Goal: Task Accomplishment & Management: Complete application form

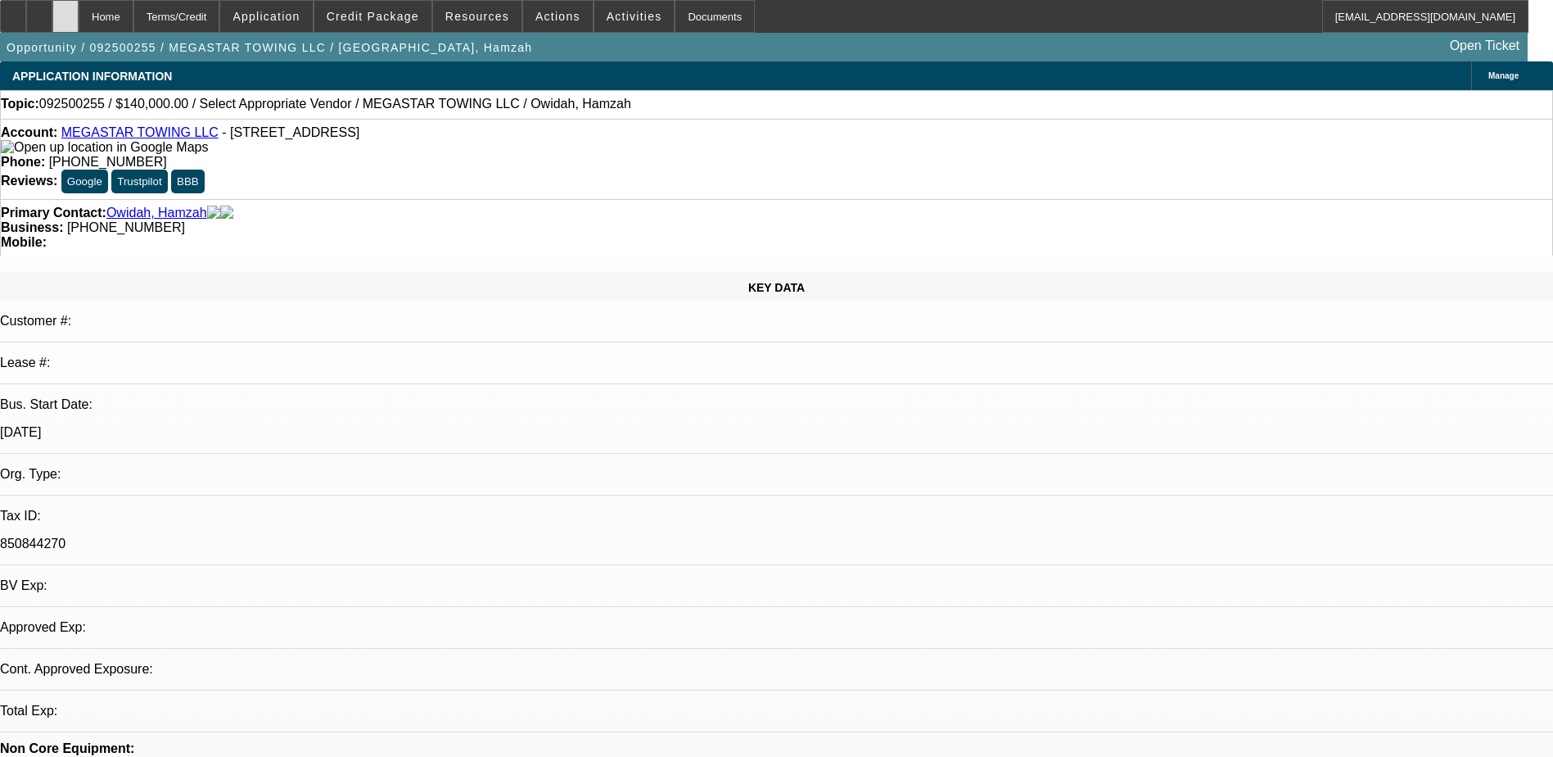
select select "0"
select select "2"
select select "0.1"
select select "1"
select select "2"
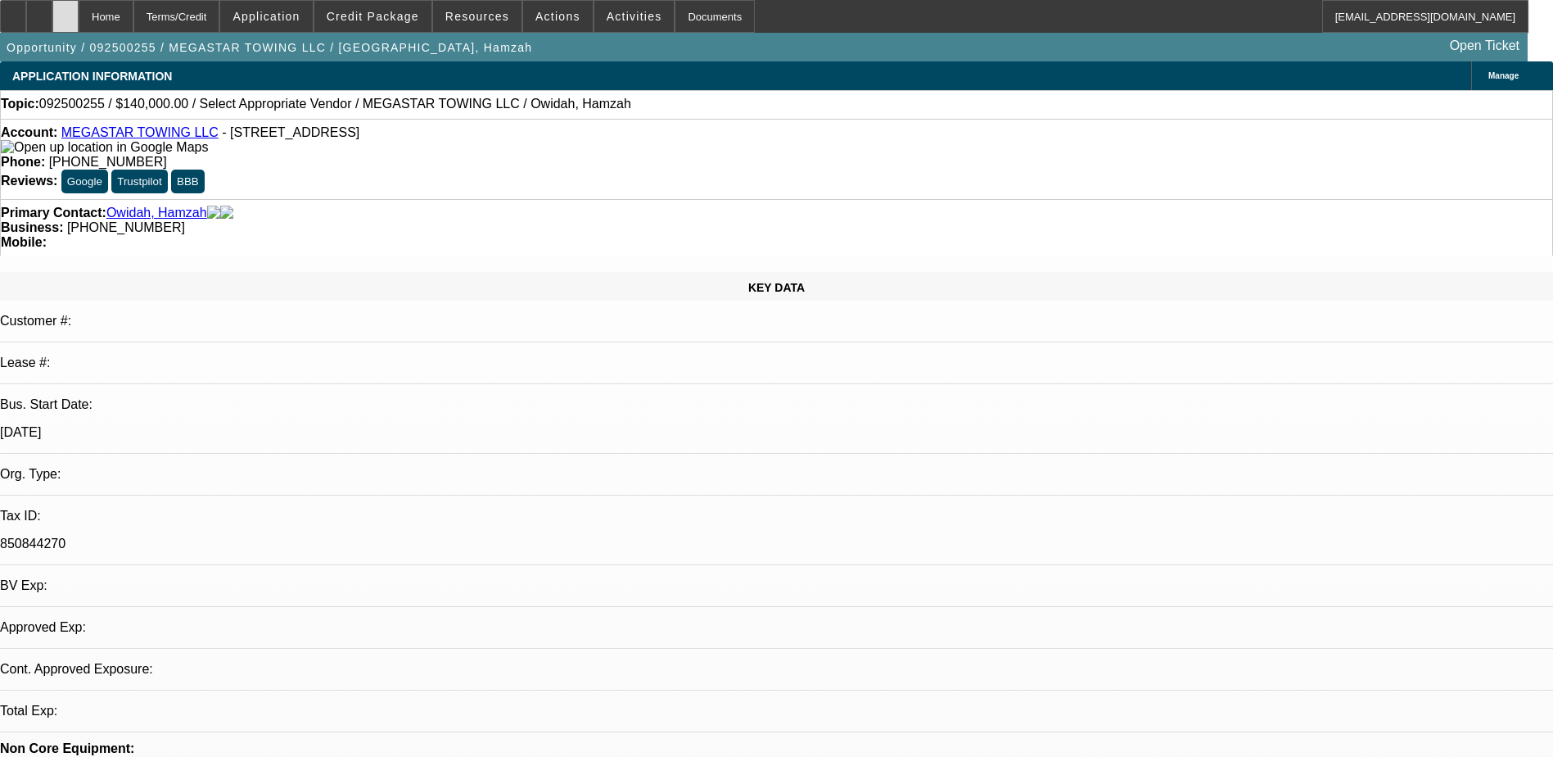
select select "4"
drag, startPoint x: 1153, startPoint y: 195, endPoint x: 1294, endPoint y: 189, distance: 141.0
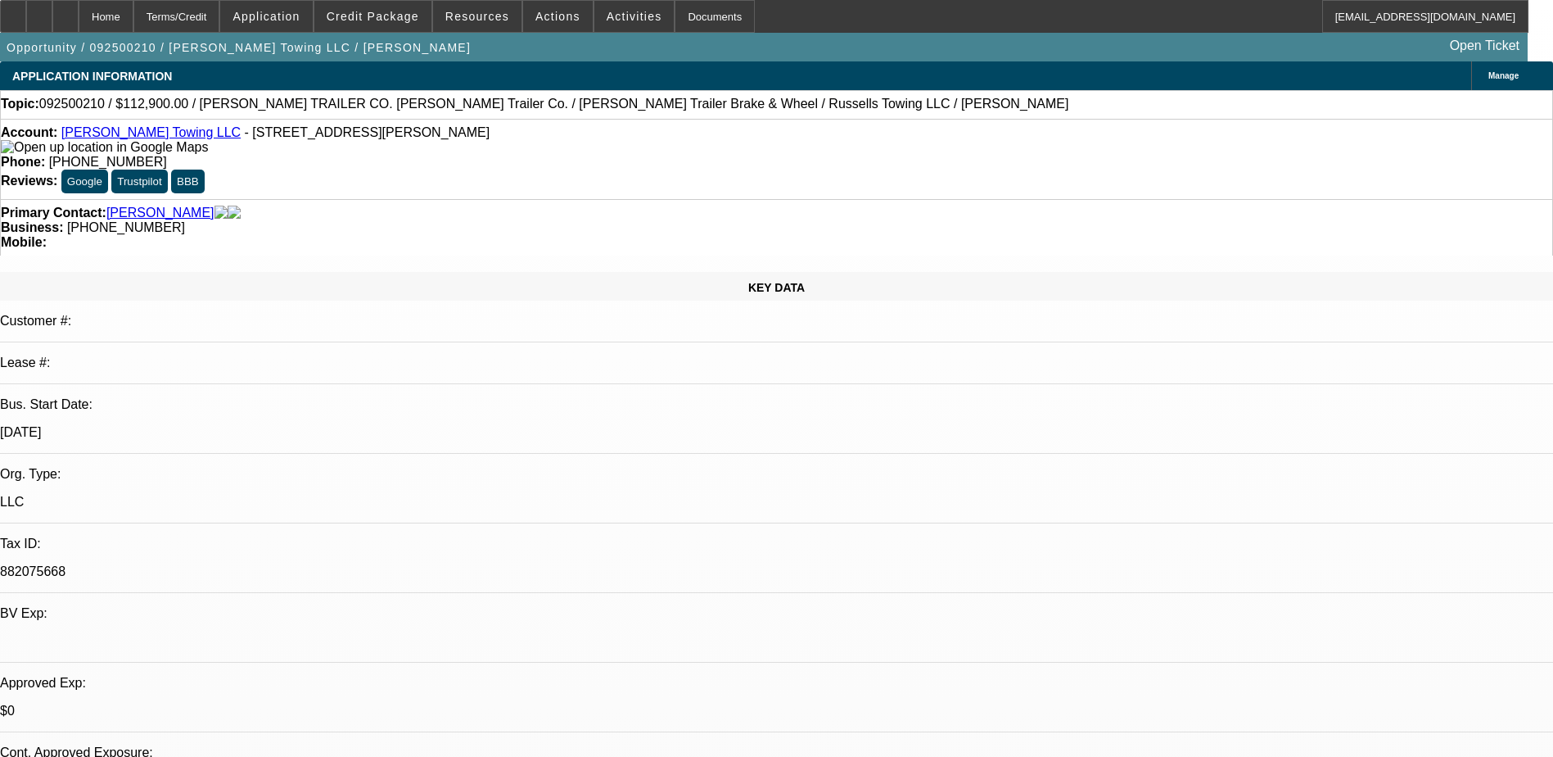
select select "0"
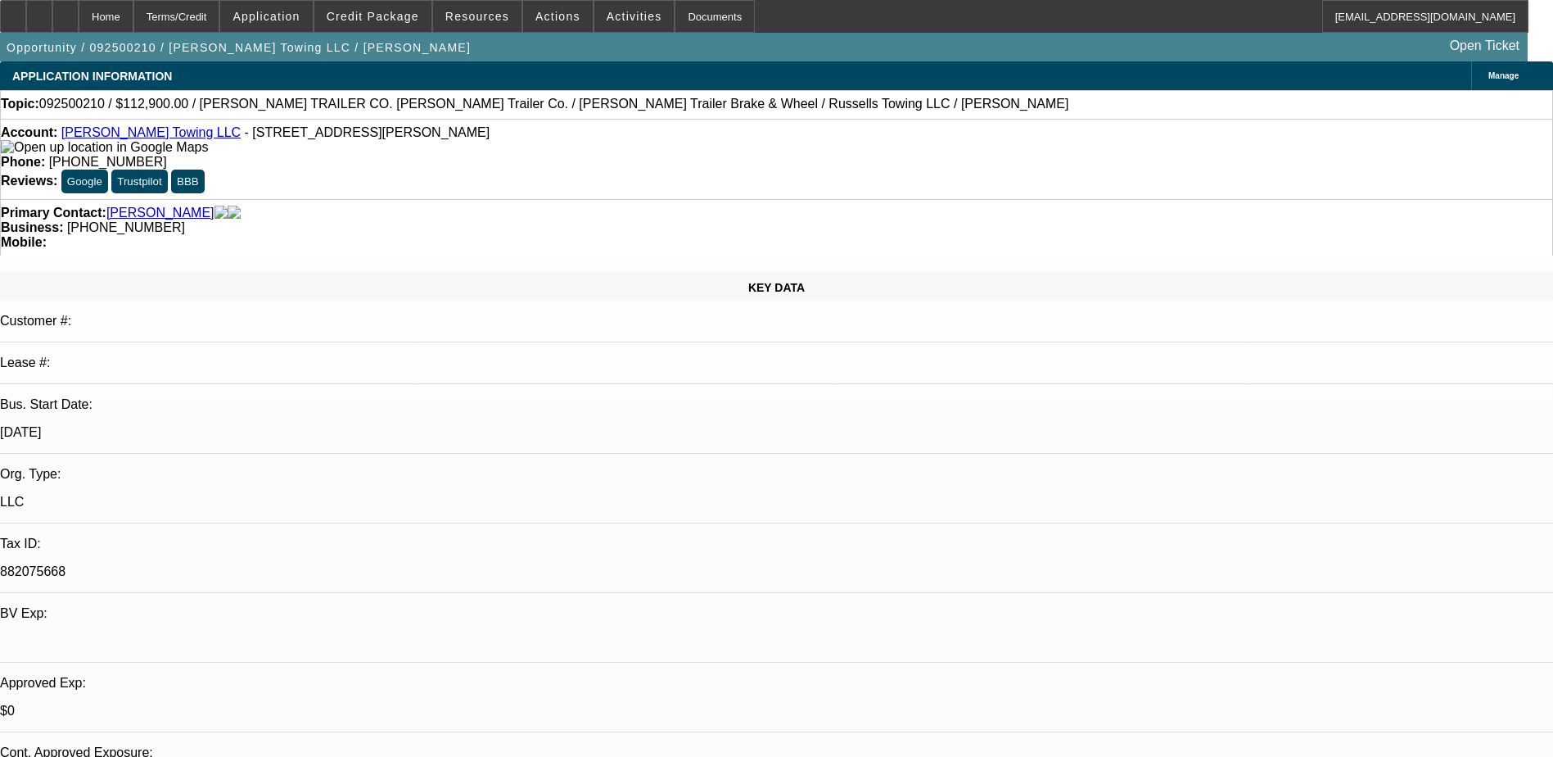
select select "0"
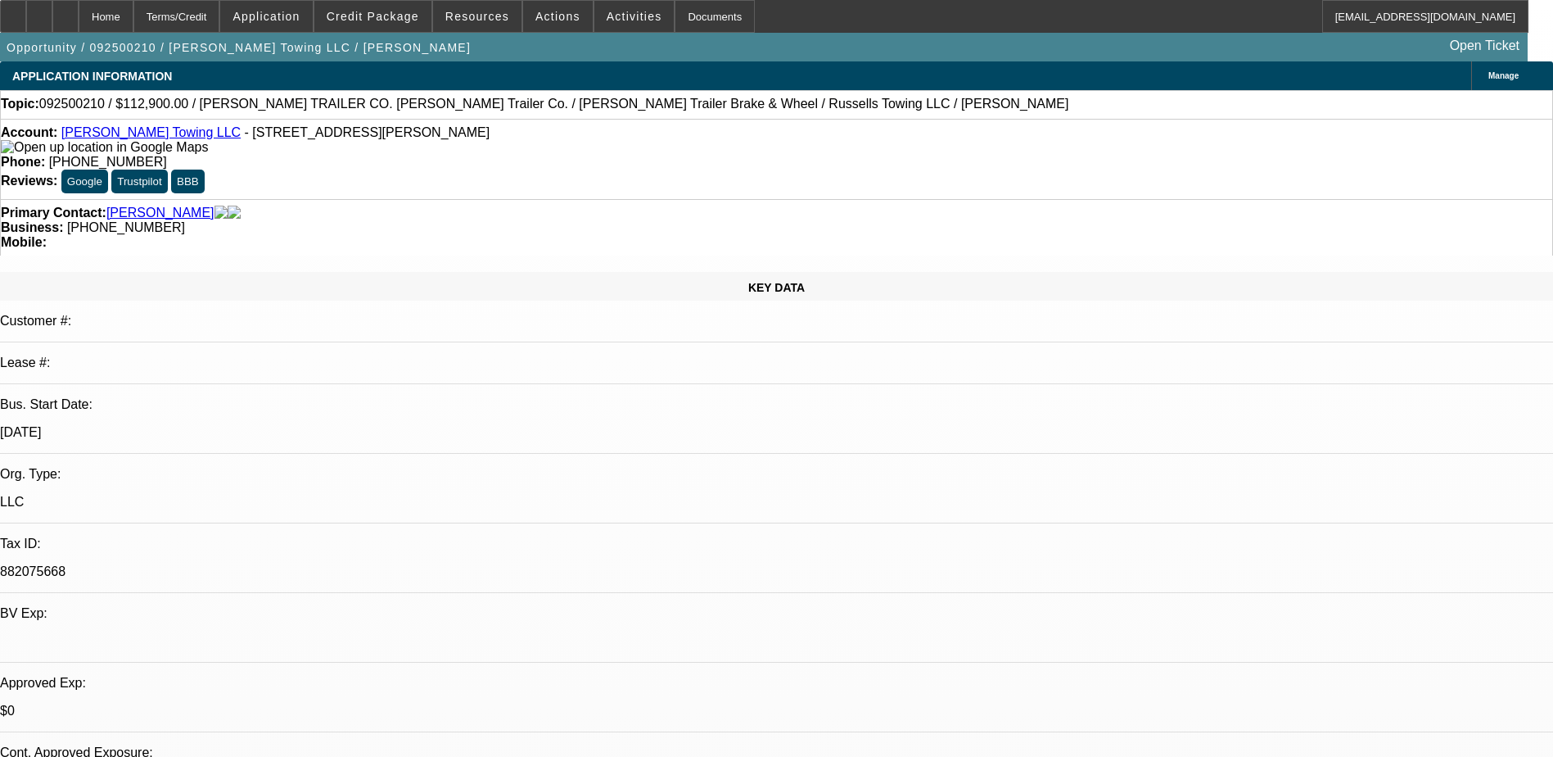
select select "0"
select select "0.1"
select select "1"
select select "3"
select select "6"
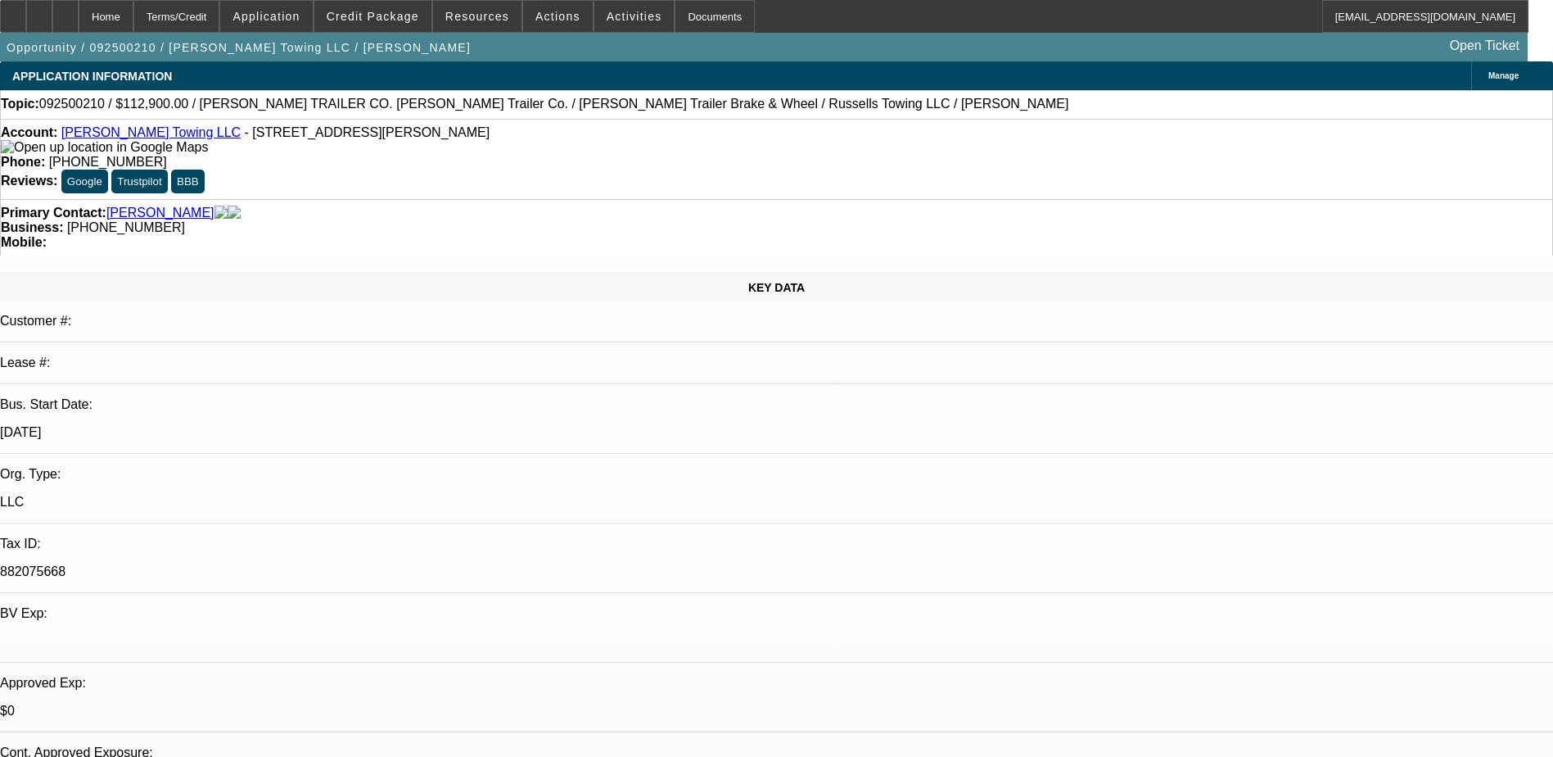
select select "1"
select select "3"
select select "6"
select select "1"
select select "2"
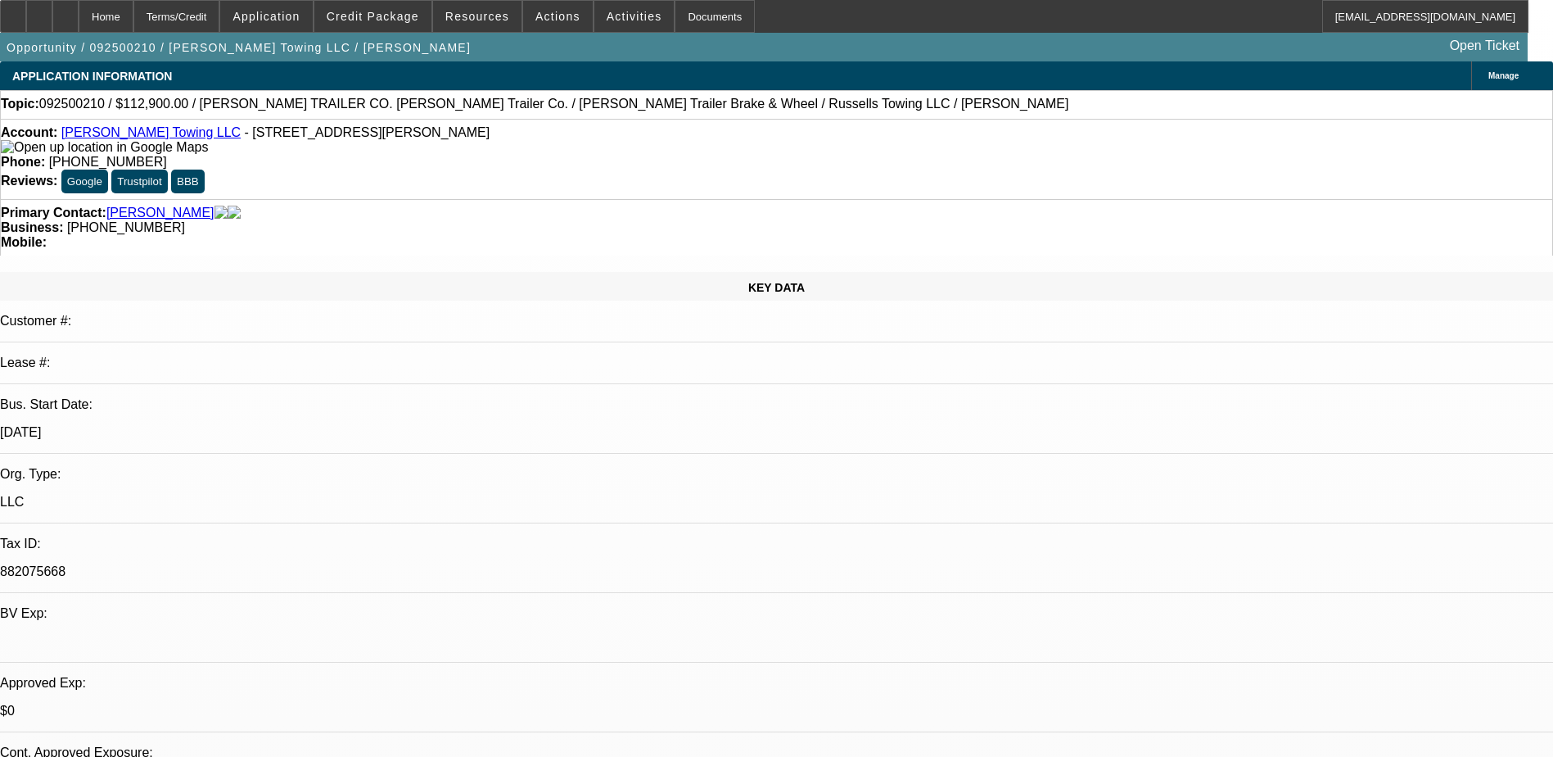
select select "6"
select select "1"
select select "2"
select select "4"
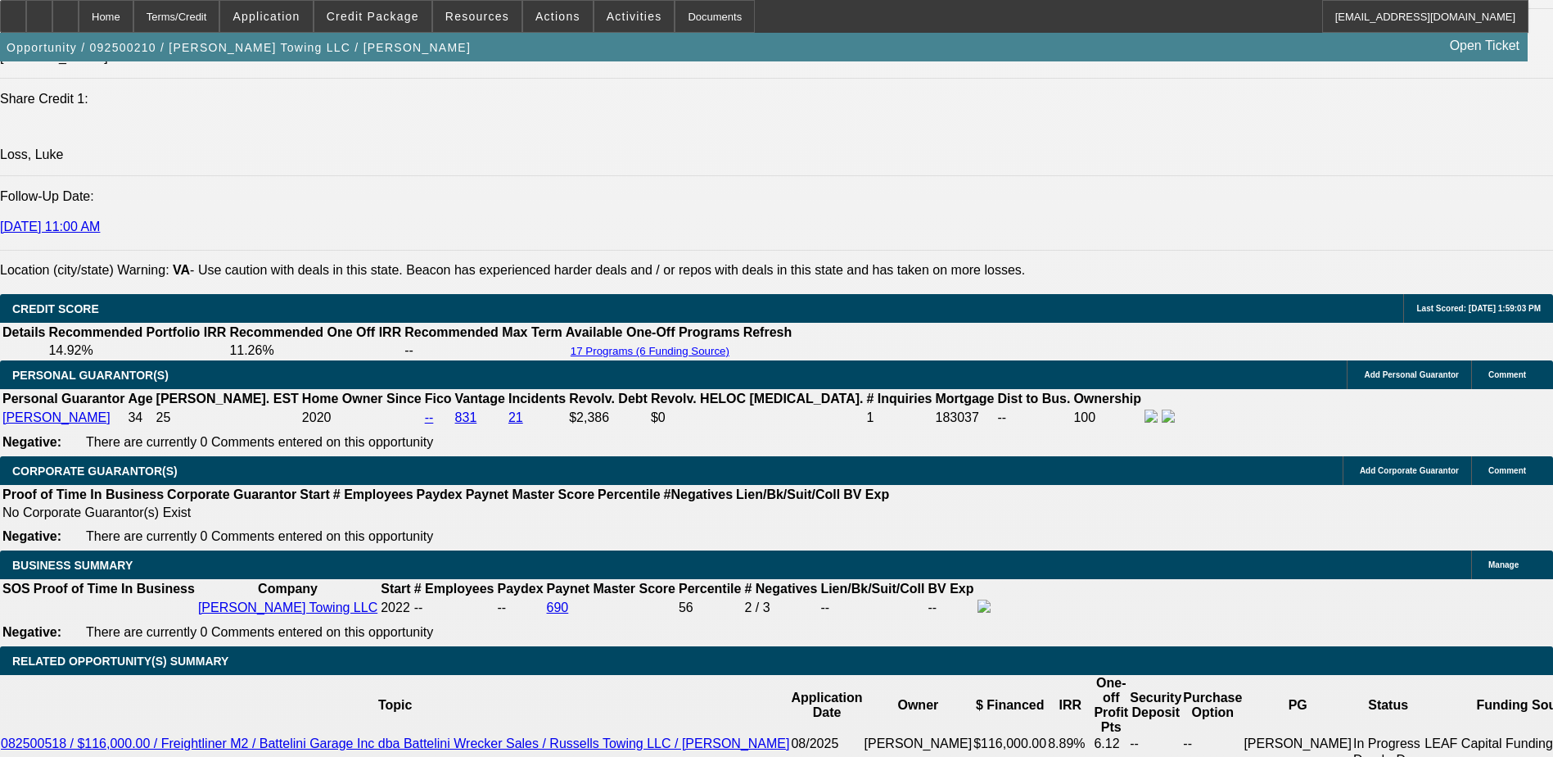
scroll to position [2293, 0]
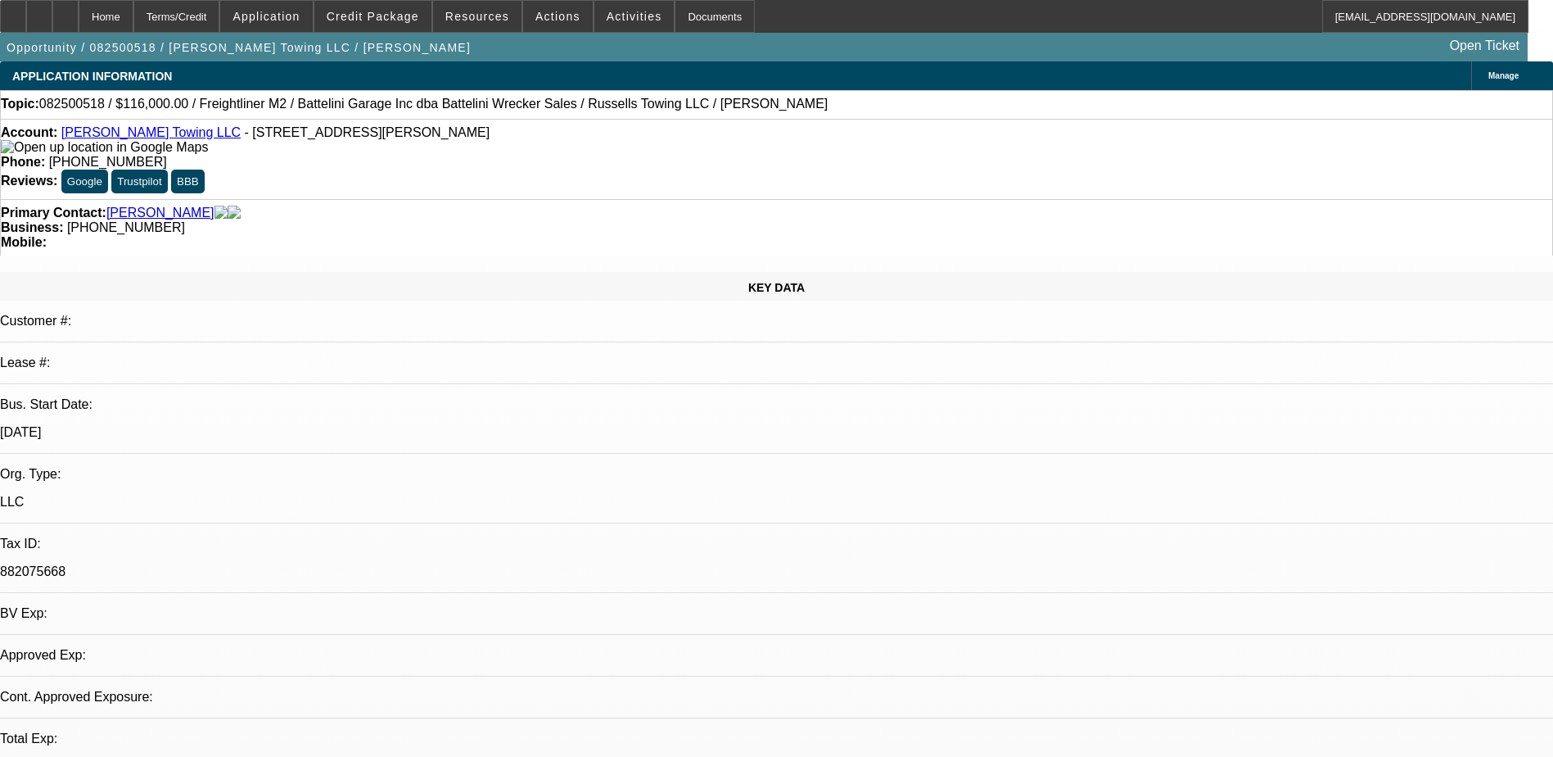
select select "0"
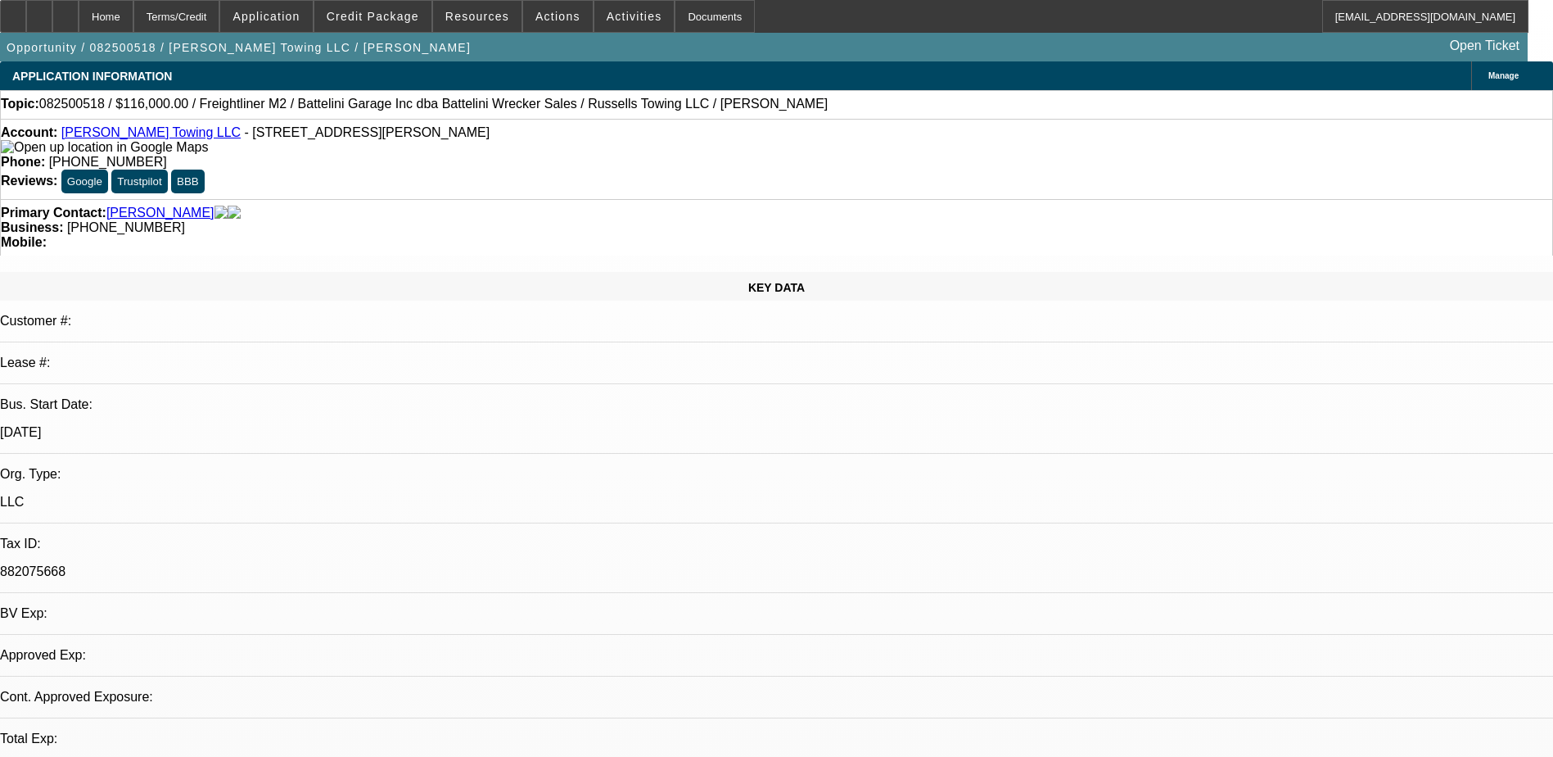
select select "0"
select select "1"
select select "3"
select select "6"
select select "1"
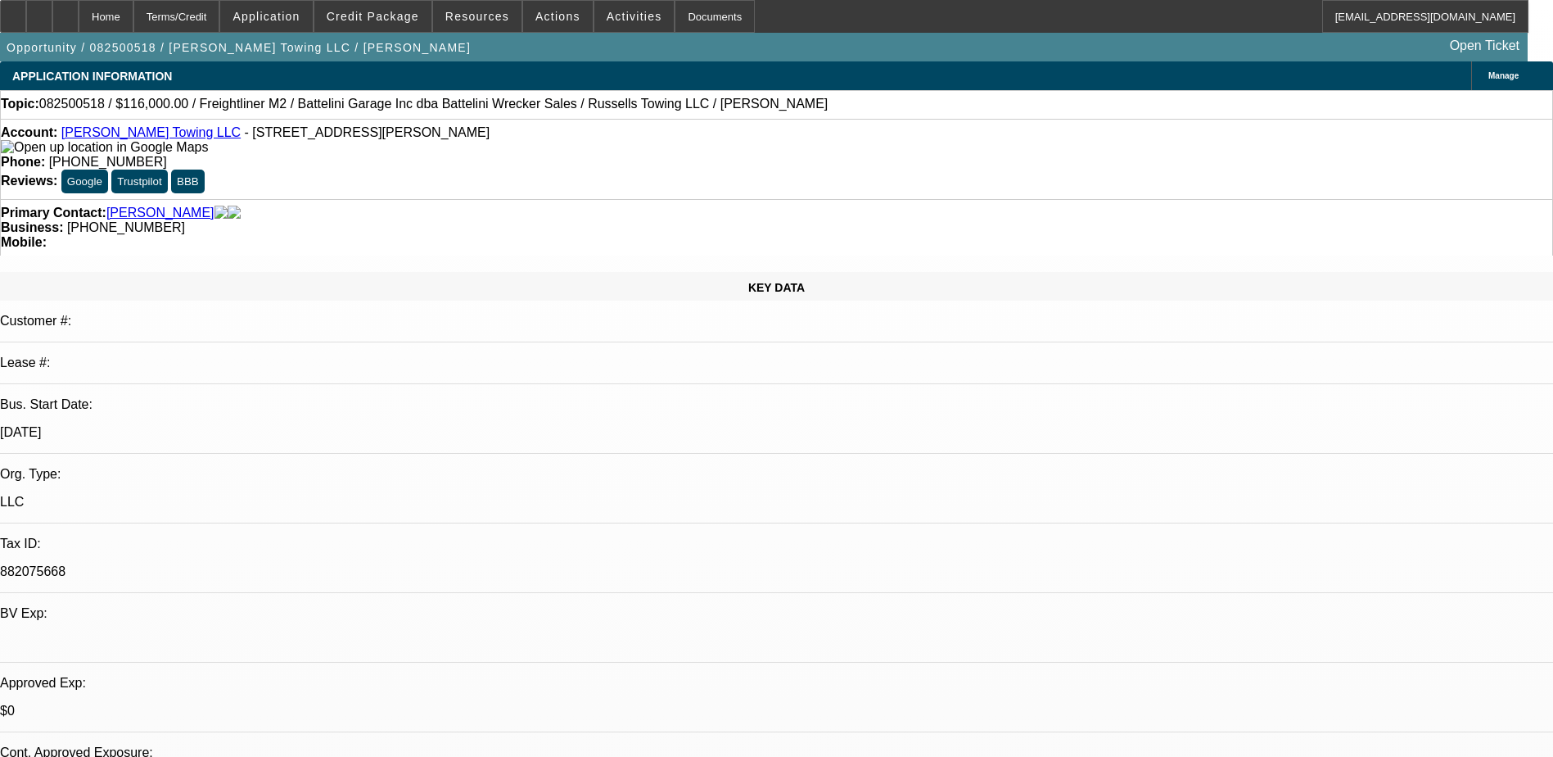
select select "3"
select select "6"
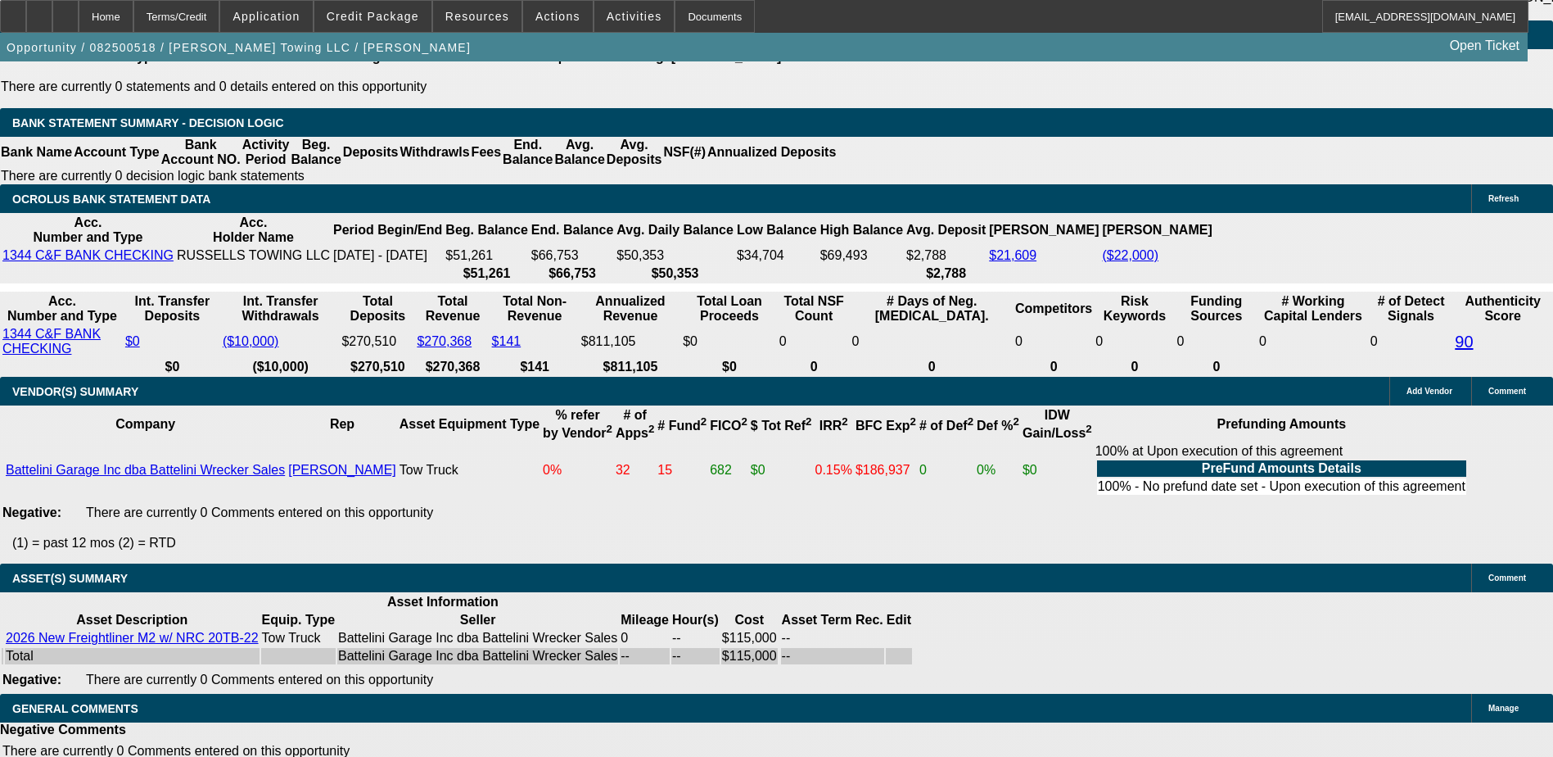
scroll to position [2948, 0]
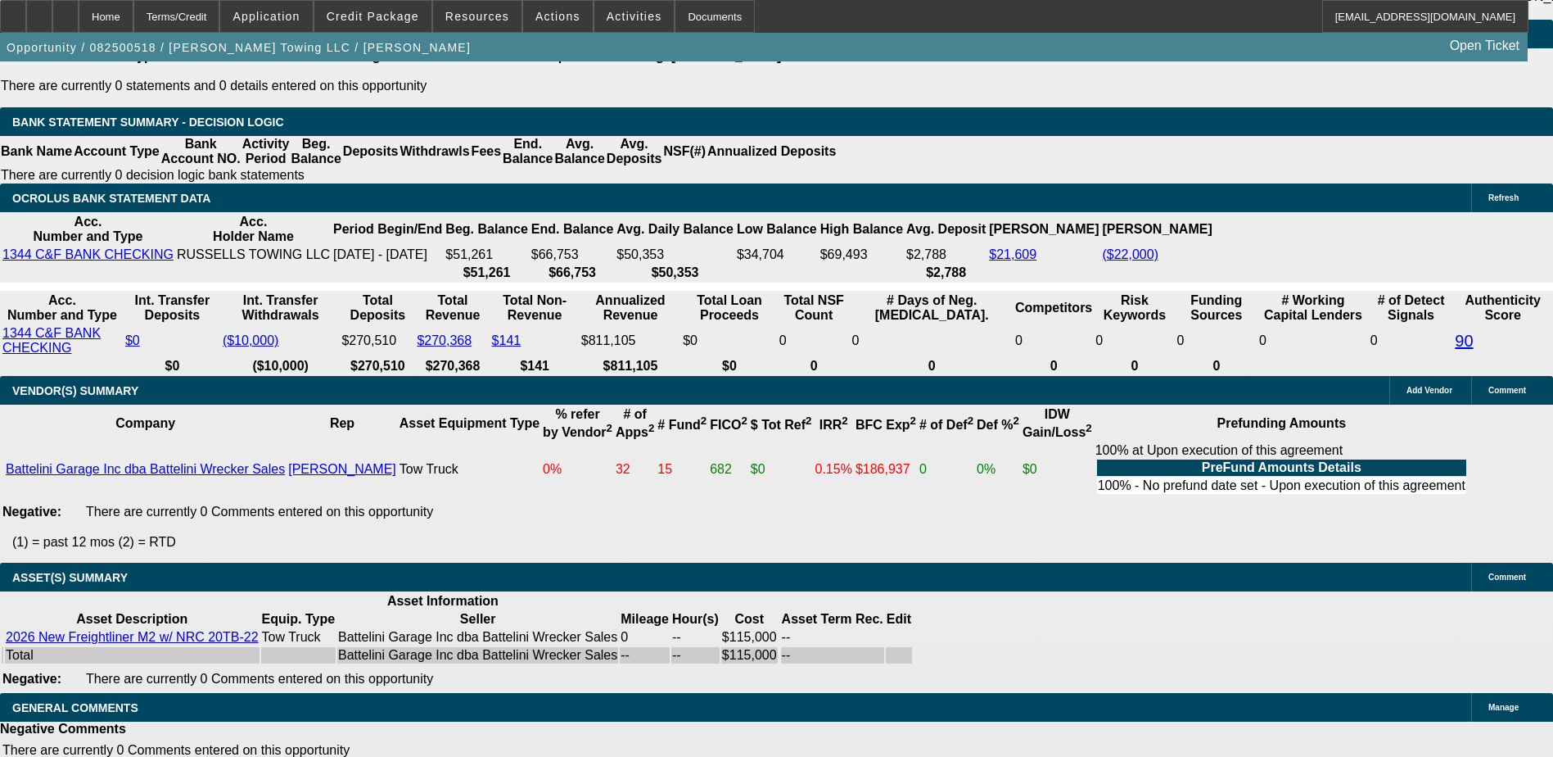
click at [409, 7] on span at bounding box center [372, 16] width 117 height 39
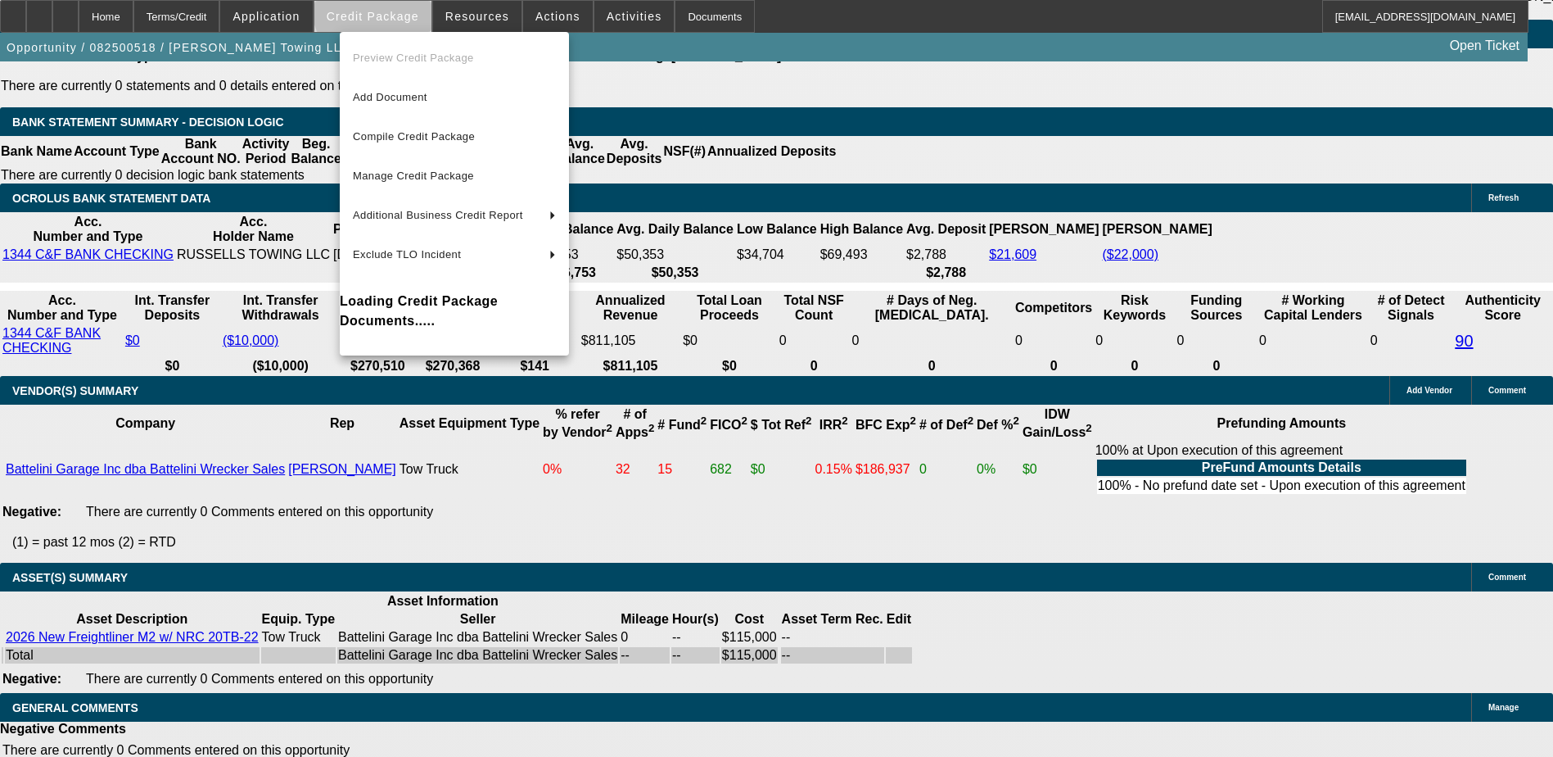
scroll to position [2951, 0]
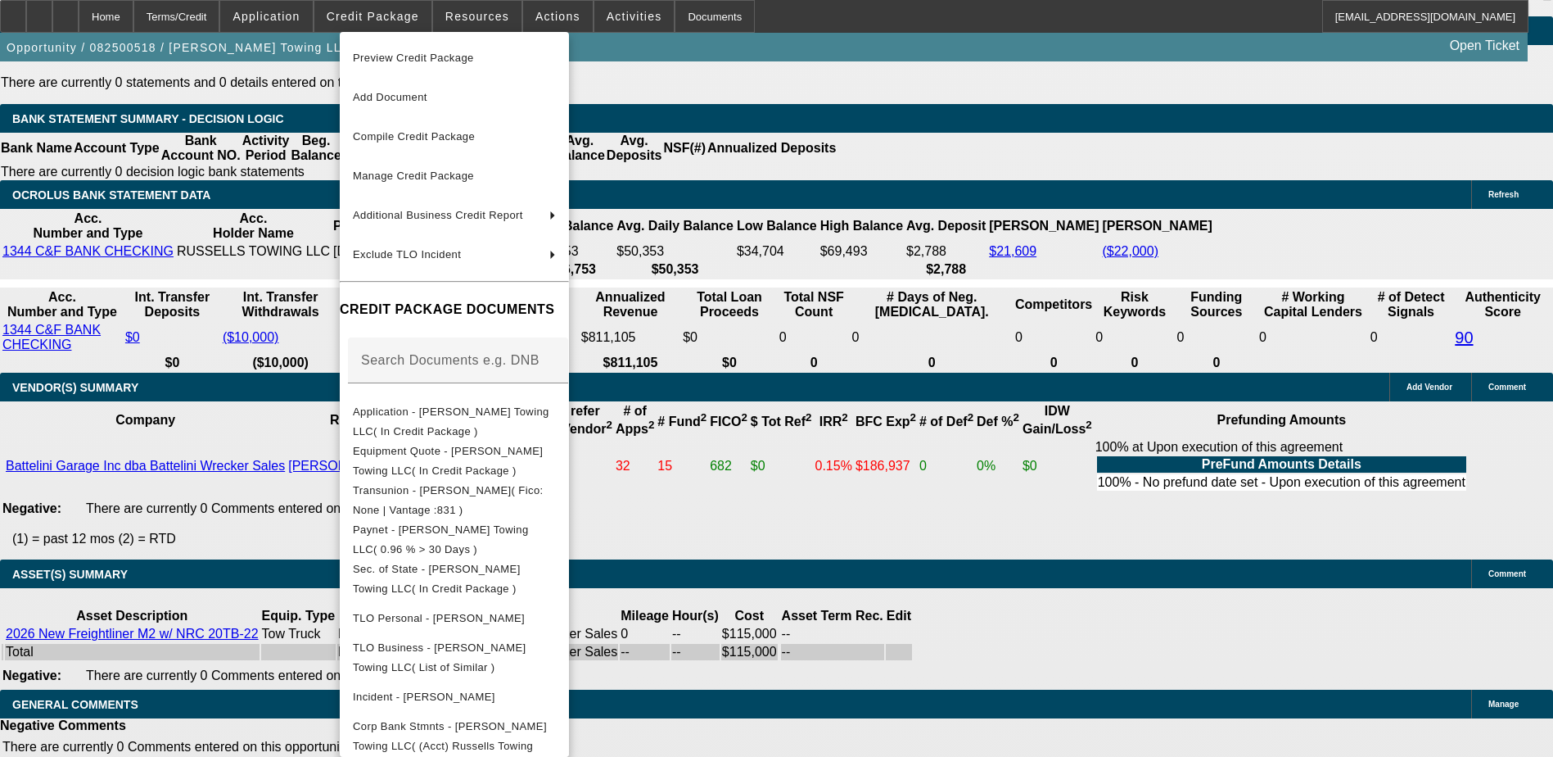
click at [857, 569] on div at bounding box center [776, 378] width 1553 height 757
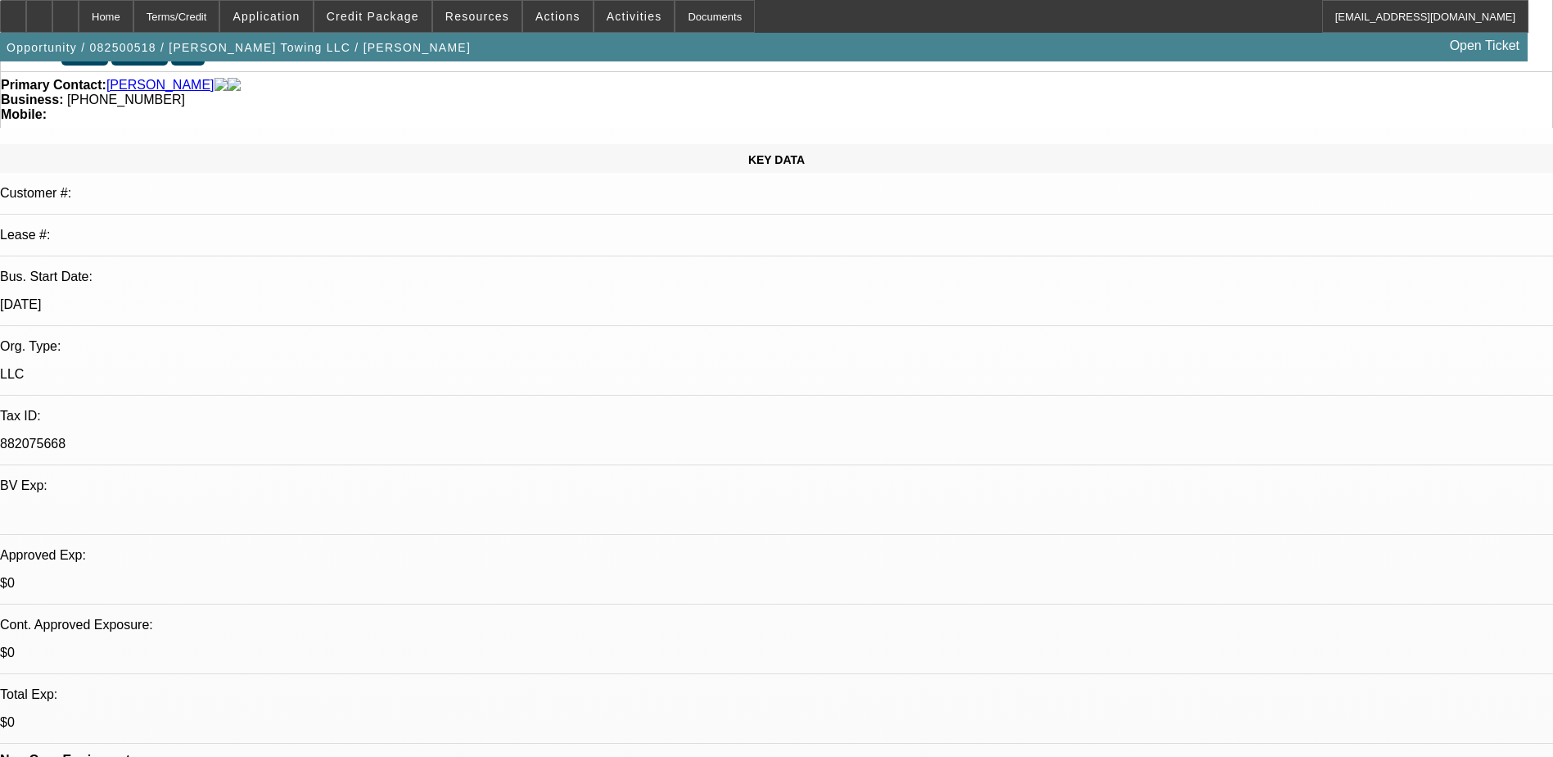
scroll to position [0, 0]
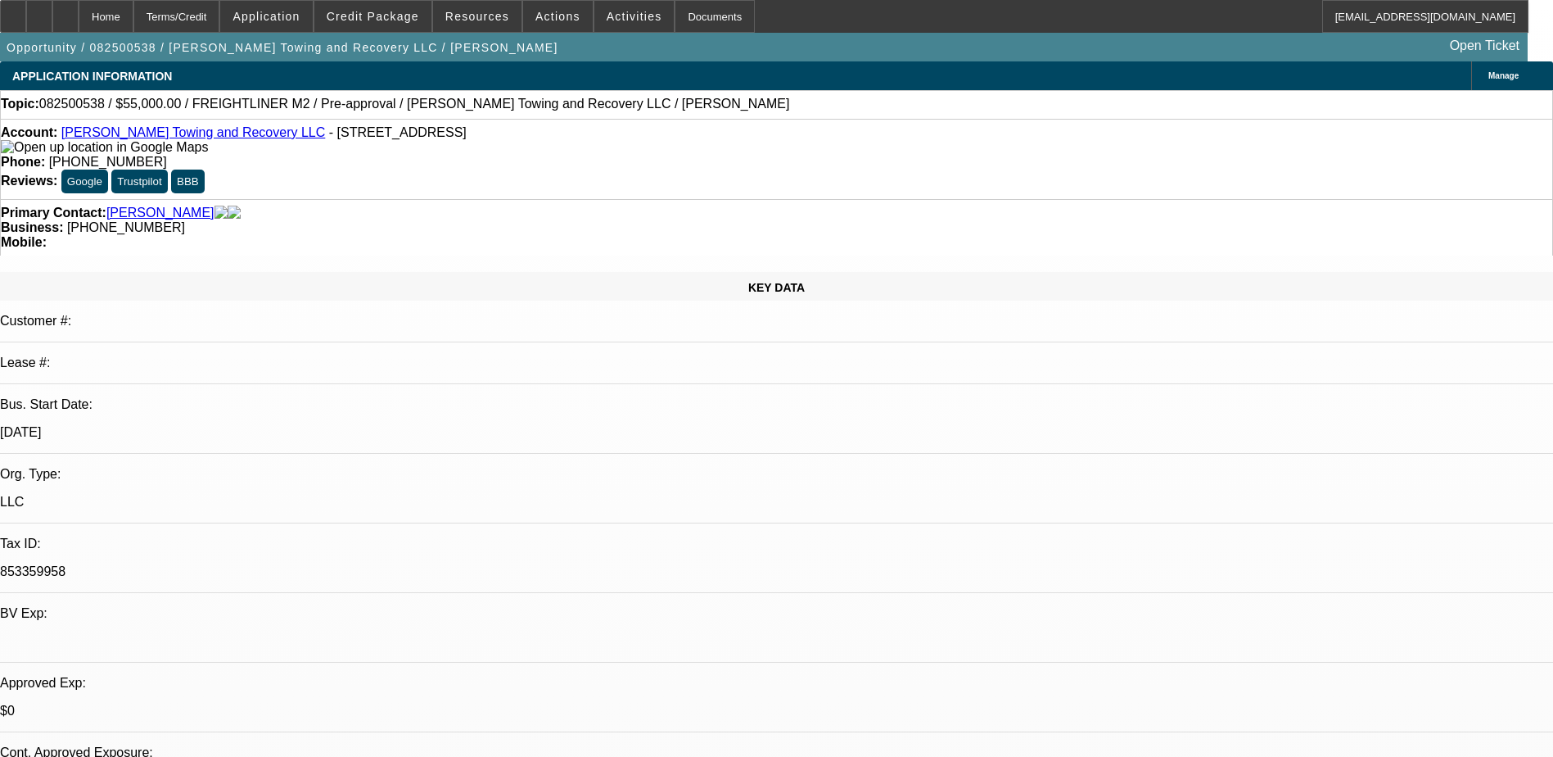
select select "0"
select select "2"
select select "0.1"
select select "4"
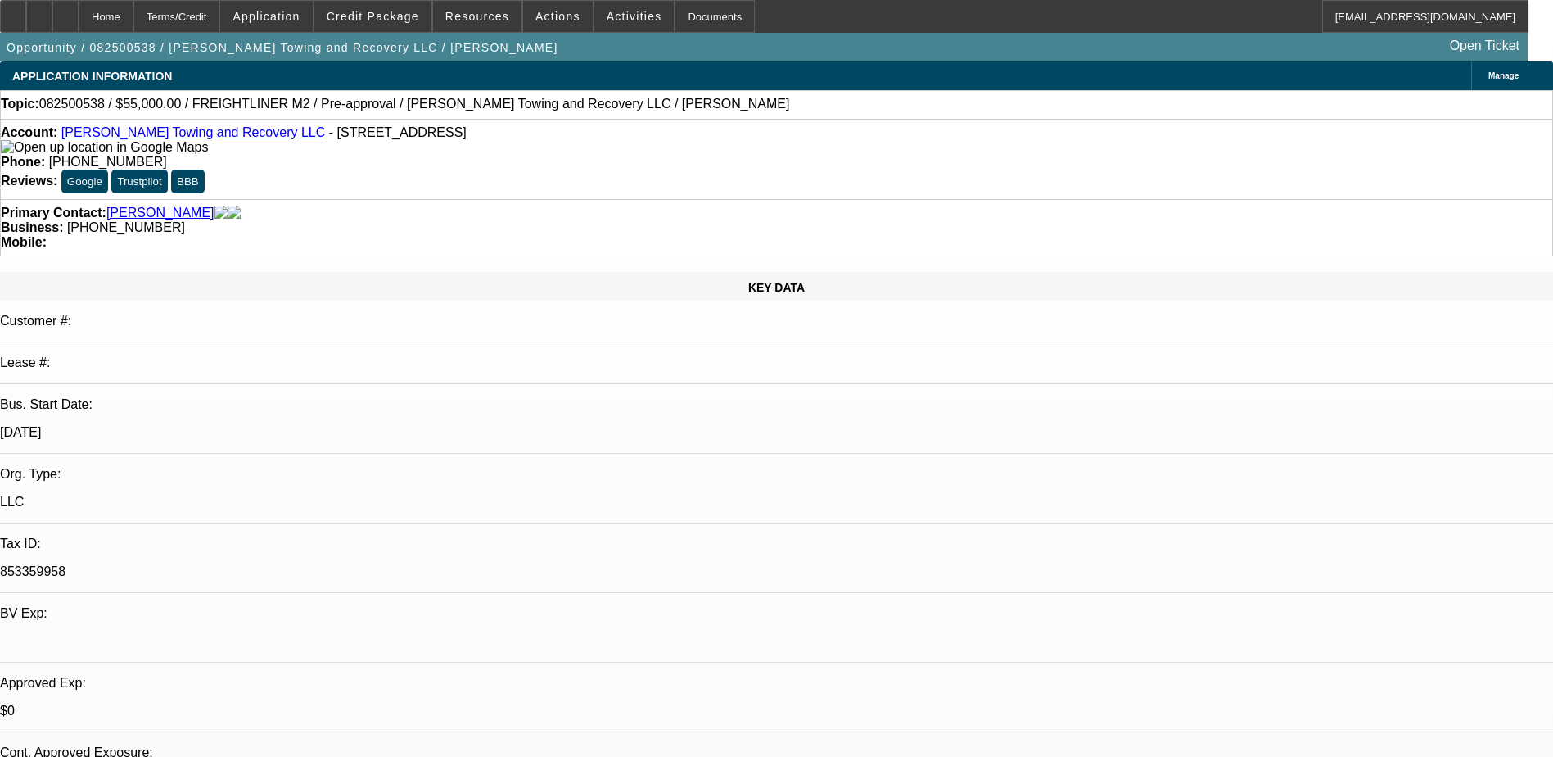
select select "0"
select select "2"
select select "0.1"
select select "4"
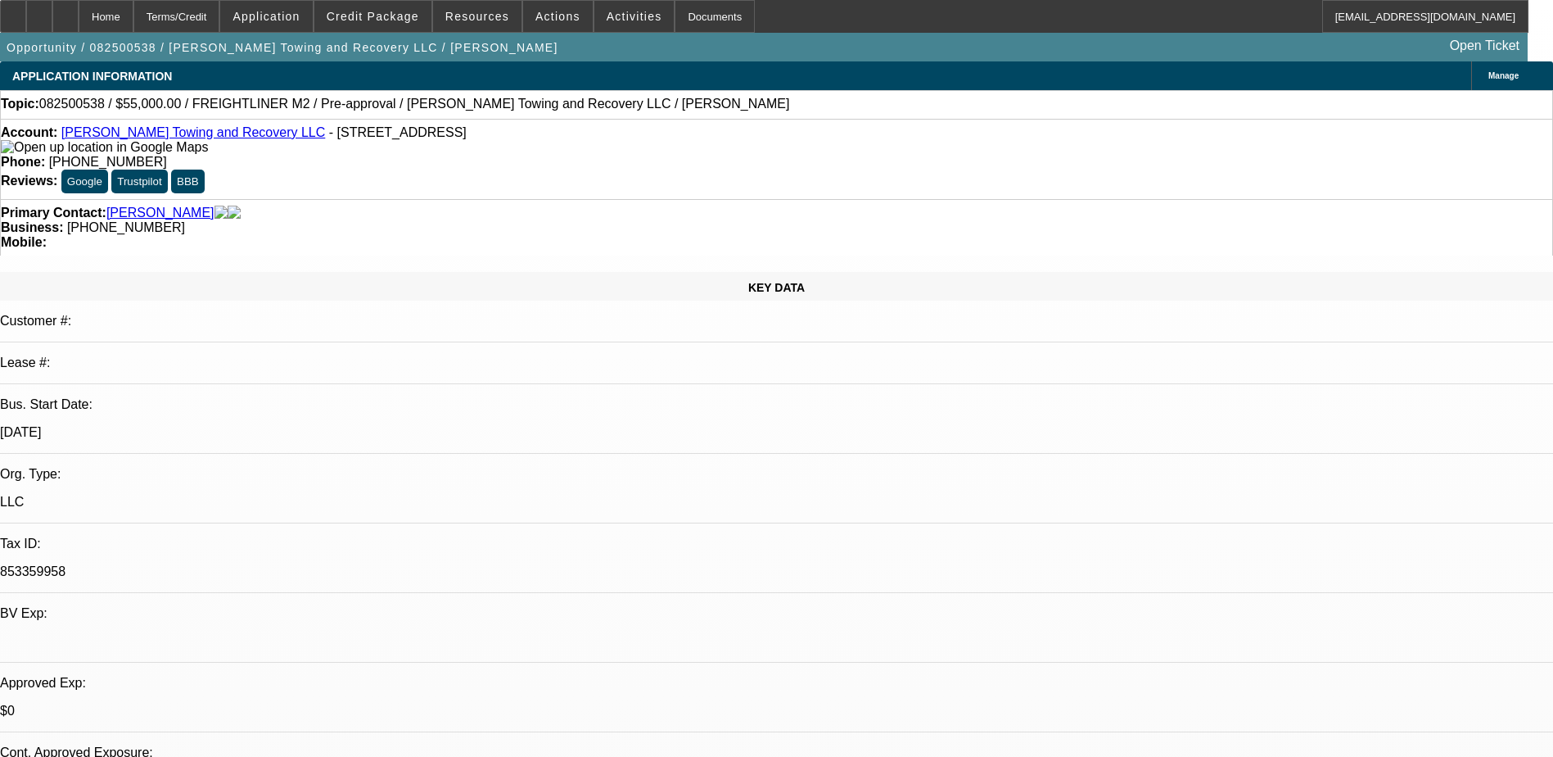
select select "0"
select select "2"
select select "0.1"
select select "4"
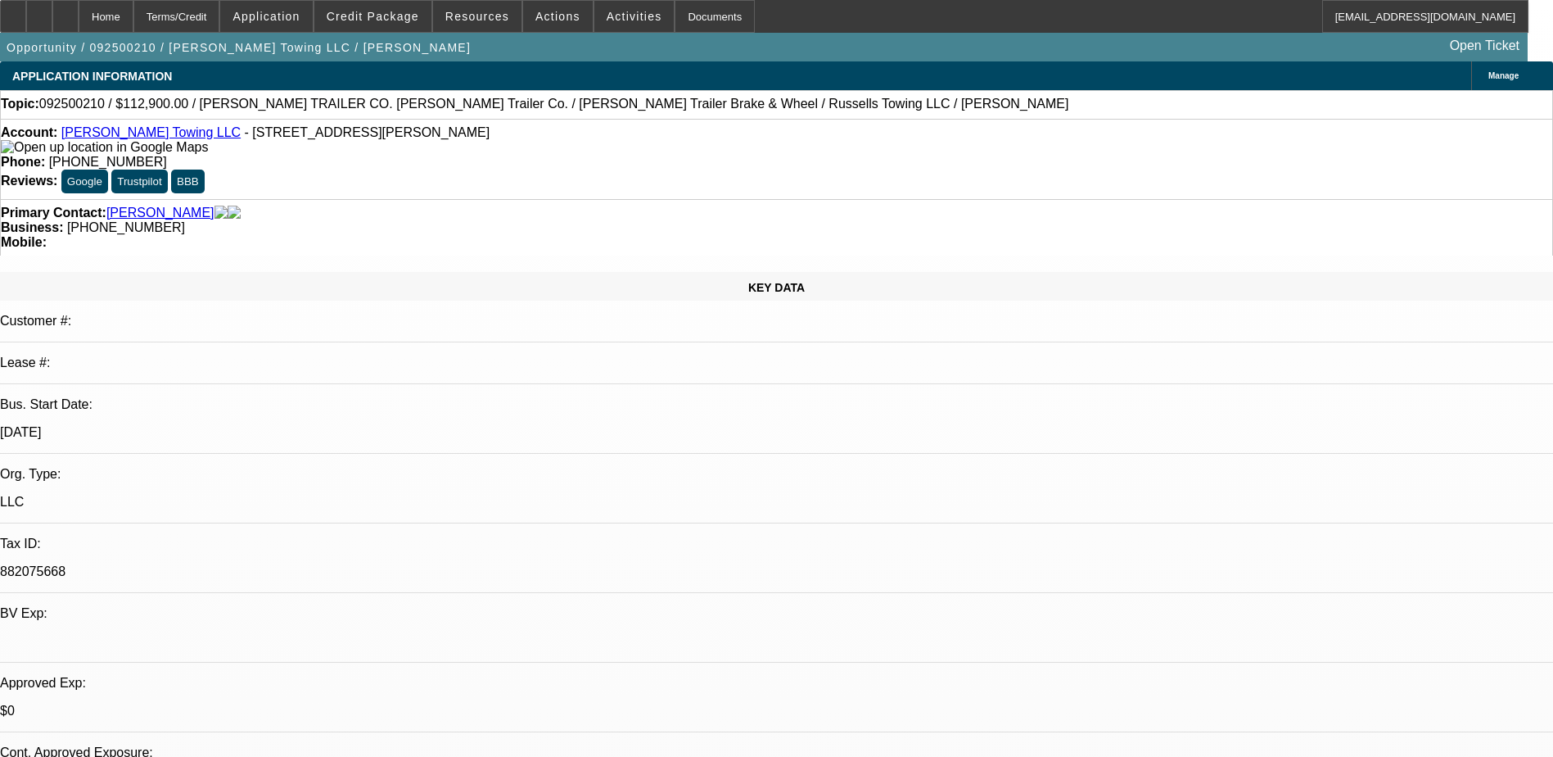
select select "0"
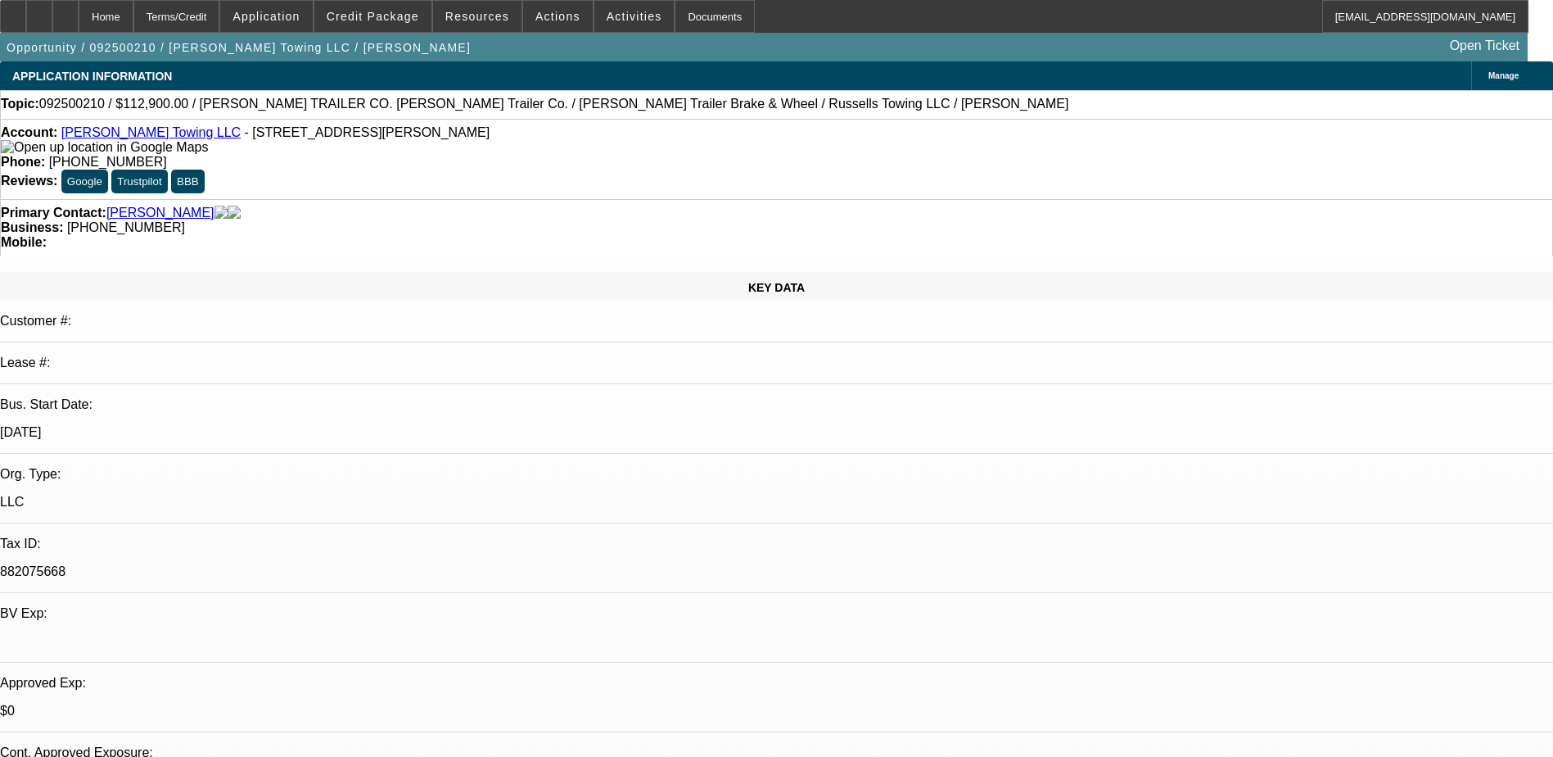
select select "0"
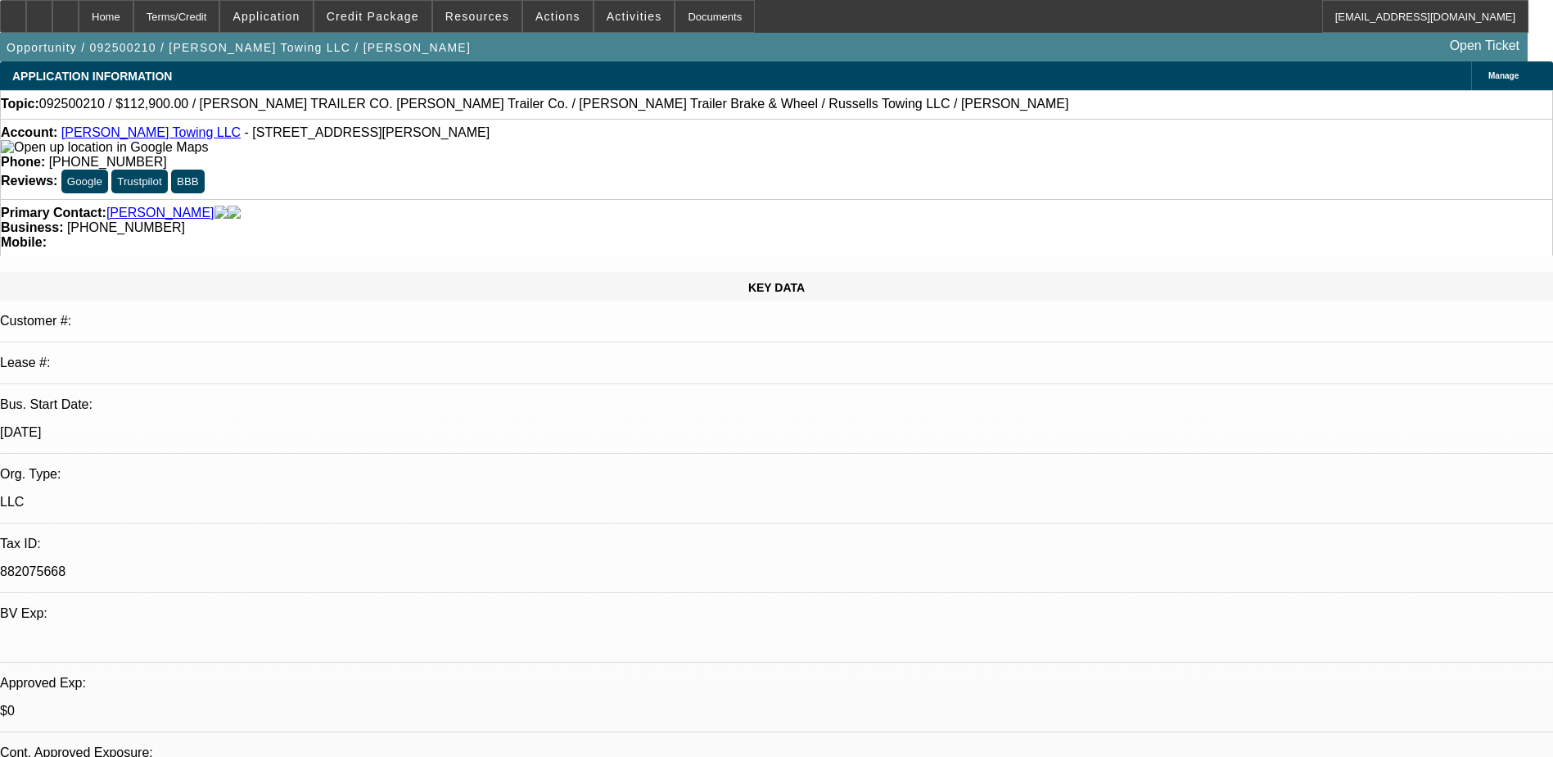
select select "0"
select select "0.1"
select select "1"
select select "3"
select select "6"
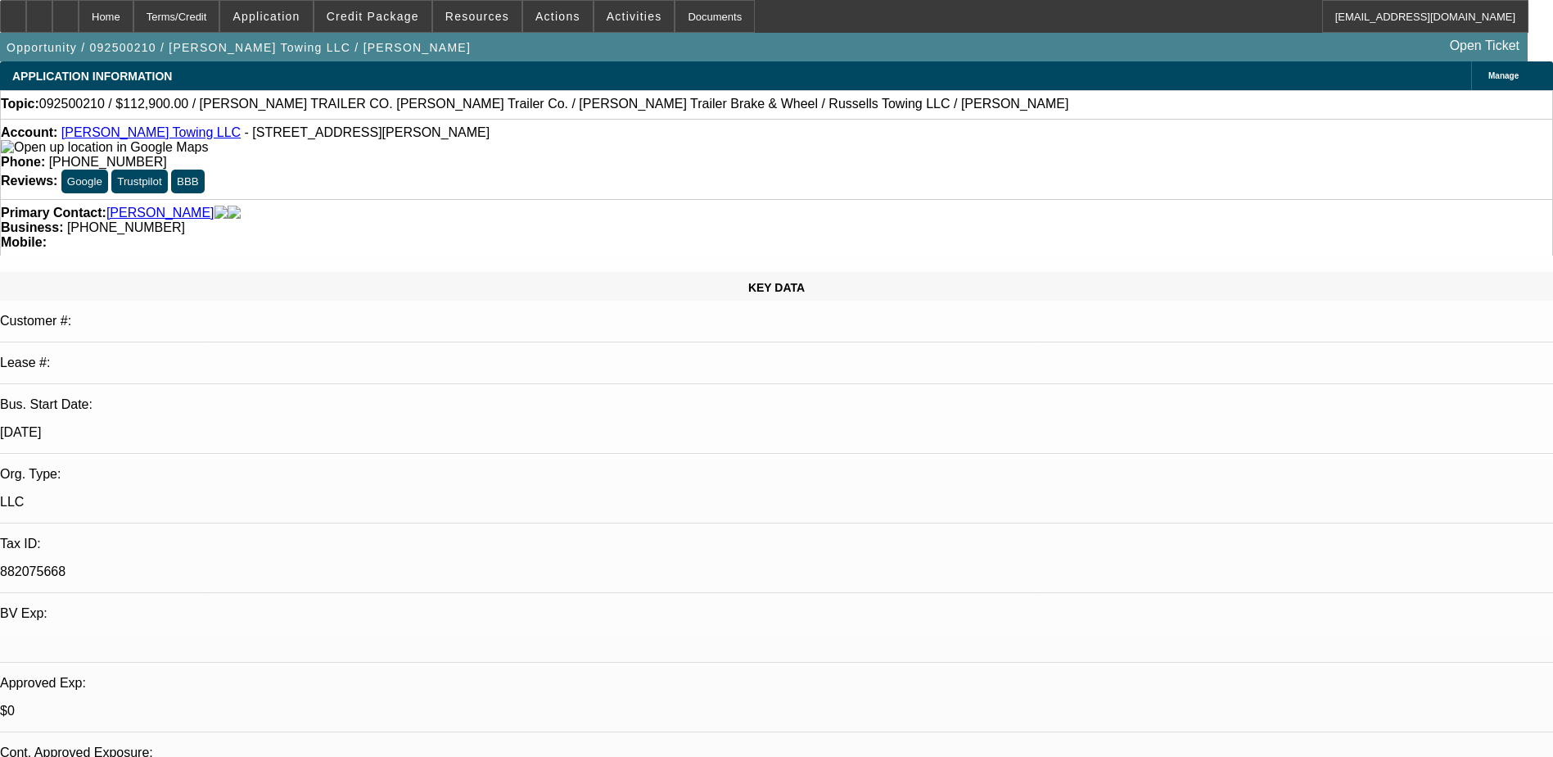
select select "1"
select select "3"
select select "6"
select select "1"
select select "2"
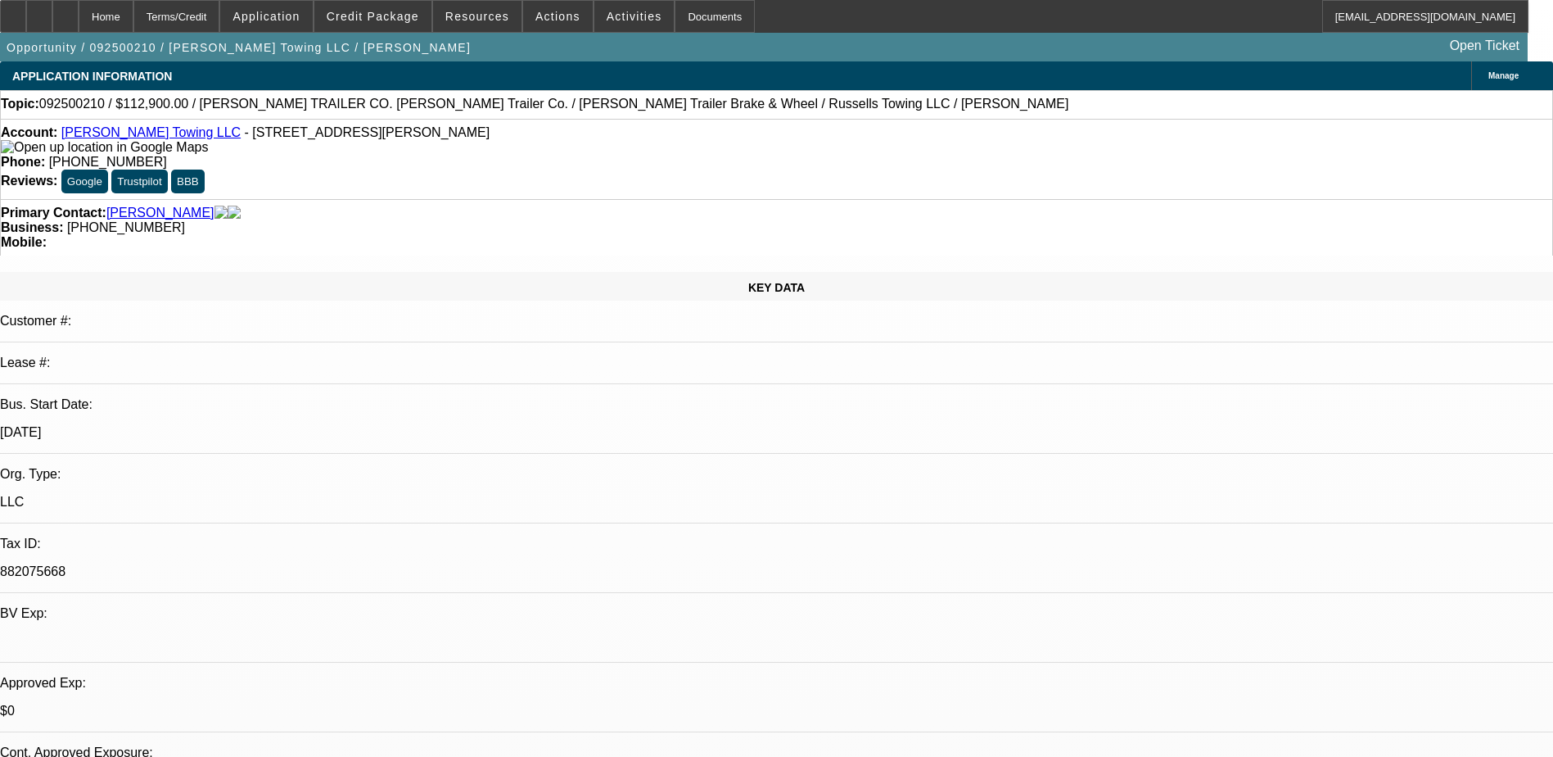
select select "6"
select select "1"
select select "2"
select select "4"
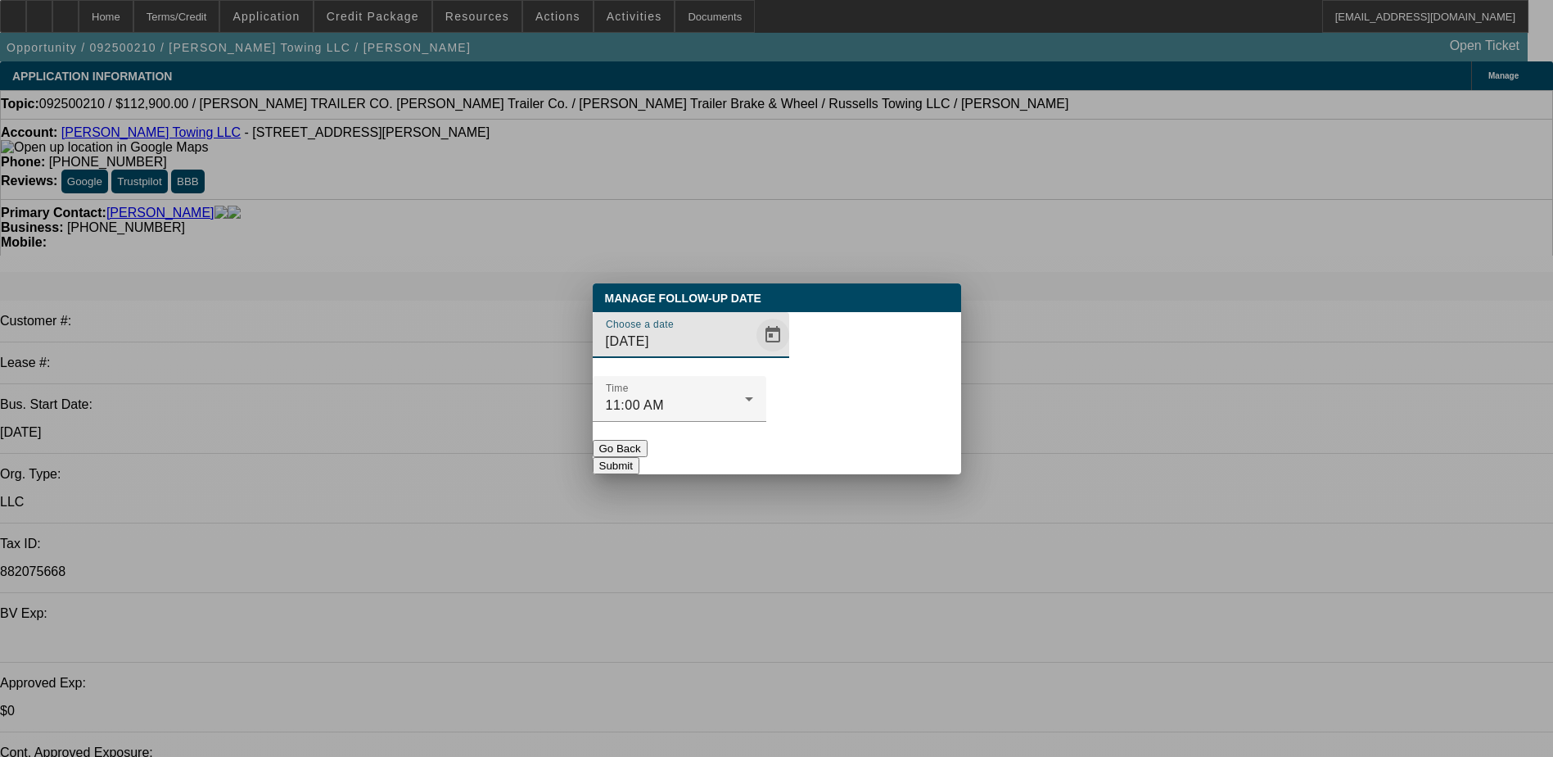
click at [753, 355] on span "Open calendar" at bounding box center [772, 334] width 39 height 39
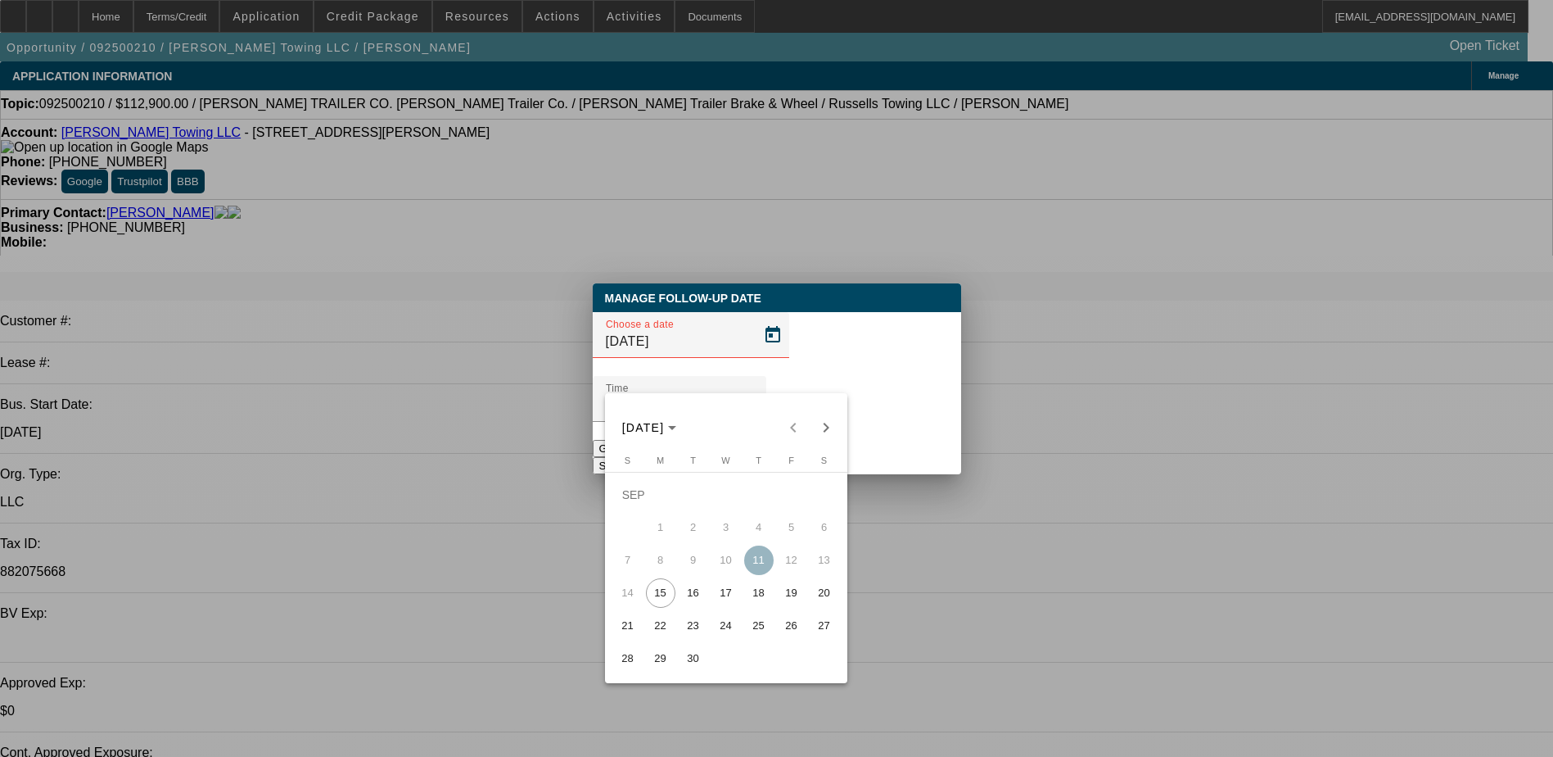
click at [658, 601] on span "15" at bounding box center [660, 592] width 29 height 29
type input "9/15/2025"
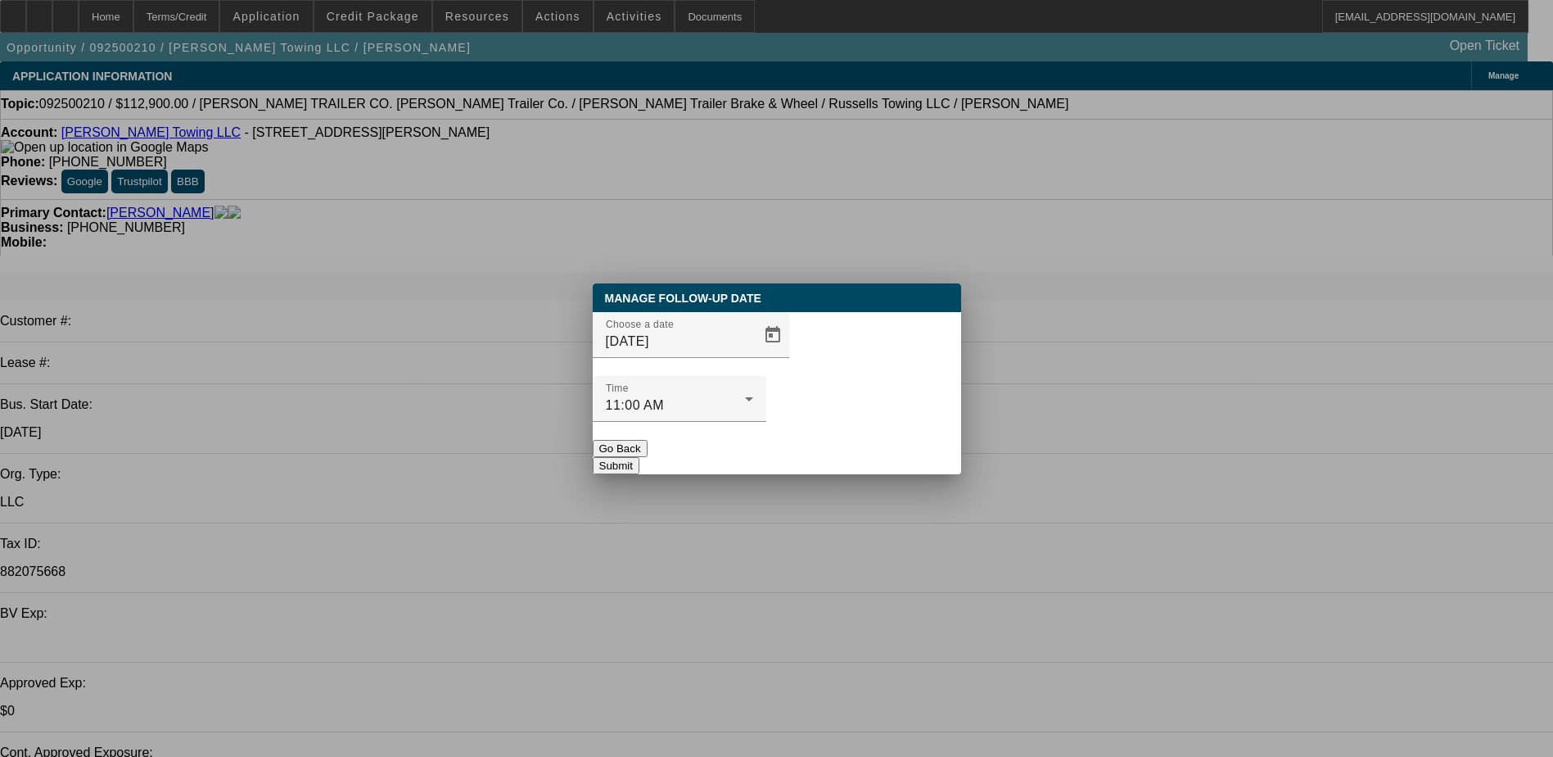
click at [640, 457] on button "Submit" at bounding box center [616, 465] width 47 height 17
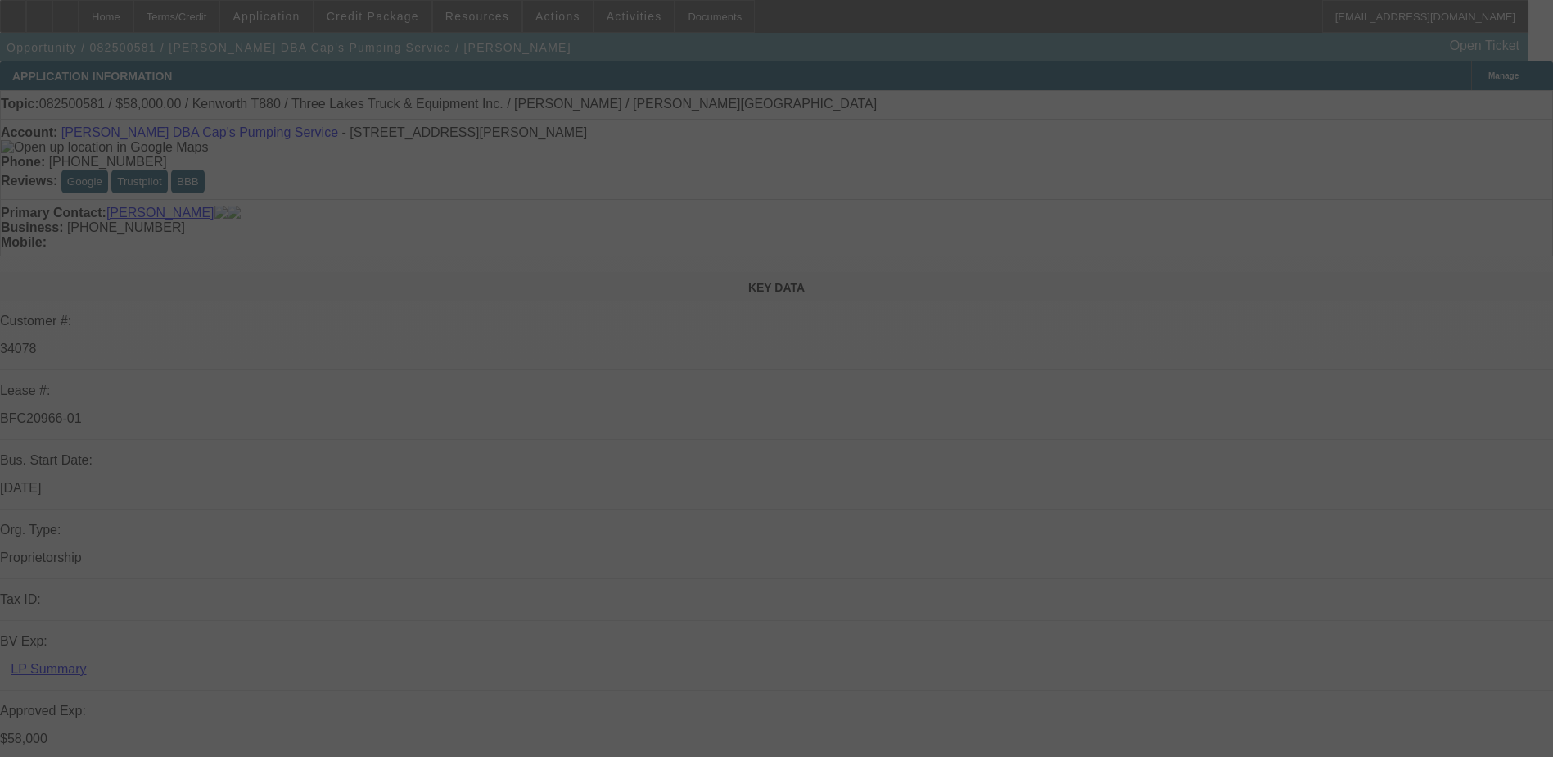
select select "0"
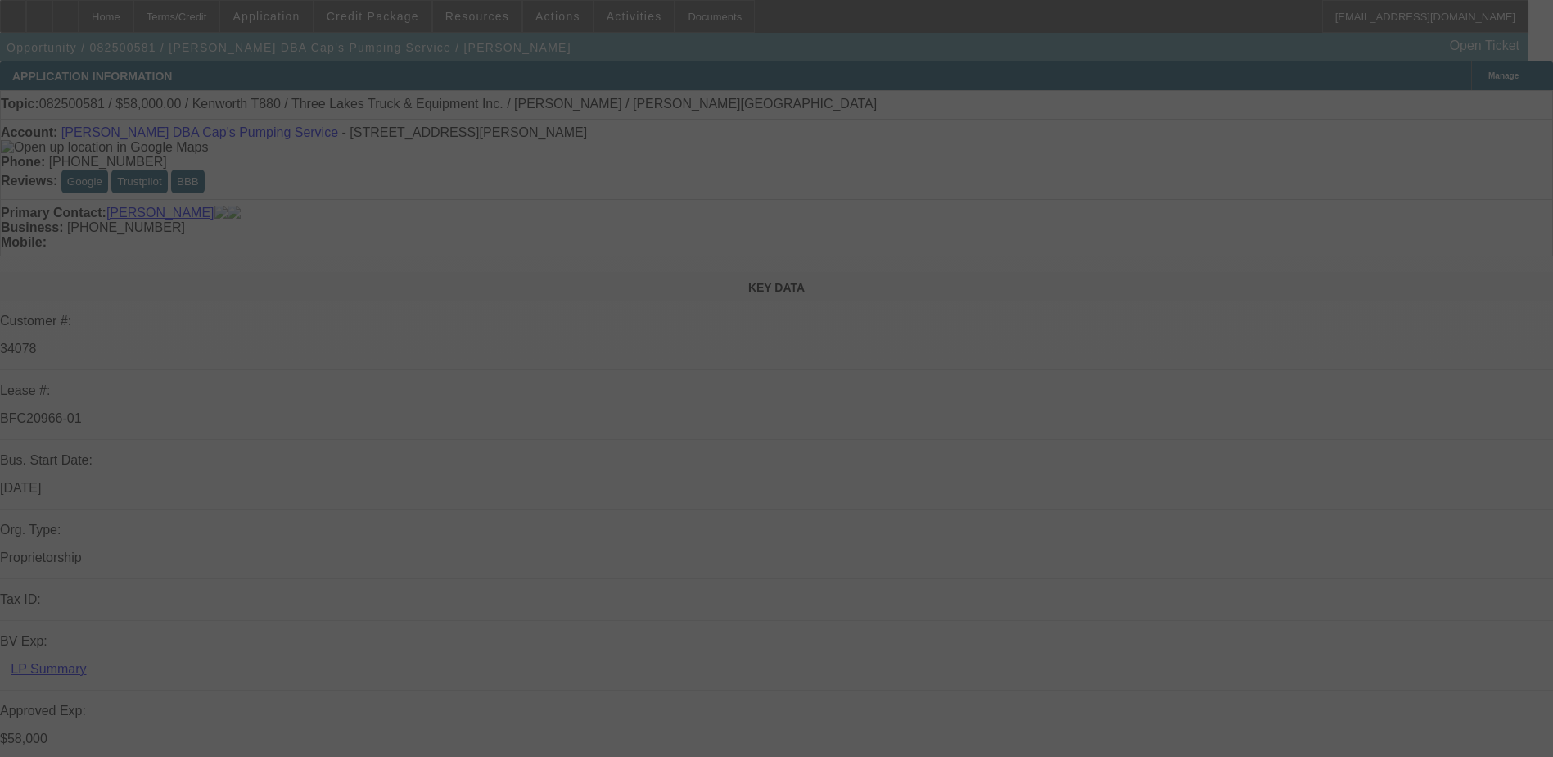
select select "0"
select select "0.1"
select select "0"
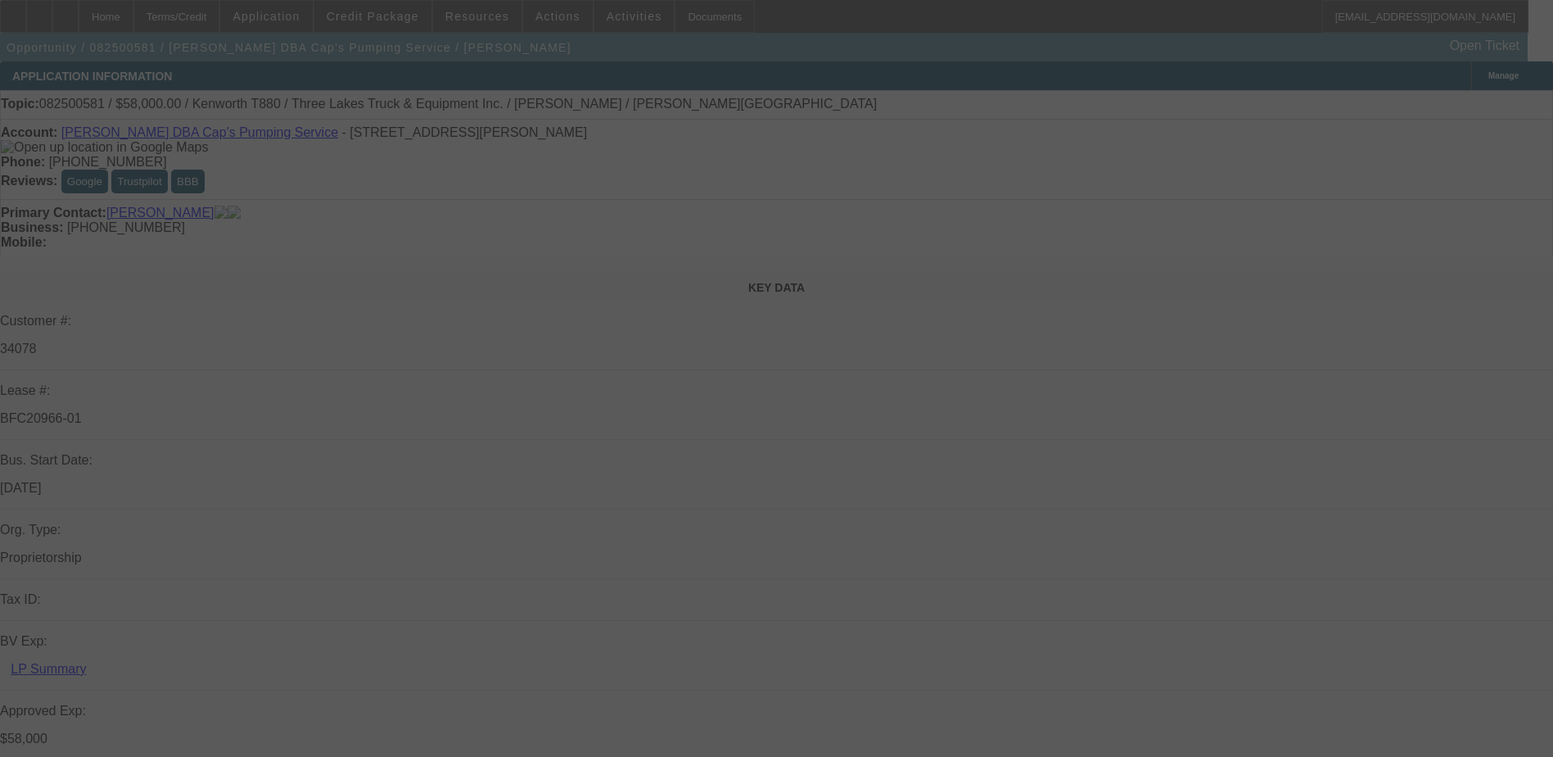
select select "0"
select select "0.1"
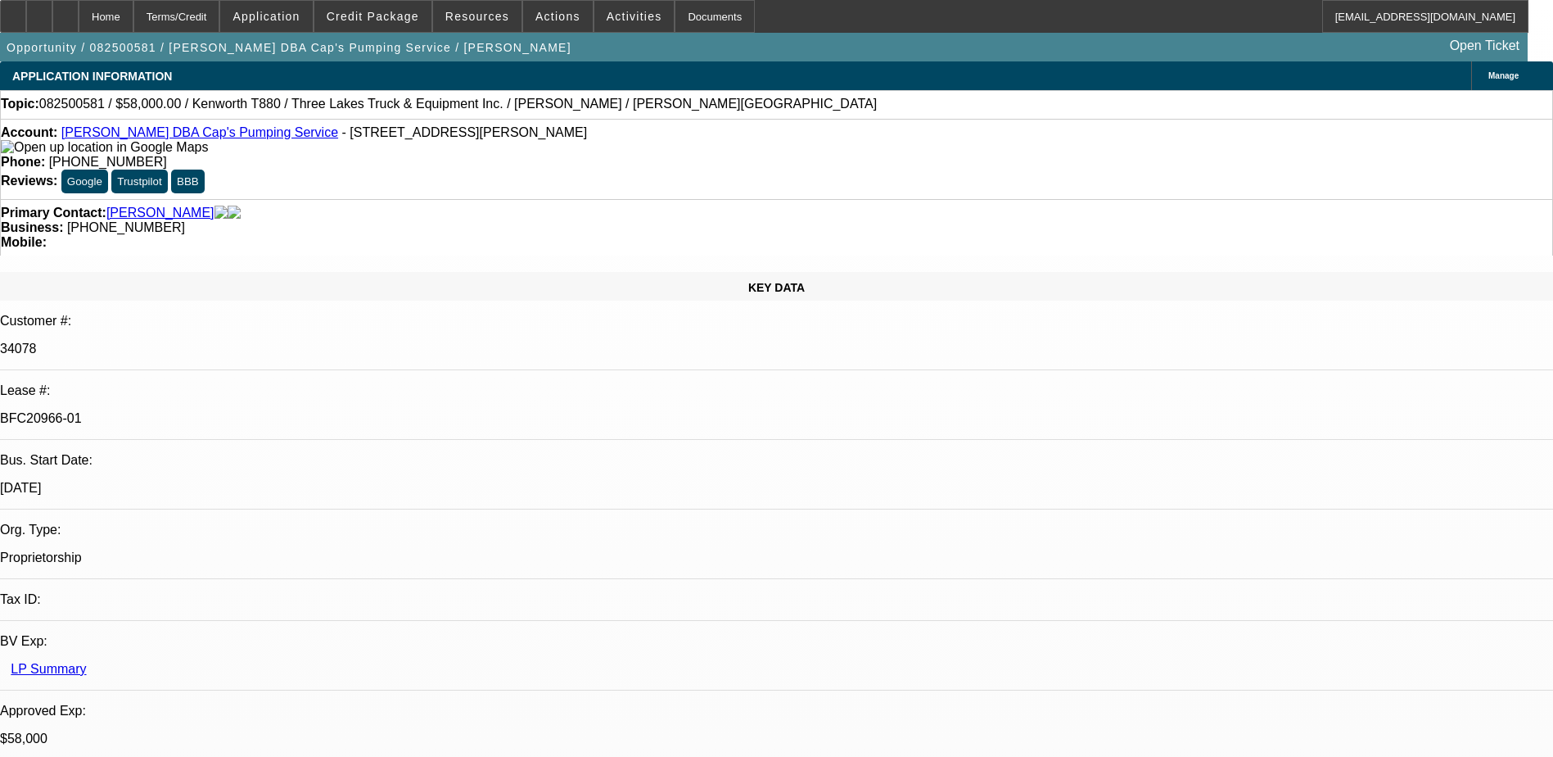
select select "1"
select select "9"
select select "6"
select select "1"
select select "9"
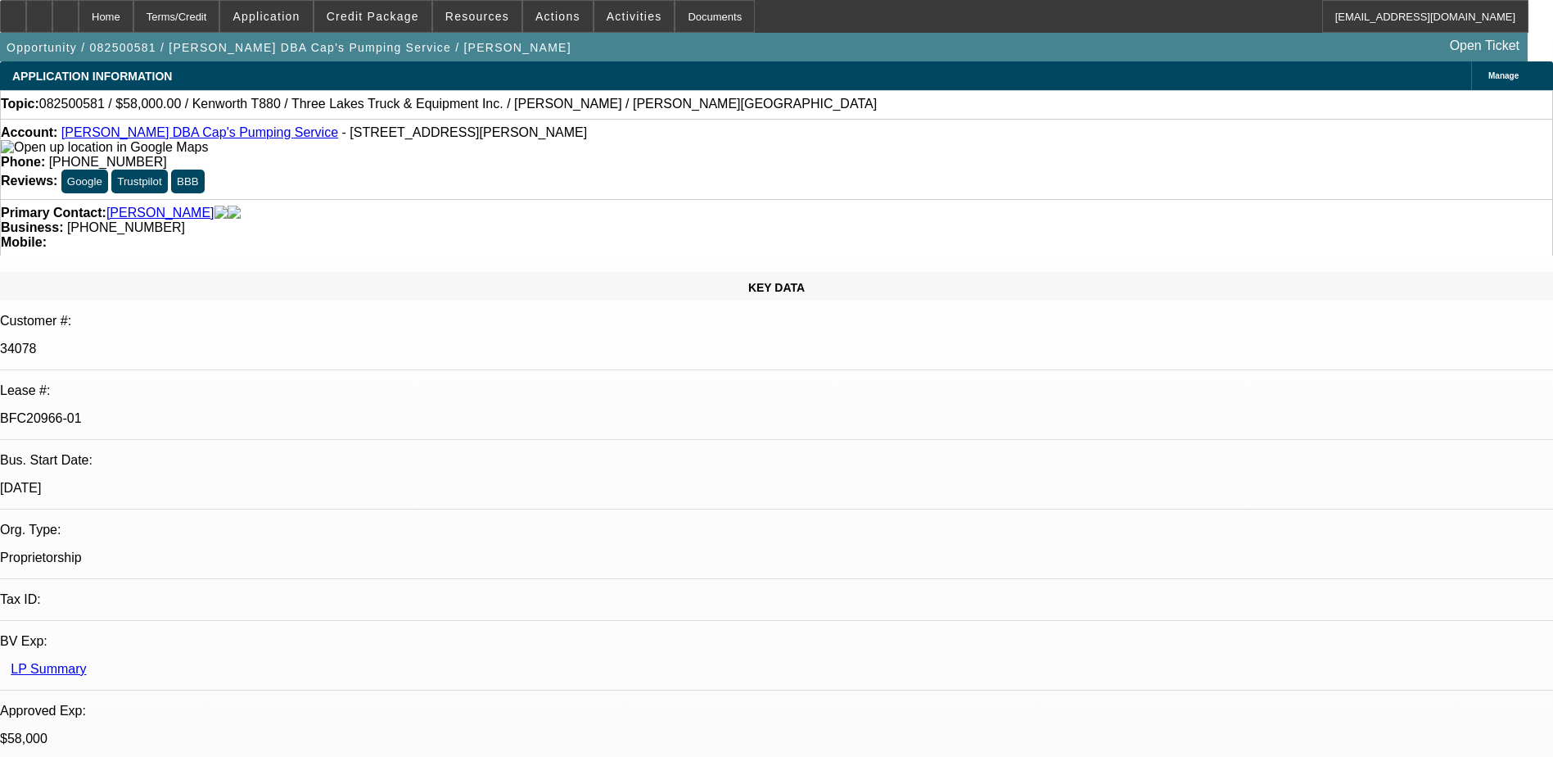
select select "6"
select select "1"
select select "9"
select select "4"
select select "1"
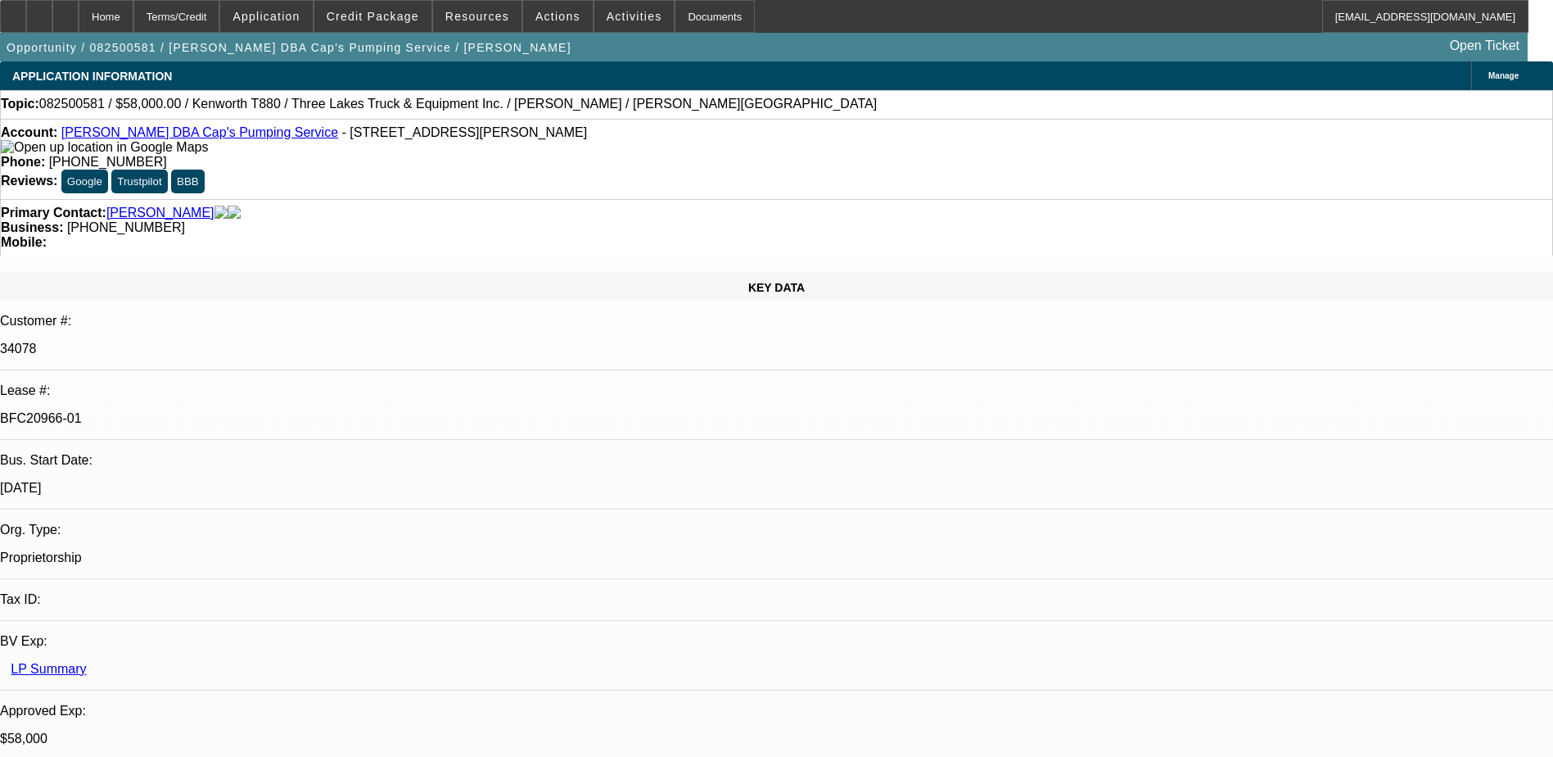
select select "1"
select select "4"
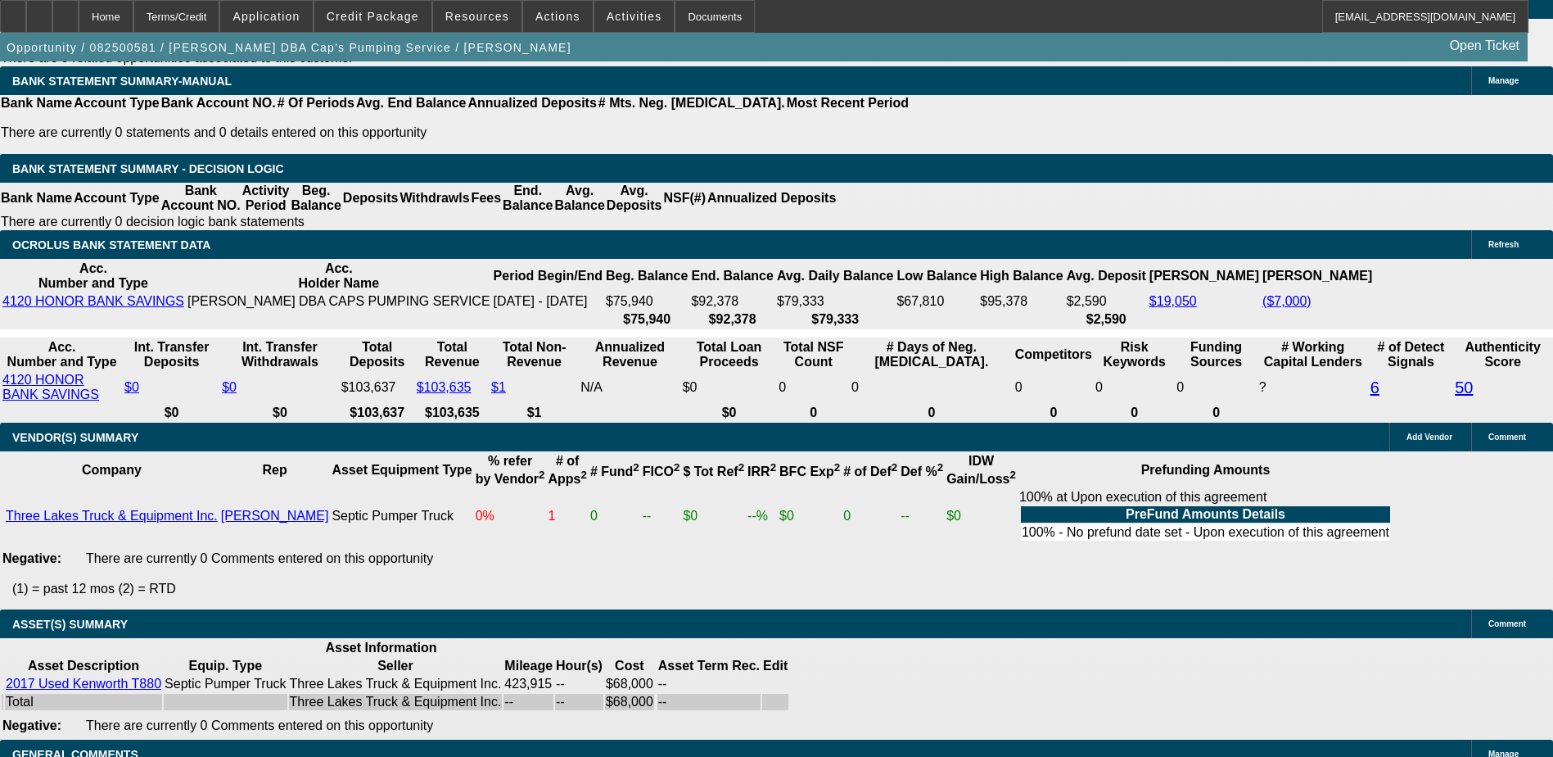
scroll to position [3190, 0]
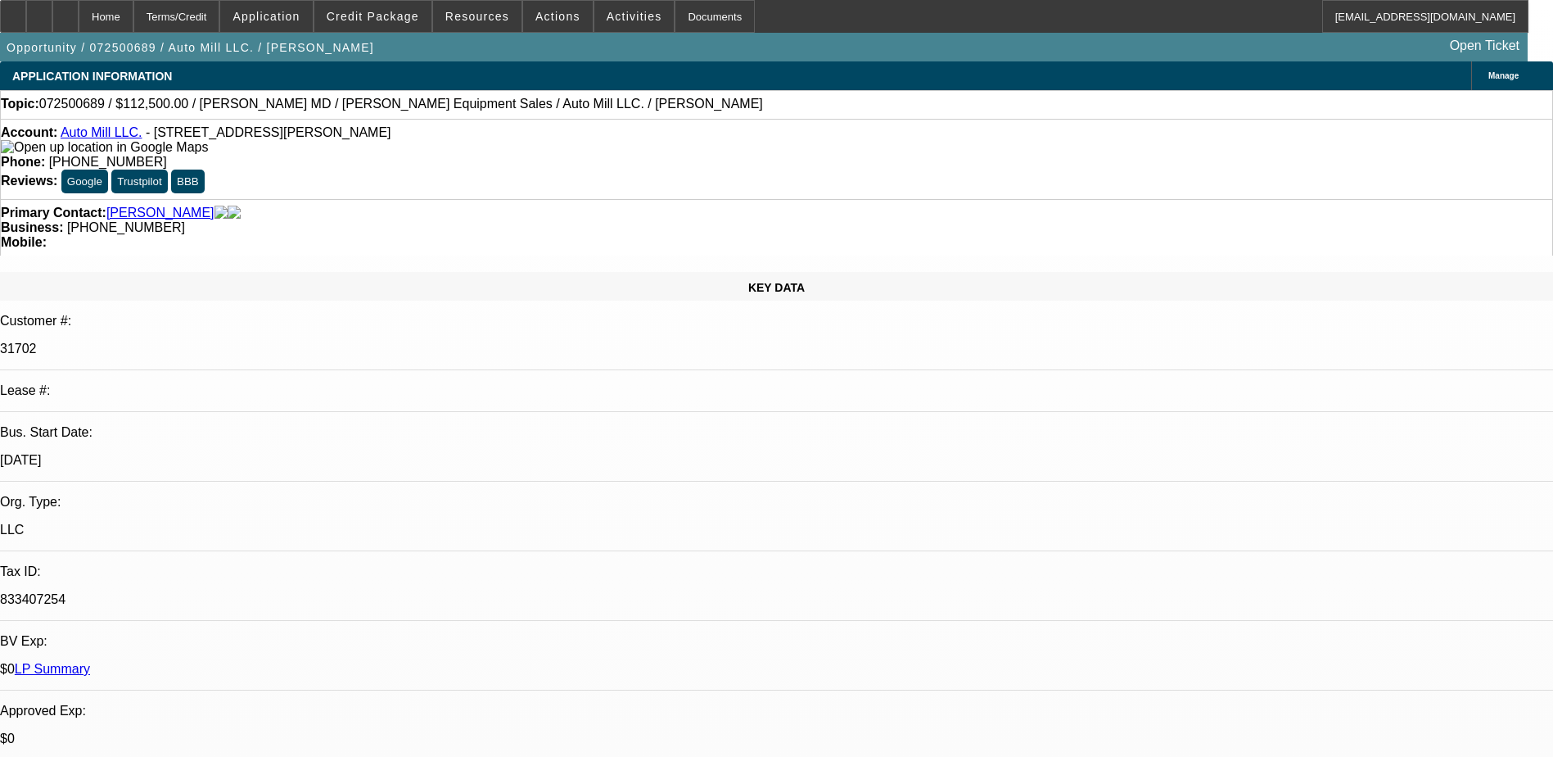
select select "0.1"
select select "0"
select select "0.1"
select select "0"
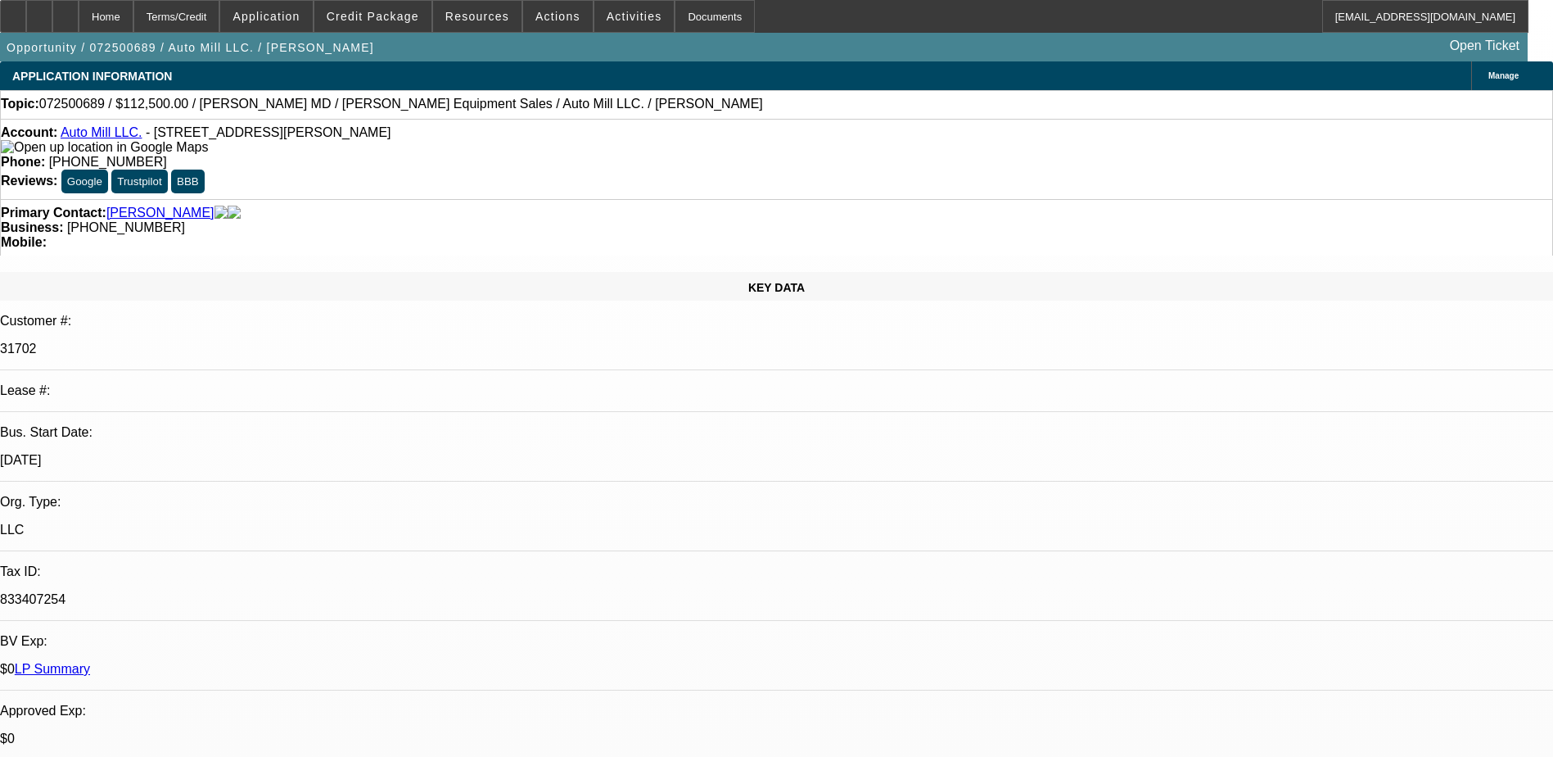
select select "0"
select select "0.2"
select select "2"
select select "0"
select select "0.1"
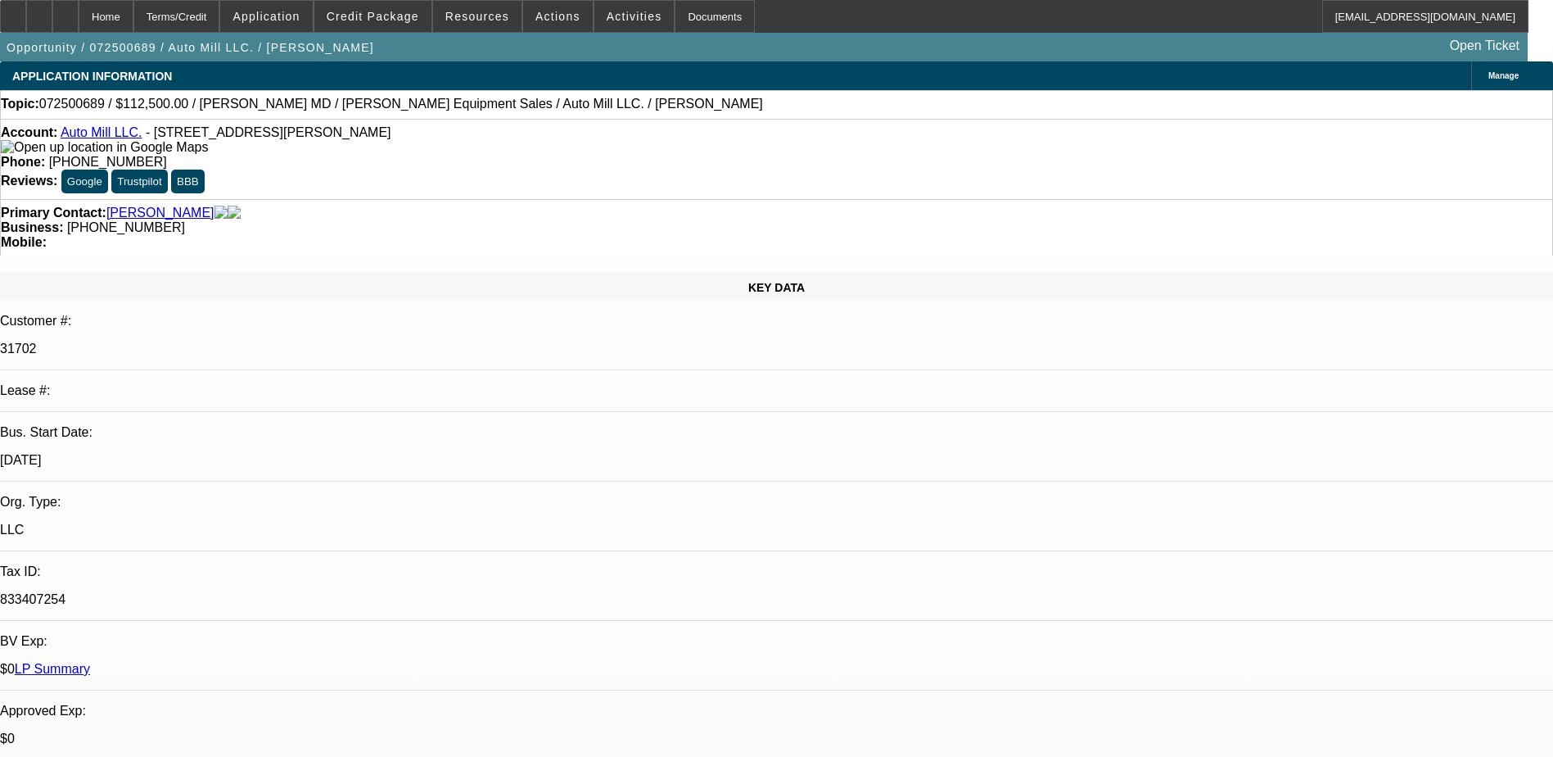
select select "2"
select select "0"
select select "1"
select select "6"
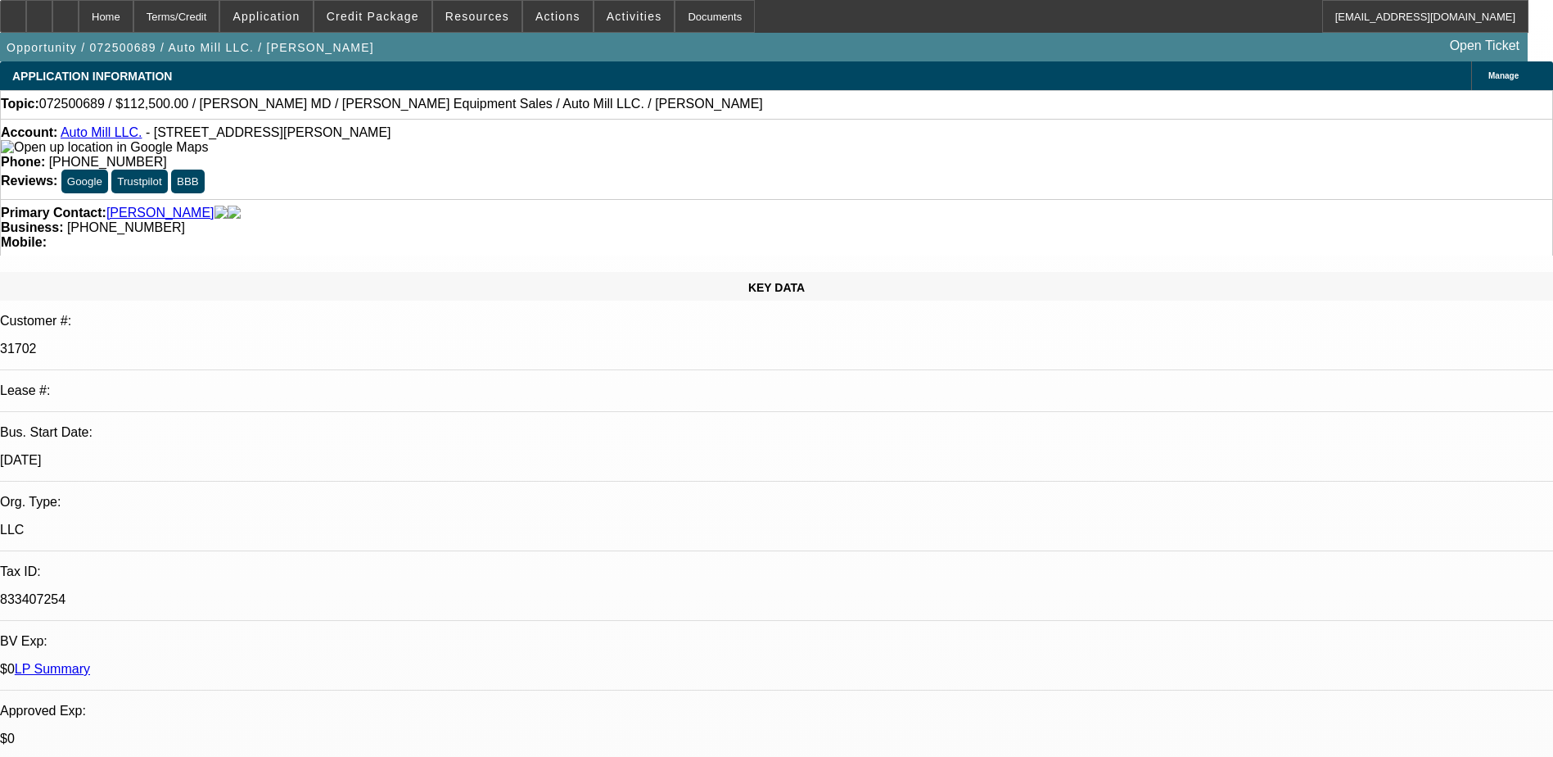
select select "1"
select select "6"
select select "1"
select select "2"
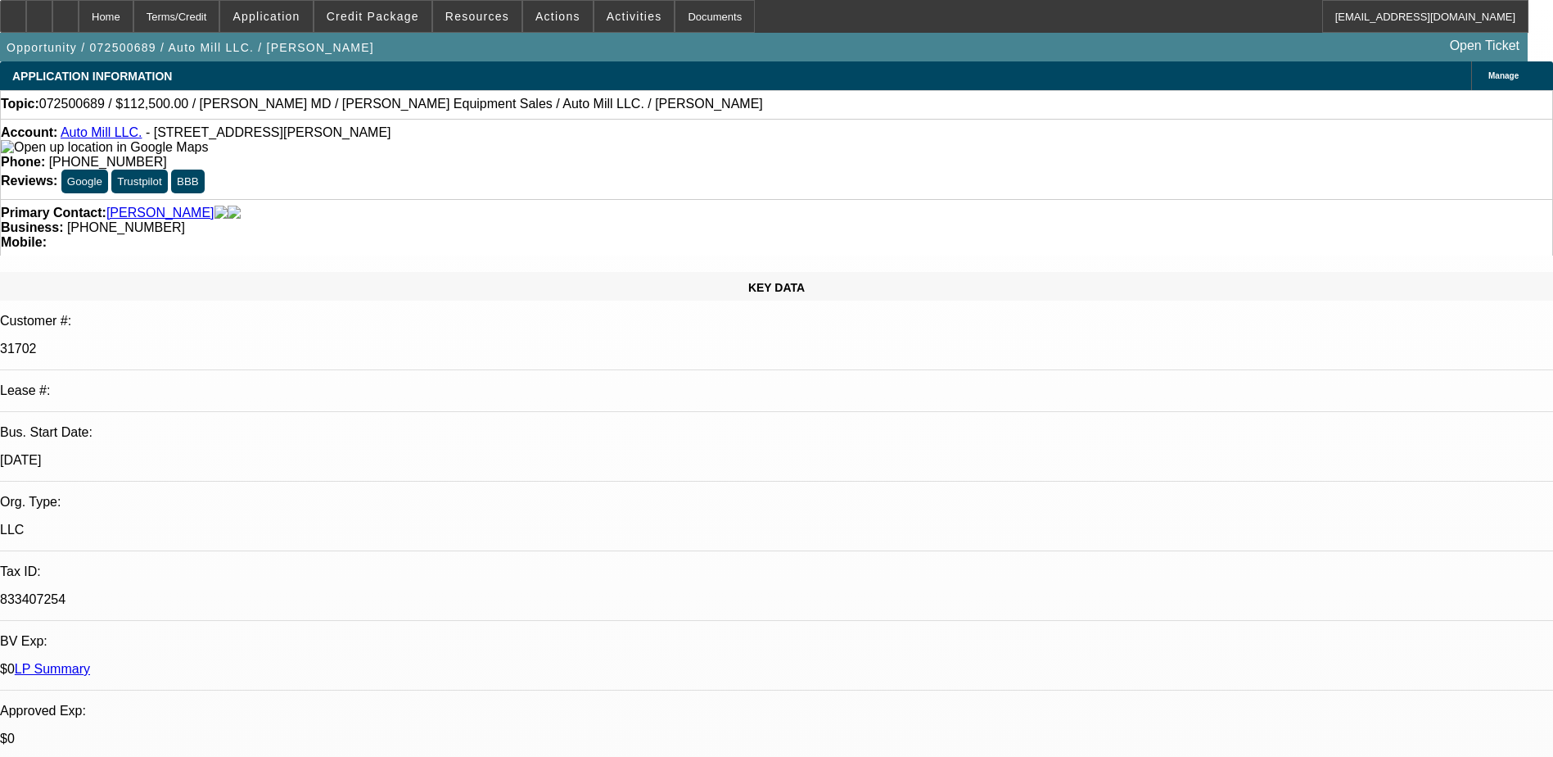
select select "6"
select select "1"
select select "2"
select select "6"
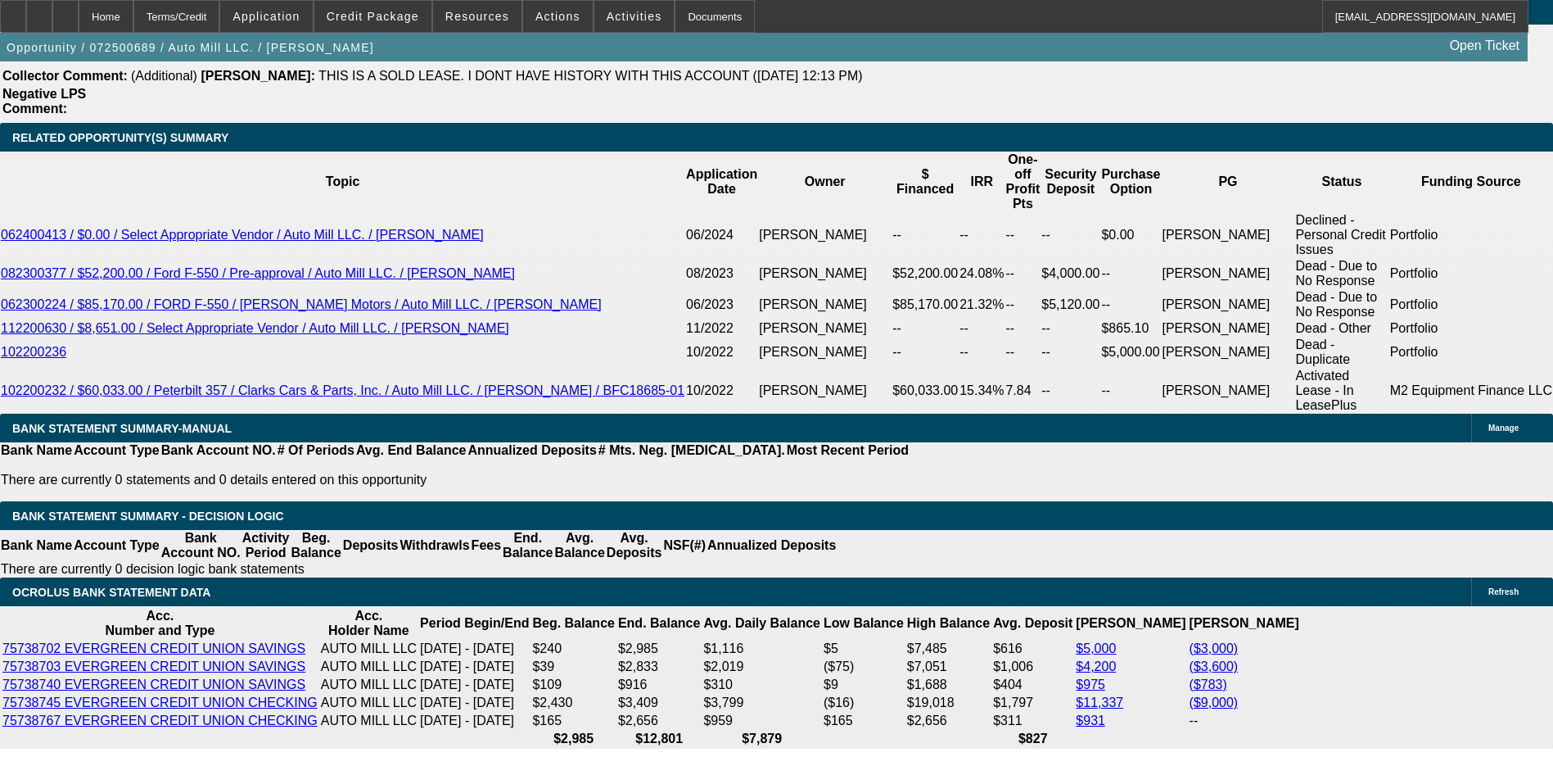
scroll to position [2538, 0]
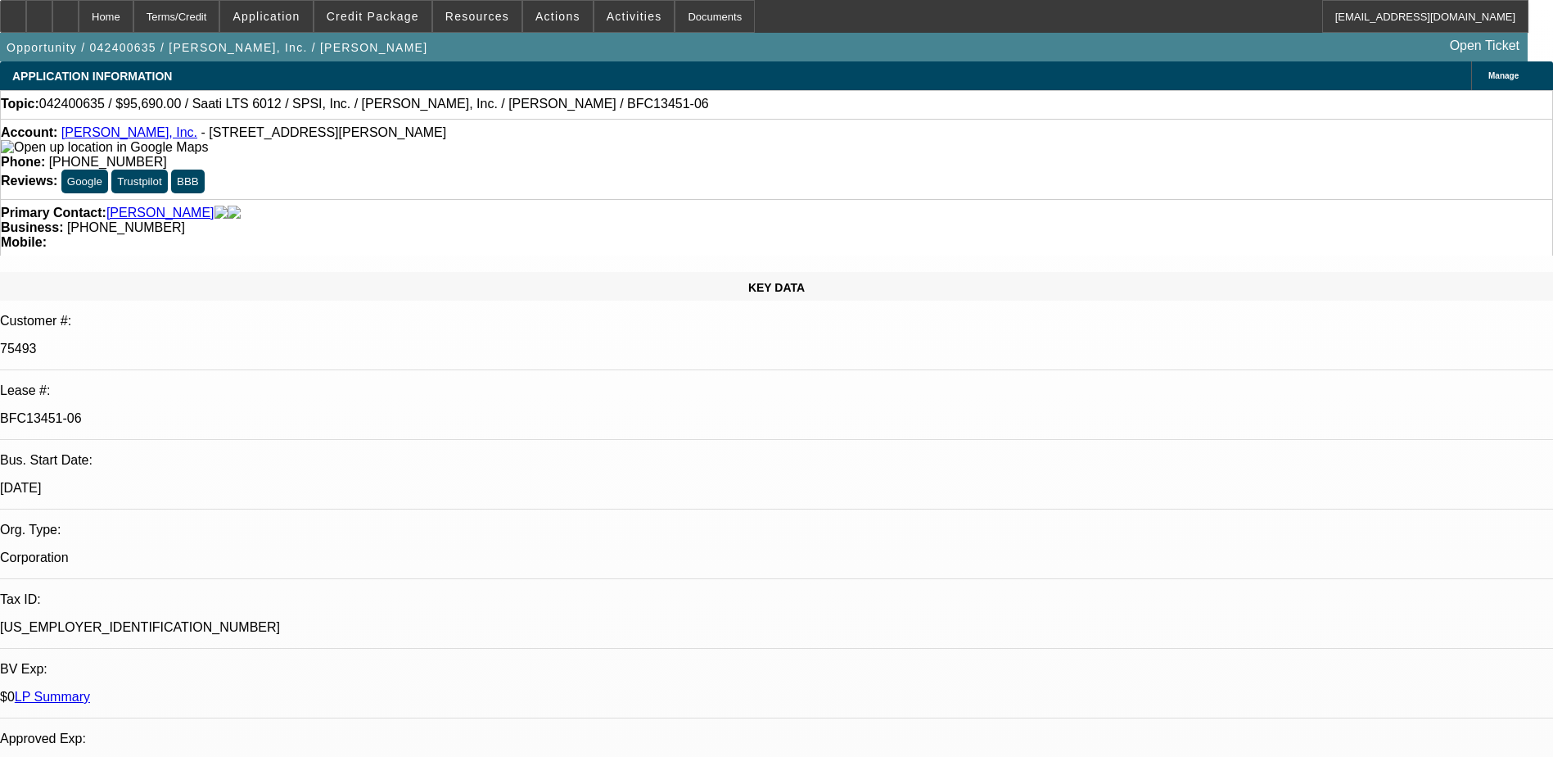
select select "0"
select select "2"
select select "0"
select select "2"
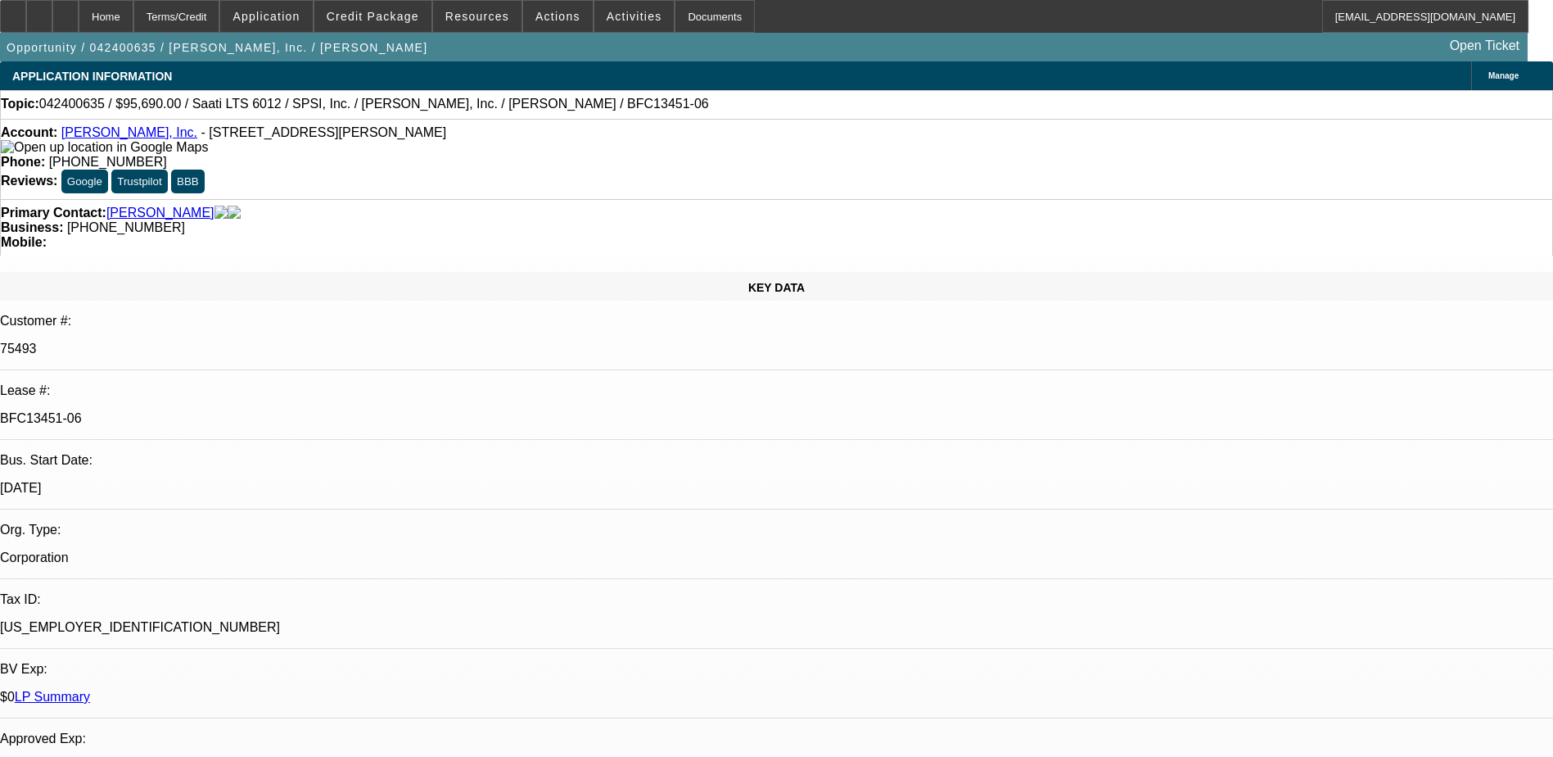
select select "0"
select select "2"
select select "0"
select select "2"
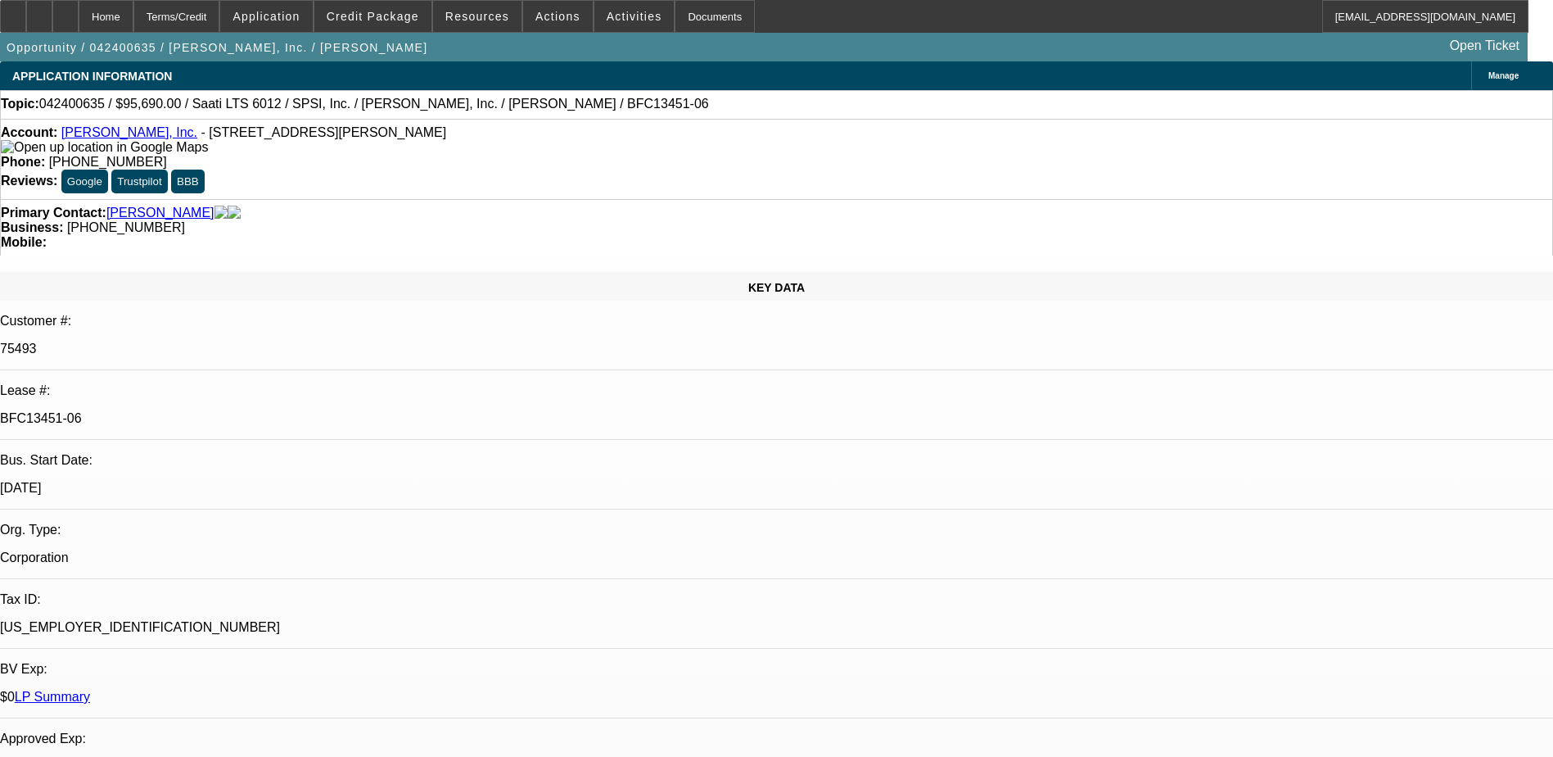
select select "0"
select select "2"
select select "0"
select select "2"
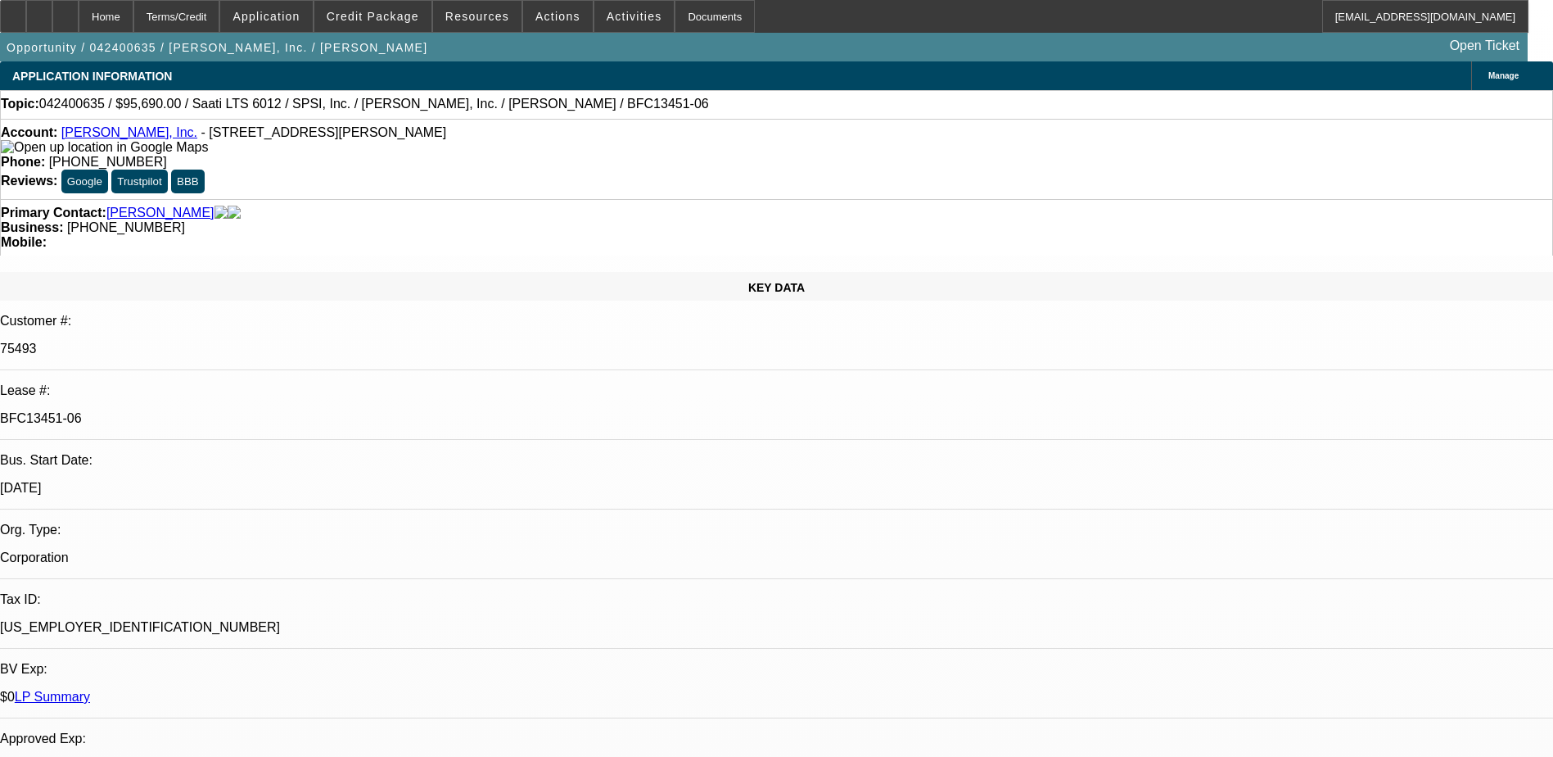
select select "0"
select select "2"
select select "0"
select select "2"
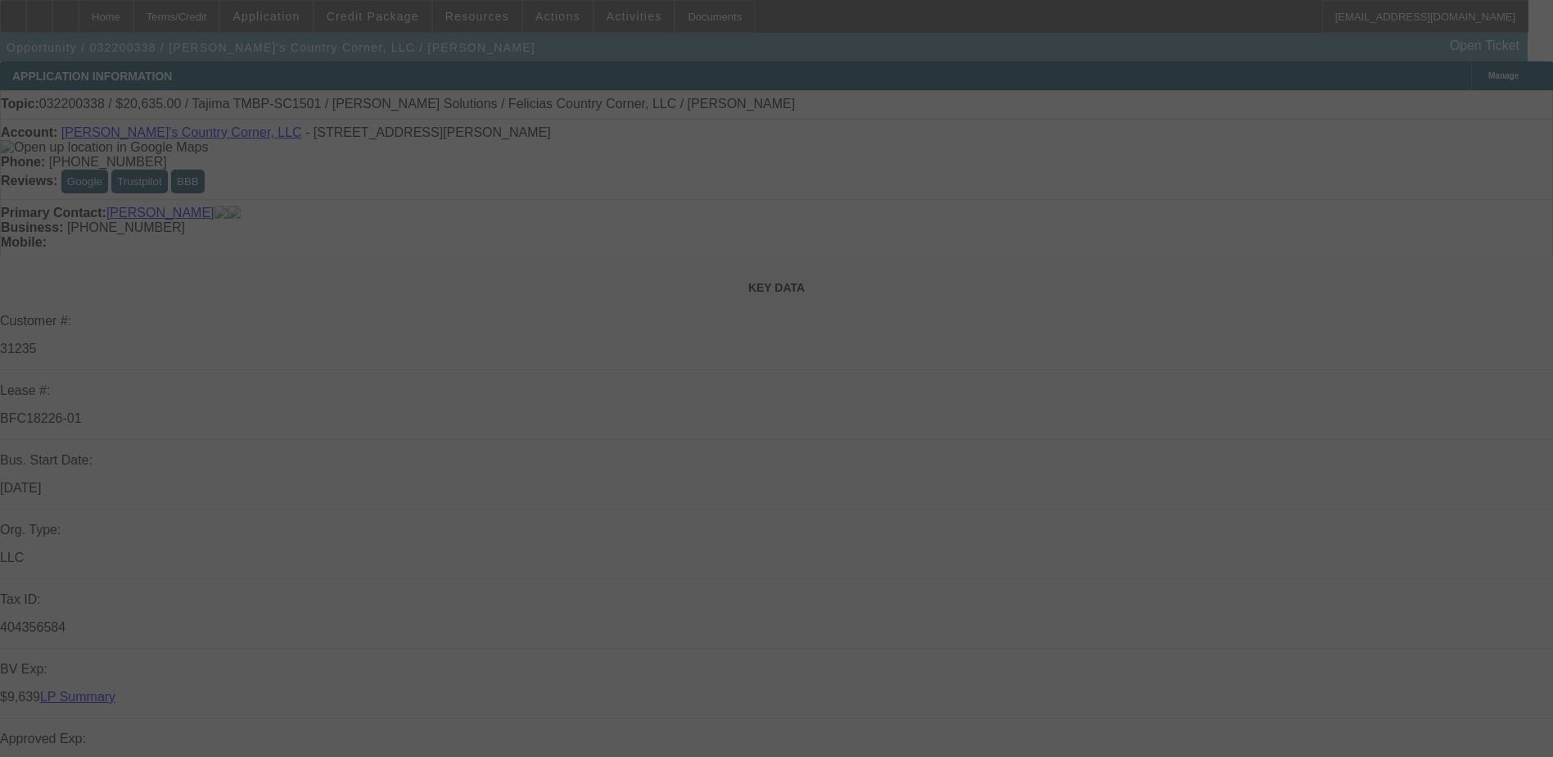
select select "0"
select select "0.1"
select select "0"
select select "2"
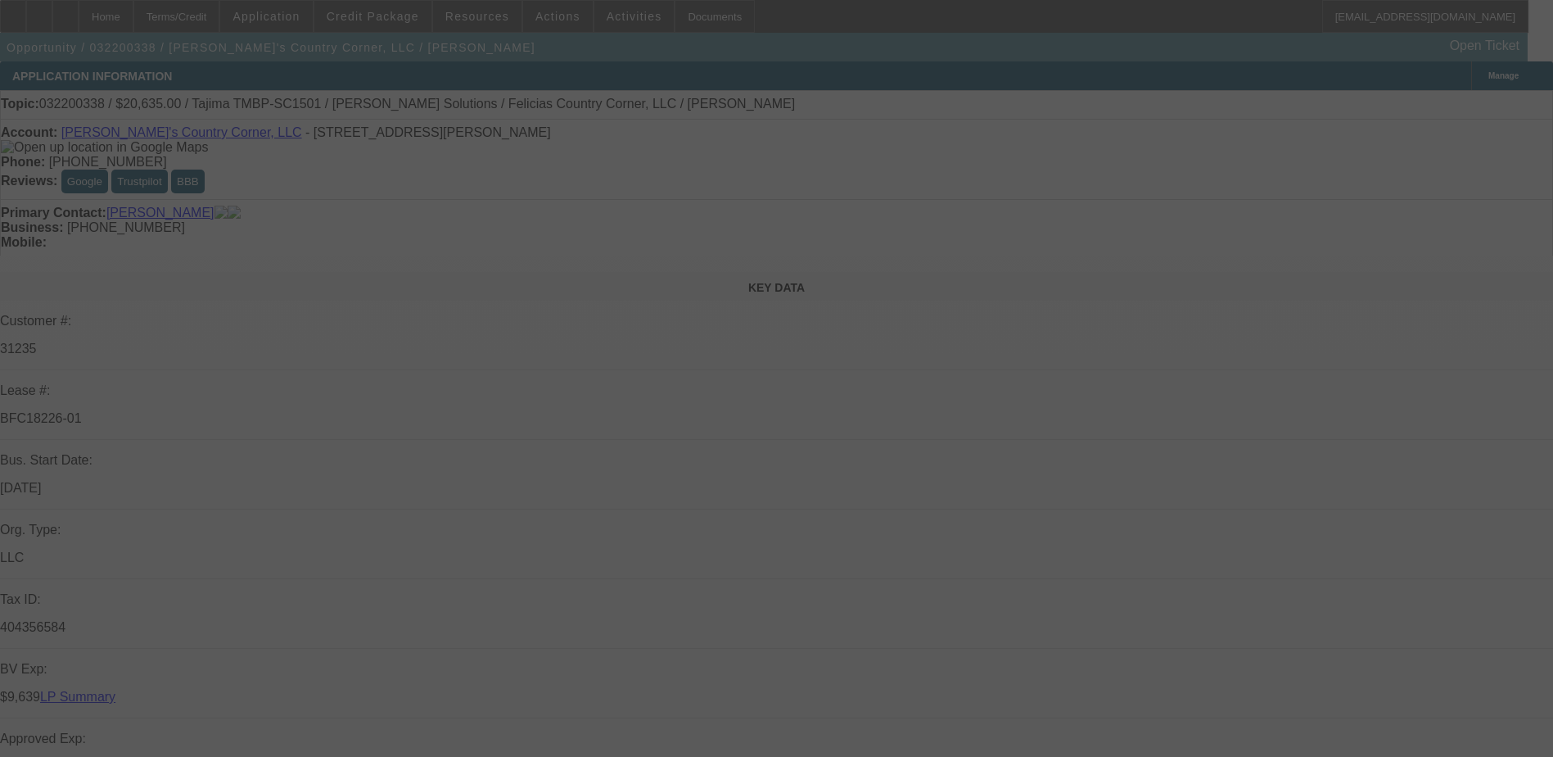
select select "0"
select select "2"
select select "0.1"
select select "0"
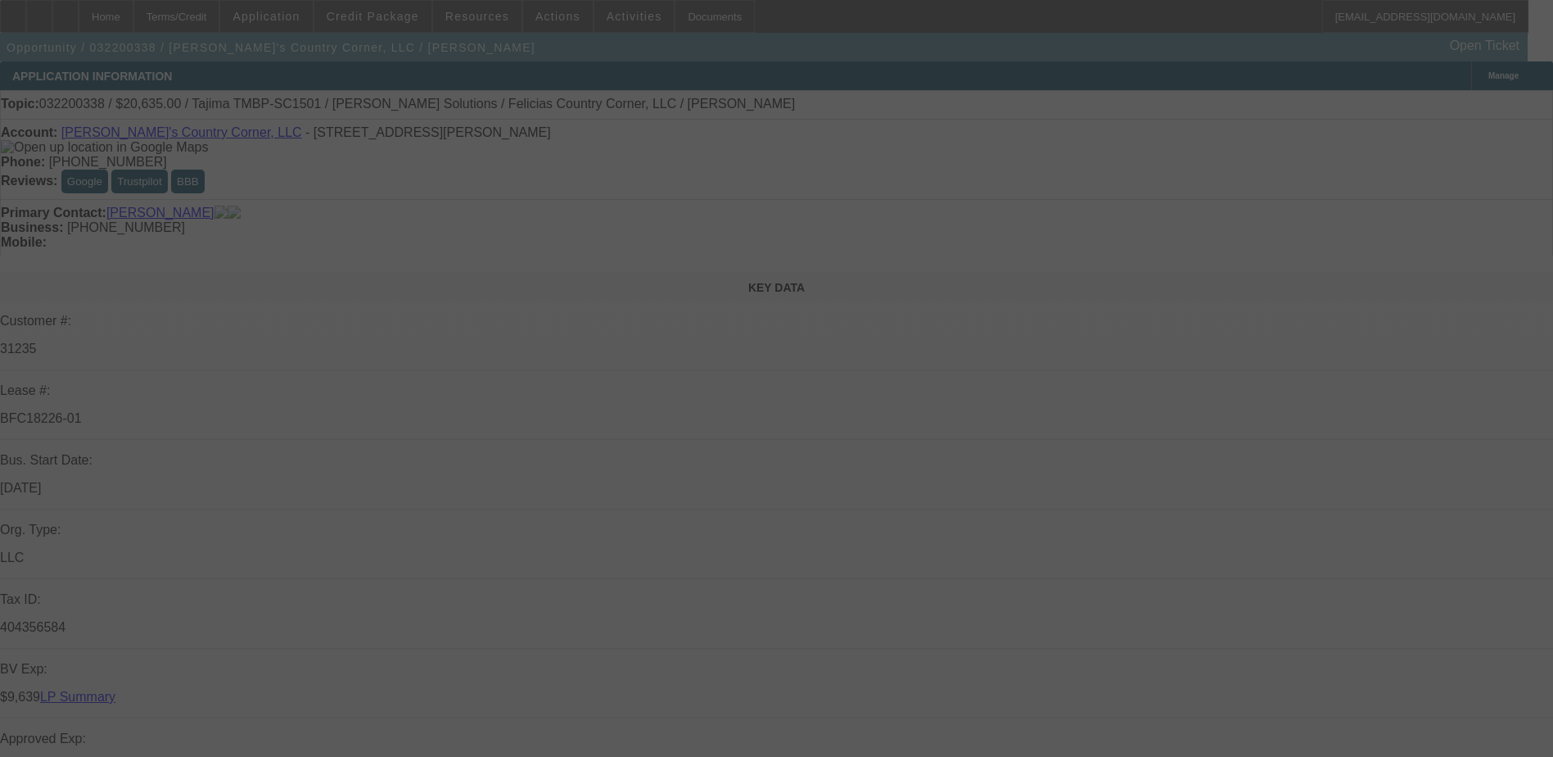
select select "2"
select select "0"
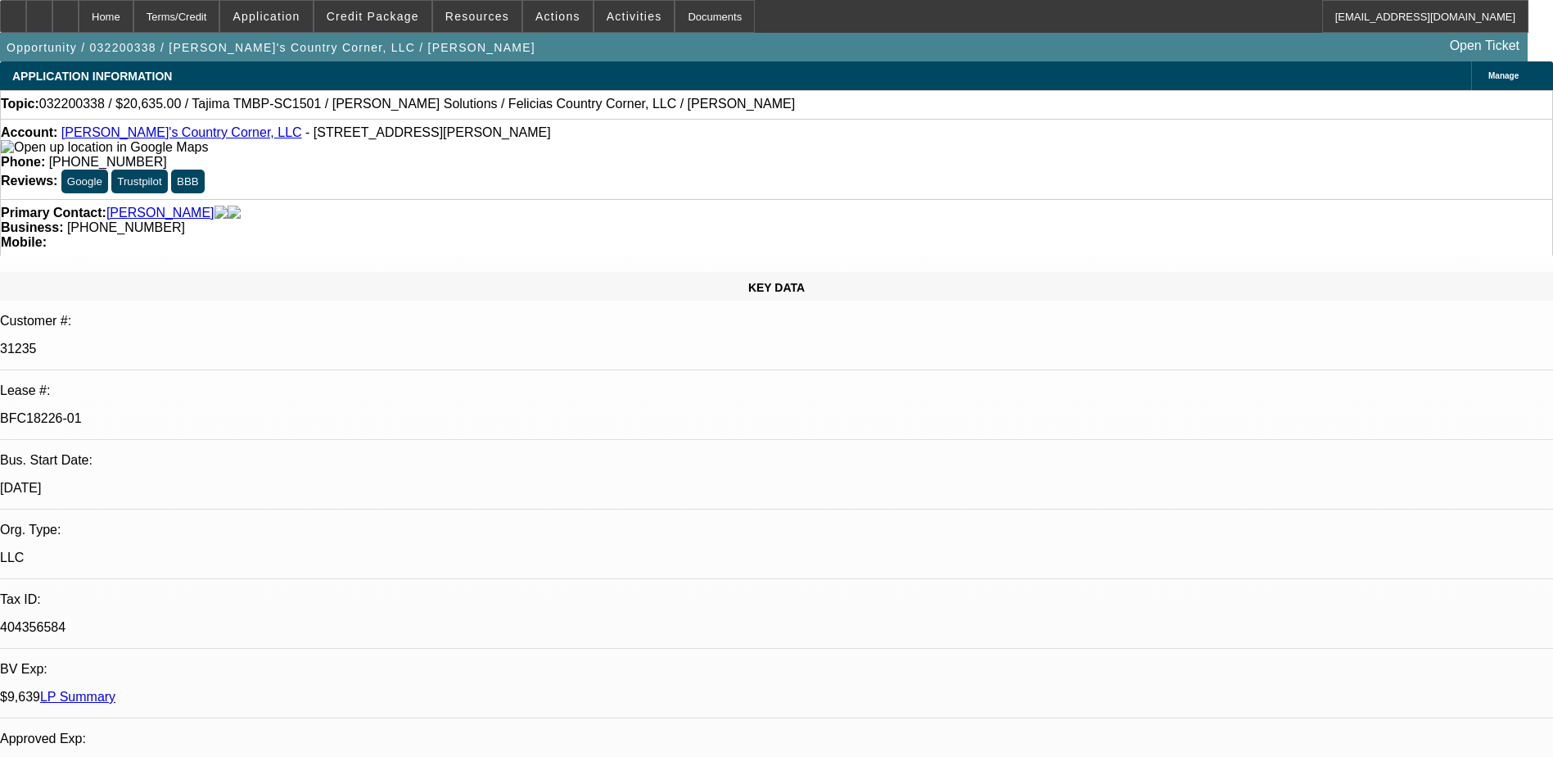
select select "1"
select select "4"
select select "1"
select select "2"
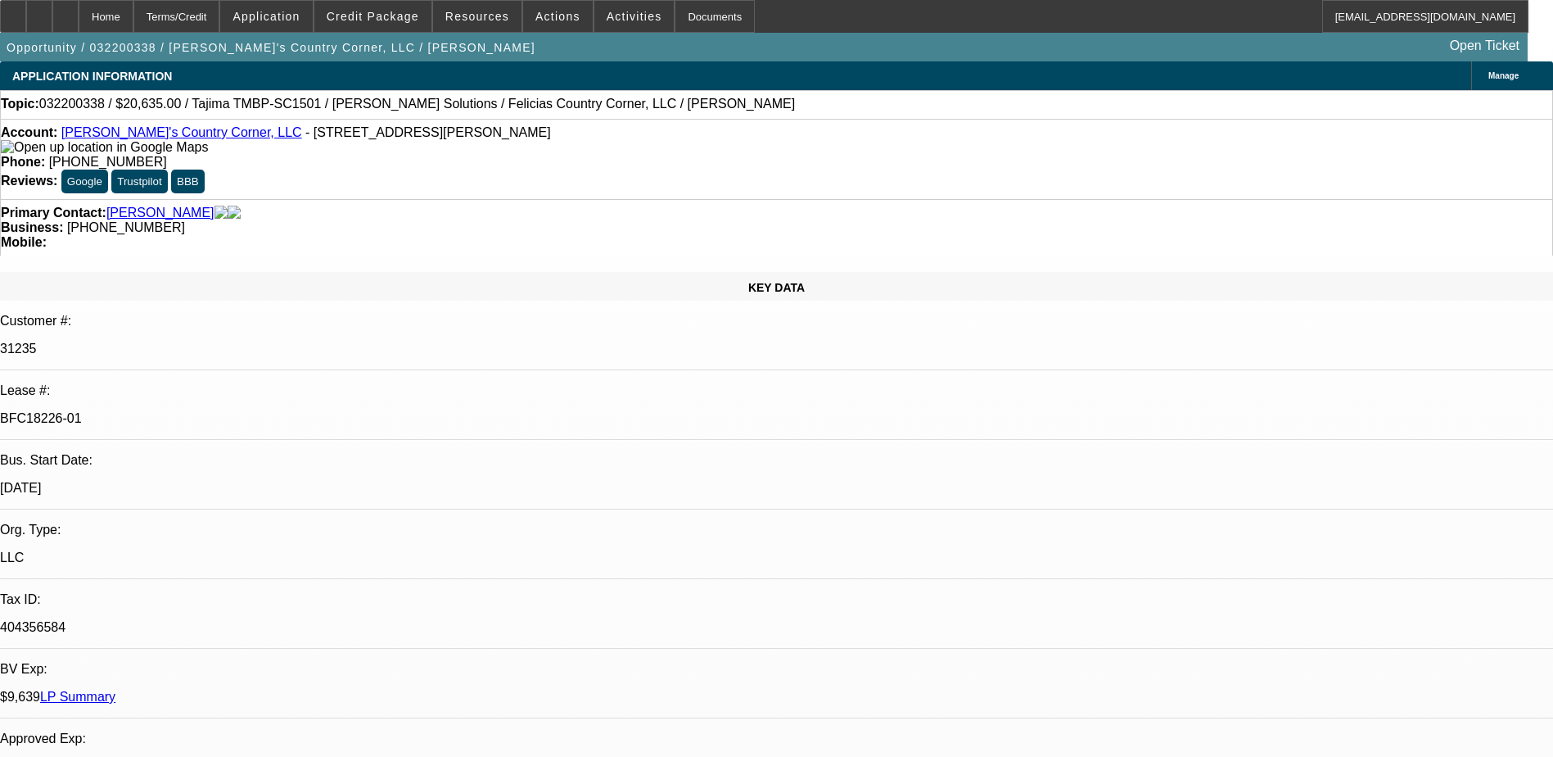
select select "6"
select select "1"
select select "2"
select select "4"
select select "1"
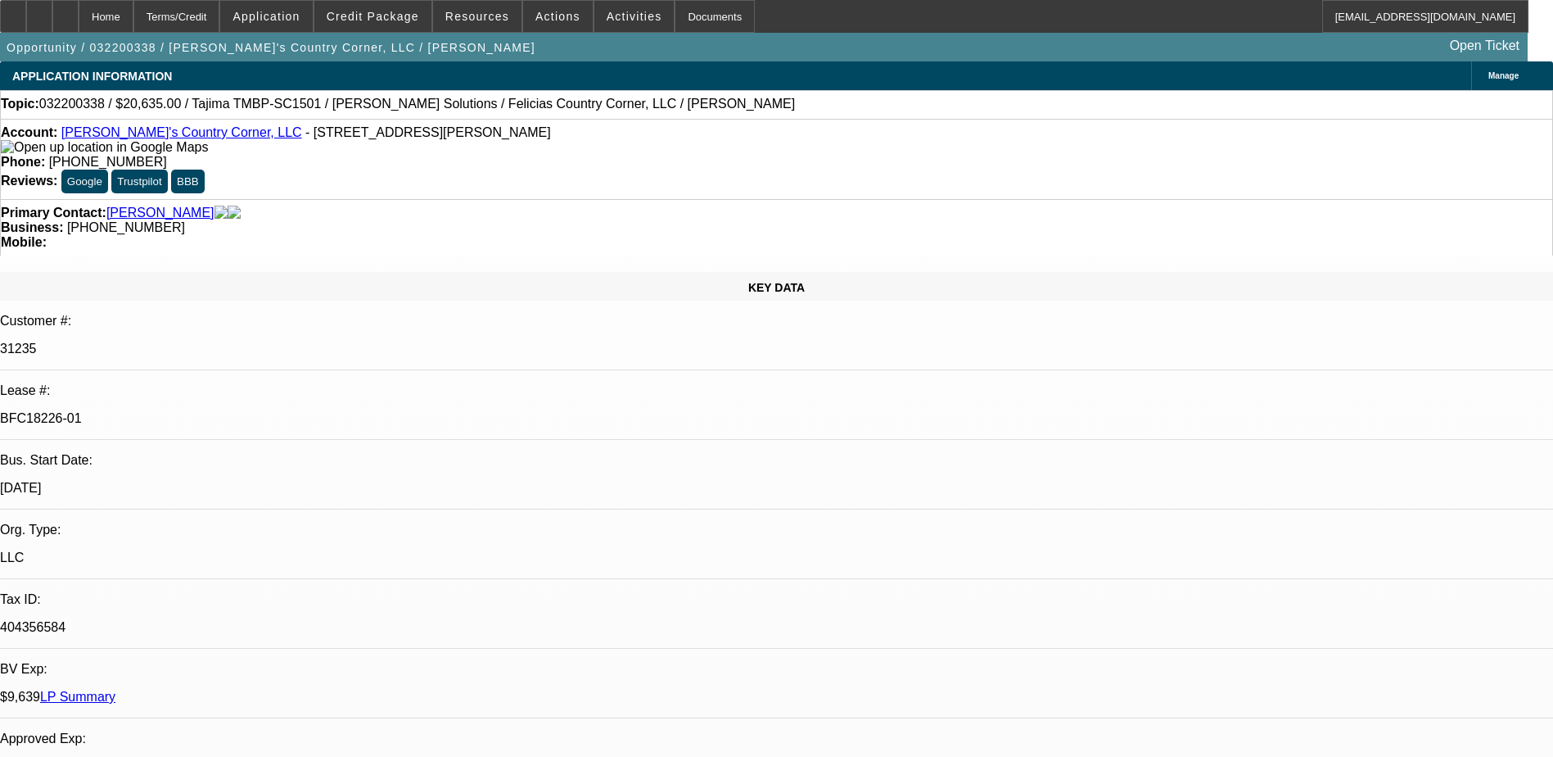
select select "2"
select select "6"
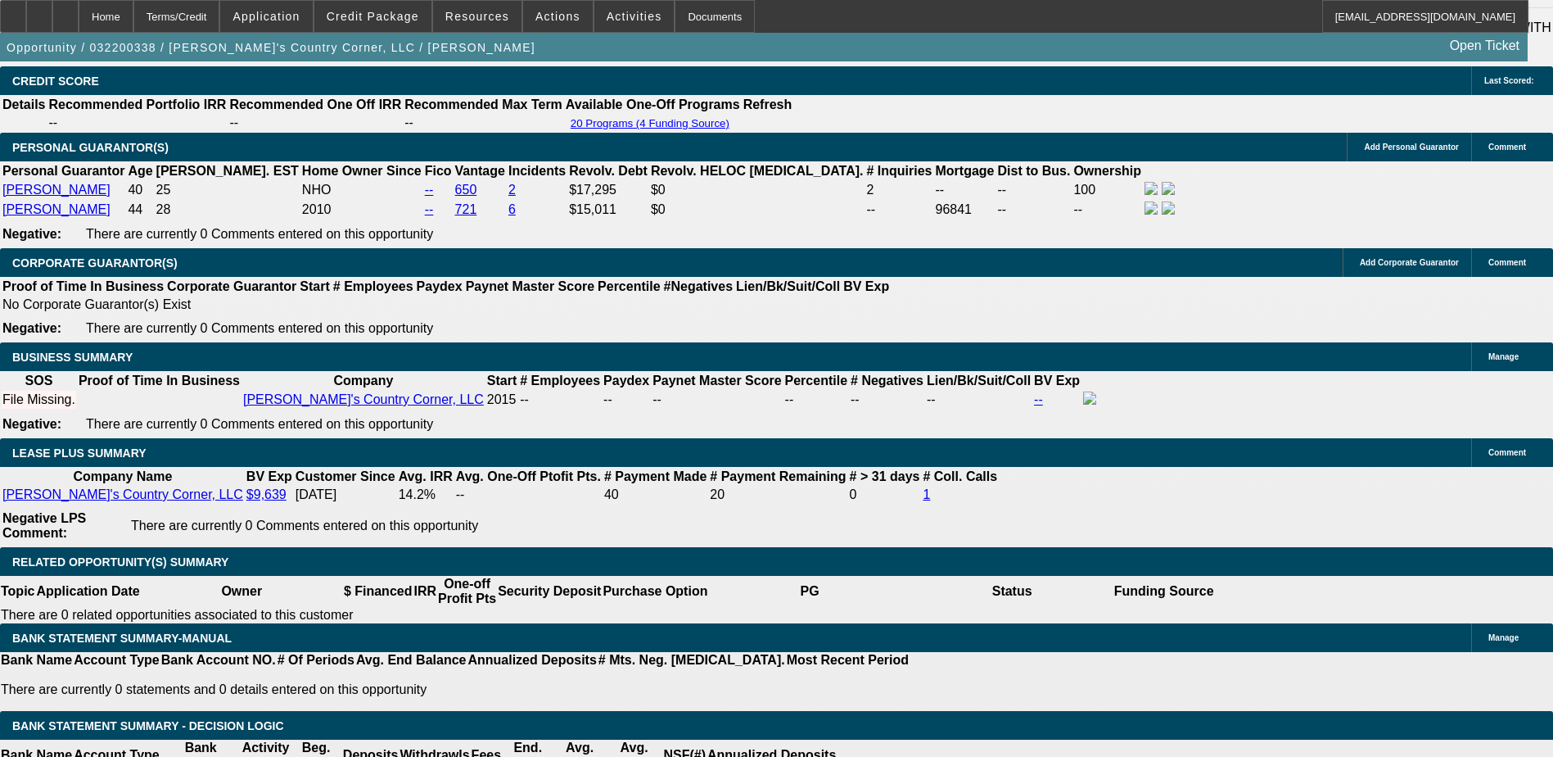
scroll to position [2457, 0]
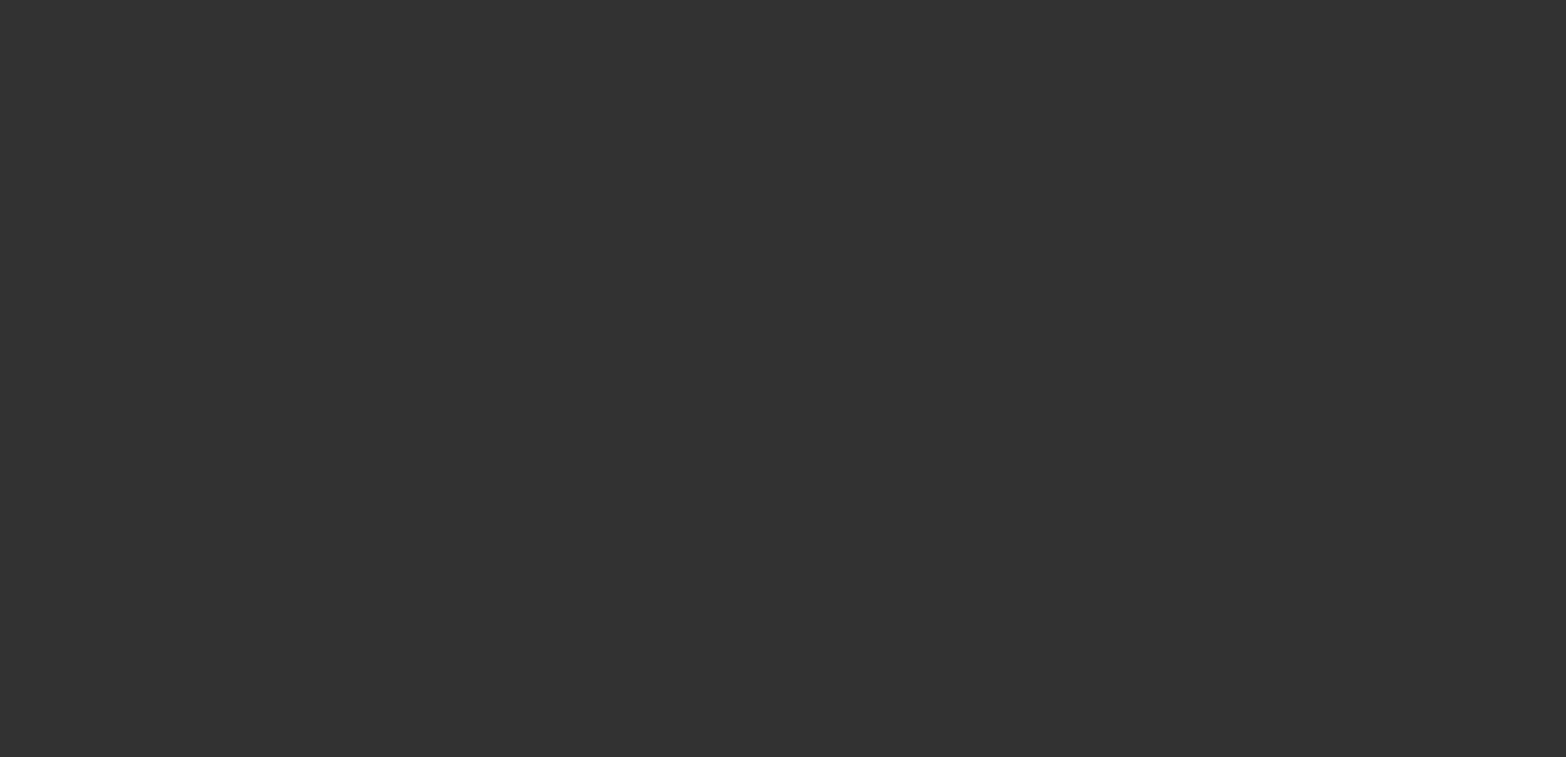
select select "0"
select select "2"
select select "0.1"
select select "4"
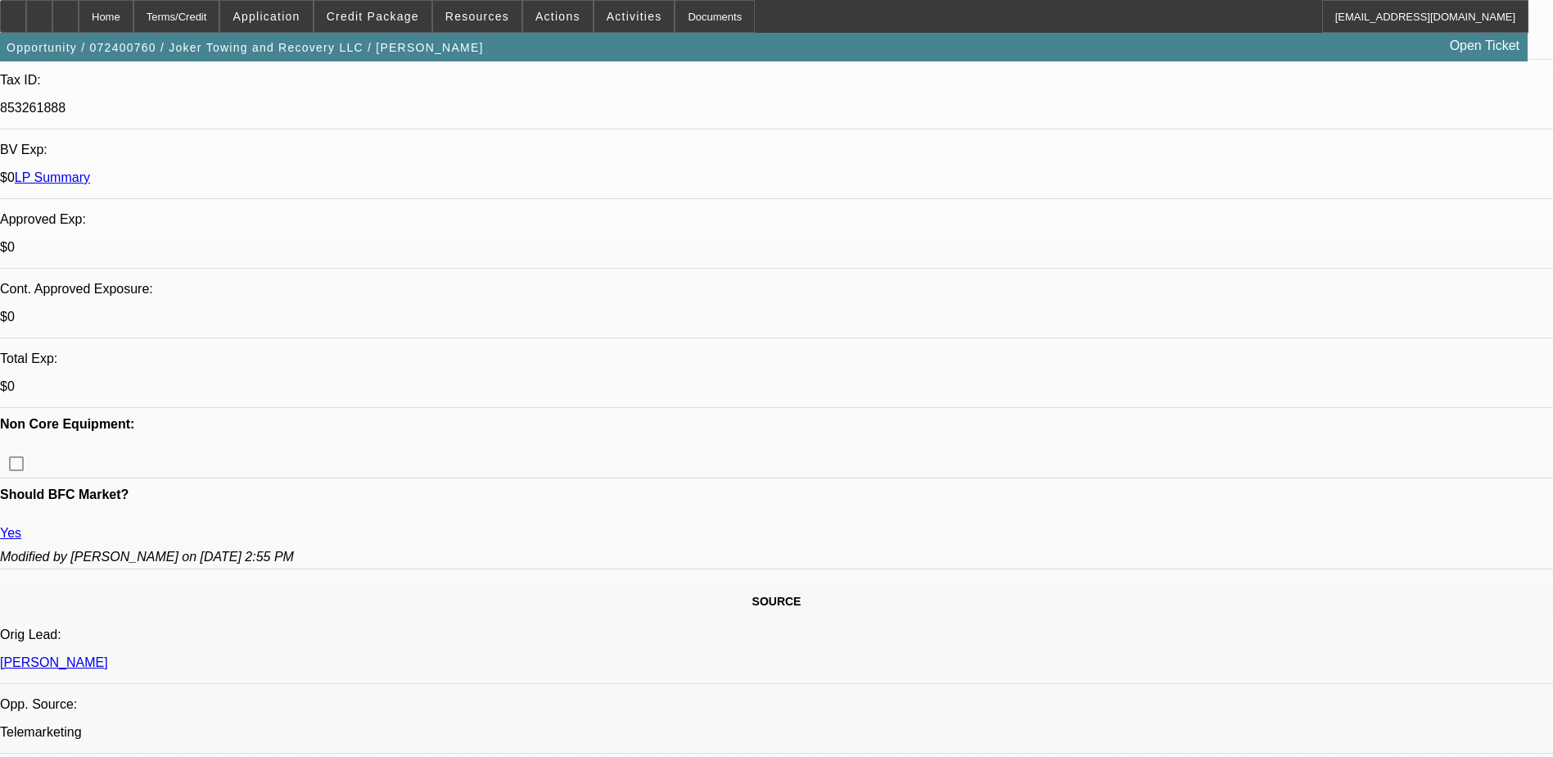
scroll to position [8, 0]
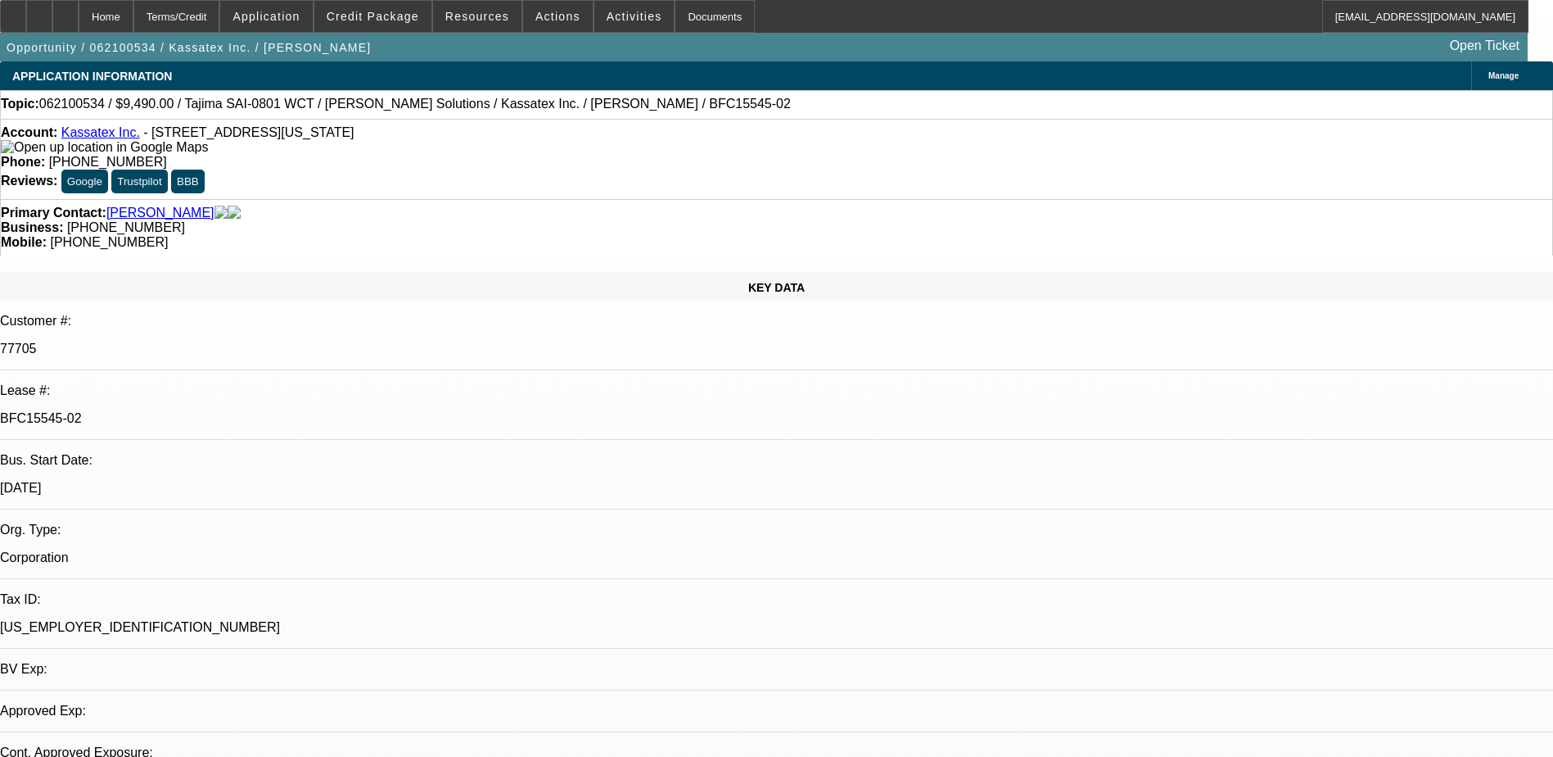
select select "0"
select select "2"
select select "0.1"
select select "4"
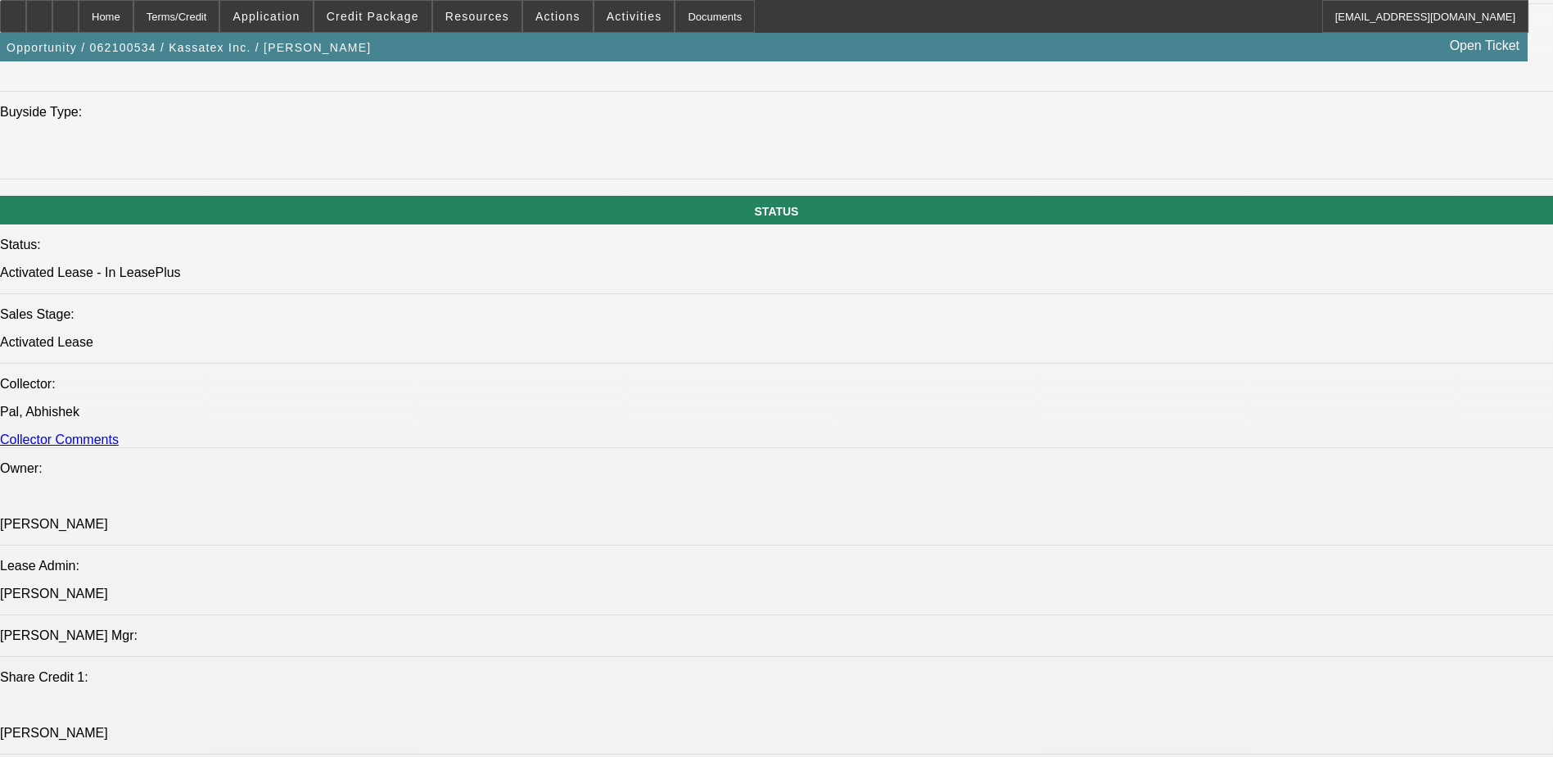
scroll to position [164, 0]
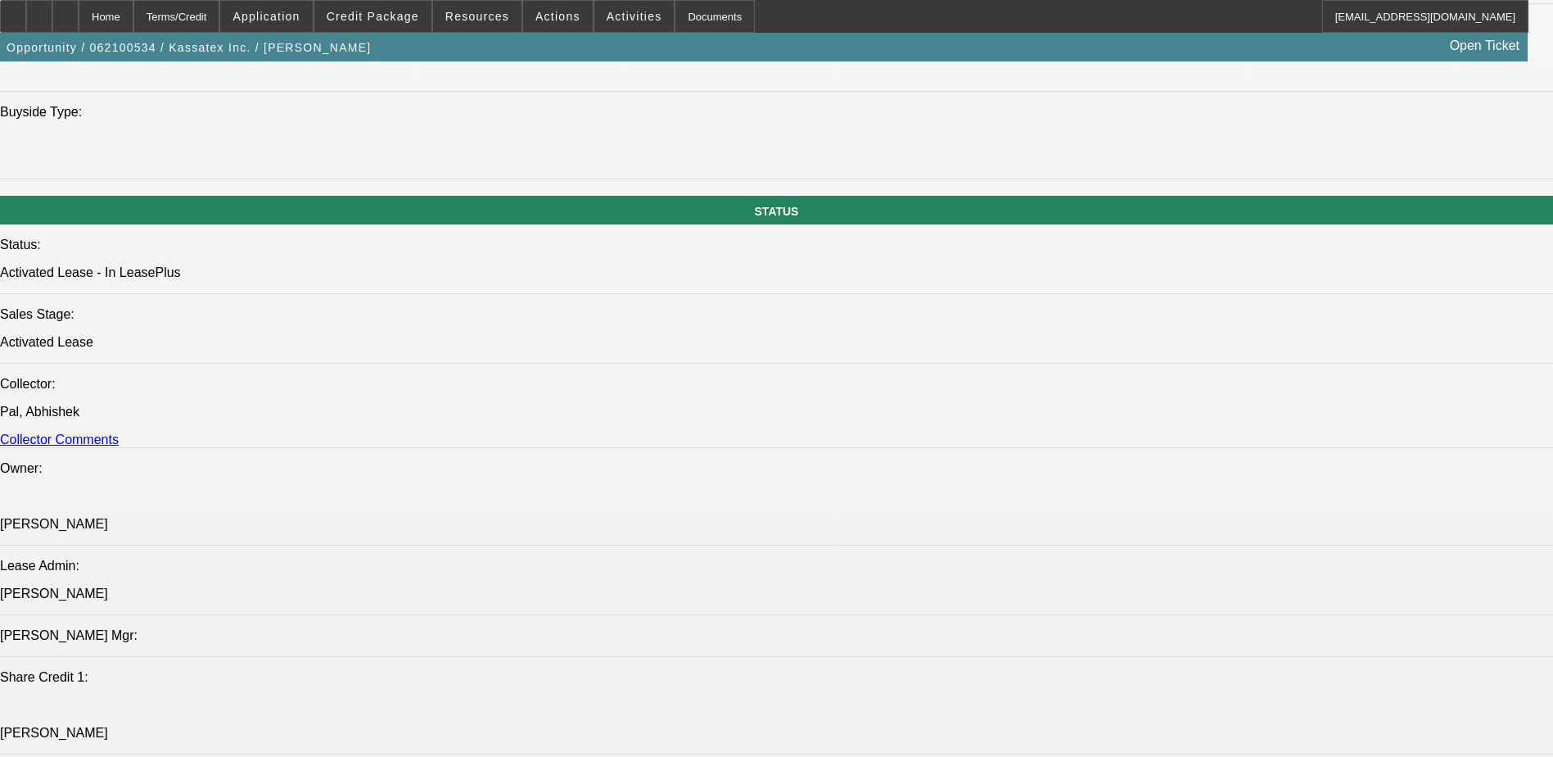
drag, startPoint x: 1248, startPoint y: 346, endPoint x: 1161, endPoint y: 289, distance: 103.6
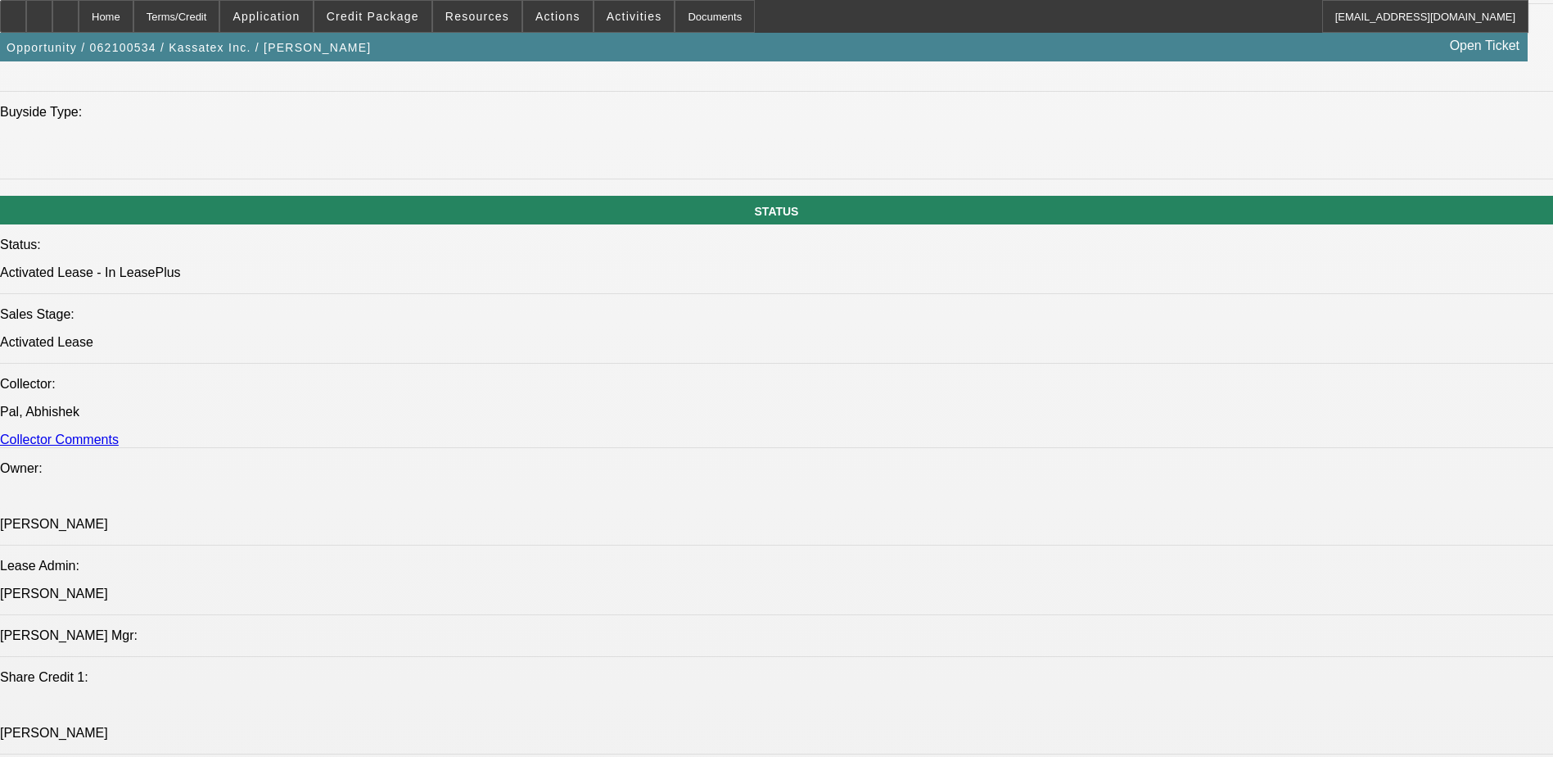
scroll to position [1360, 0]
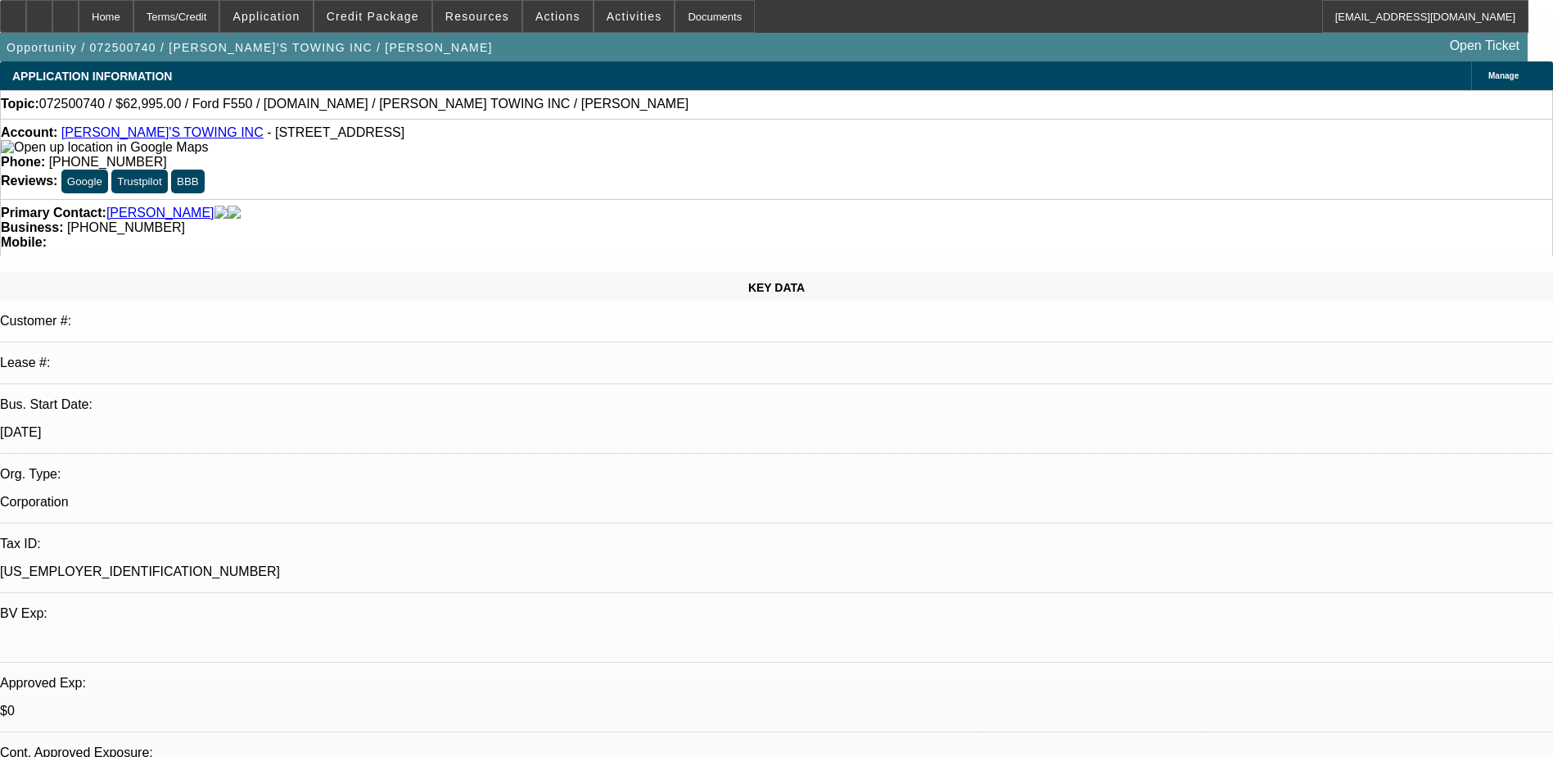
select select "0"
select select "6"
select select "0"
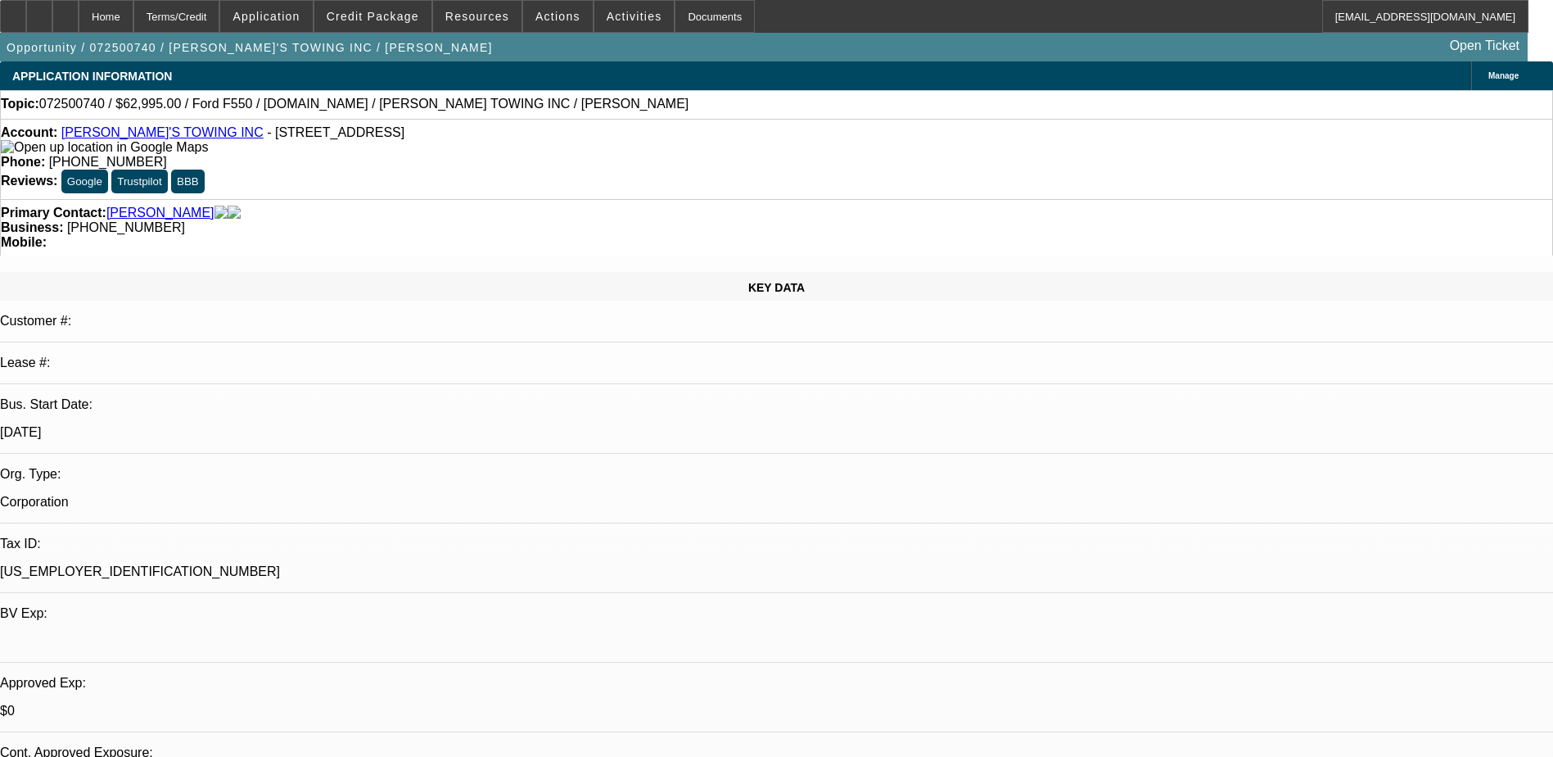
select select "0"
select select "6"
select select "0"
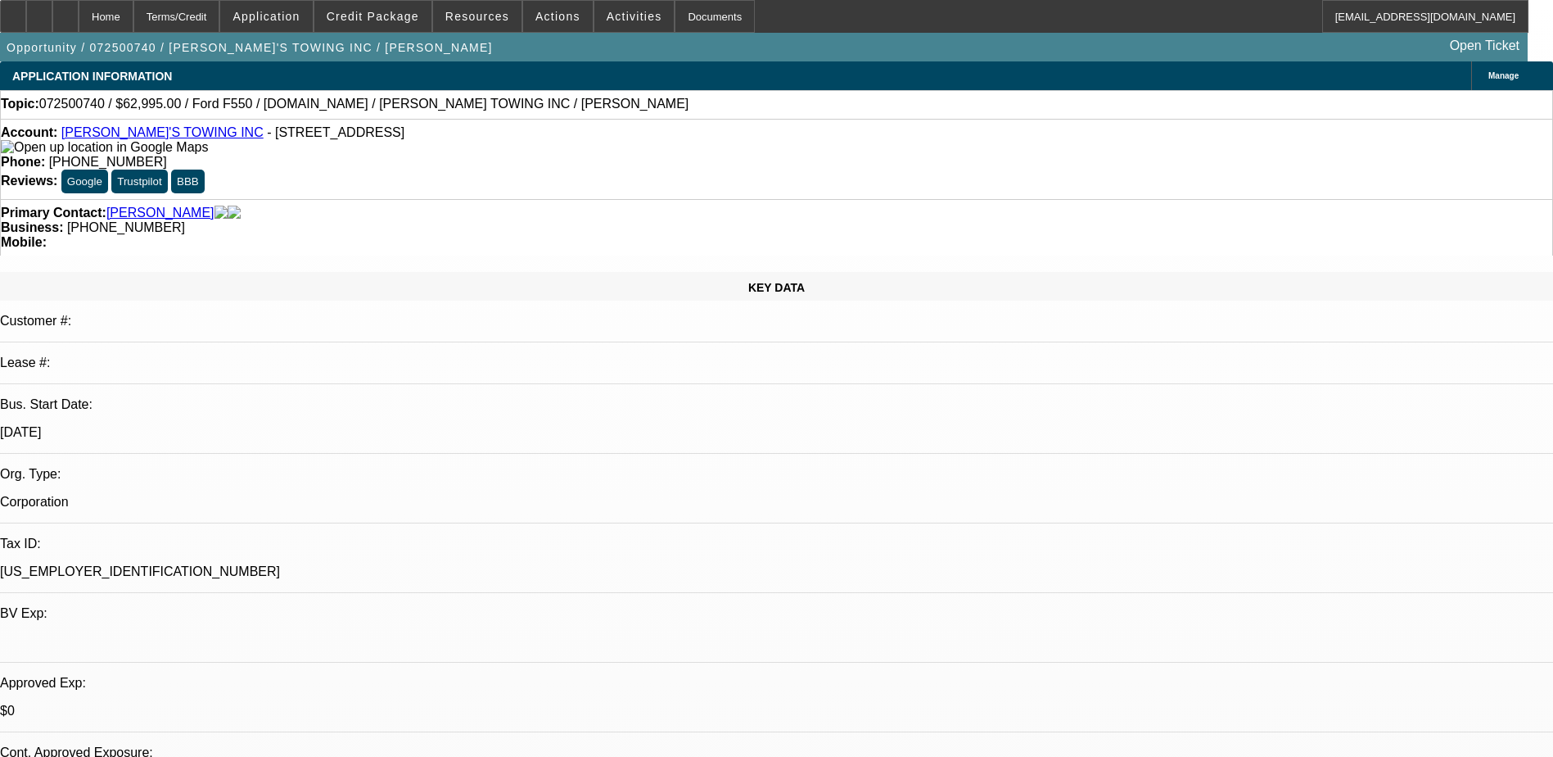
select select "0"
select select "6"
select select "0"
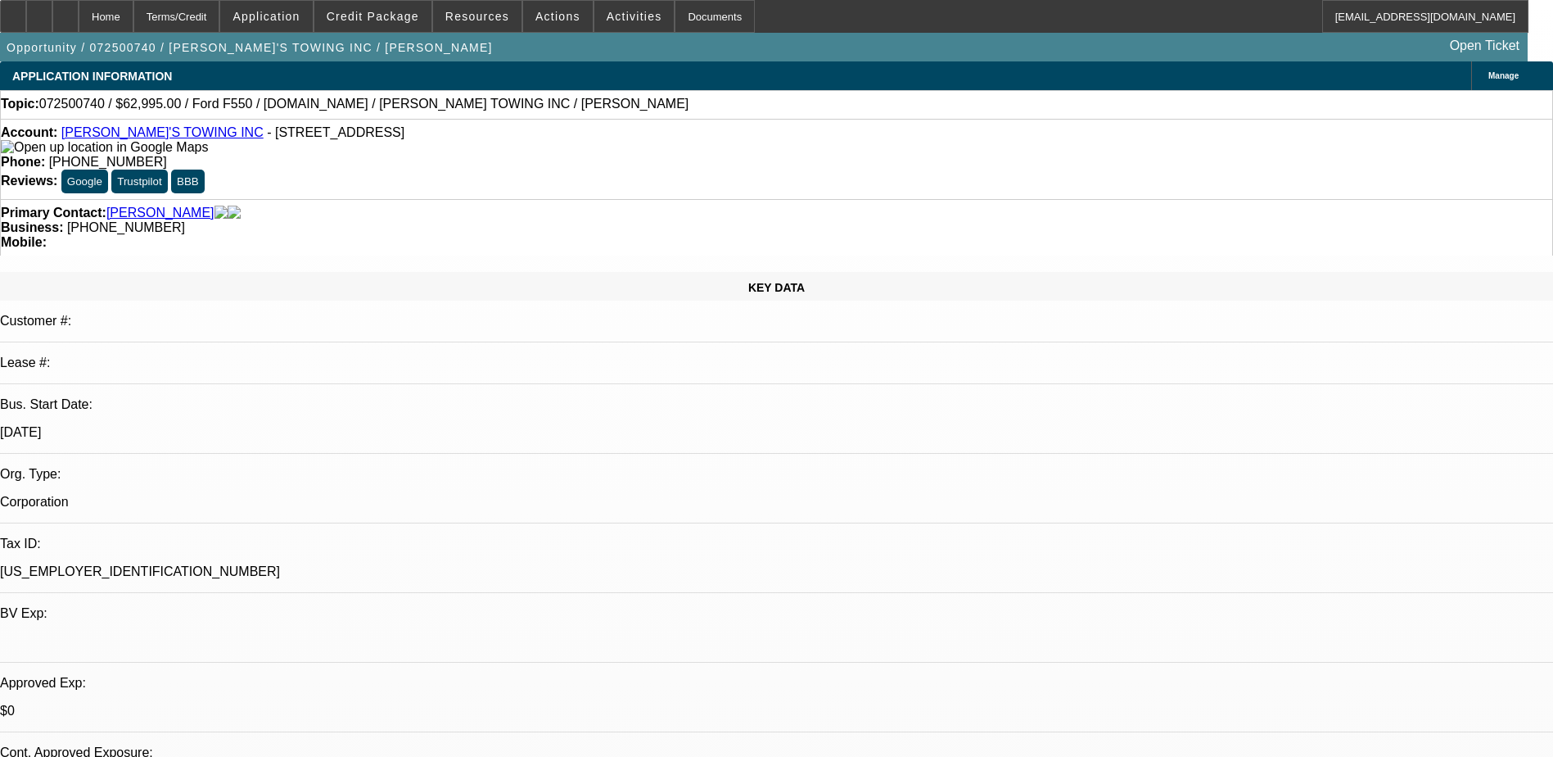
select select "6"
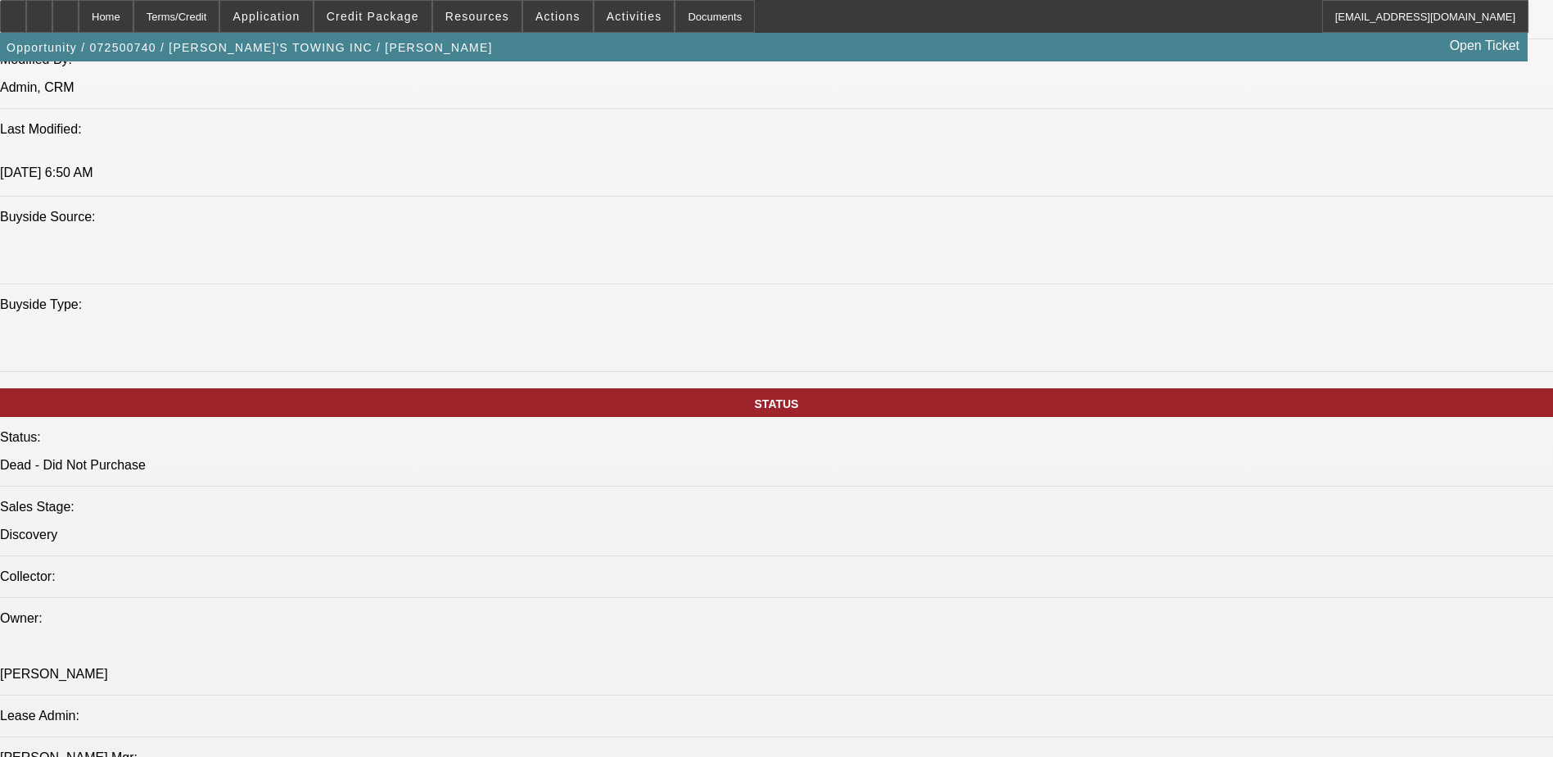
scroll to position [1474, 0]
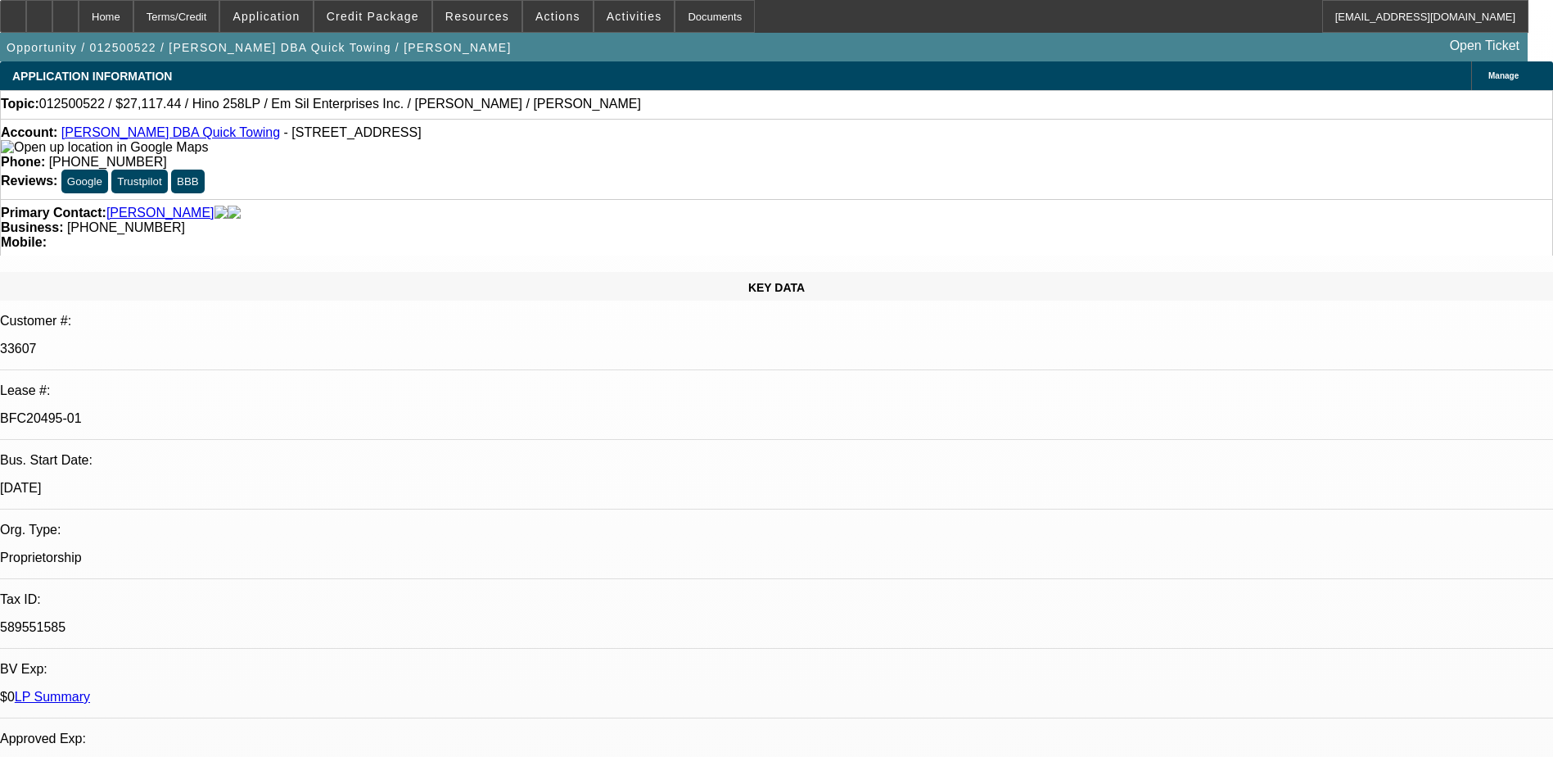
select select "0"
select select "2"
select select "0"
select select "2"
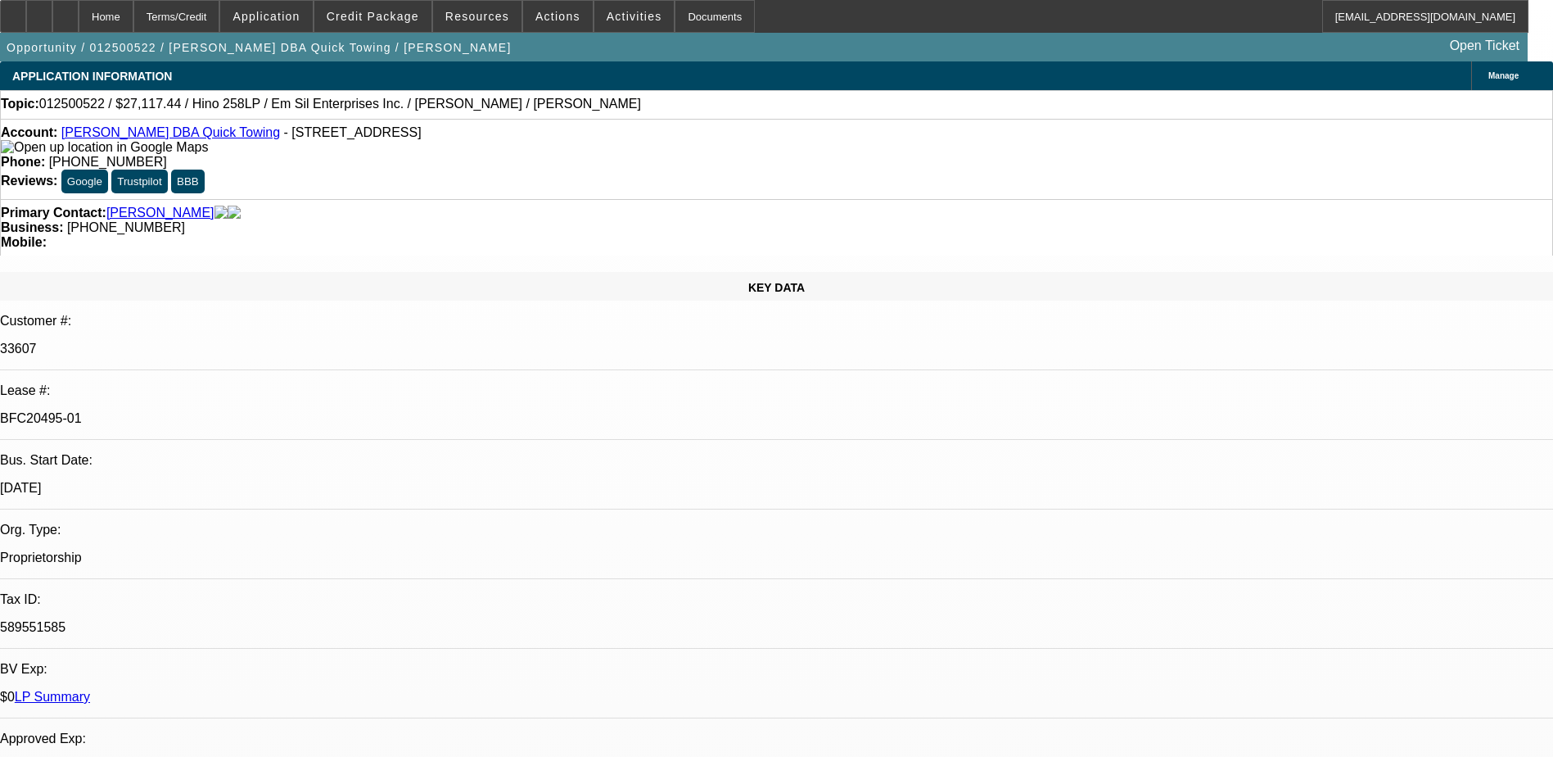
select select "0"
select select "2"
select select "0"
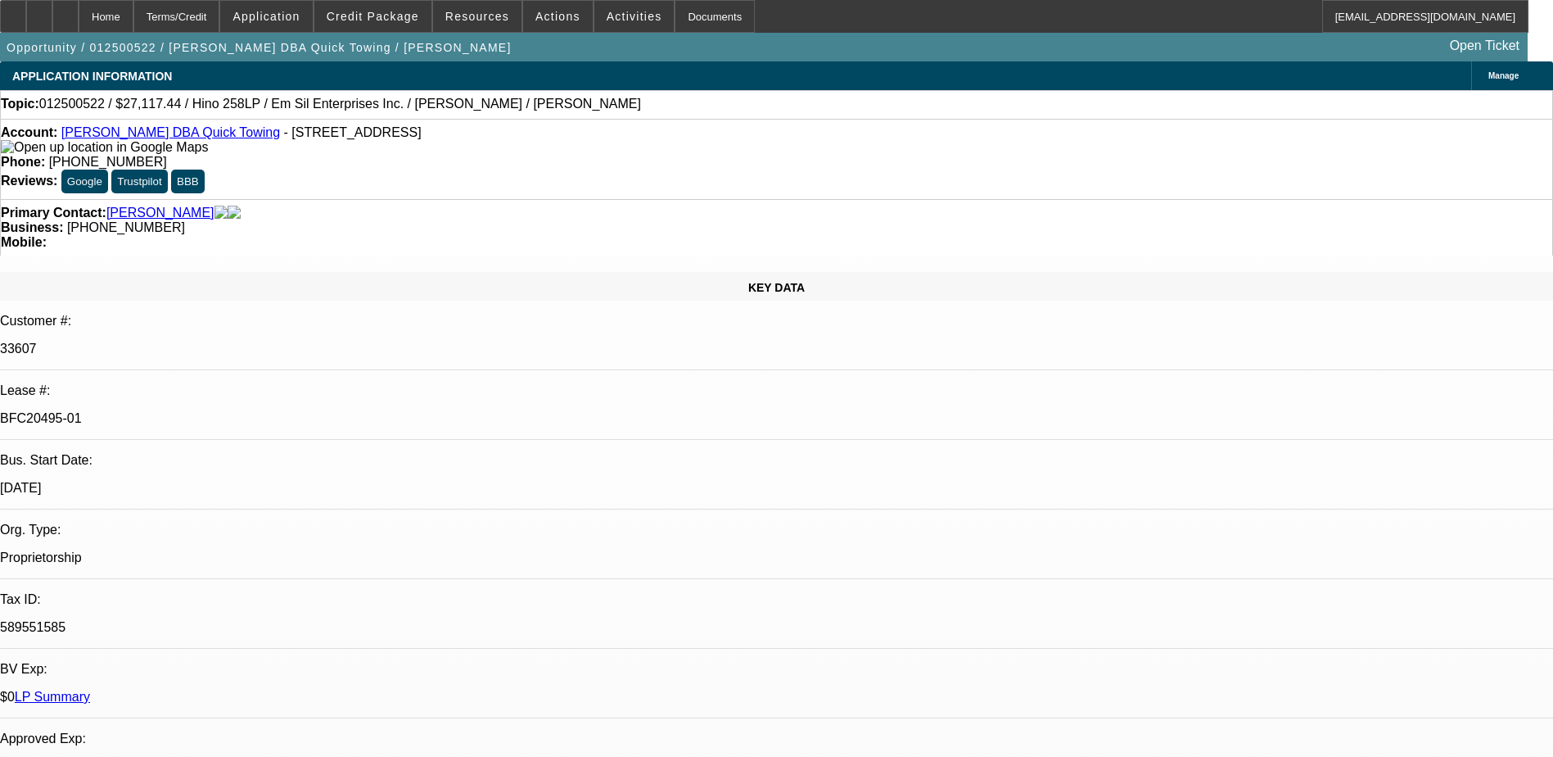
select select "2"
select select "0.1"
select select "1"
select select "2"
select select "6"
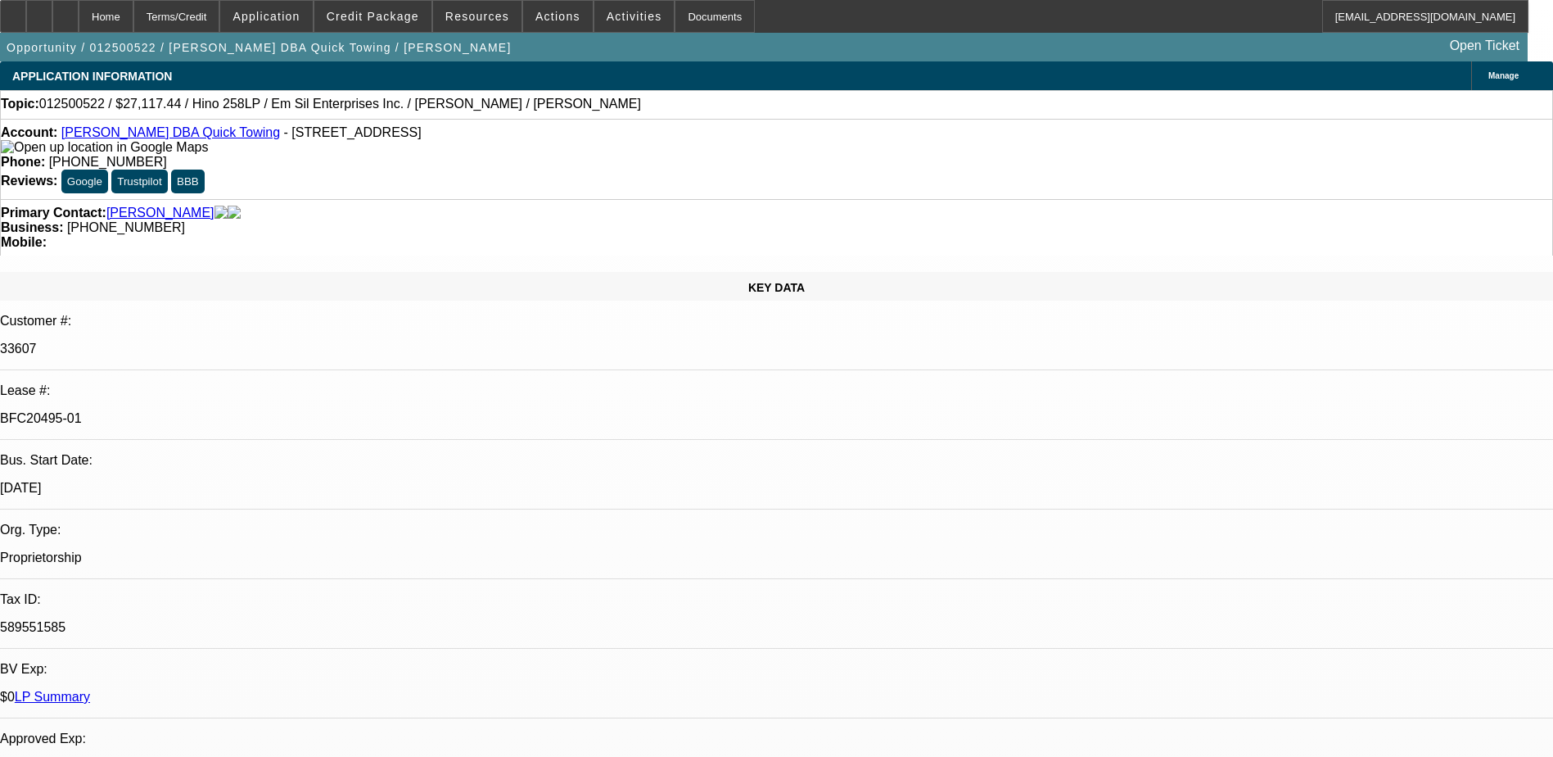
select select "1"
select select "2"
select select "6"
select select "1"
select select "2"
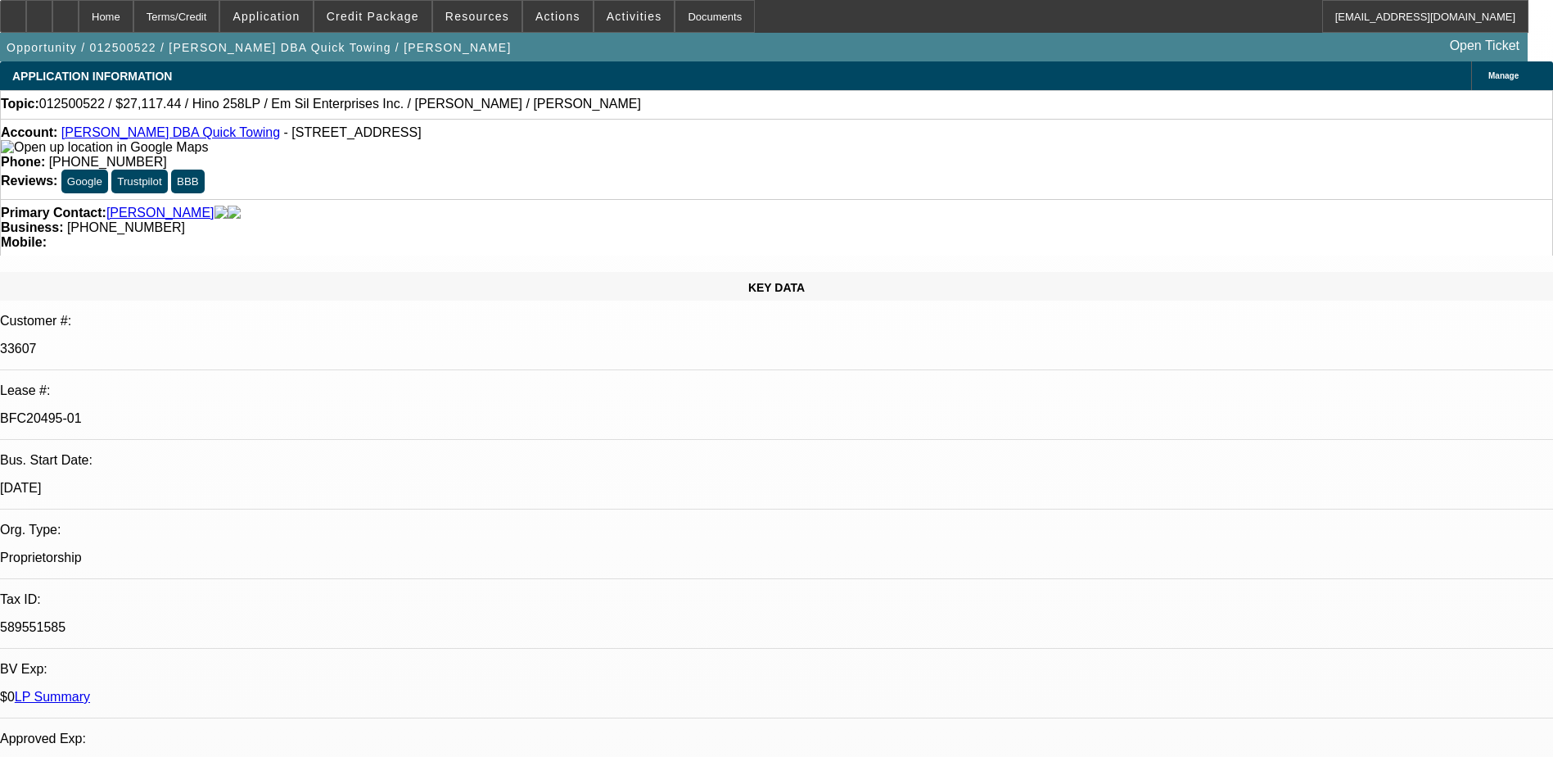
select select "6"
select select "1"
select select "2"
select select "4"
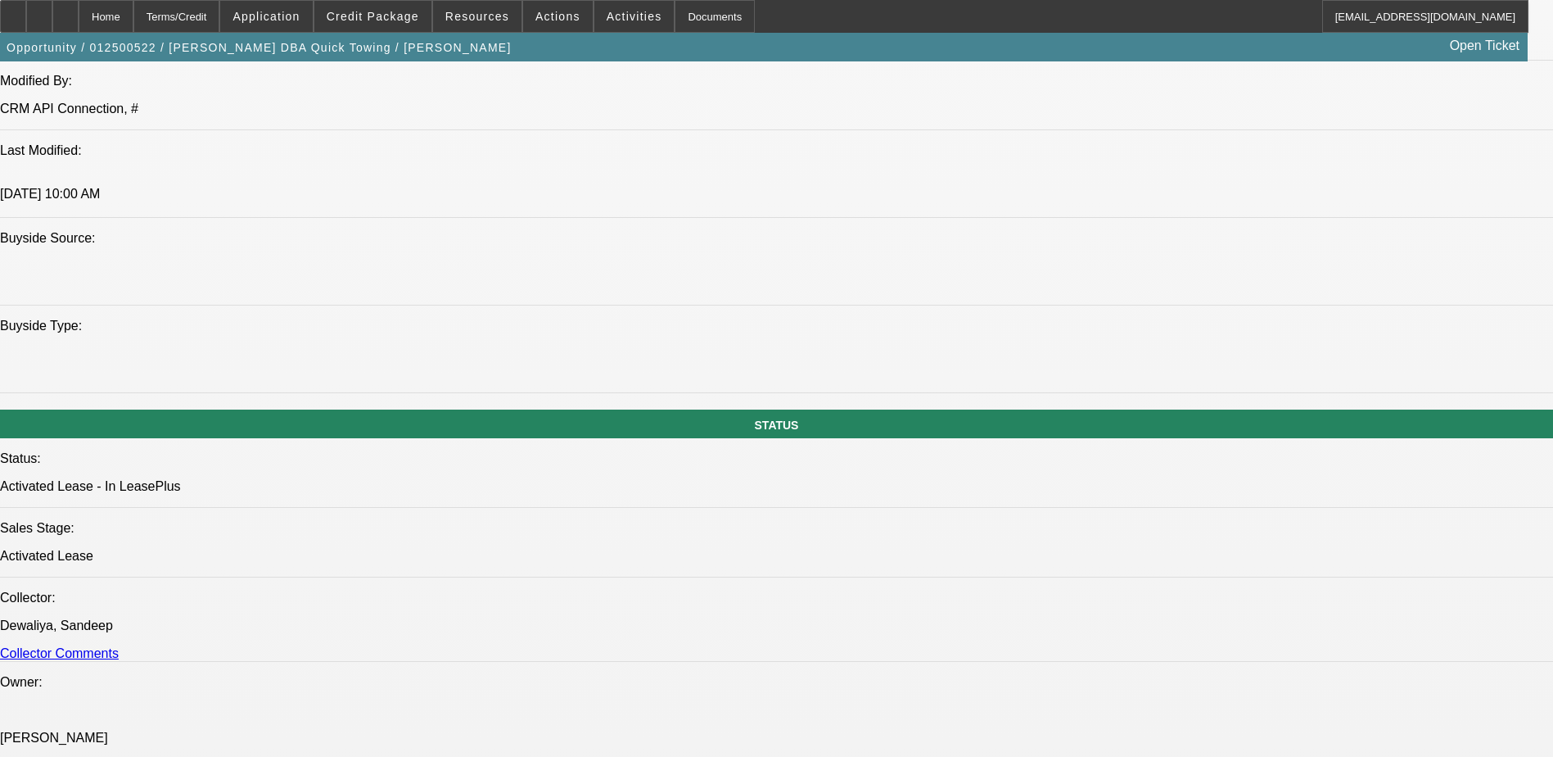
scroll to position [1638, 0]
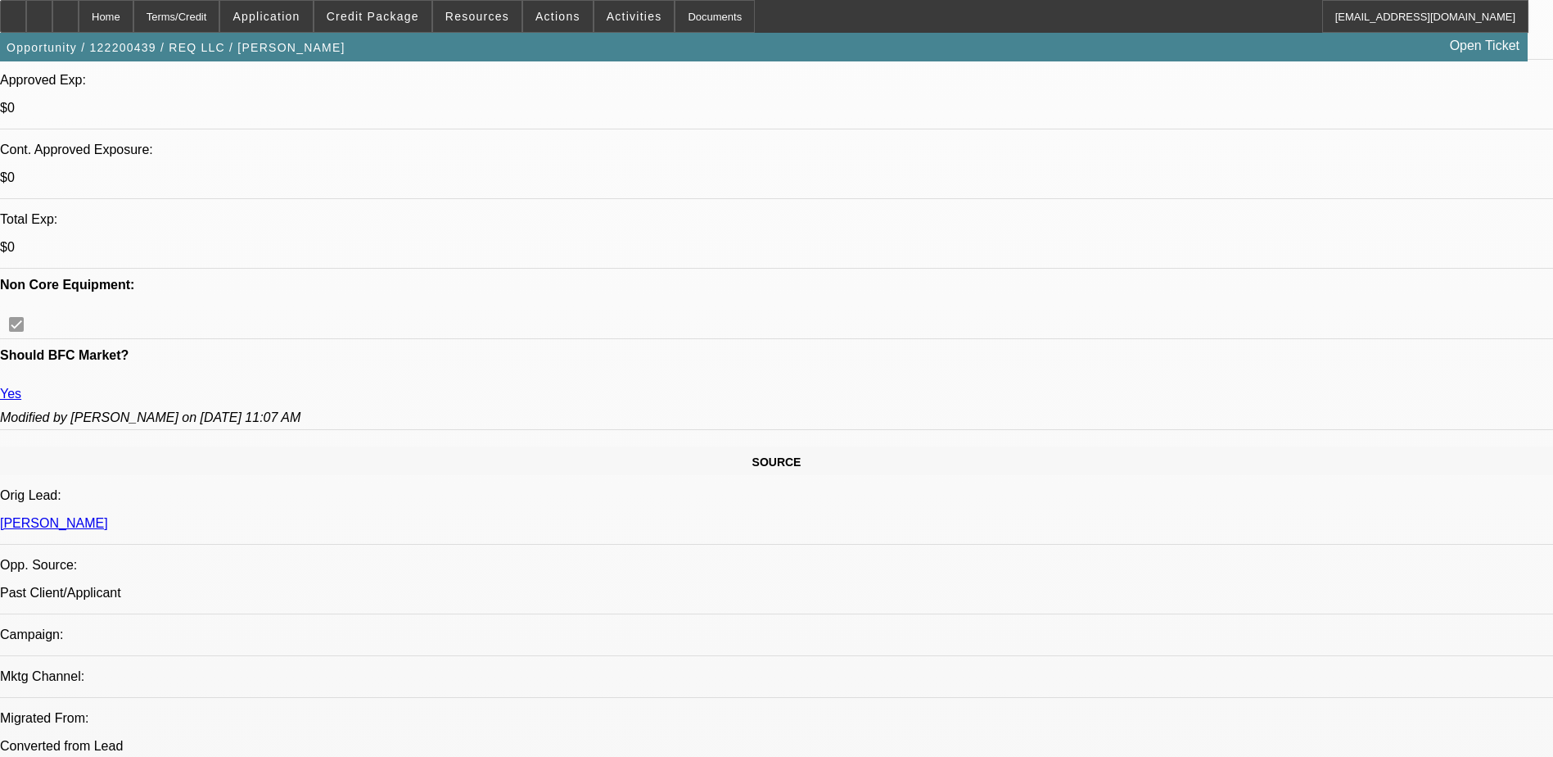
select select "0"
select select "2"
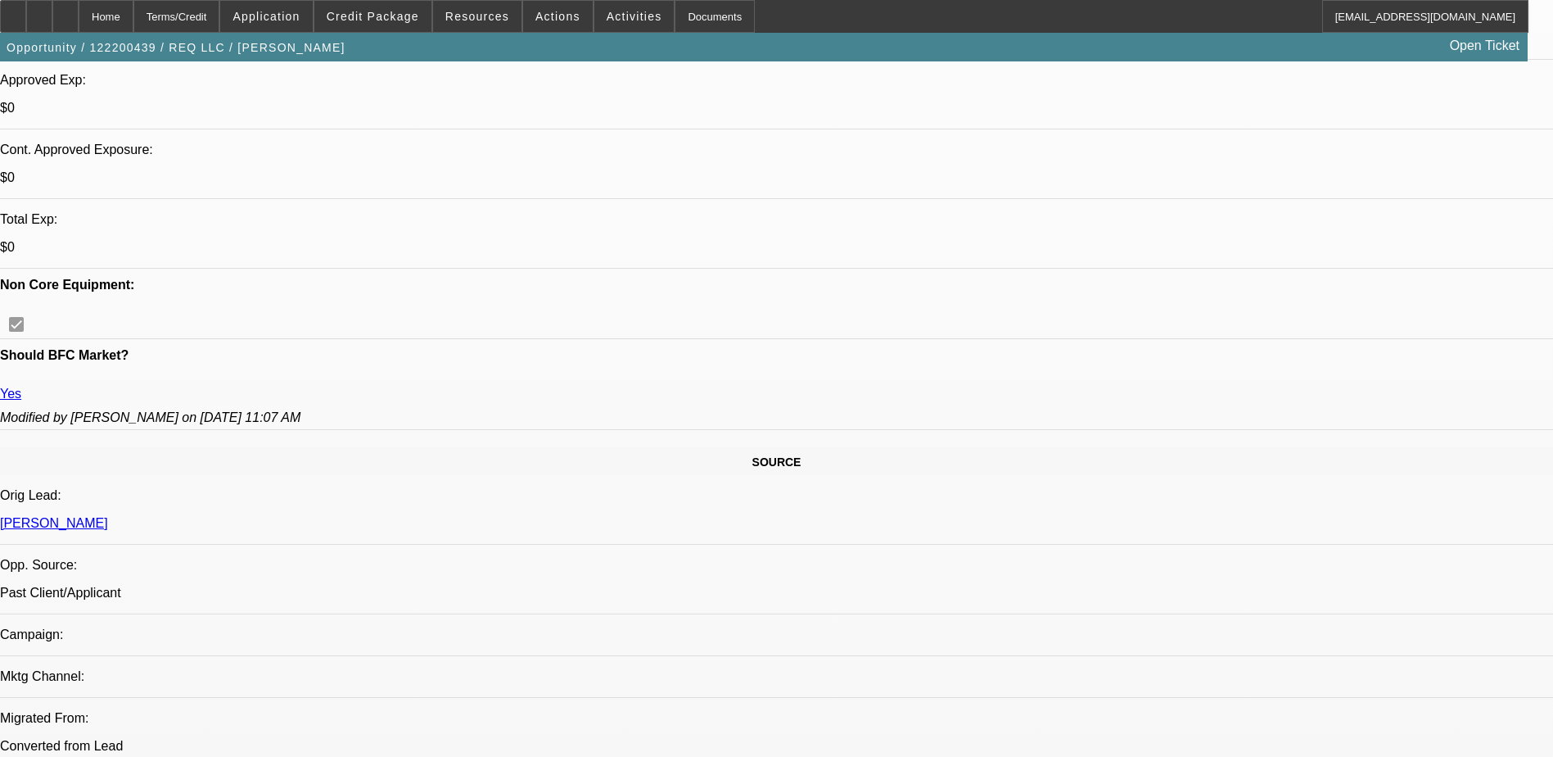
select select "0"
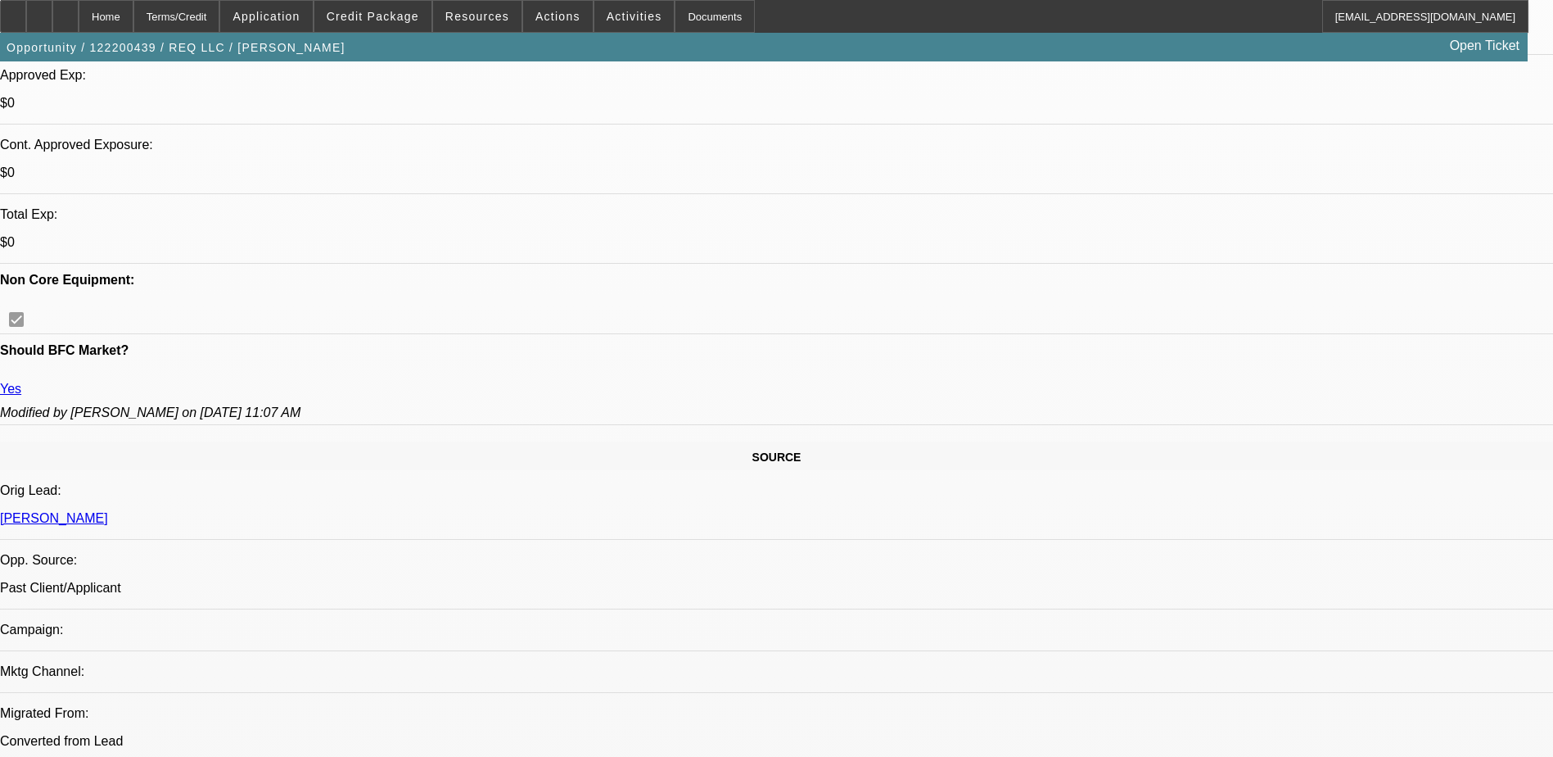
select select "0.1"
select select "0"
select select "0.1"
select select "0"
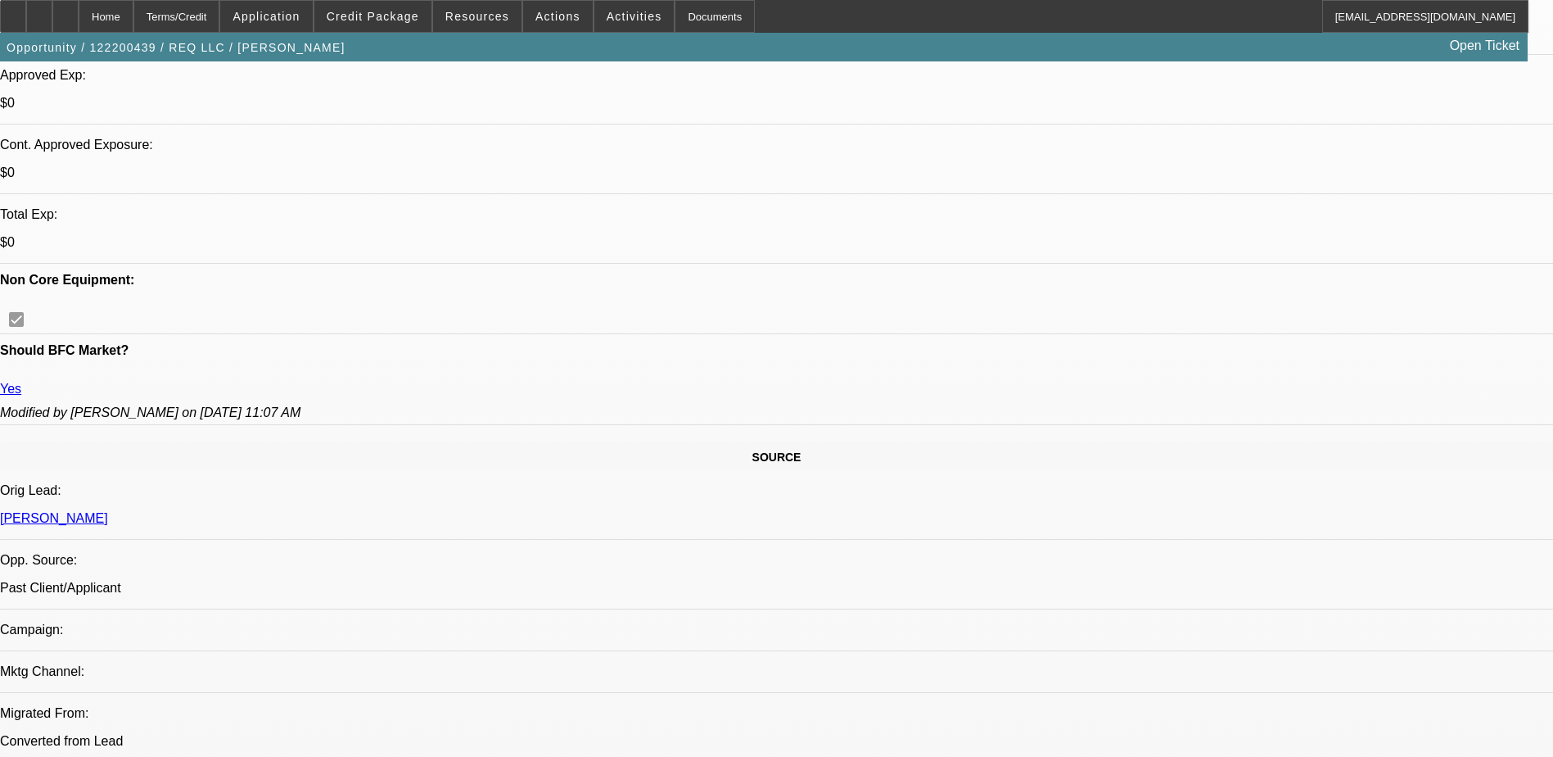
select select "0"
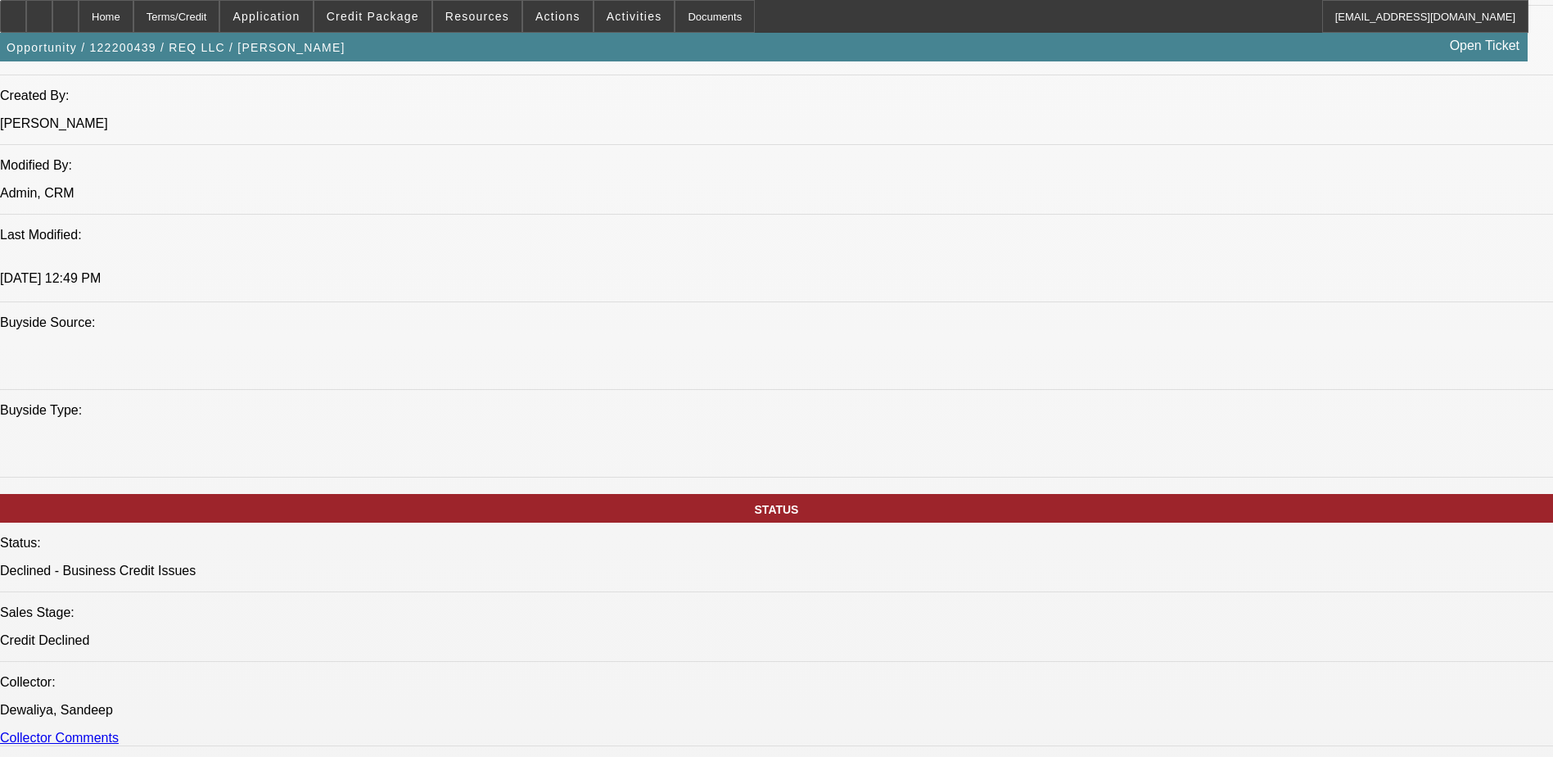
select select "1"
select select "6"
select select "1"
select select "2"
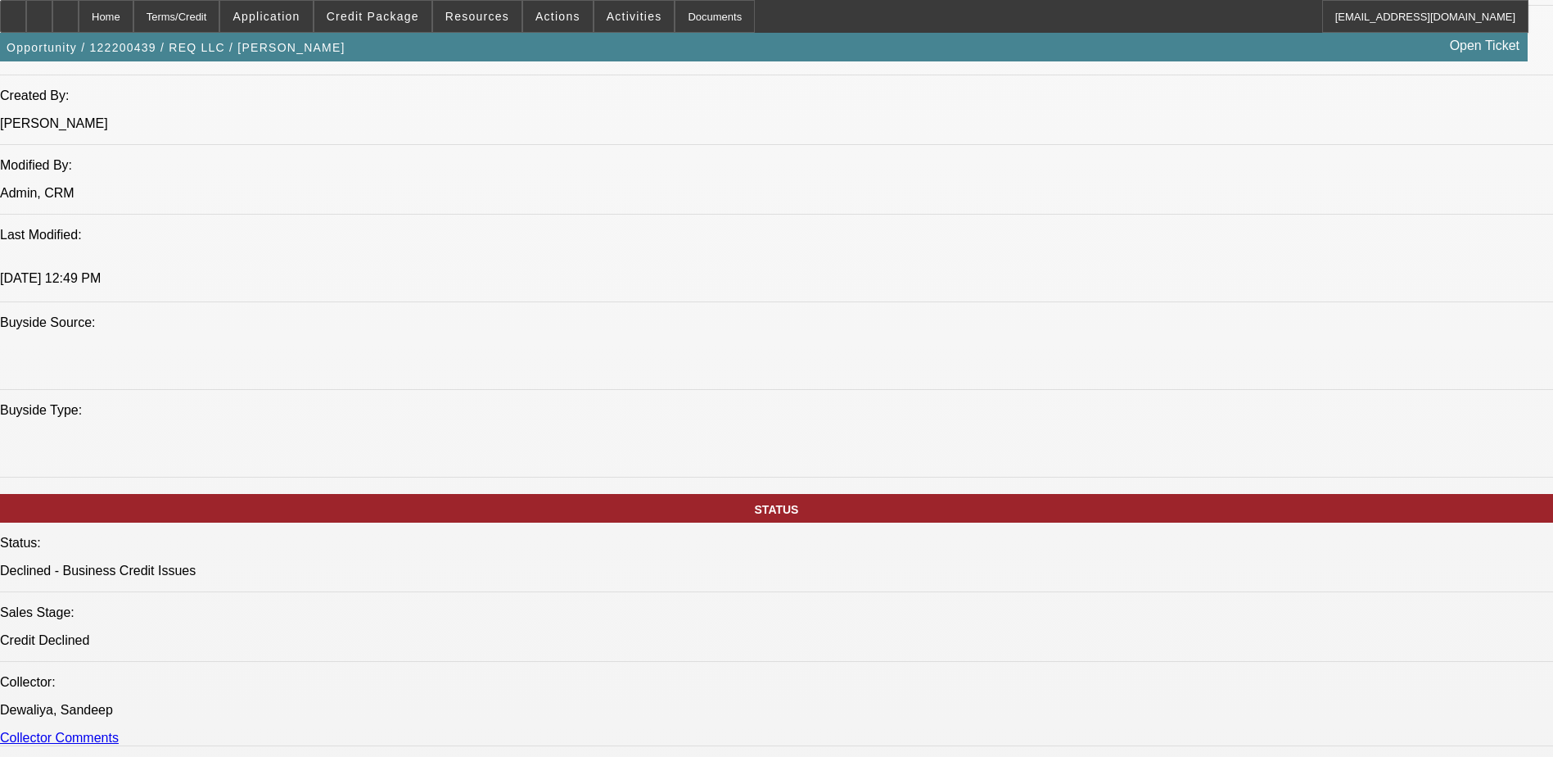
select select "6"
select select "1"
select select "6"
select select "1"
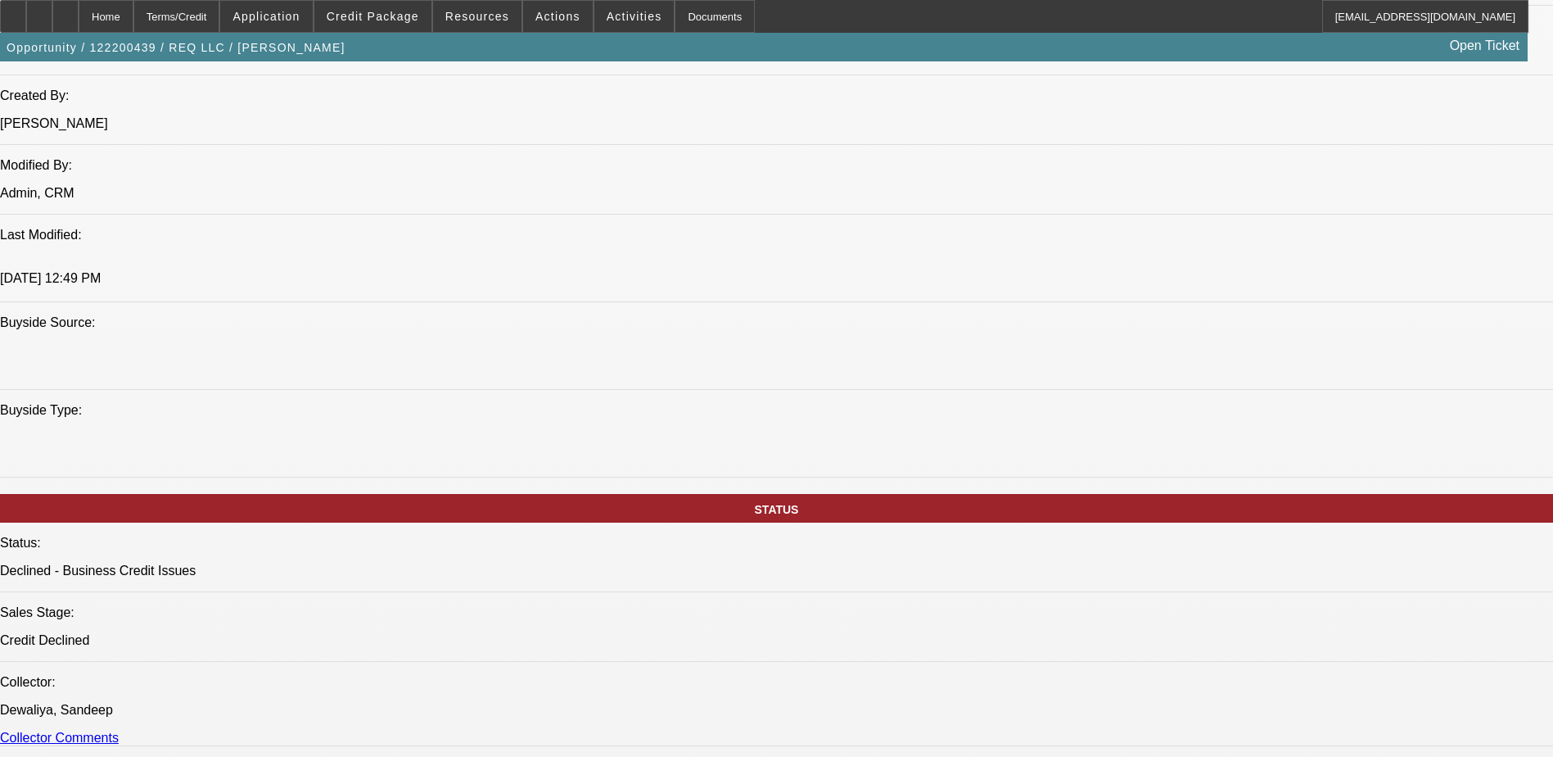
select select "1"
select select "6"
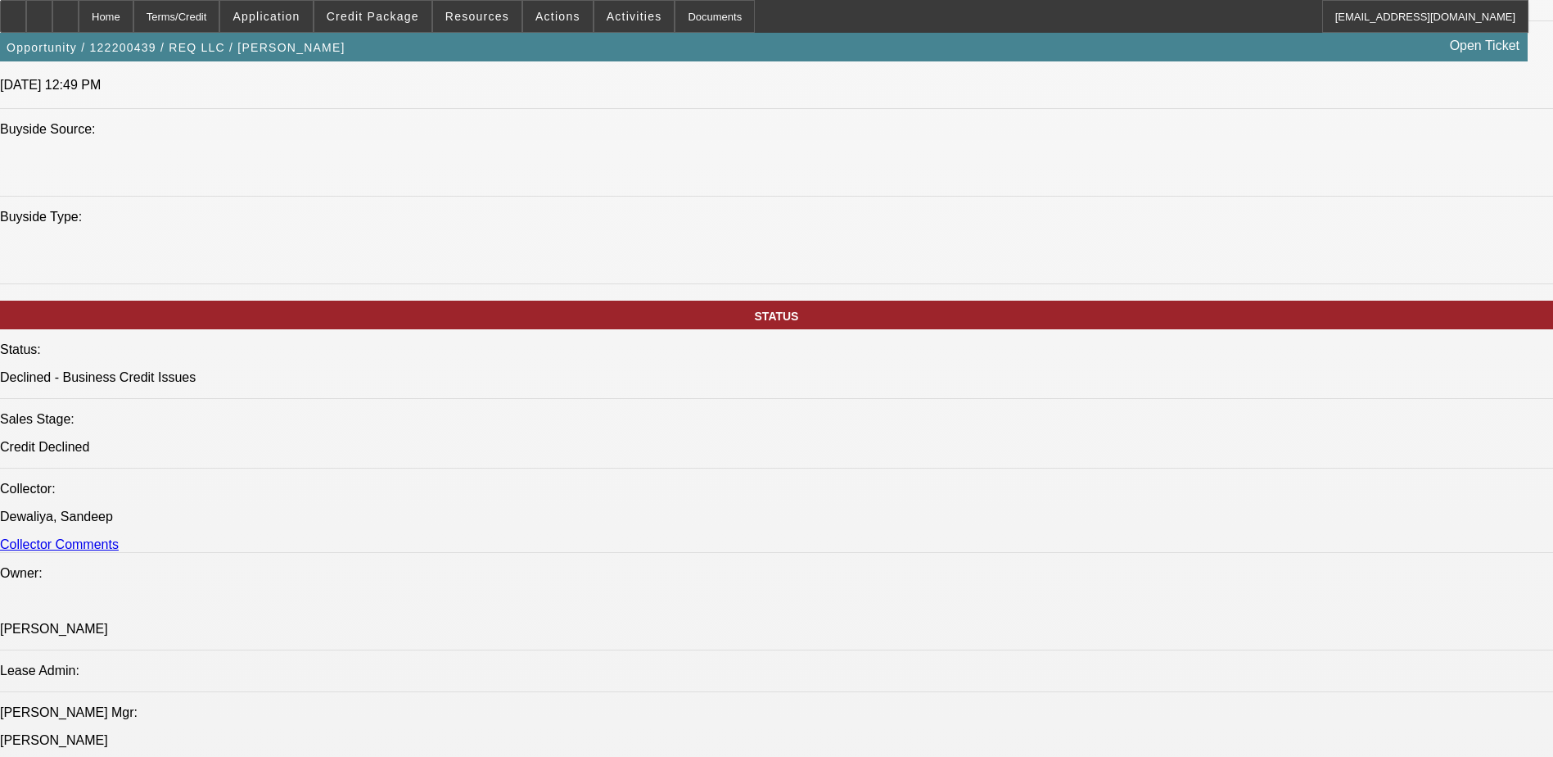
scroll to position [1720, 0]
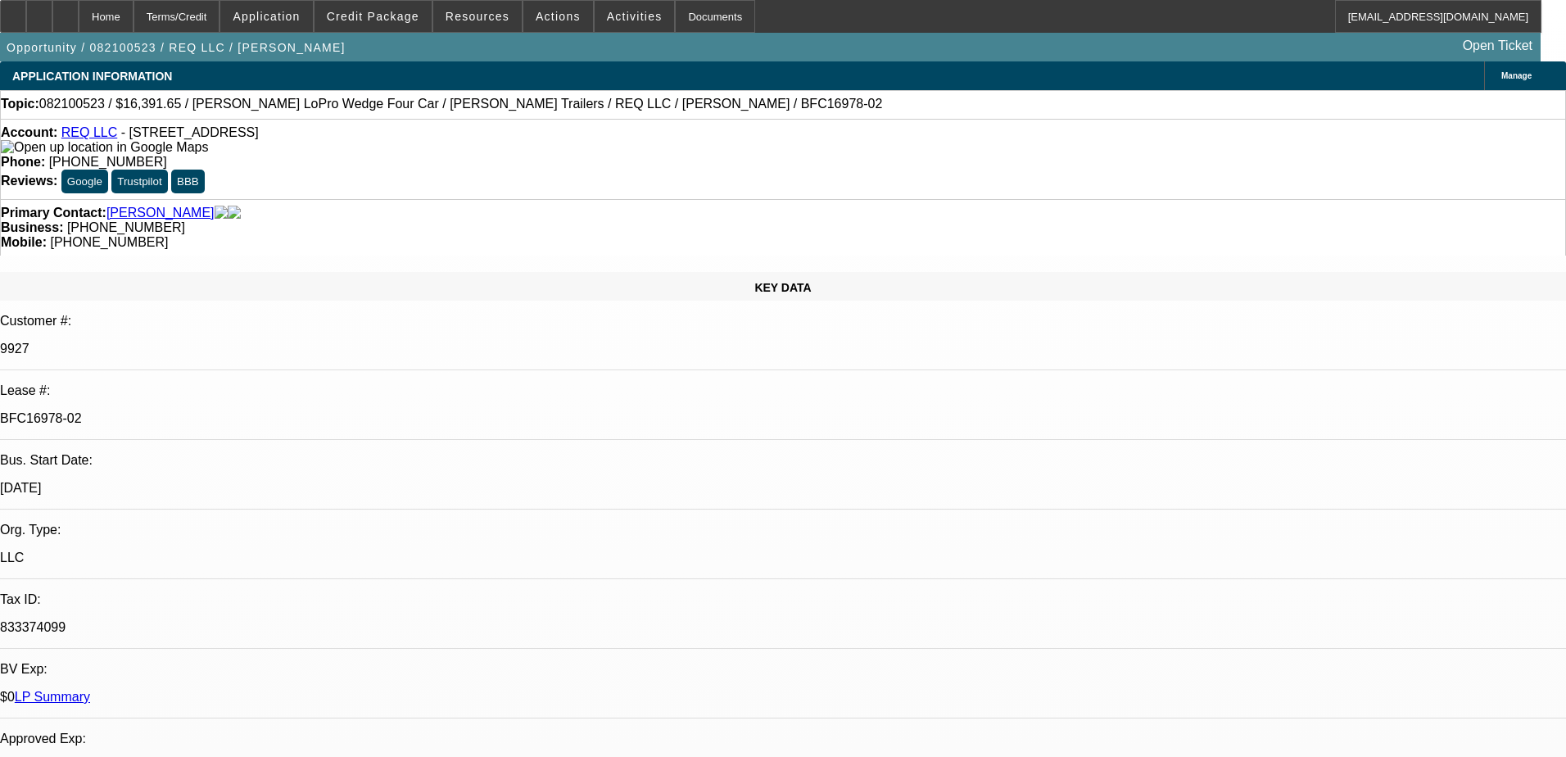
select select "0"
select select "6"
select select "0"
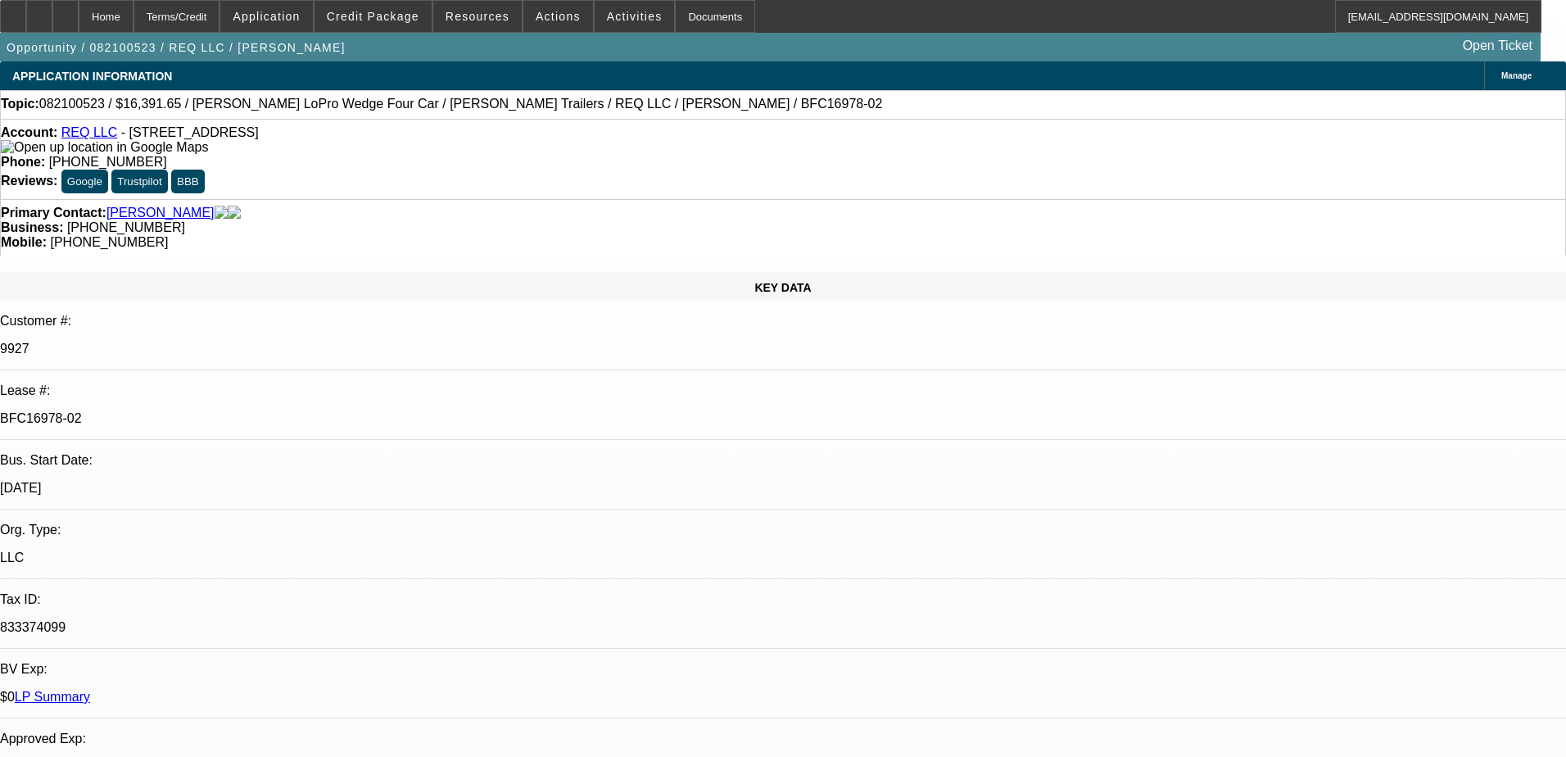
select select "0"
select select "6"
select select "0"
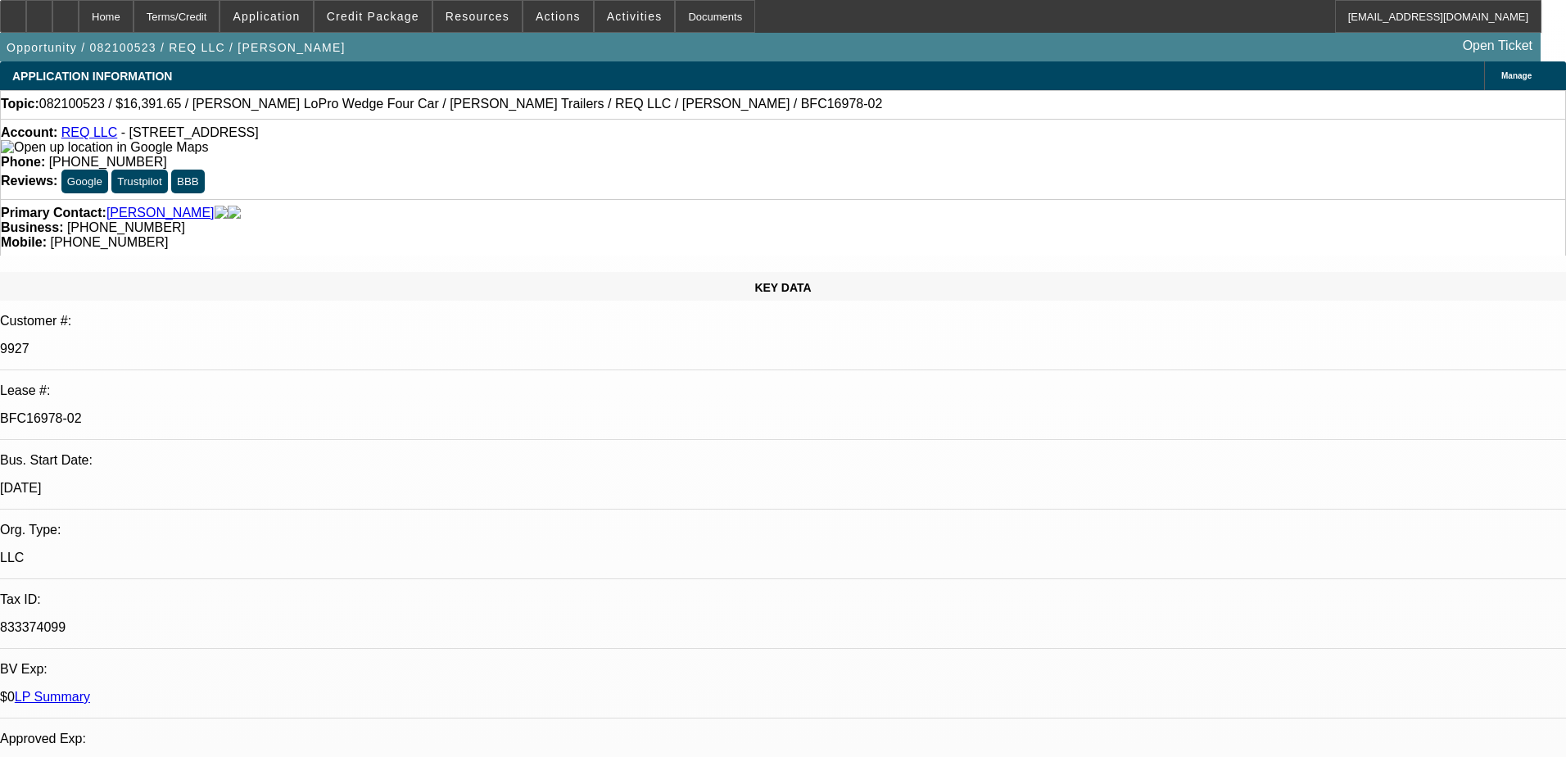
select select "0"
select select "6"
select select "0"
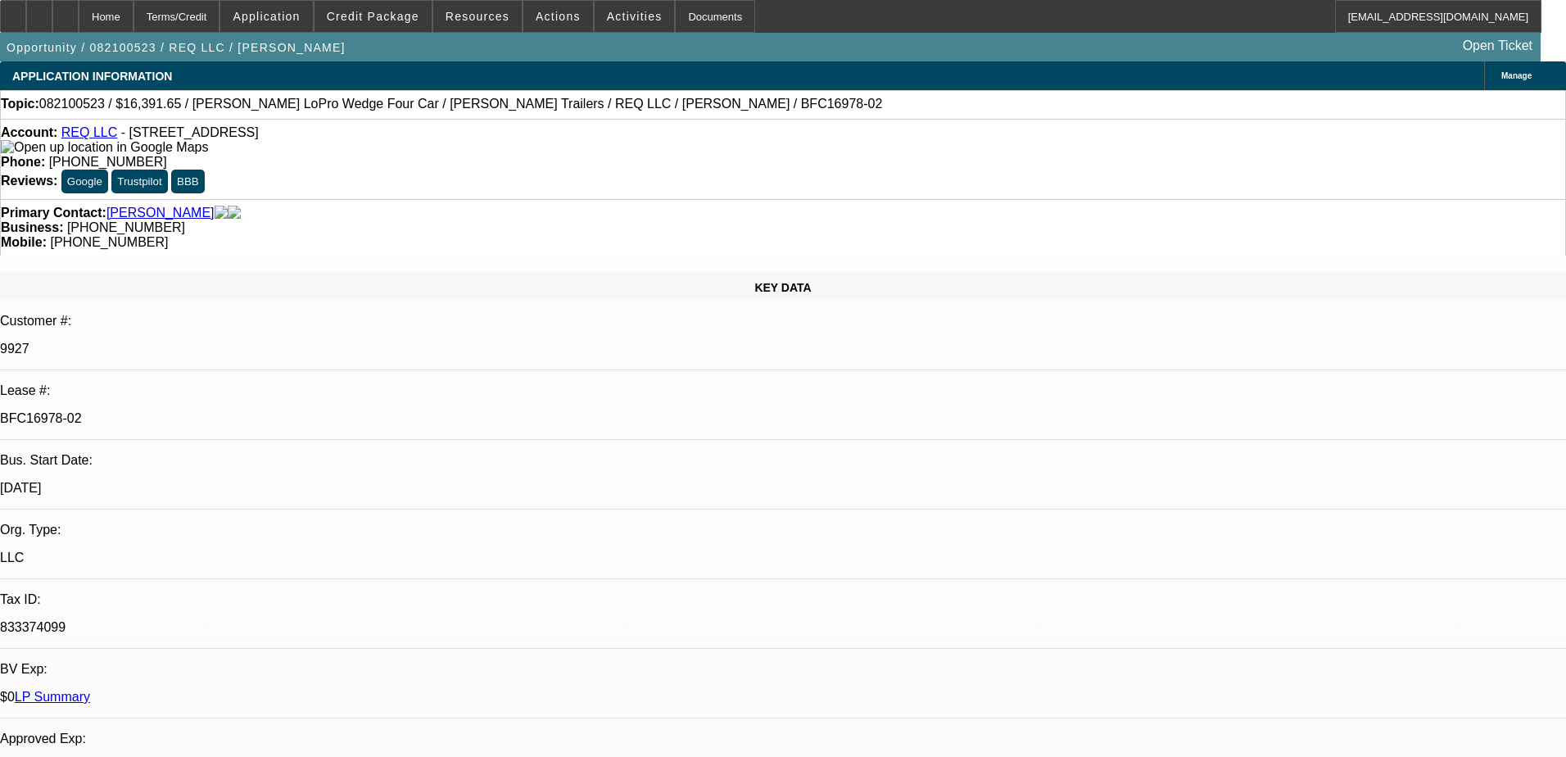
select select "6"
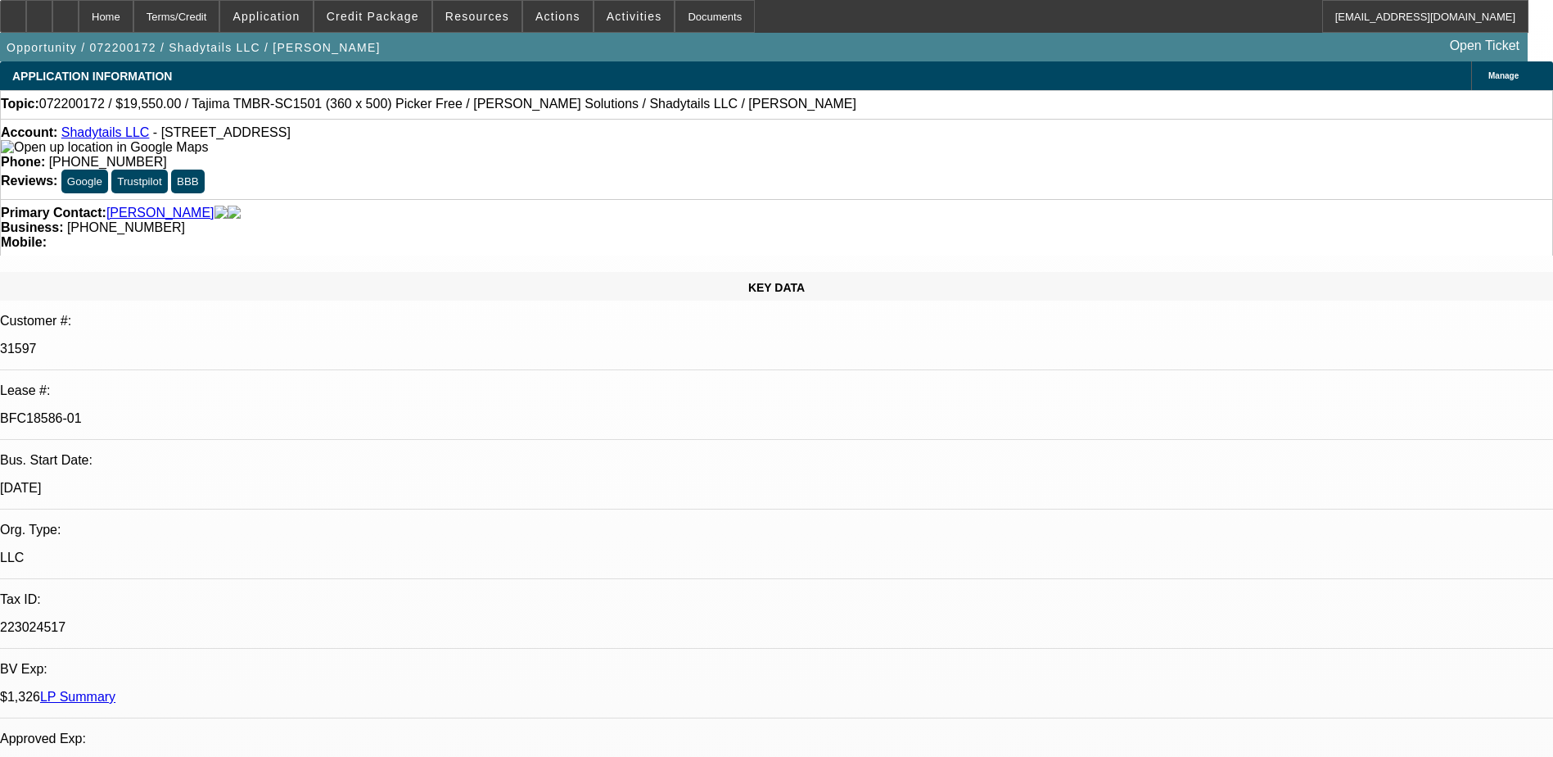
select select "0"
select select "2"
select select "0.1"
select select "0"
select select "2"
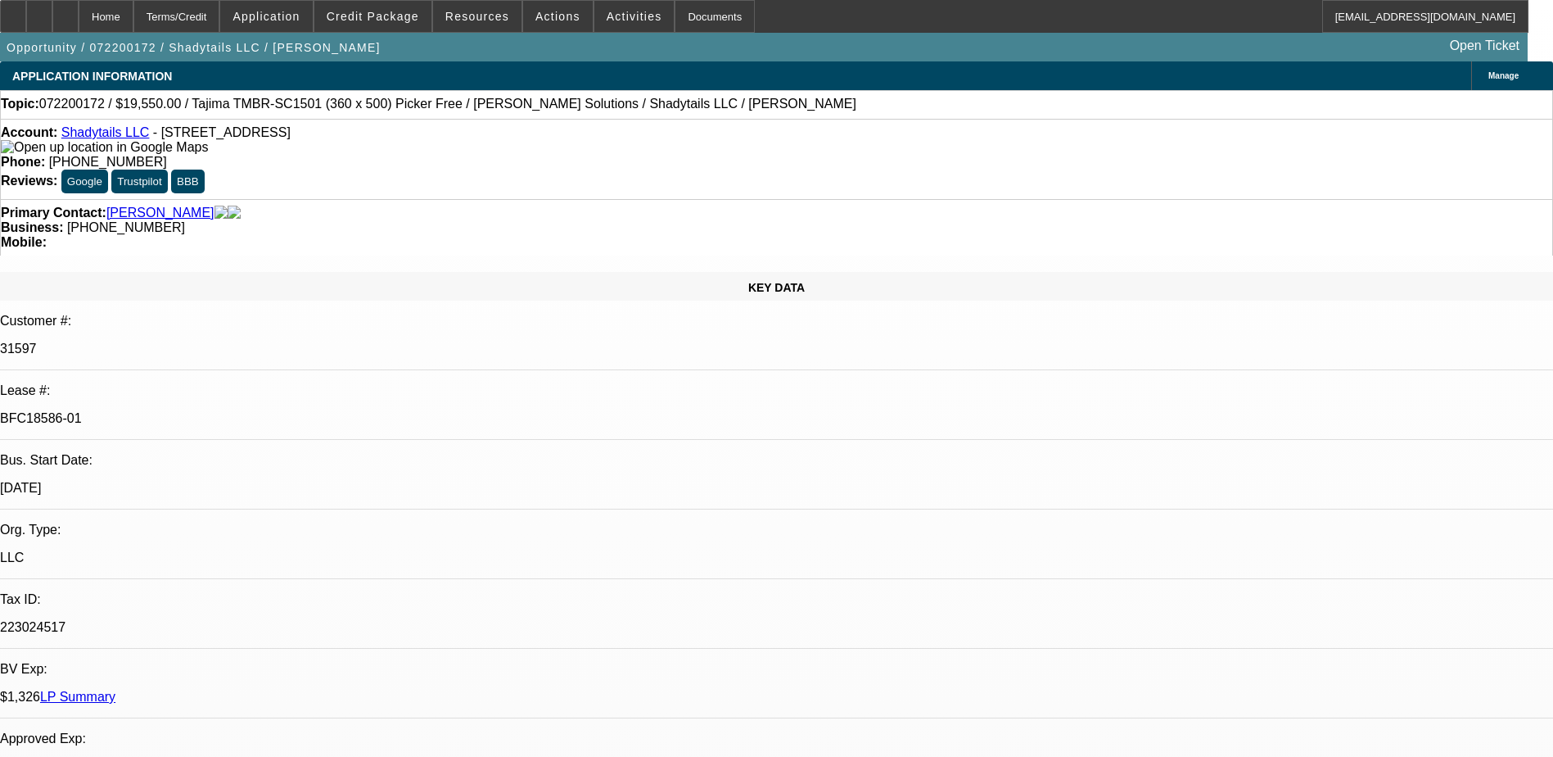
select select "0"
select select "2"
select select "0.1"
select select "0"
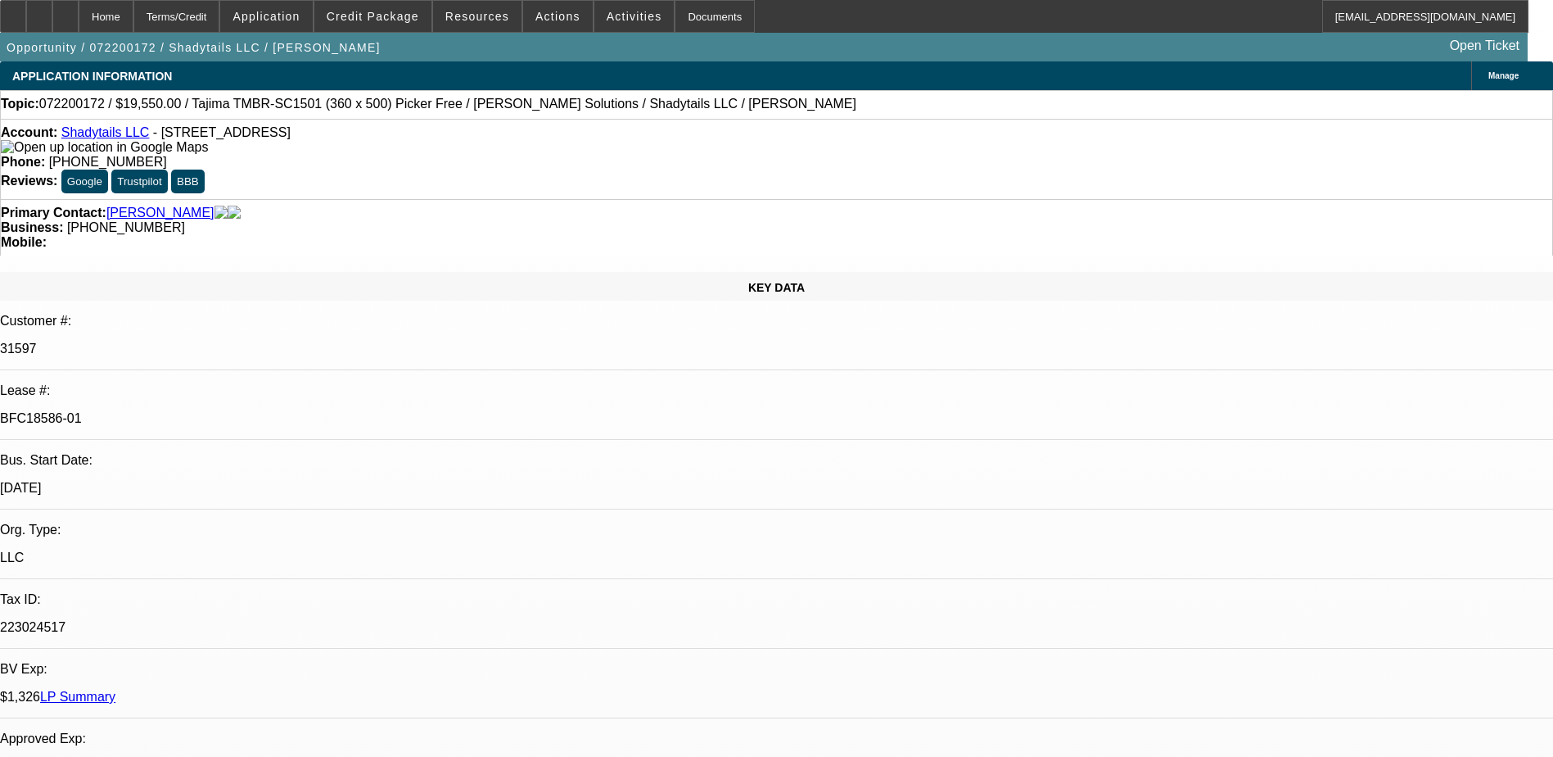
select select "2"
select select "0"
select select "1"
select select "2"
select select "4"
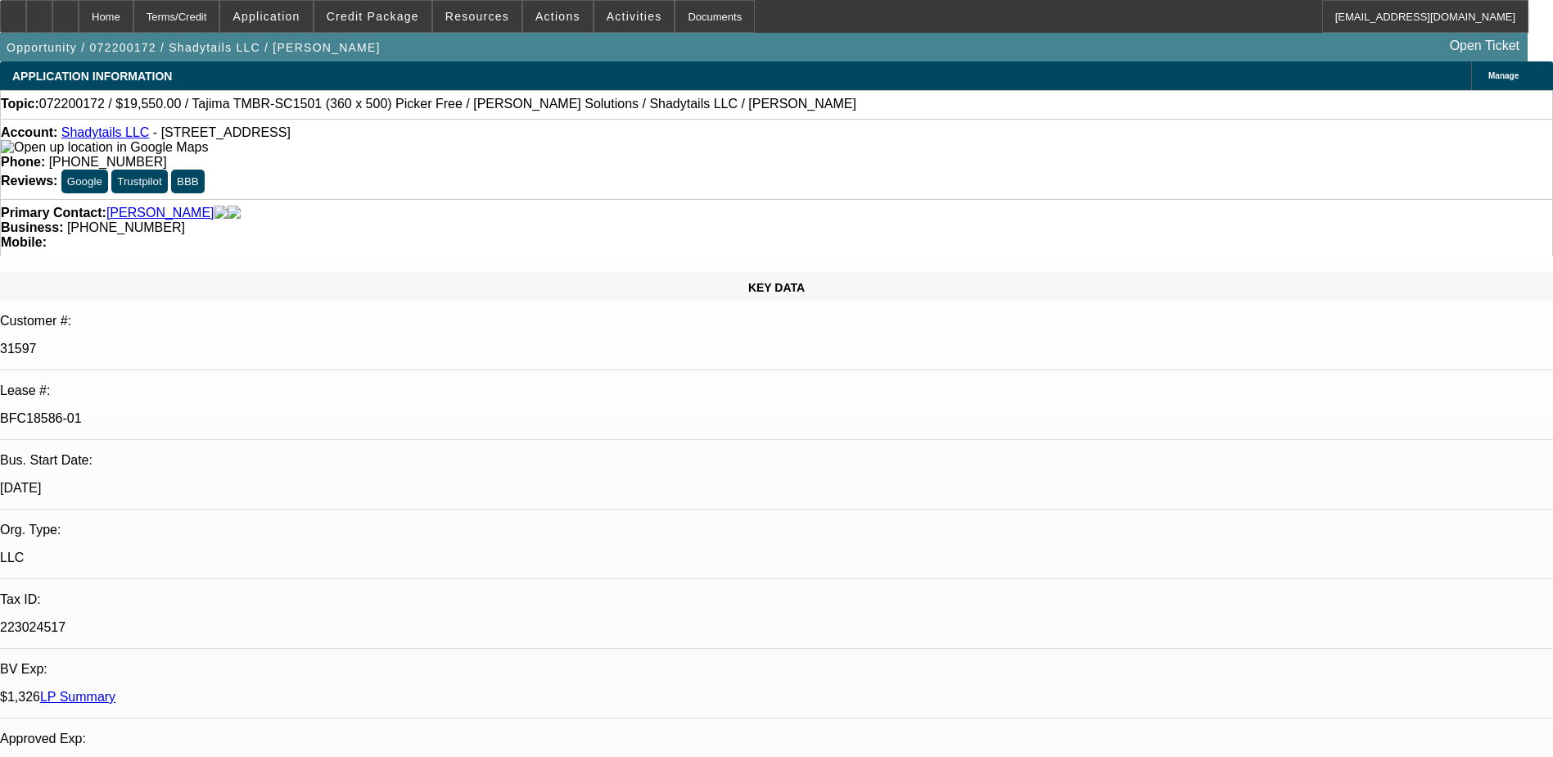
select select "1"
select select "2"
select select "6"
select select "1"
select select "2"
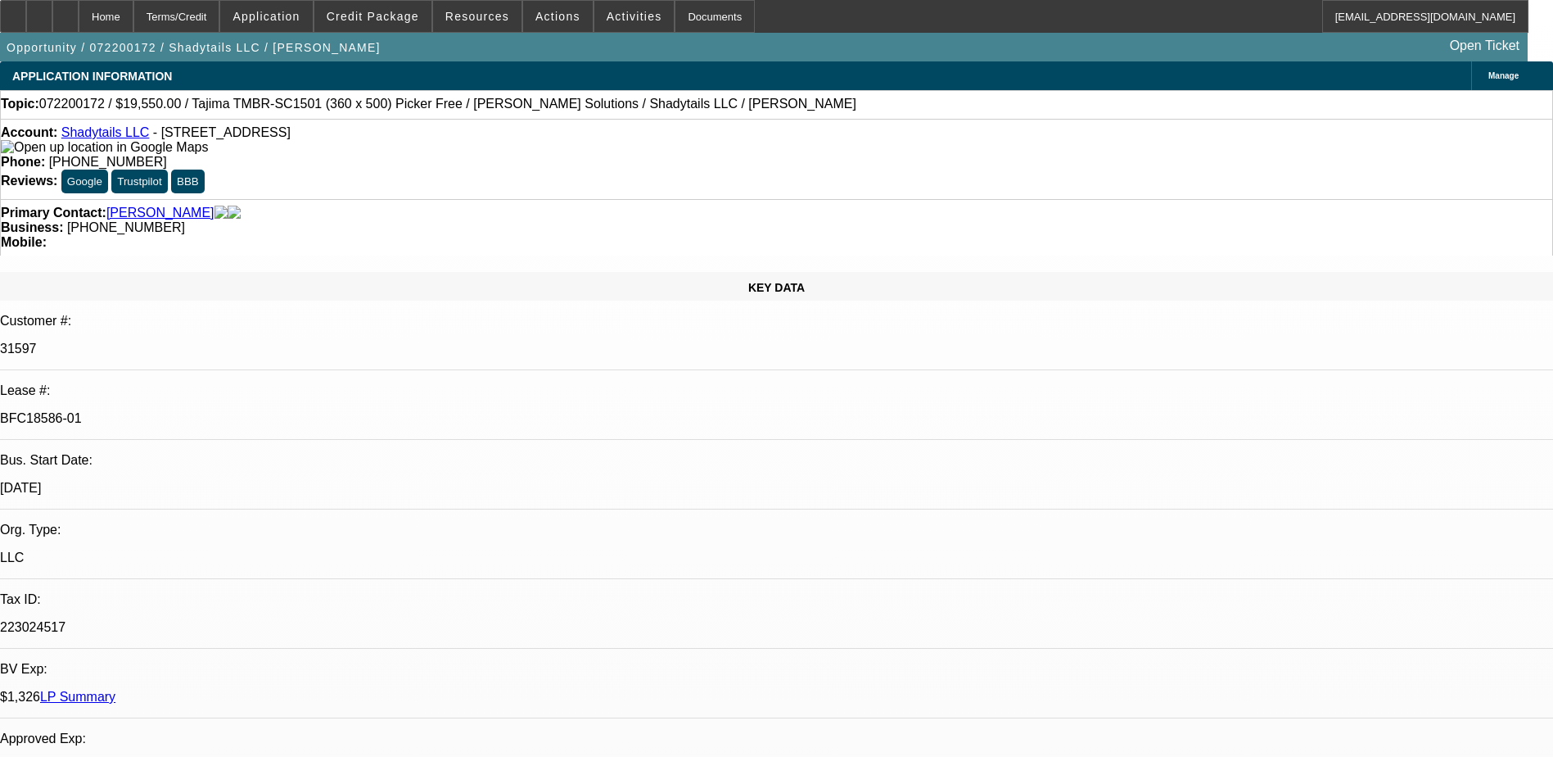
select select "4"
select select "1"
select select "2"
select select "6"
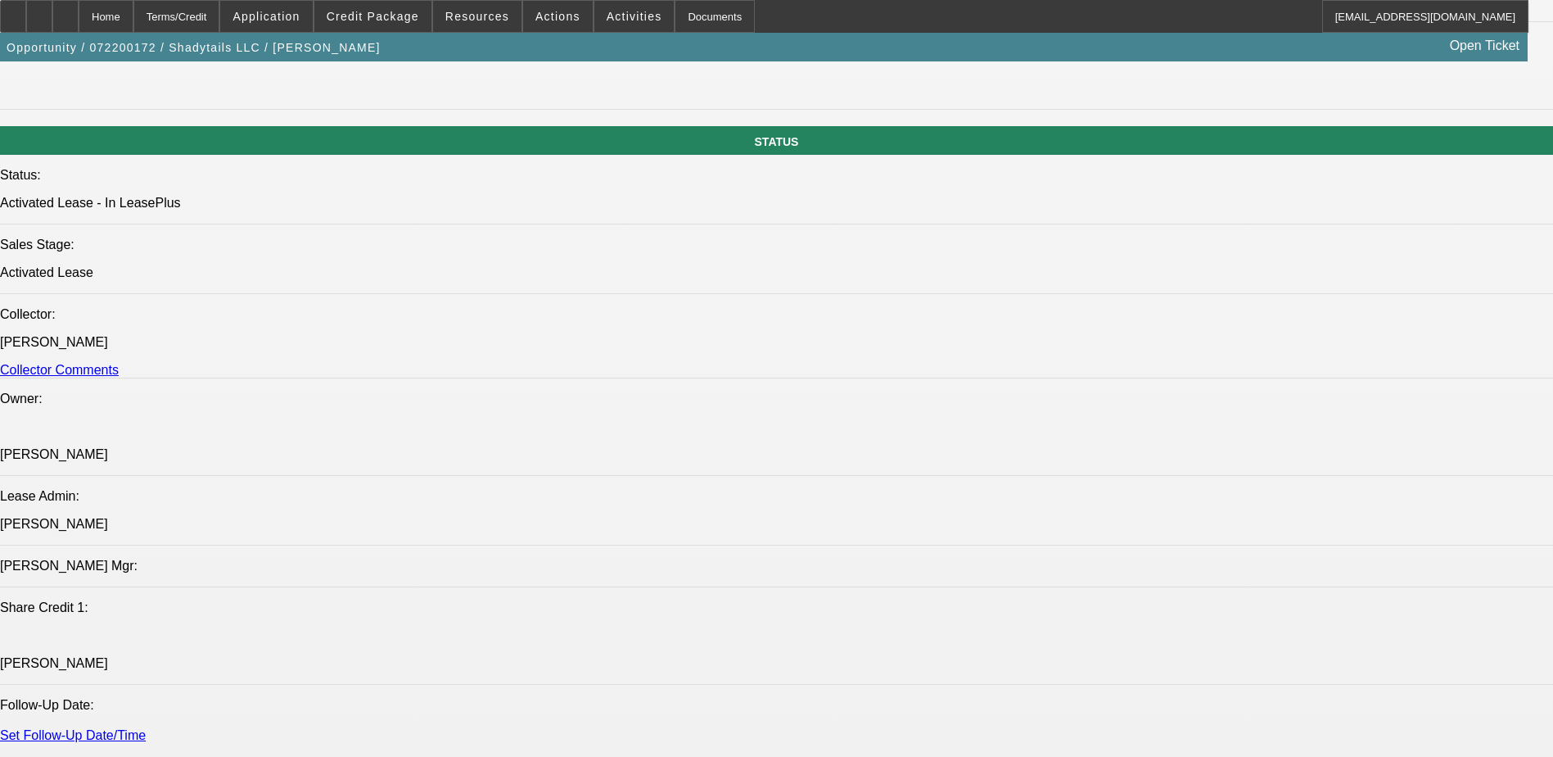
scroll to position [1556, 0]
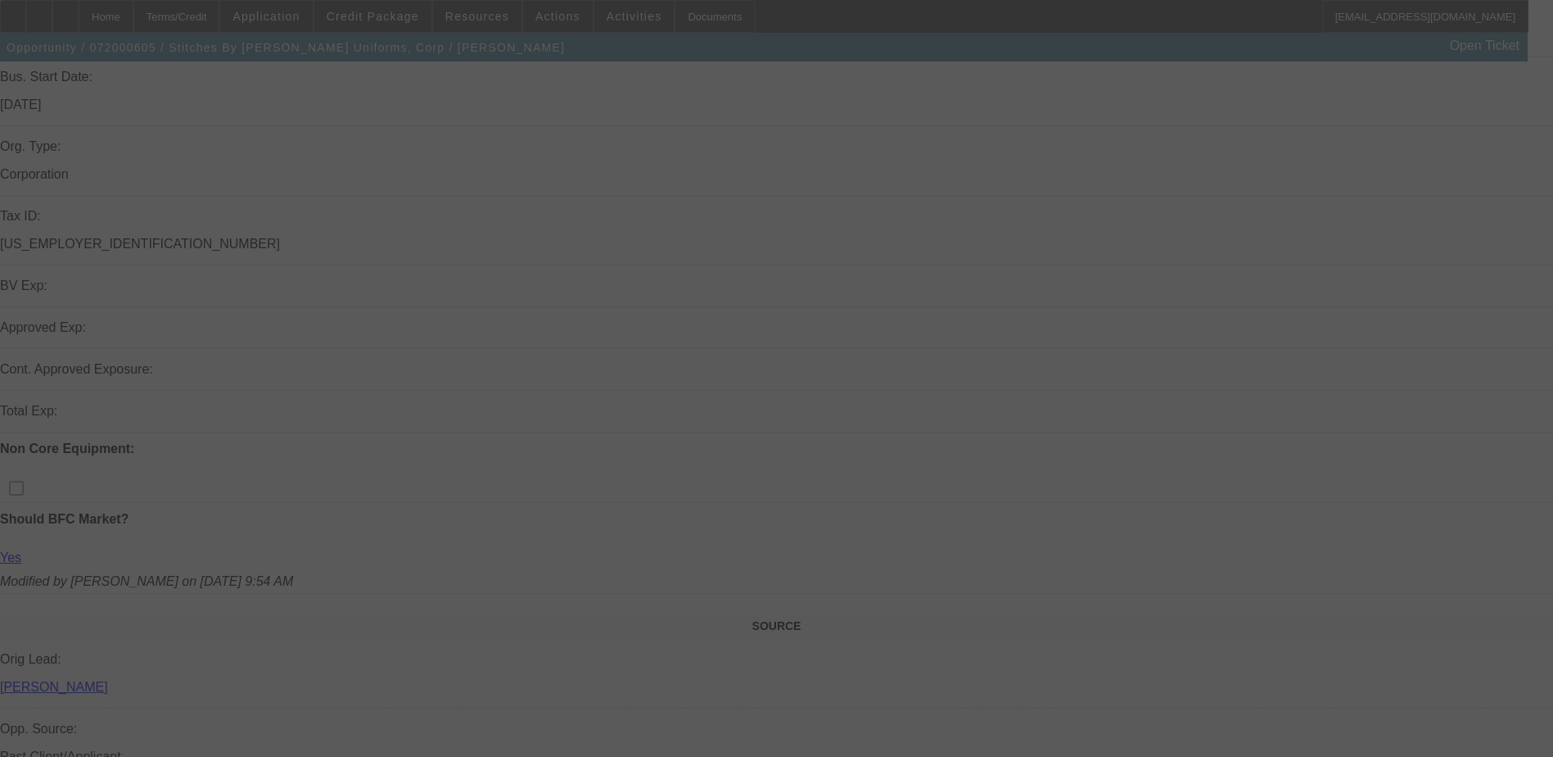
scroll to position [573, 0]
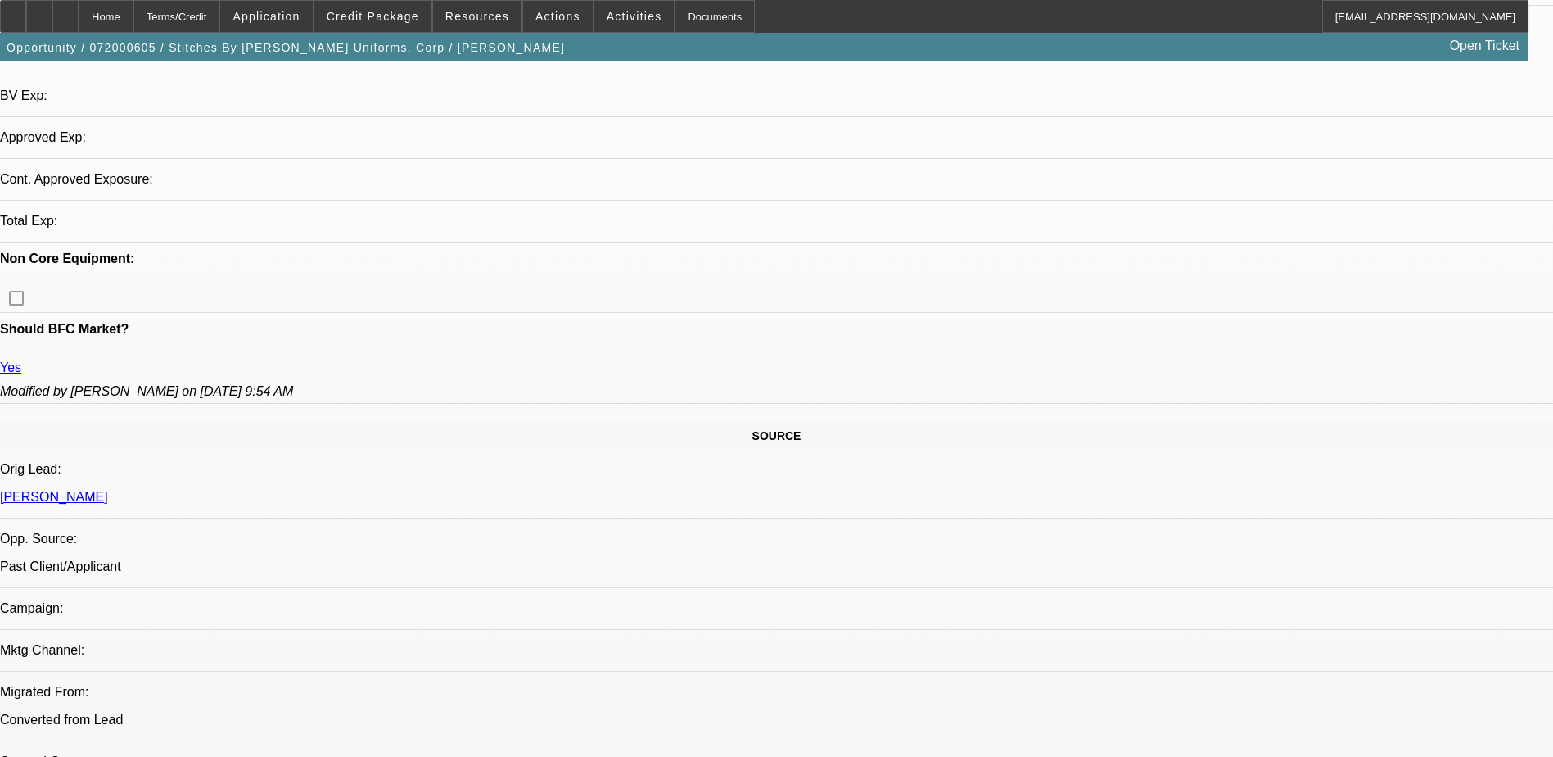
select select "0"
select select "2"
select select "0.1"
select select "0"
select select "2"
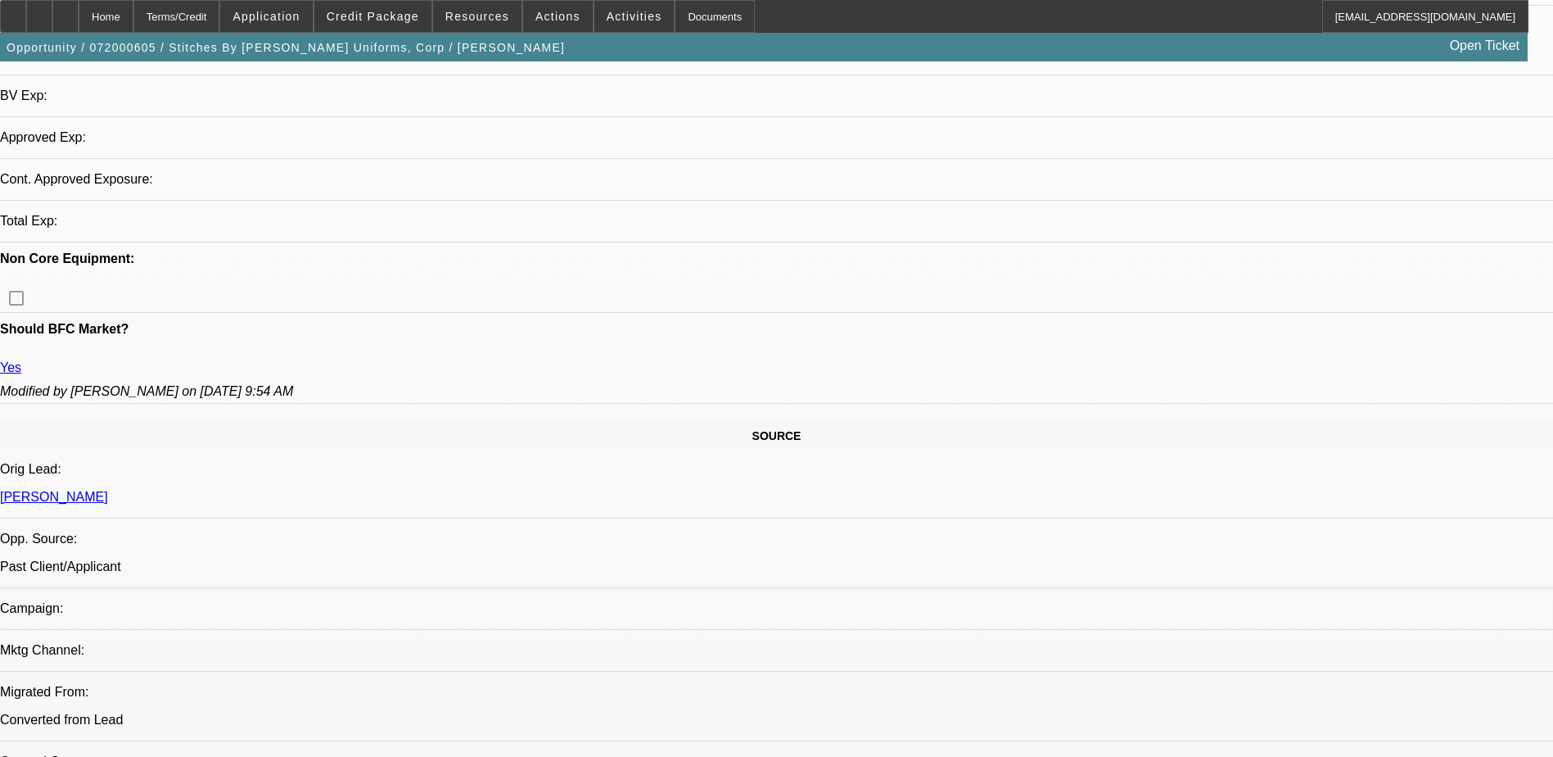
select select "0.1"
select select "0"
select select "2"
select select "0.1"
select select "0"
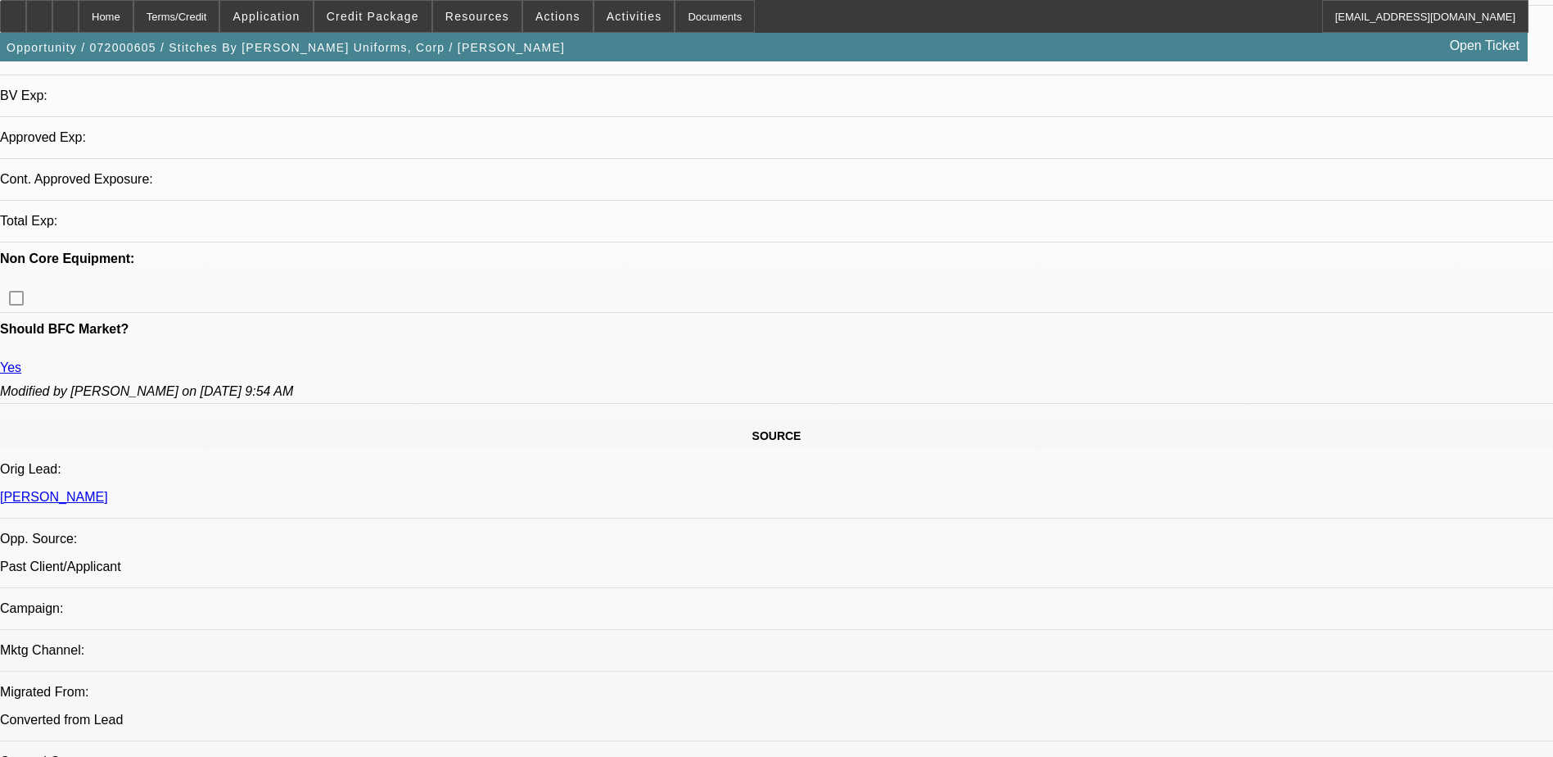
select select "2"
select select "0.1"
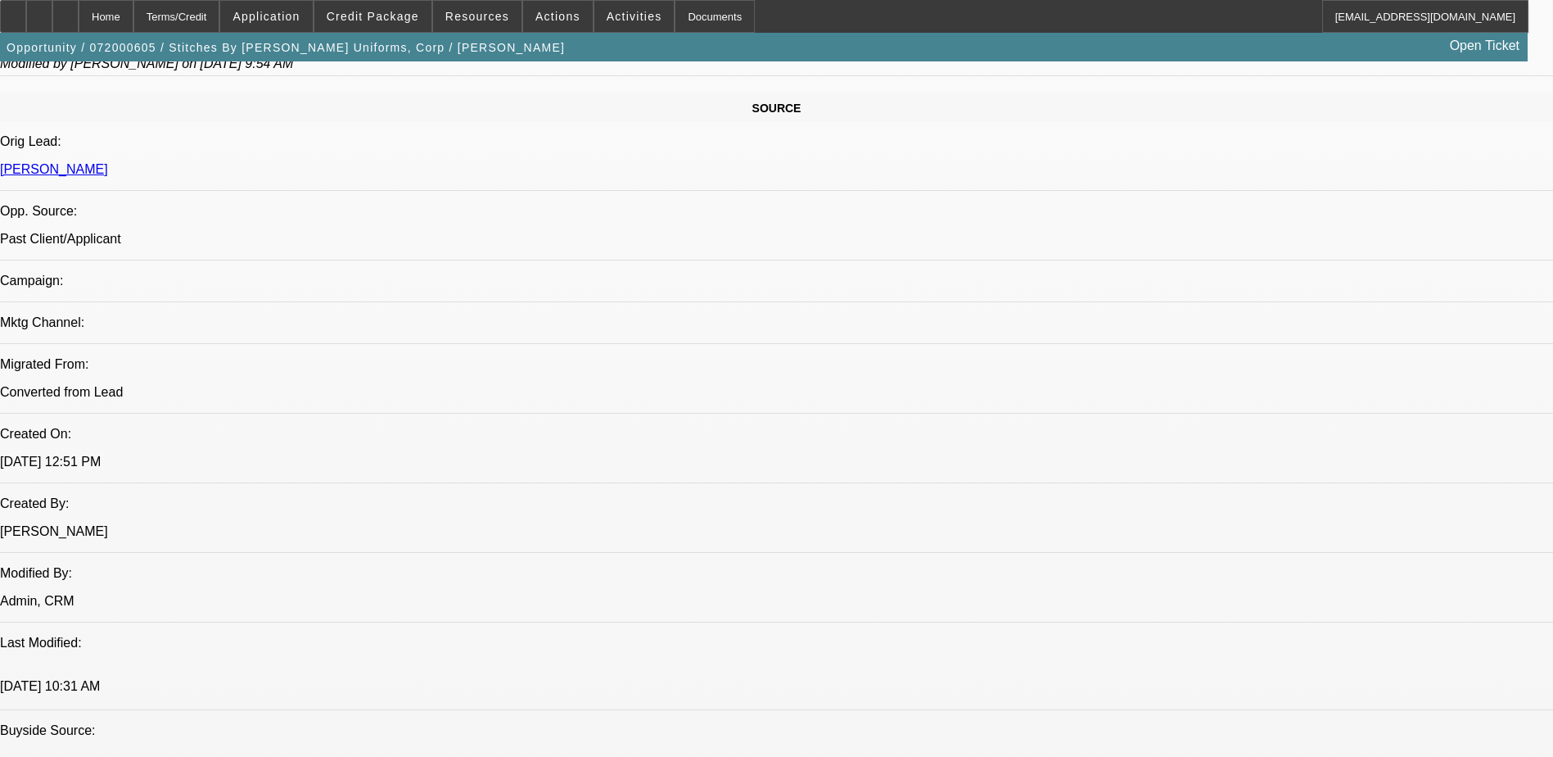
select select "1"
select select "2"
select select "4"
select select "1"
select select "2"
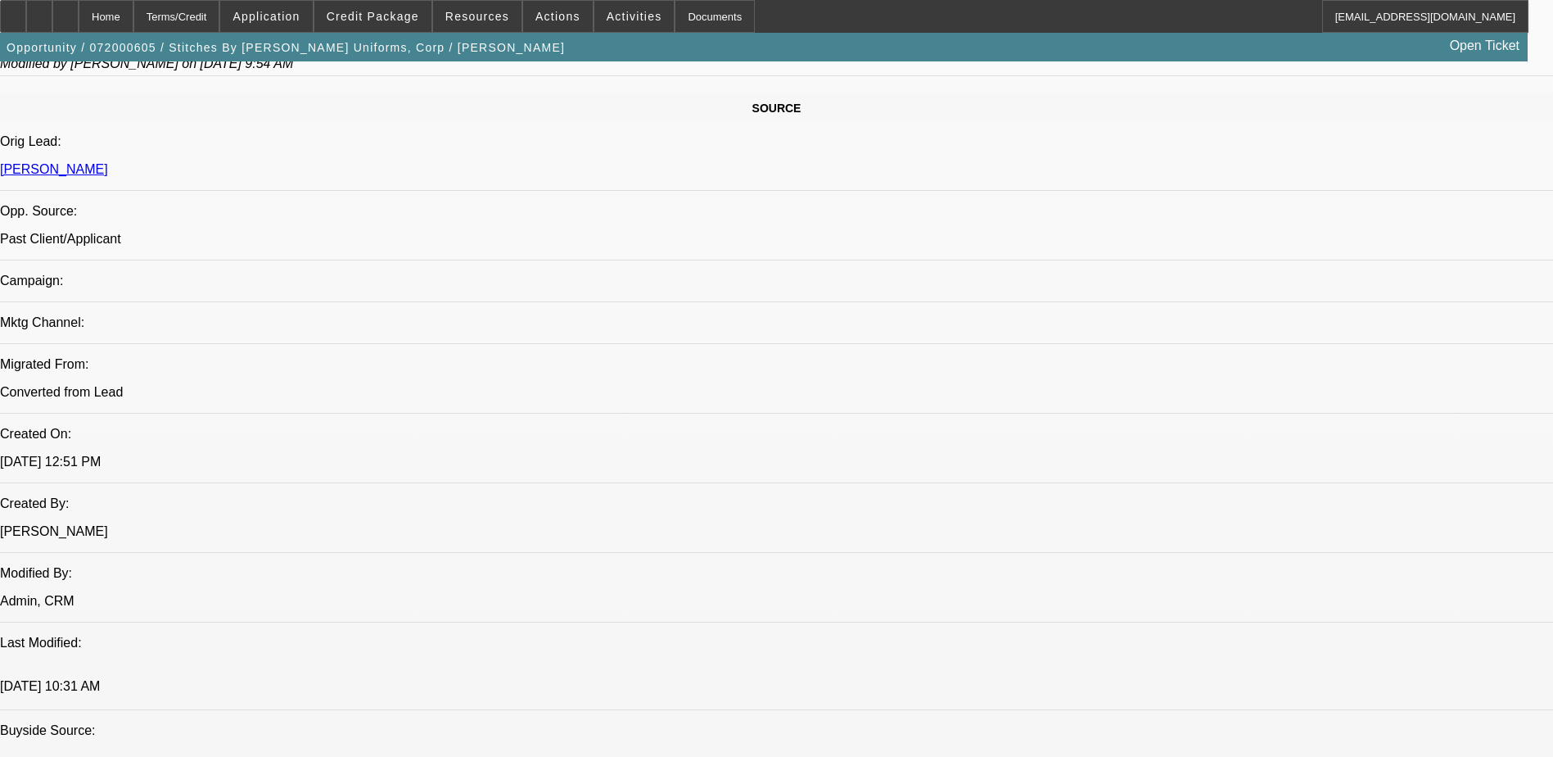
select select "4"
select select "1"
select select "2"
select select "4"
select select "1"
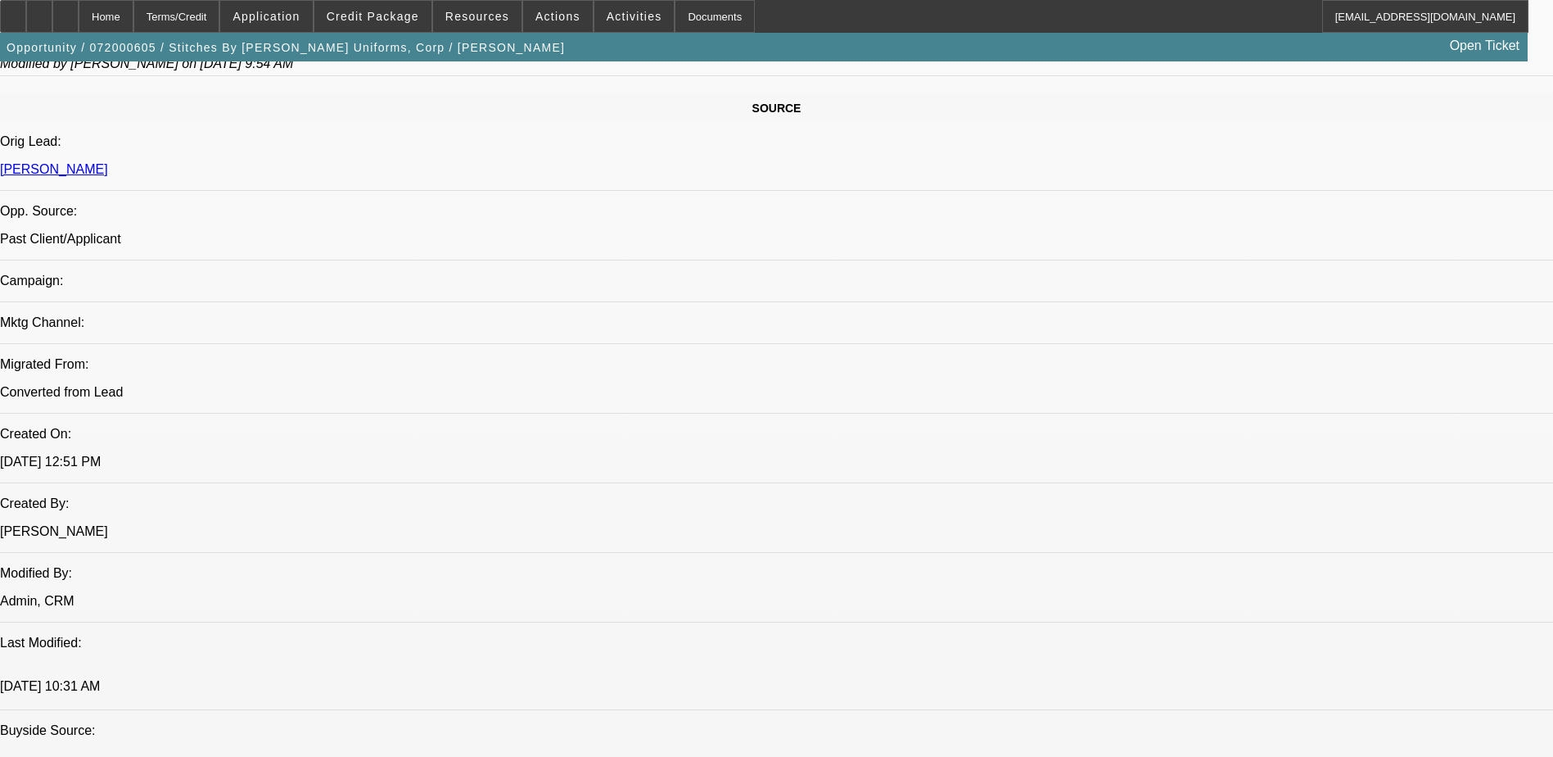
select select "2"
select select "4"
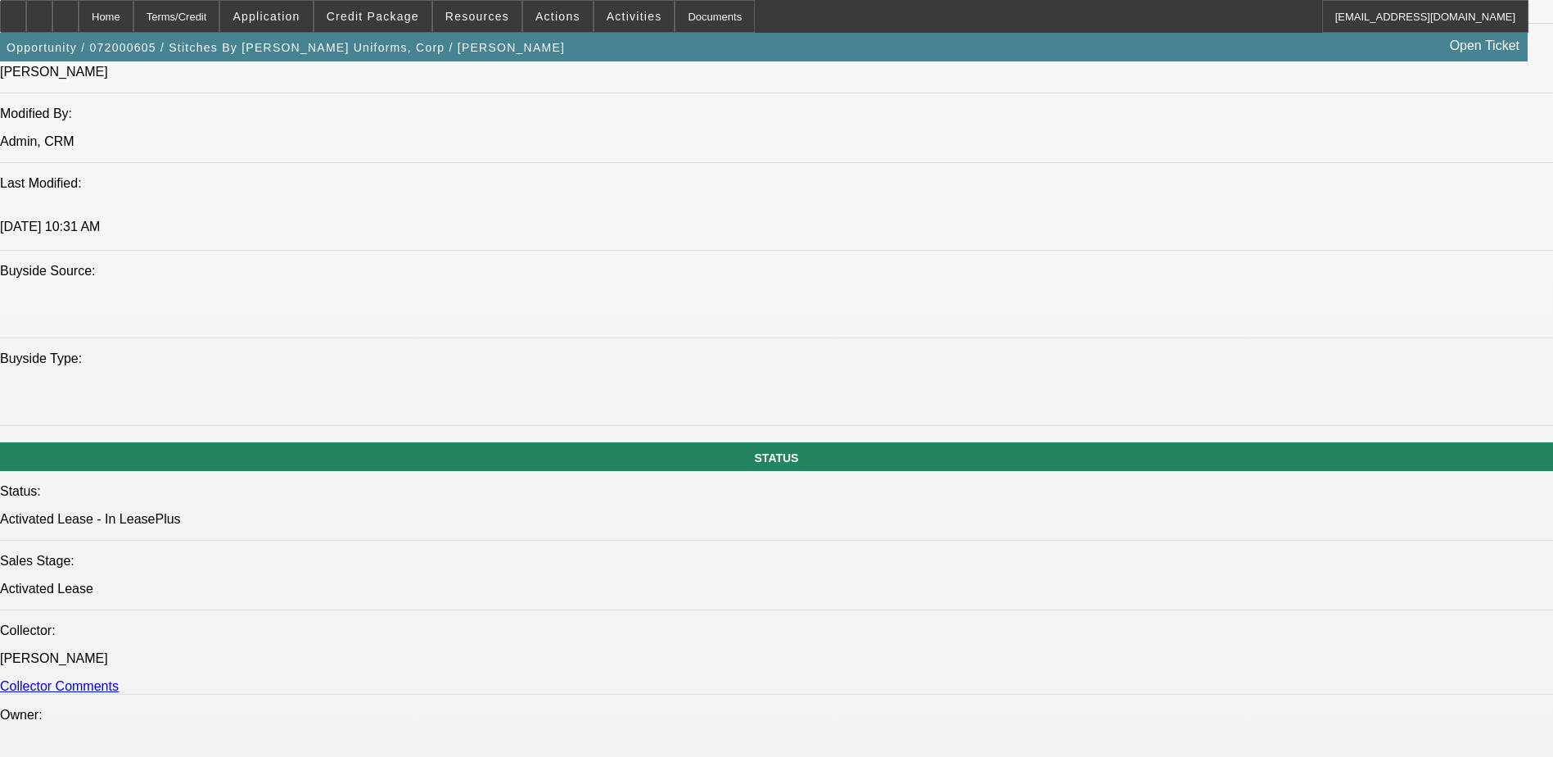
scroll to position [1320, 0]
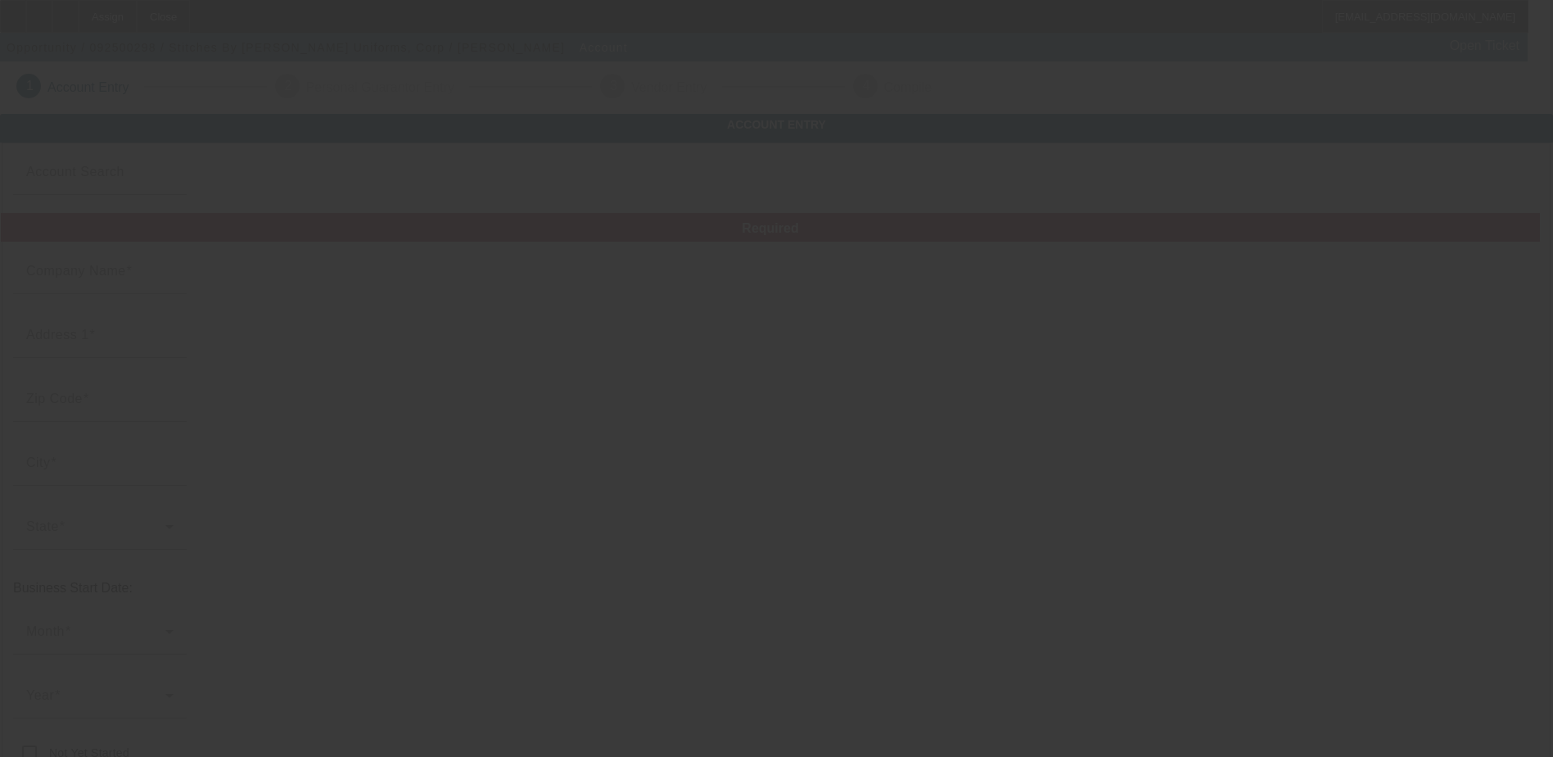
type input "Stitches By [PERSON_NAME] Uniforms, Corp"
type input "[STREET_ADDRESS]"
type input "33901"
type input "[GEOGRAPHIC_DATA][PERSON_NAME]"
type input "[PHONE_NUMBER]"
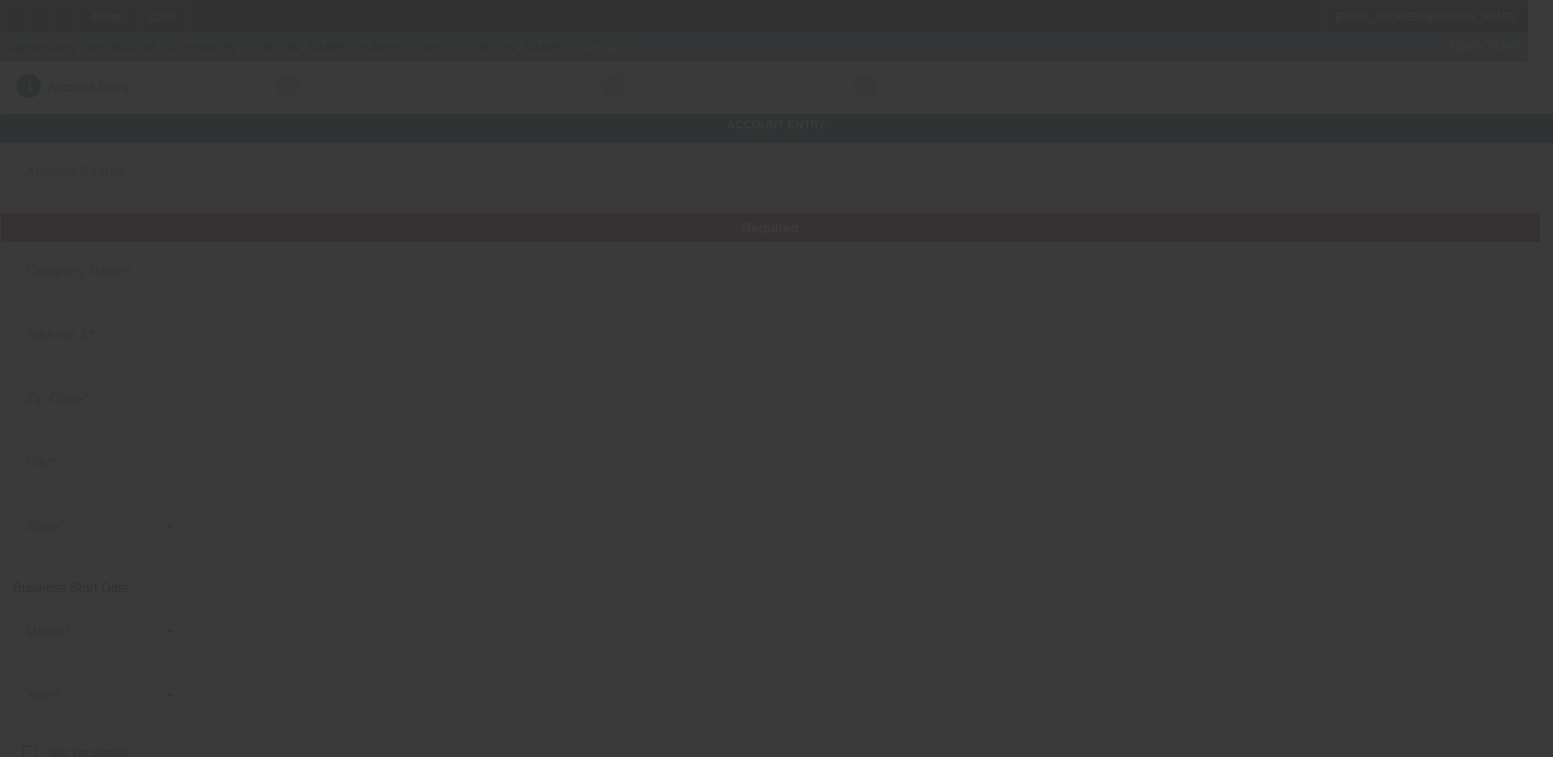
type input "Ste 1489"
type input "[EMAIL_ADDRESS][DOMAIN_NAME]"
type input "Lee"
type input "[US_EMPLOYER_IDENTIFICATION_NUMBER]"
type input "Embroidery"
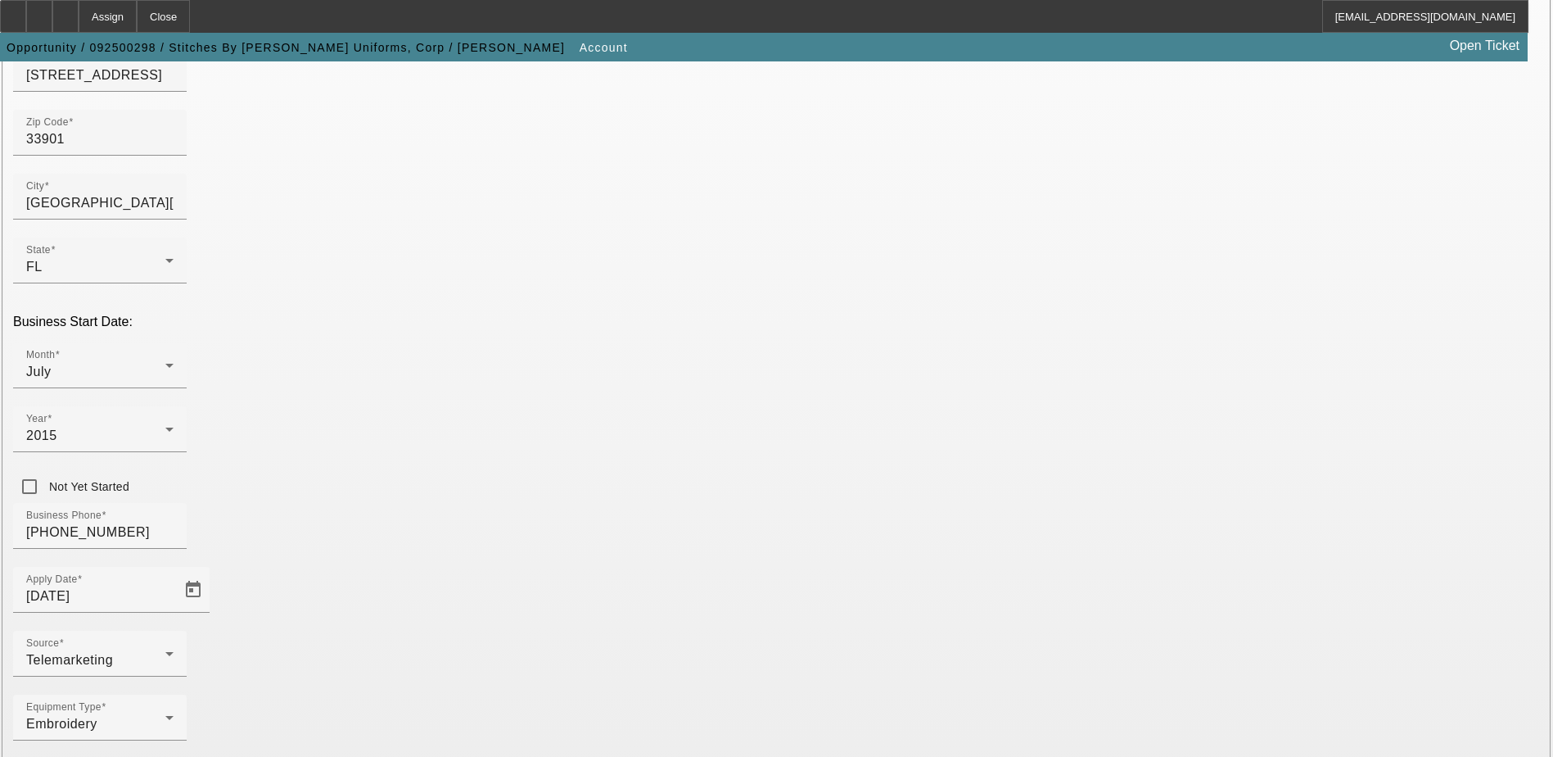
scroll to position [277, 0]
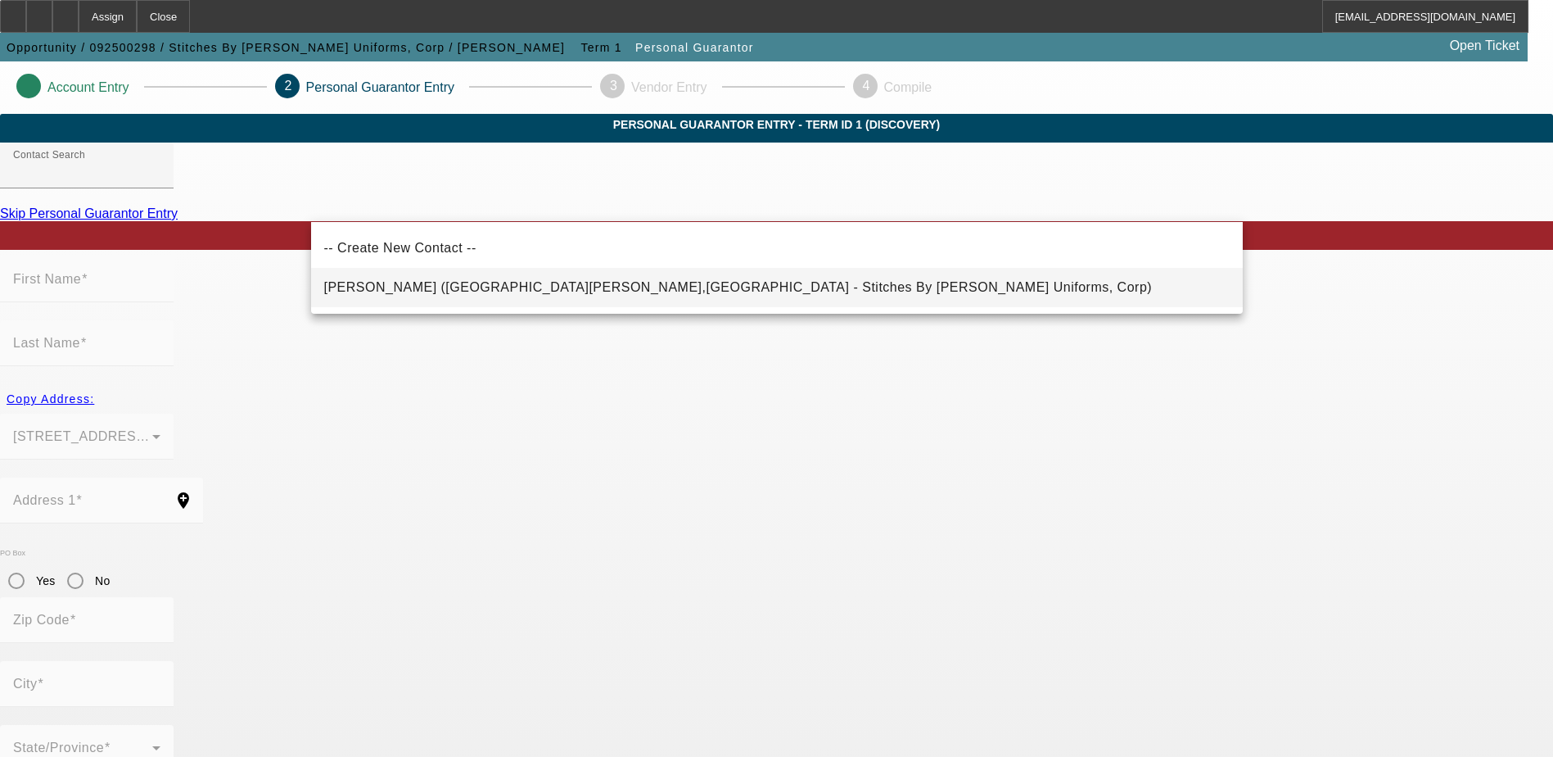
click at [406, 283] on span "Cinalli, Walter (Fort Myers,FL - Stitches By Walter Uniforms, Corp)" at bounding box center [738, 287] width 829 height 14
type input "Cinalli, Walter (Fort Myers,FL - Stitches By Walter Uniforms, Corp)"
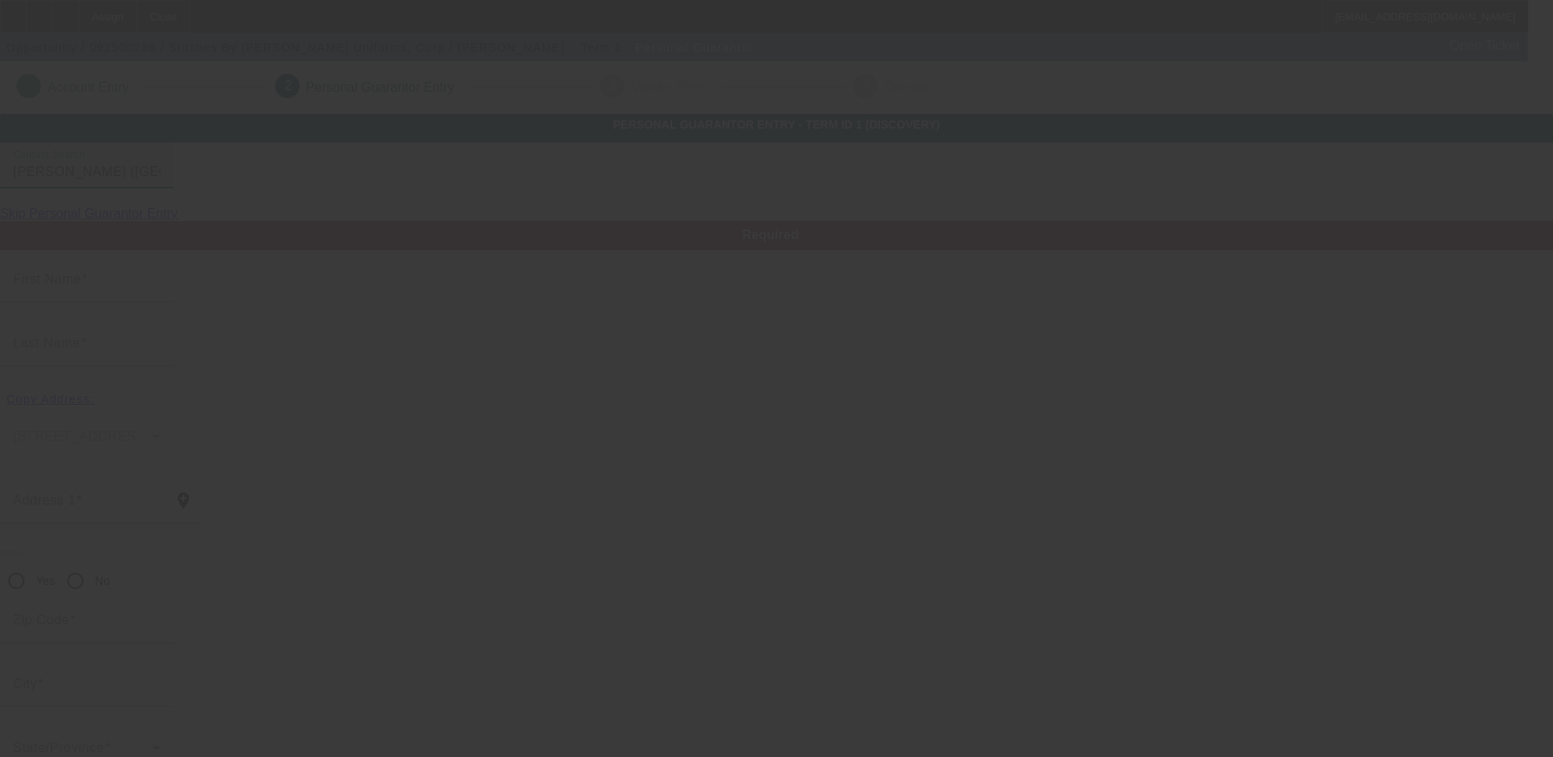
type input "Walter"
type input "Cinalli"
type input "1574 Ricardo Avenue"
radio input "true"
type input "33901"
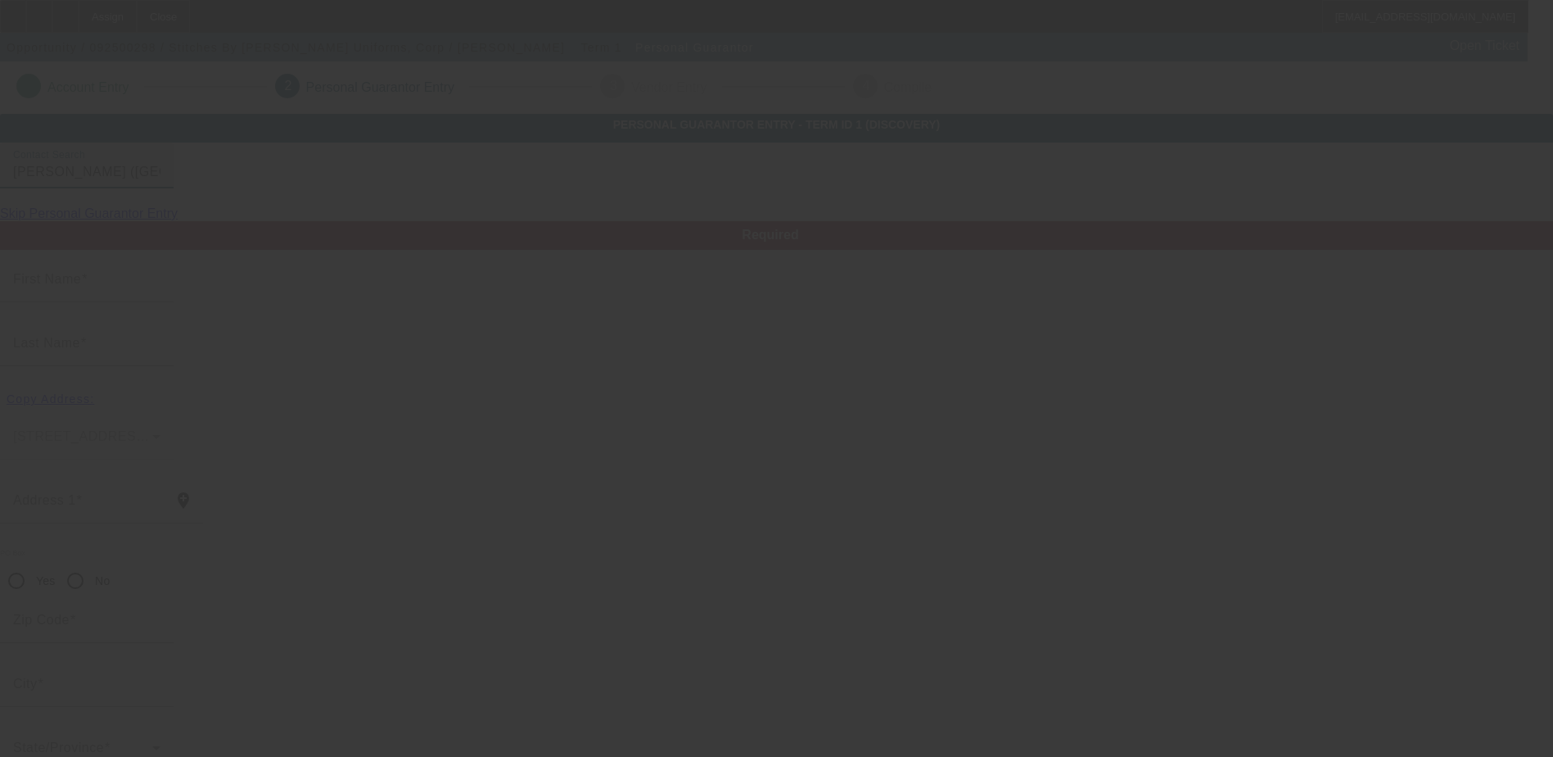
type input "Fort Myers"
type input "[PHONE_NUMBER]"
type input "50"
type input "592-83-3379"
type input "waltercinalli@yahoo.com"
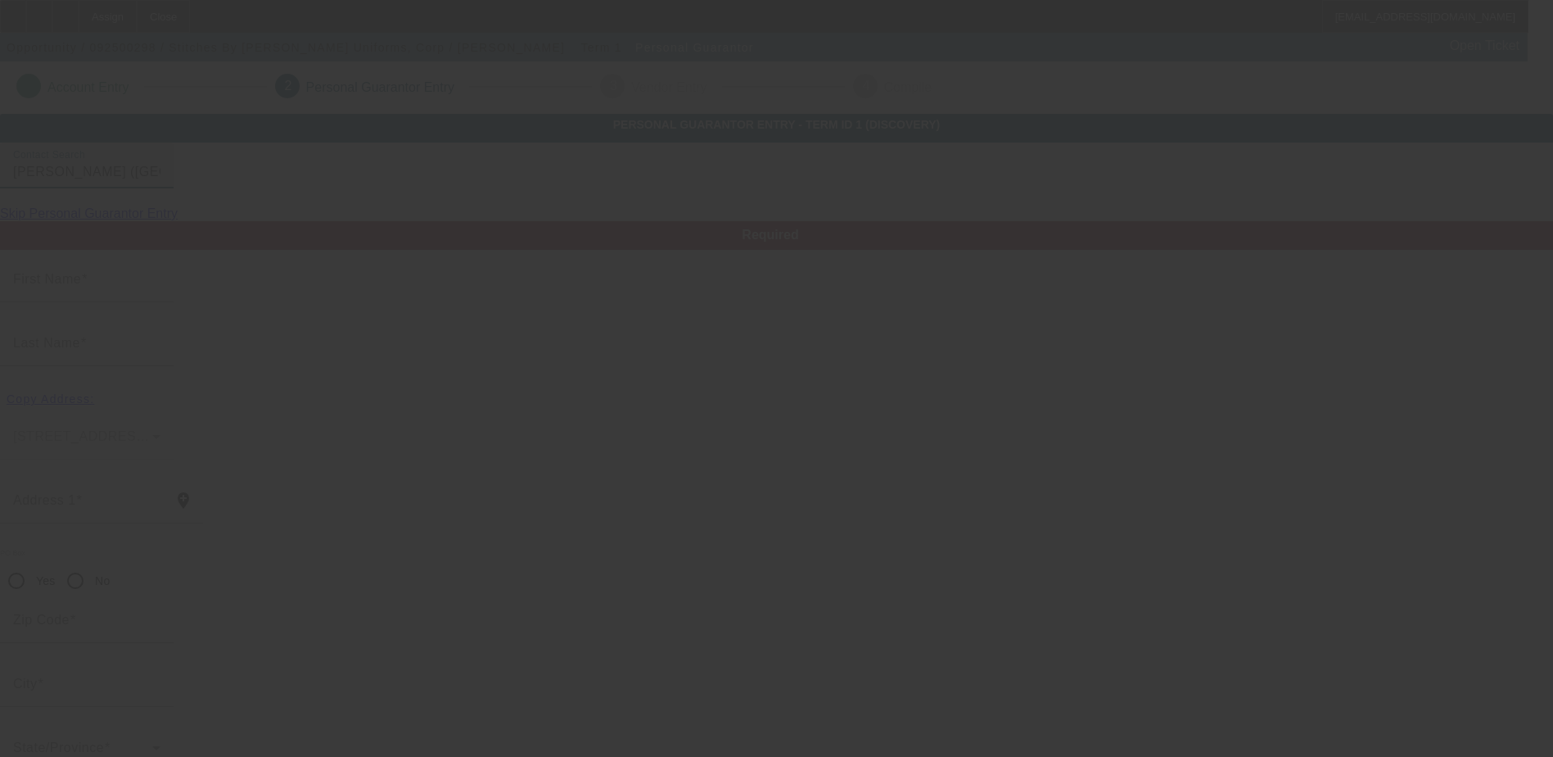
type input "$250,000.00"
type input "$170,000.00"
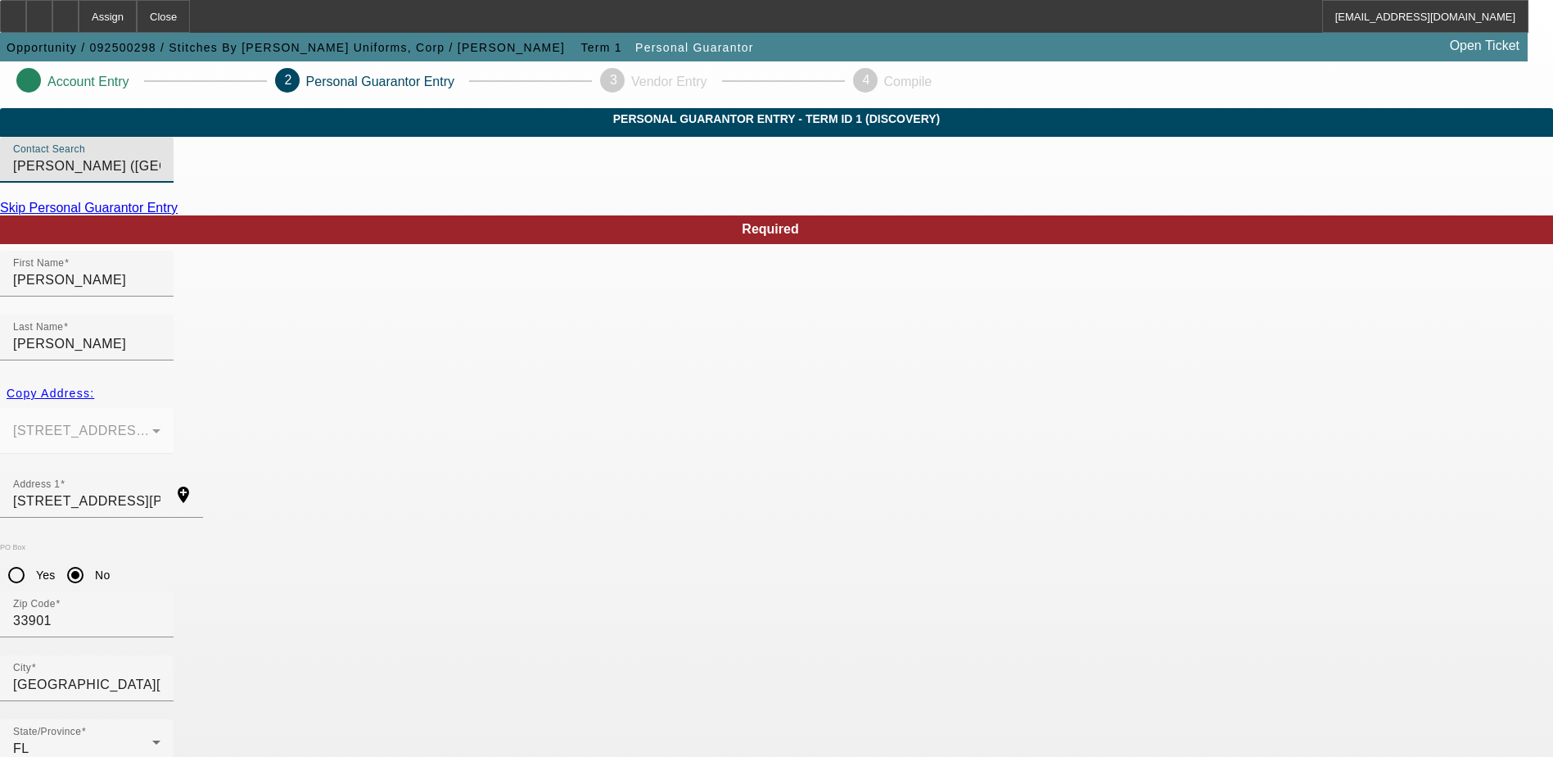
scroll to position [44, 0]
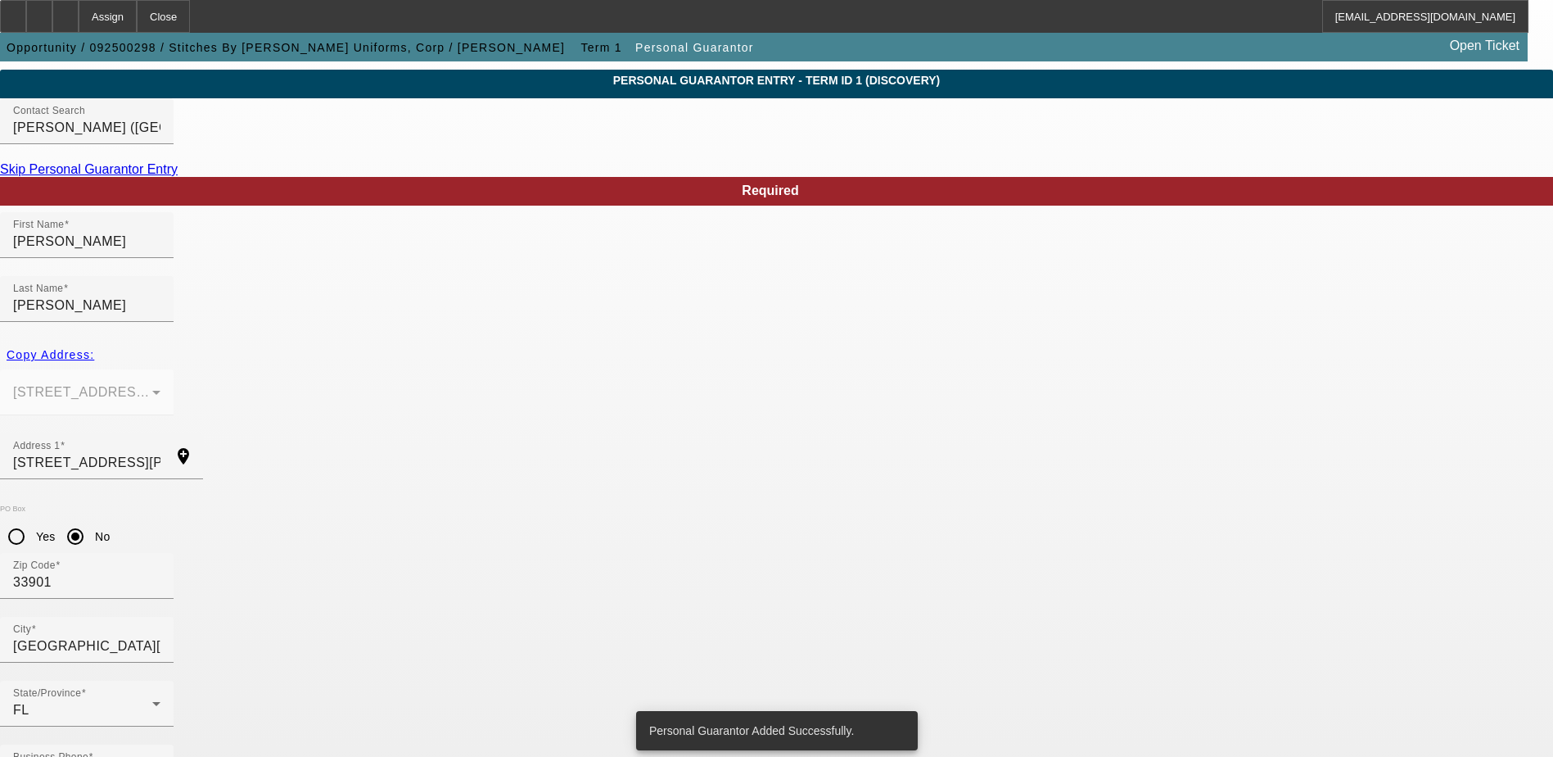
scroll to position [0, 0]
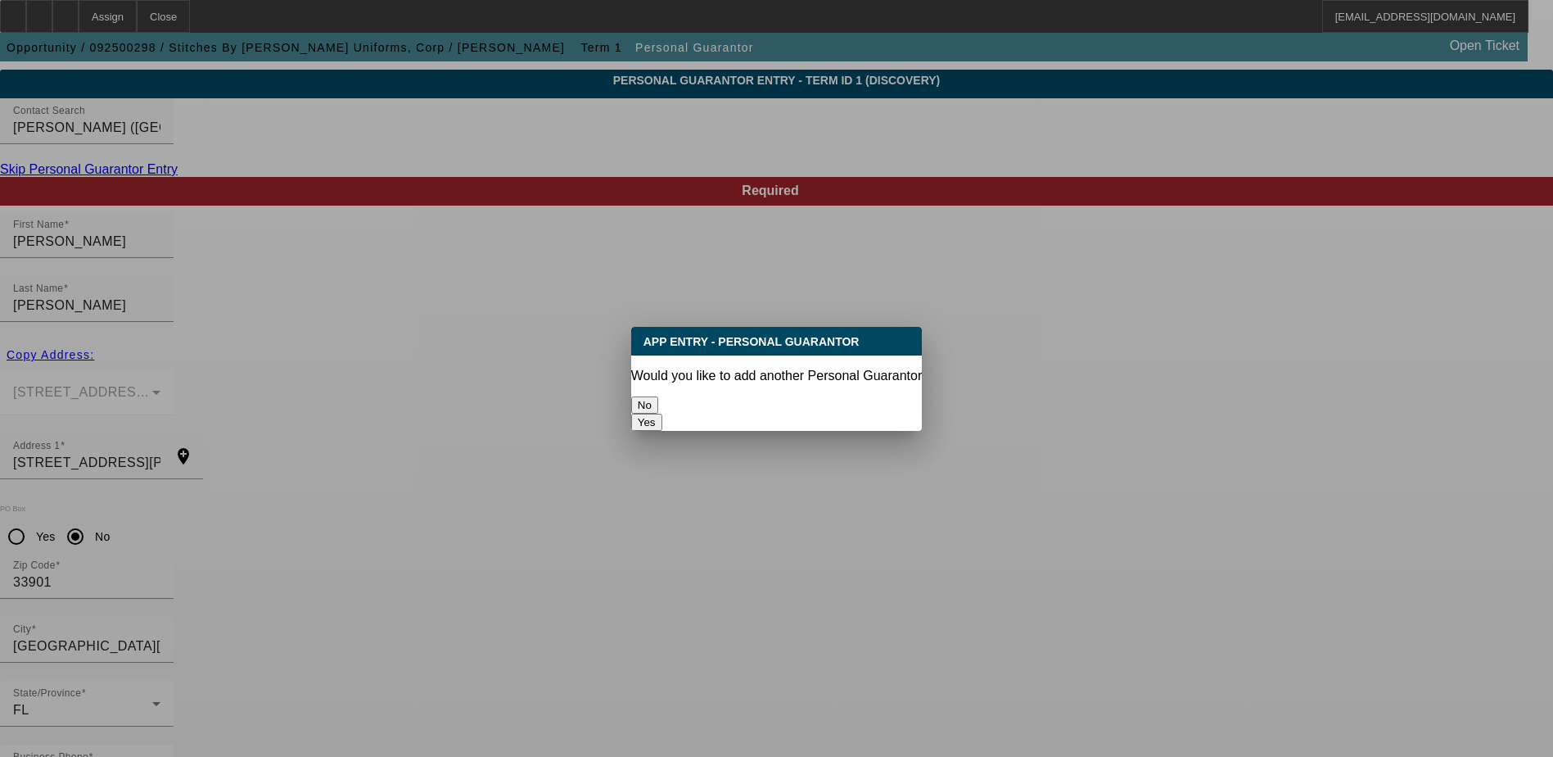
click at [658, 401] on button "No" at bounding box center [644, 404] width 27 height 17
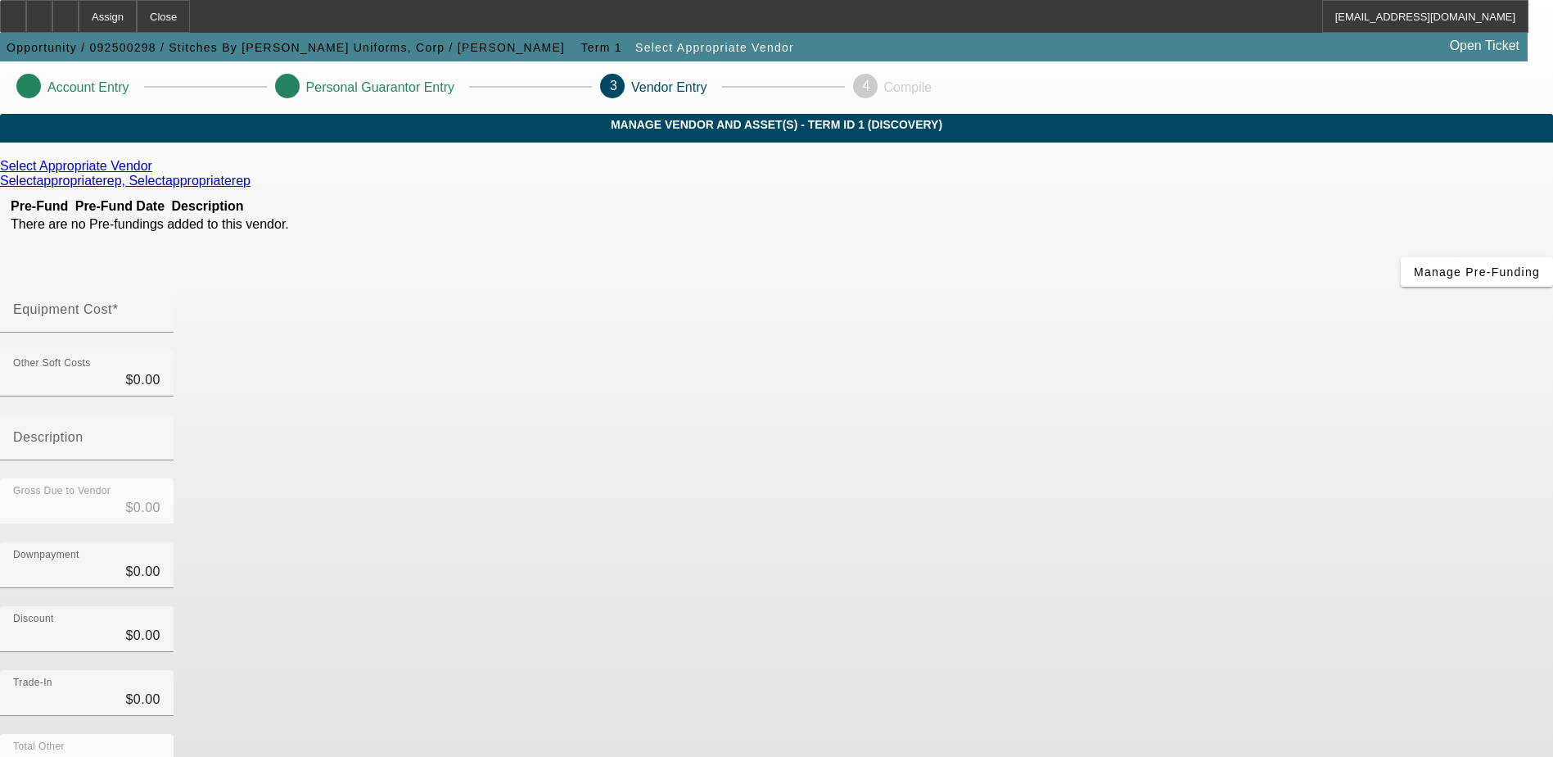
click at [156, 173] on icon at bounding box center [156, 166] width 0 height 14
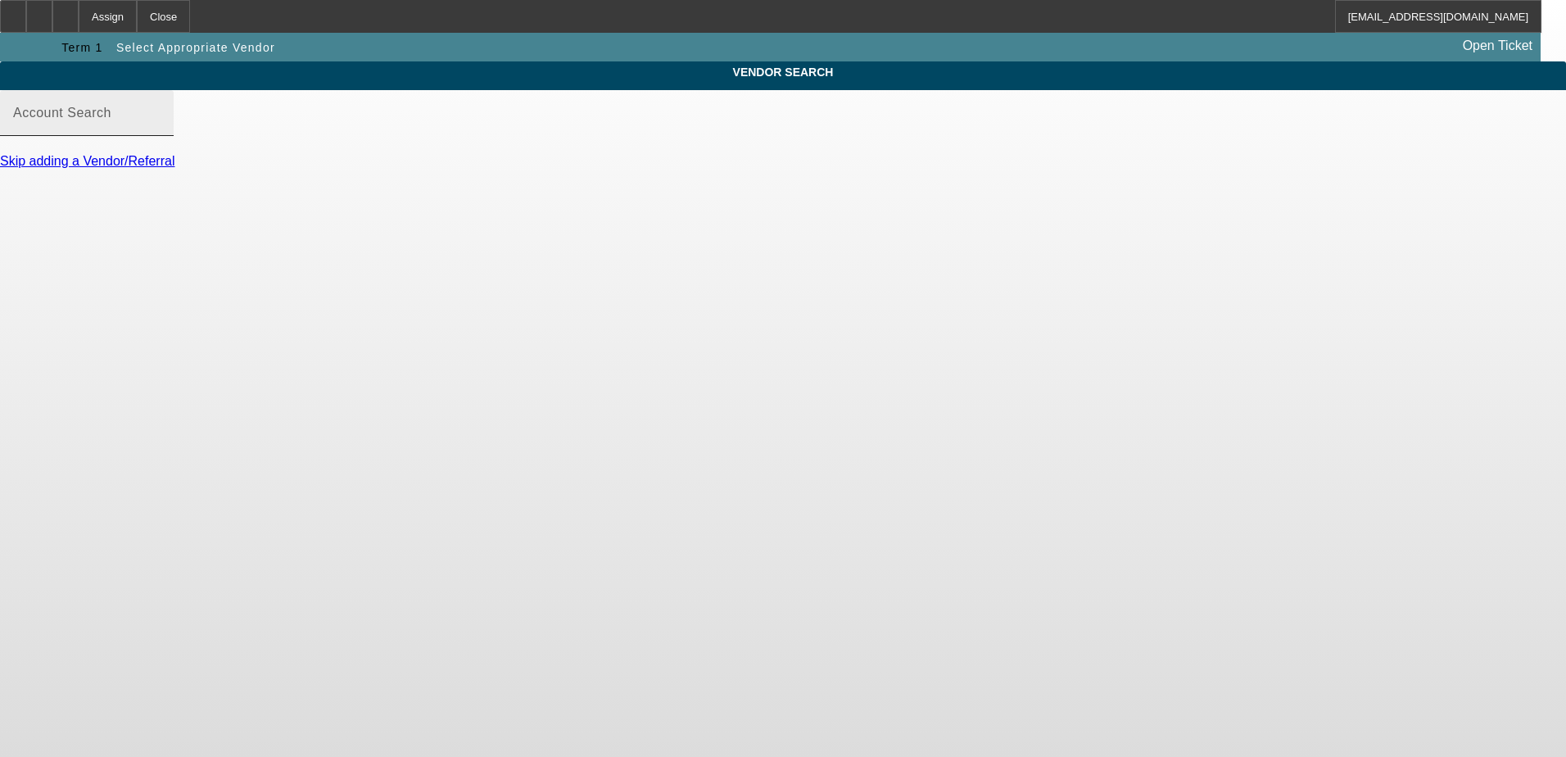
click at [160, 129] on input "Account Search" at bounding box center [86, 120] width 147 height 20
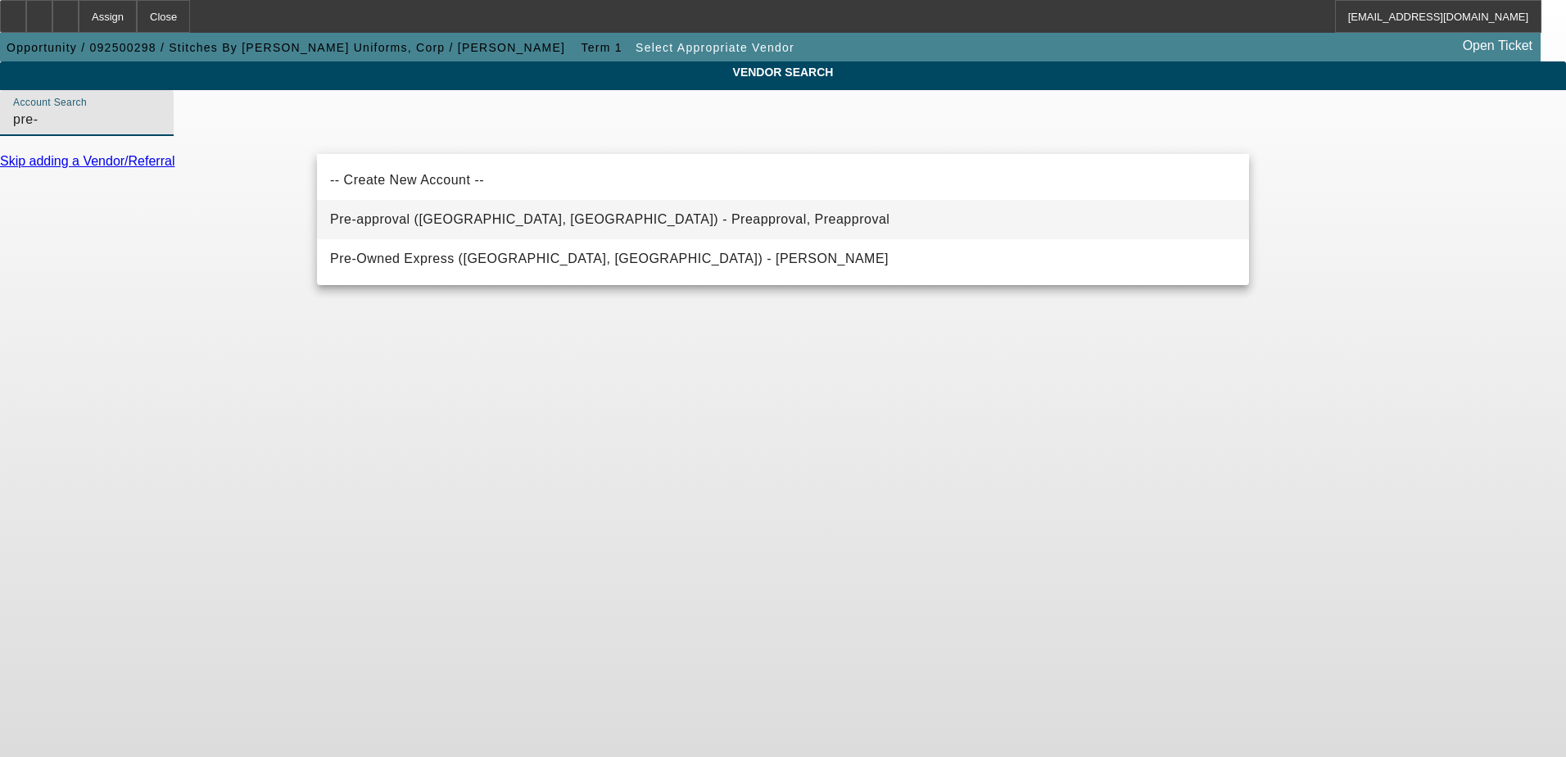
click at [504, 218] on span "Pre-approval (Northbrook, IL) - Preapproval, Preapproval" at bounding box center [609, 219] width 559 height 14
type input "Pre-approval (Northbrook, IL) - Preapproval, Preapproval"
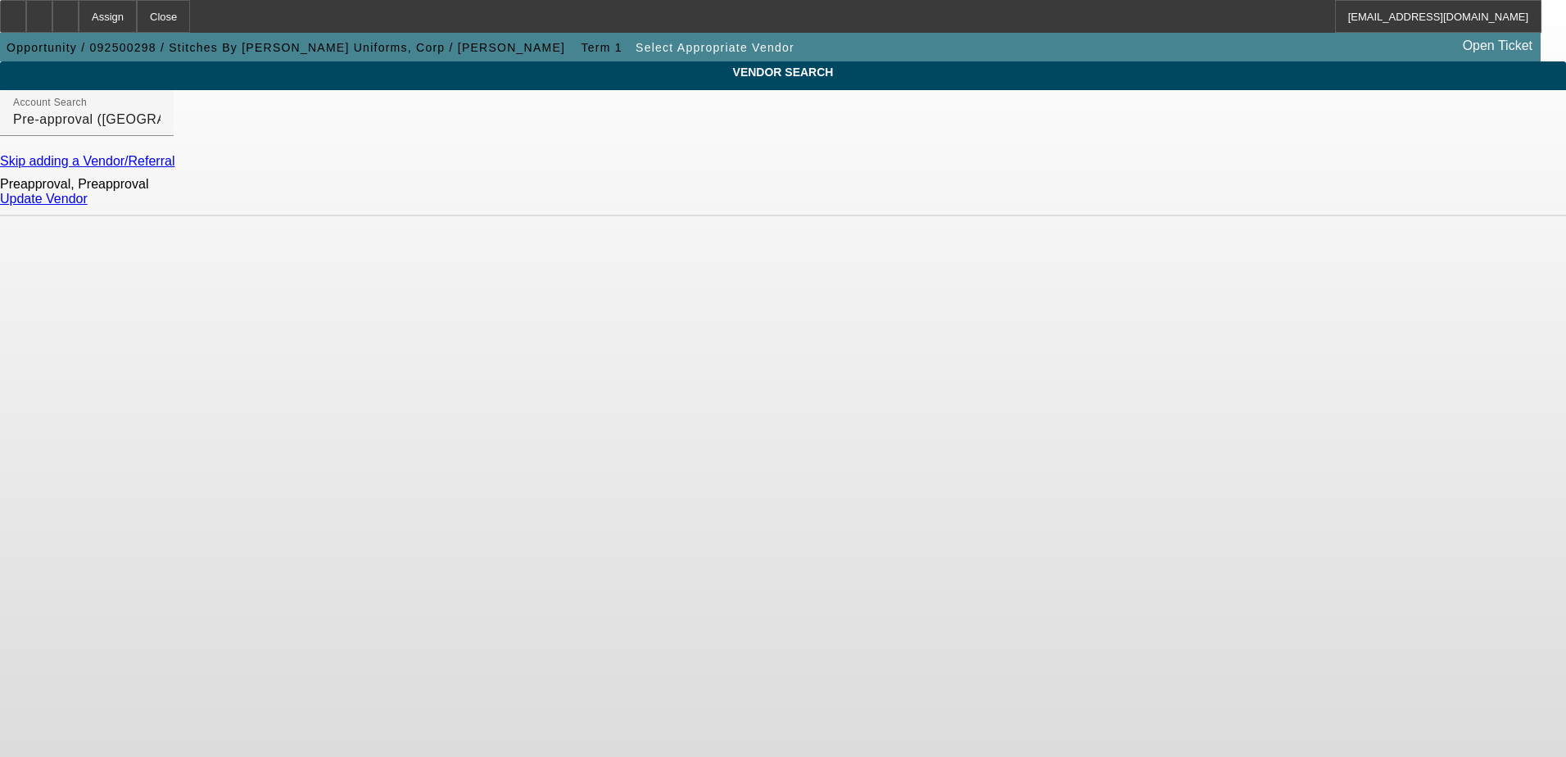
drag, startPoint x: 975, startPoint y: 325, endPoint x: 973, endPoint y: 315, distance: 10.1
click at [973, 324] on body "Assign Close LLoss@beaconfunding.com Opportunity / 092500298 / Stitches By Walt…" at bounding box center [783, 378] width 1566 height 757
click at [88, 206] on link "Update Vendor" at bounding box center [44, 199] width 88 height 14
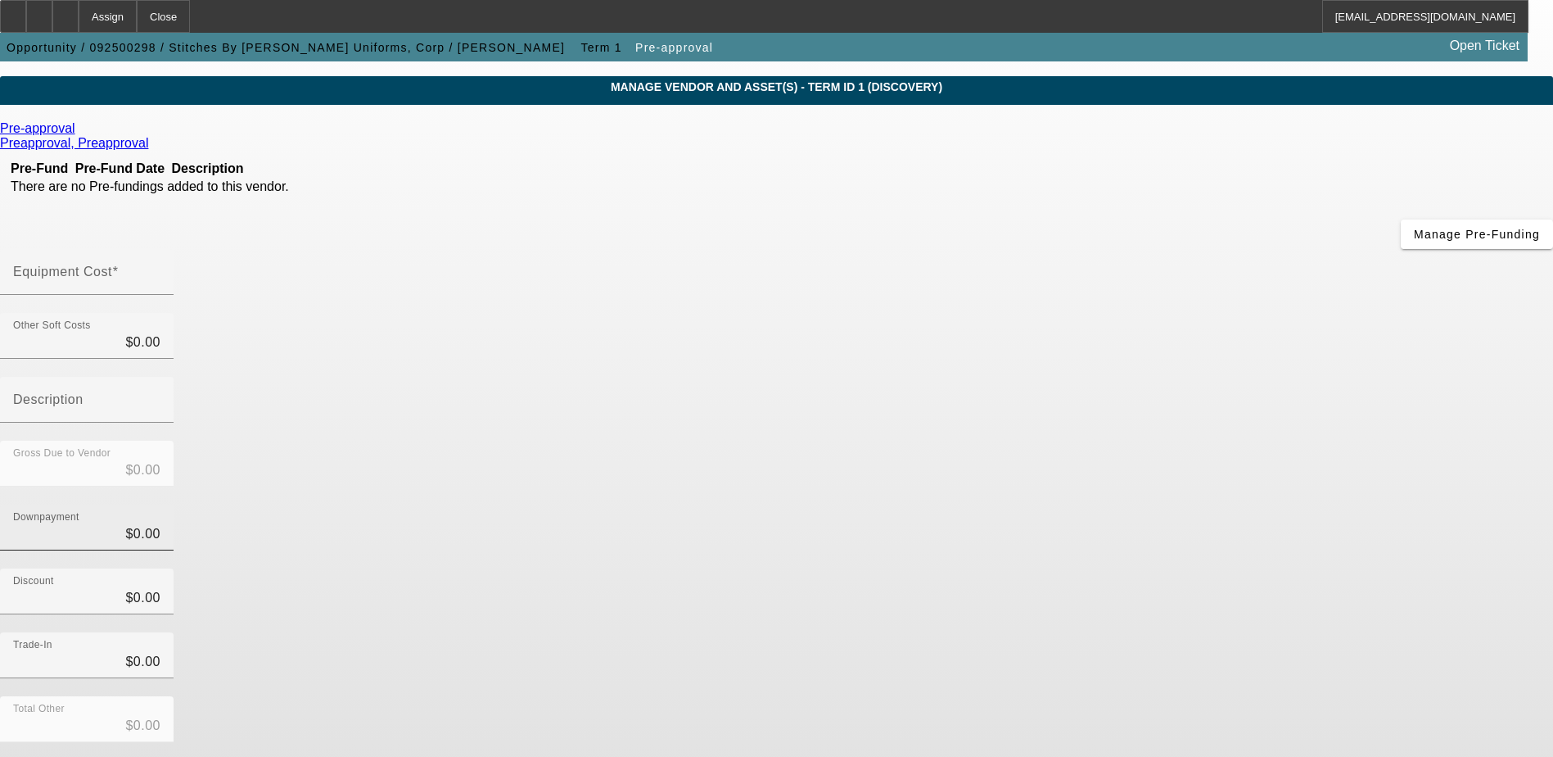
scroll to position [73, 0]
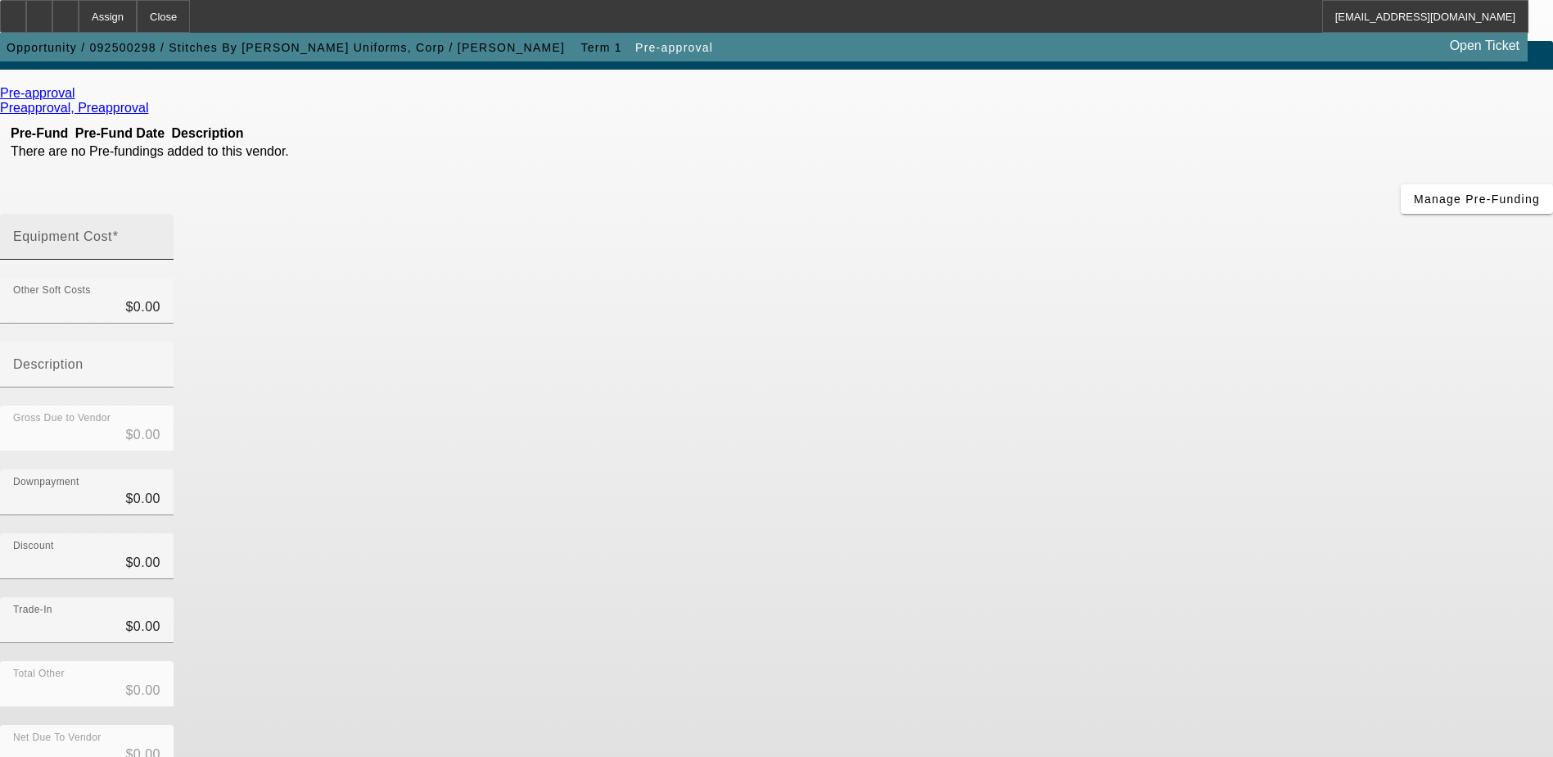
click at [160, 233] on input "Equipment Cost" at bounding box center [86, 243] width 147 height 20
type input "4"
type input "$4.00"
type input "45"
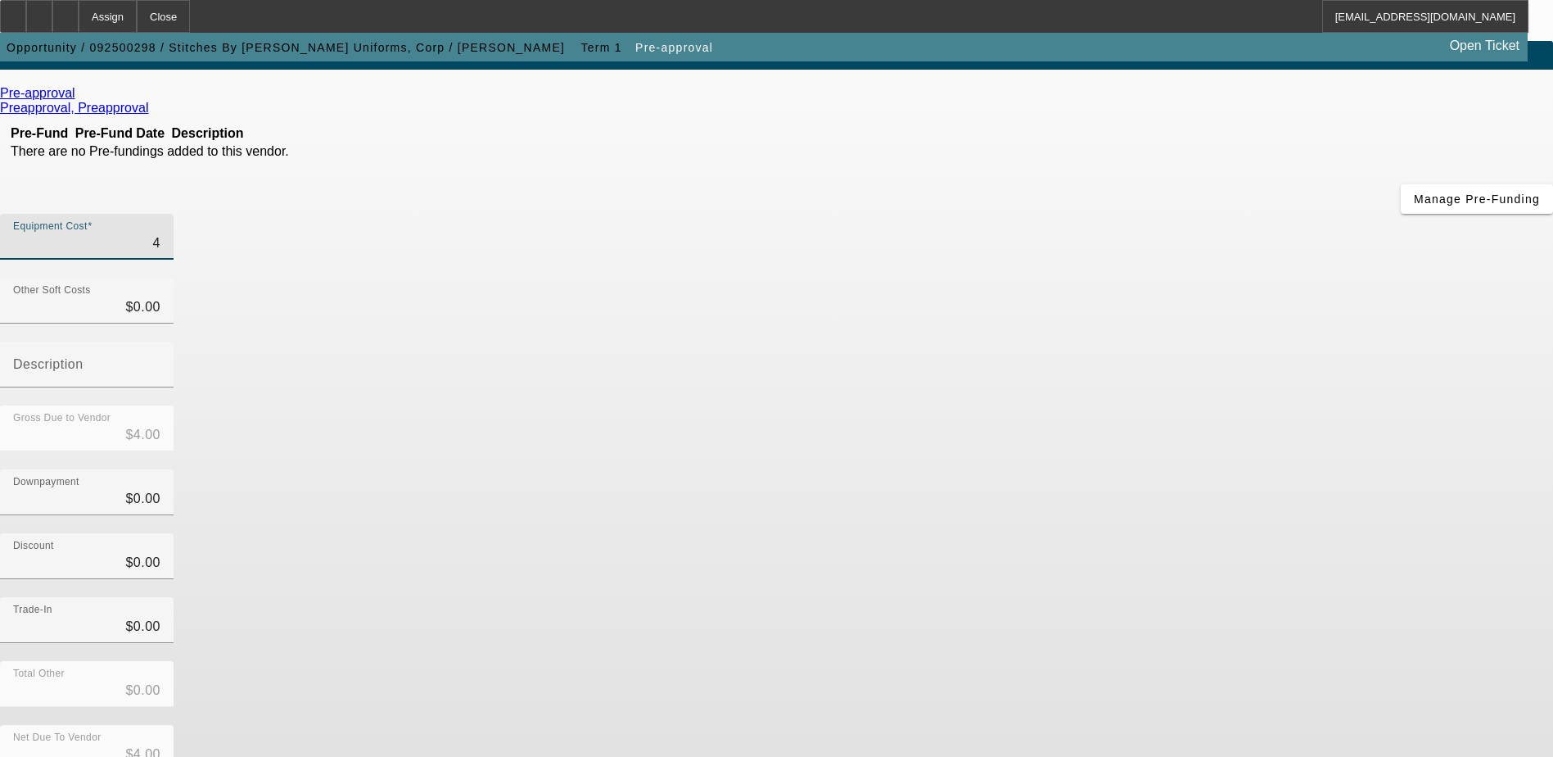
type input "$45.00"
type input "450"
type input "$450.00"
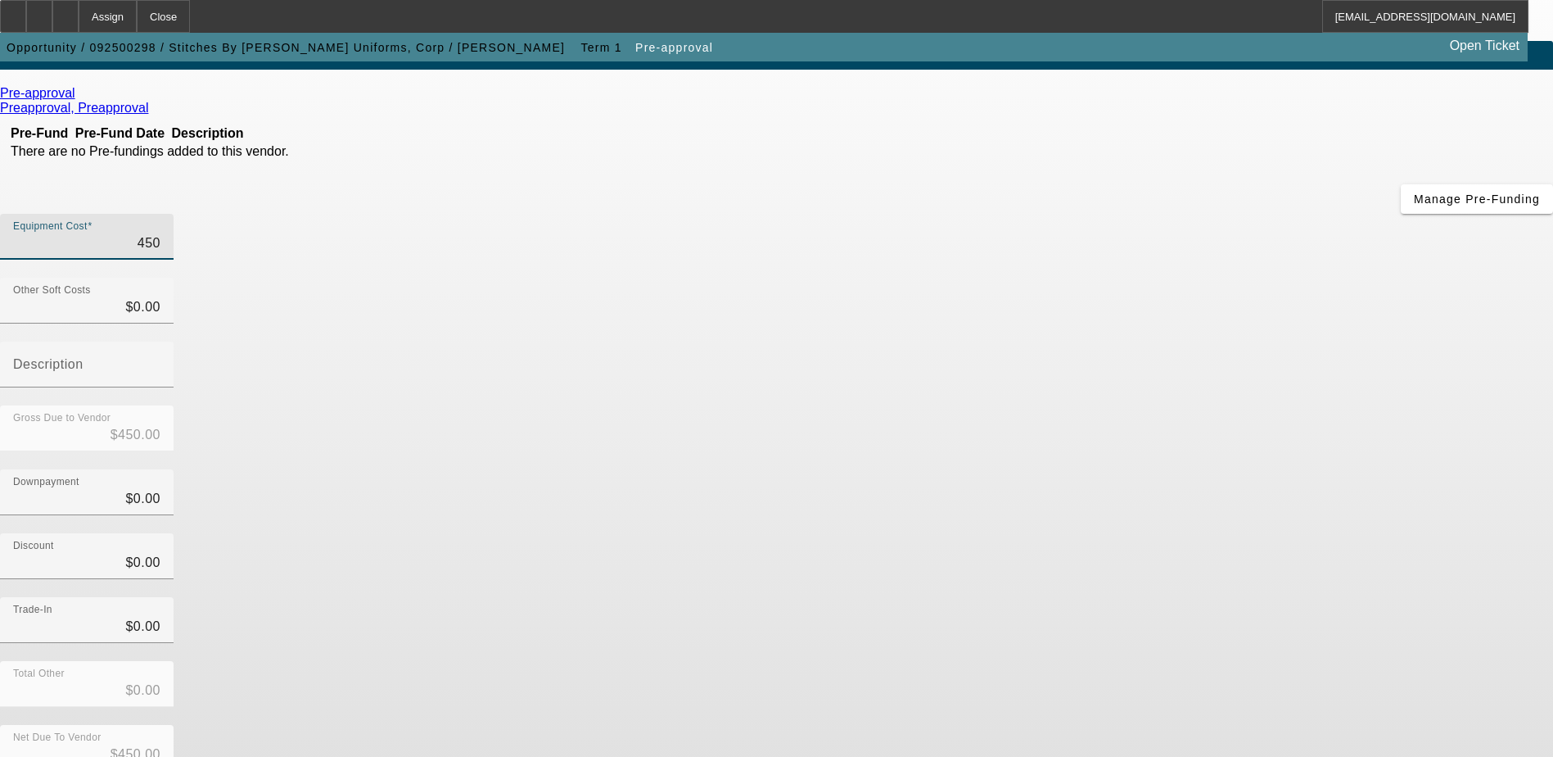
type input "4500"
type input "$4,500.00"
type input "45000"
type input "$45,000.00"
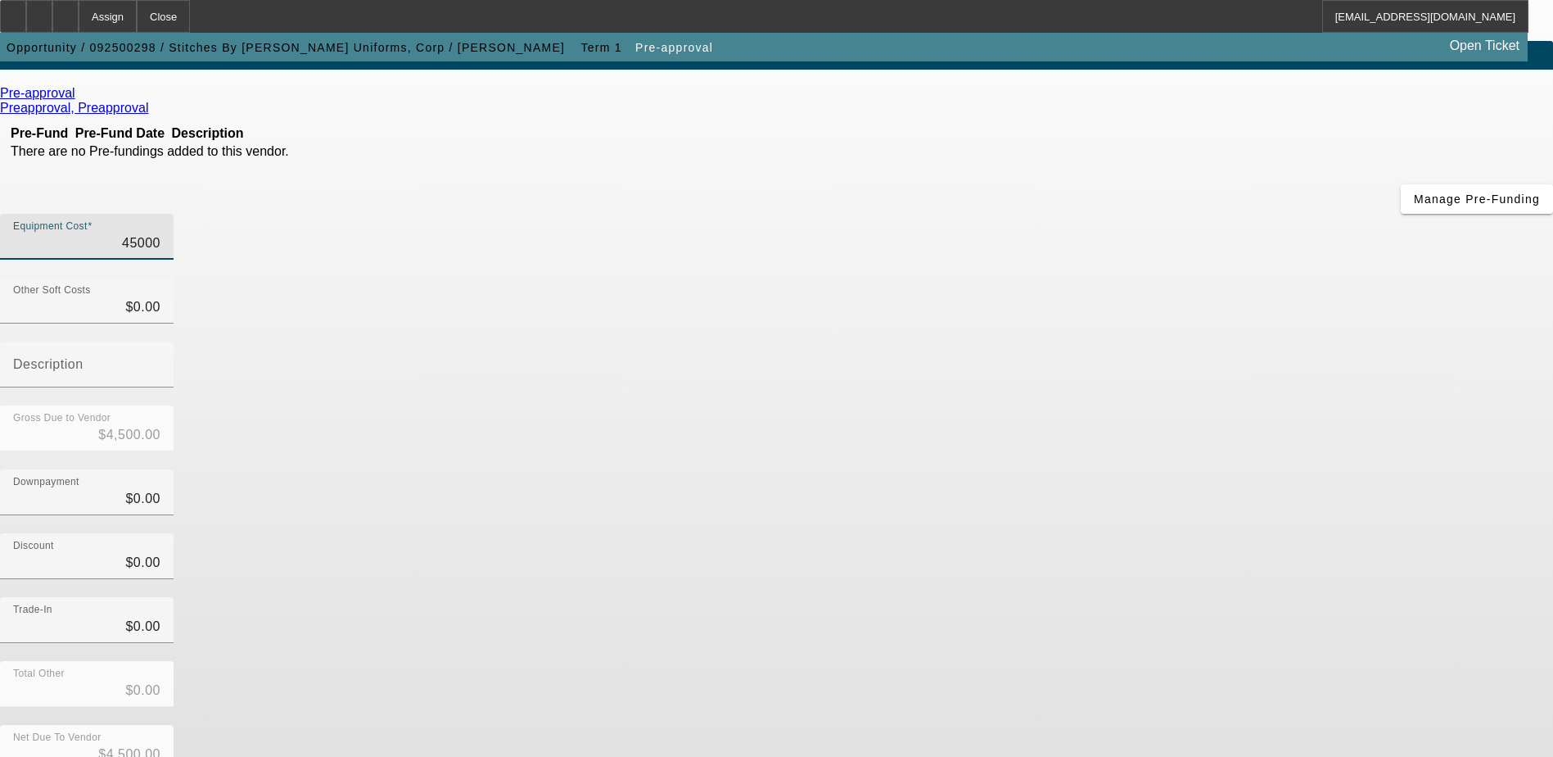
type input "$45,000.00"
drag, startPoint x: 955, startPoint y: 337, endPoint x: 960, endPoint y: 330, distance: 8.9
click at [160, 469] on div "Downpayment $0.00" at bounding box center [86, 492] width 147 height 46
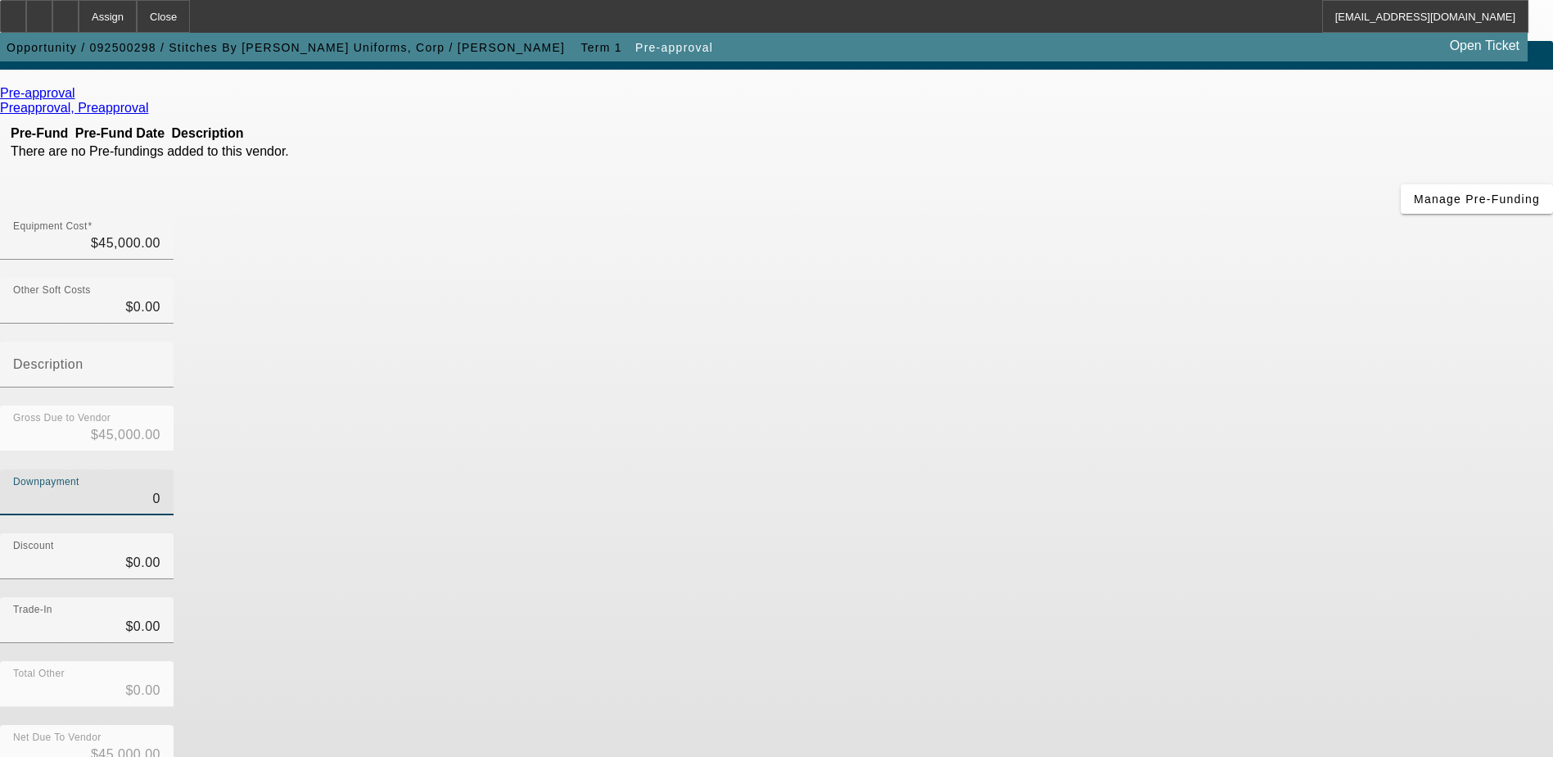
type input "05"
type input "$5.00"
type input "$44,995.00"
type input "050"
type input "$50.00"
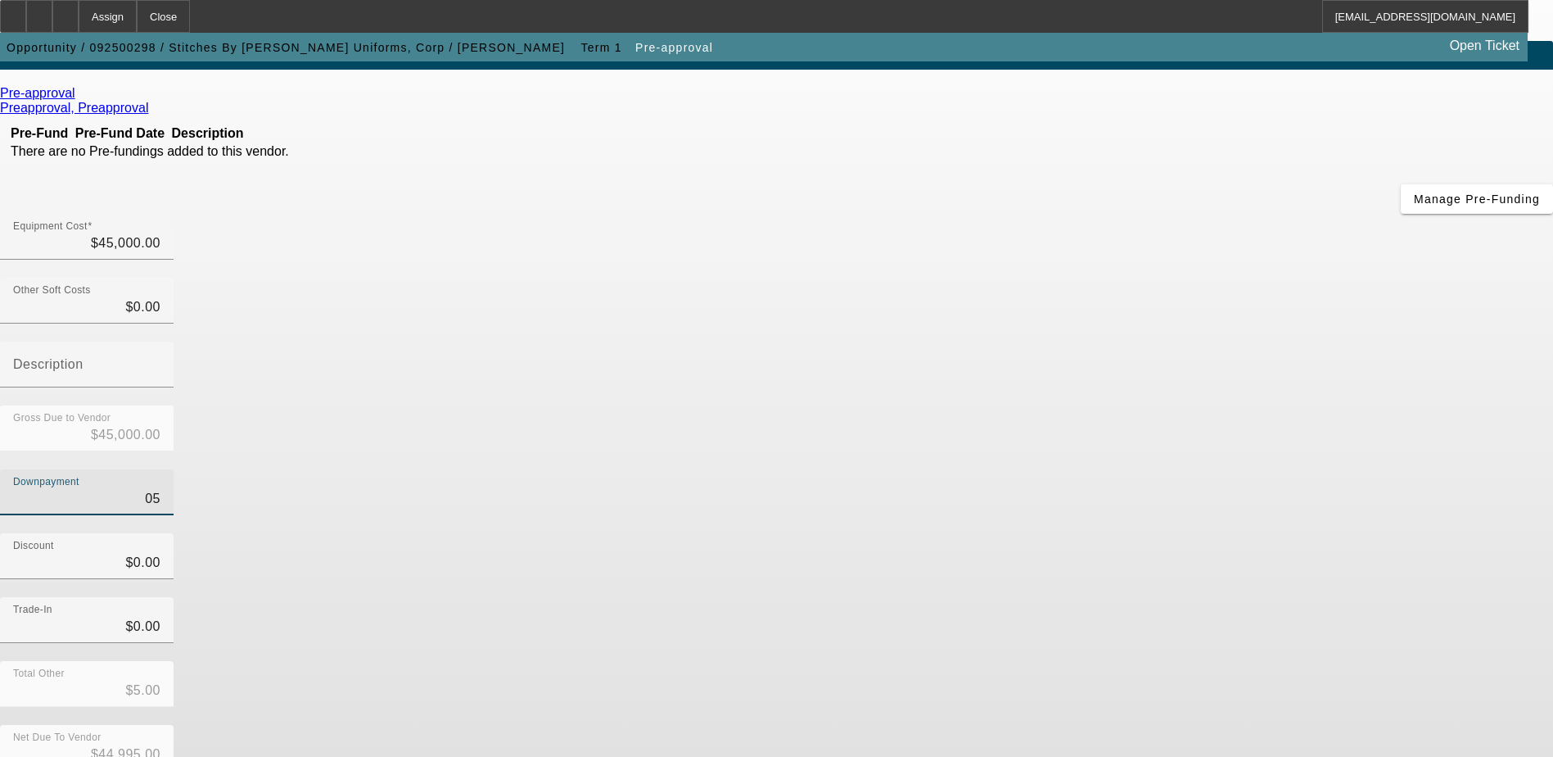
type input "$44,950.00"
type input "0500"
type input "$500.00"
type input "$44,500.00"
type input "05000"
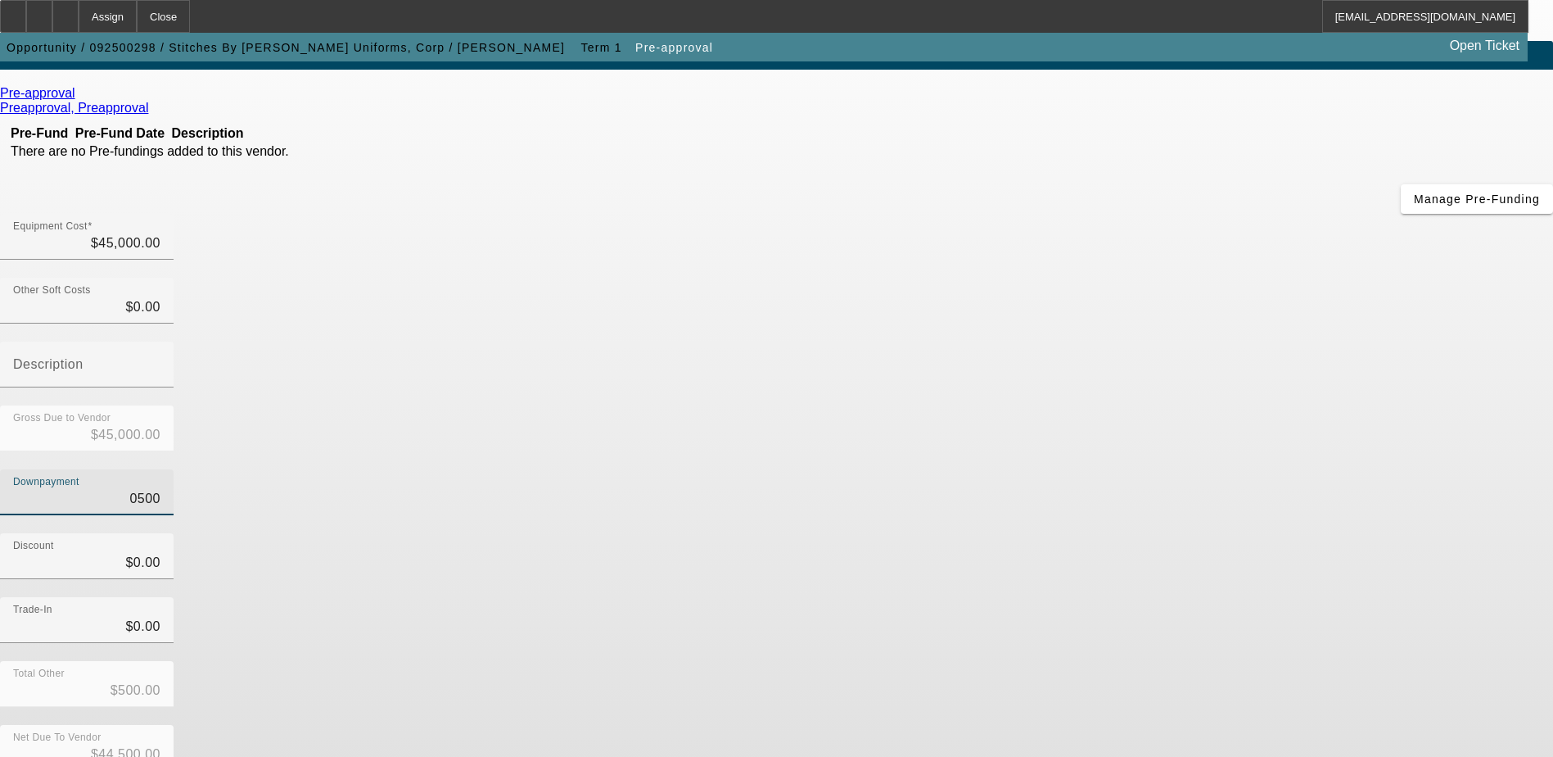
type input "$5,000.00"
type input "$40,000.00"
type input "0500"
type input "$500.00"
type input "$44,500.00"
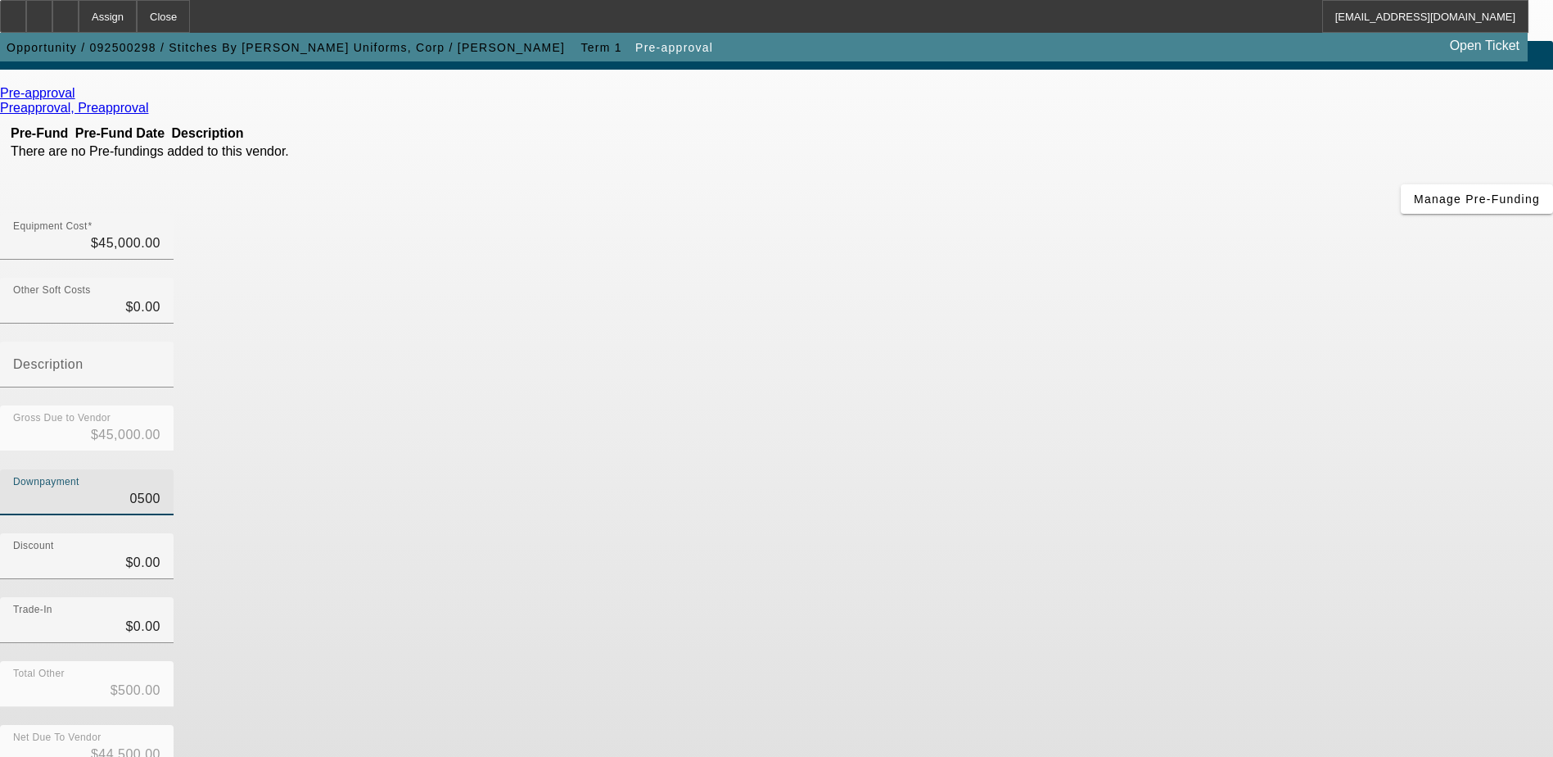
type input "050"
type input "$50.00"
type input "$44,950.00"
type input "05"
type input "$5.00"
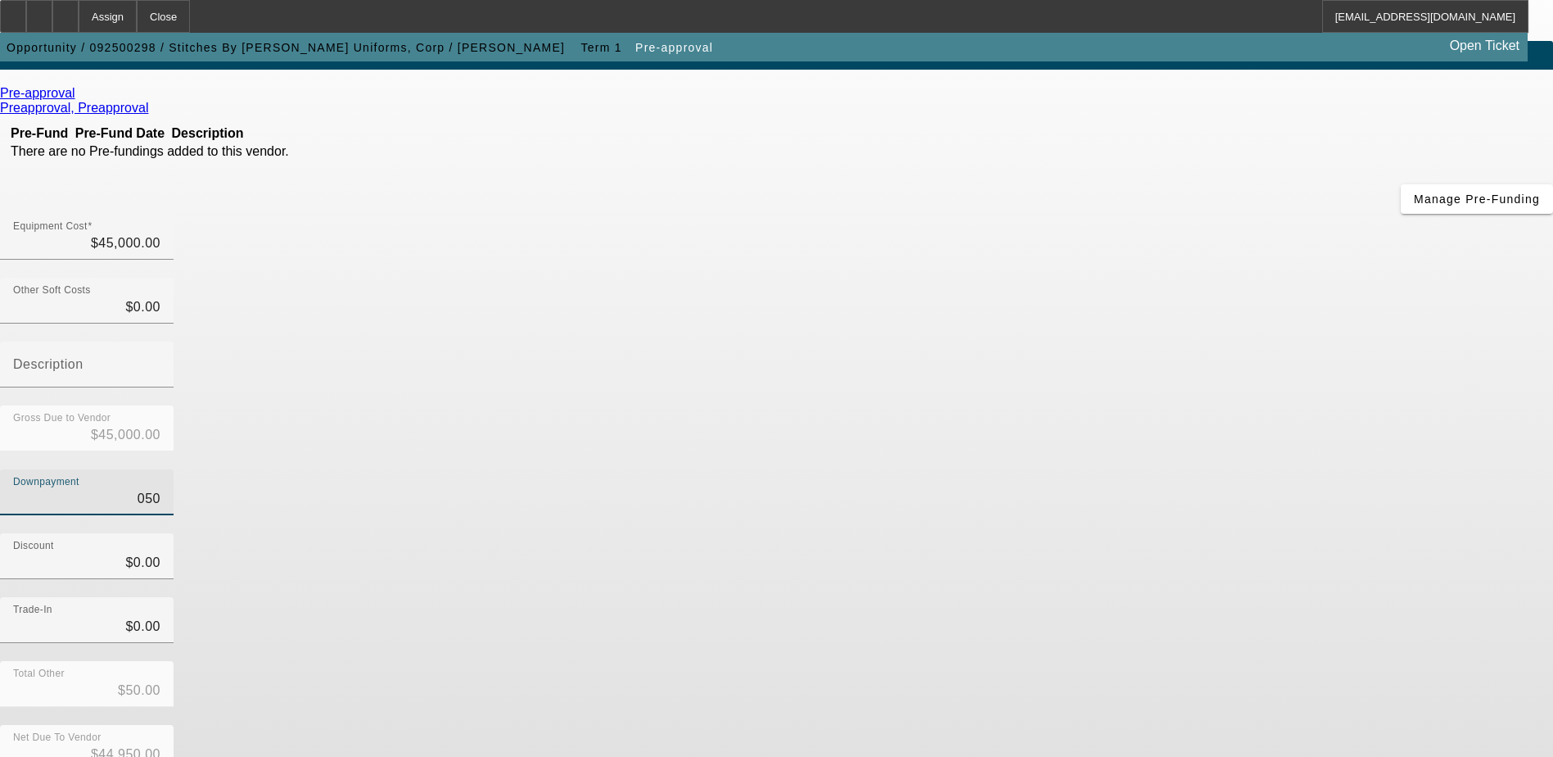
type input "$44,995.00"
type input "0"
type input "$0.00"
type input "$45,000.00"
type input "5"
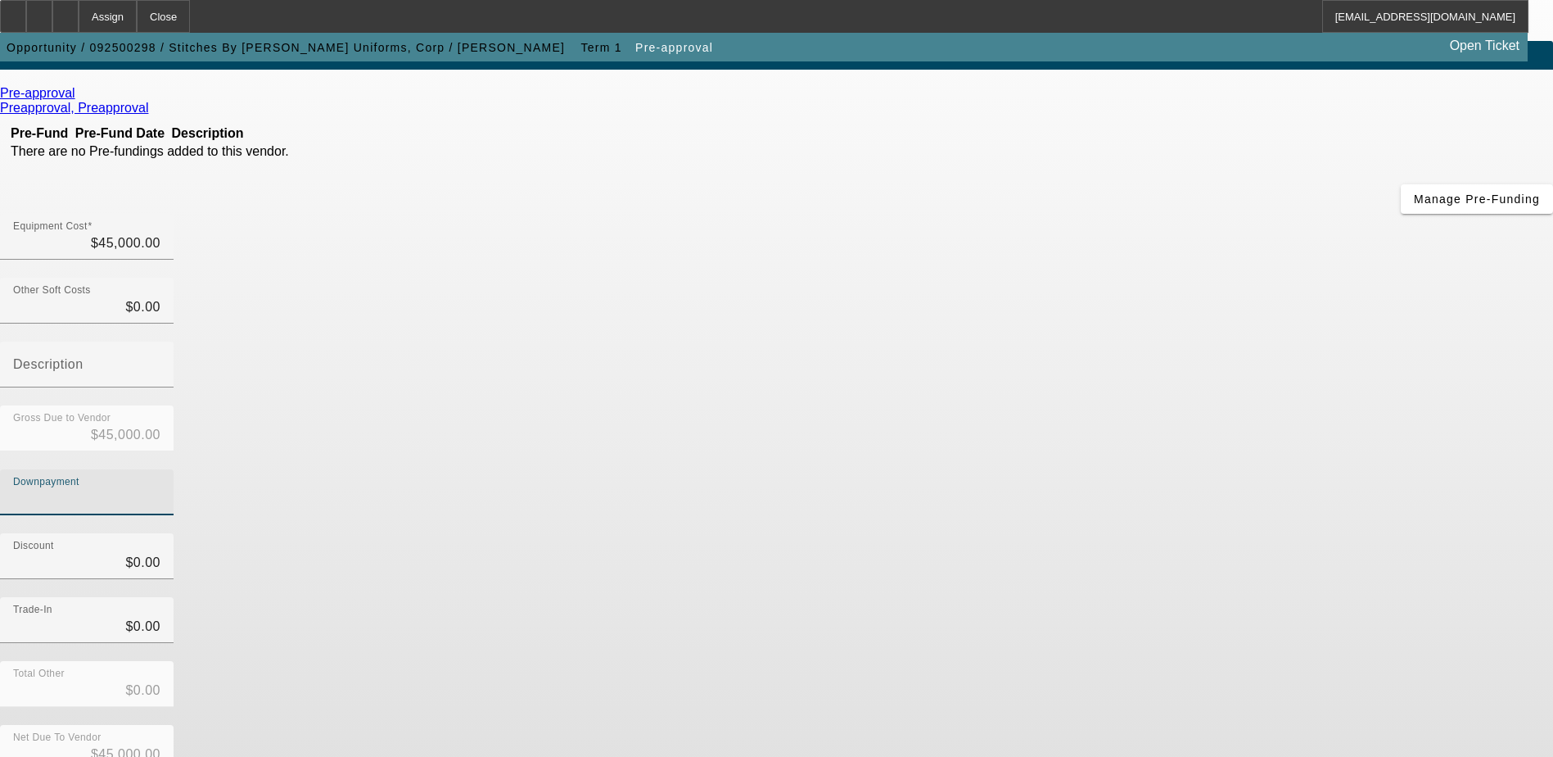
type input "$5.00"
type input "$44,995.00"
type input "50"
type input "$50.00"
type input "$44,950.00"
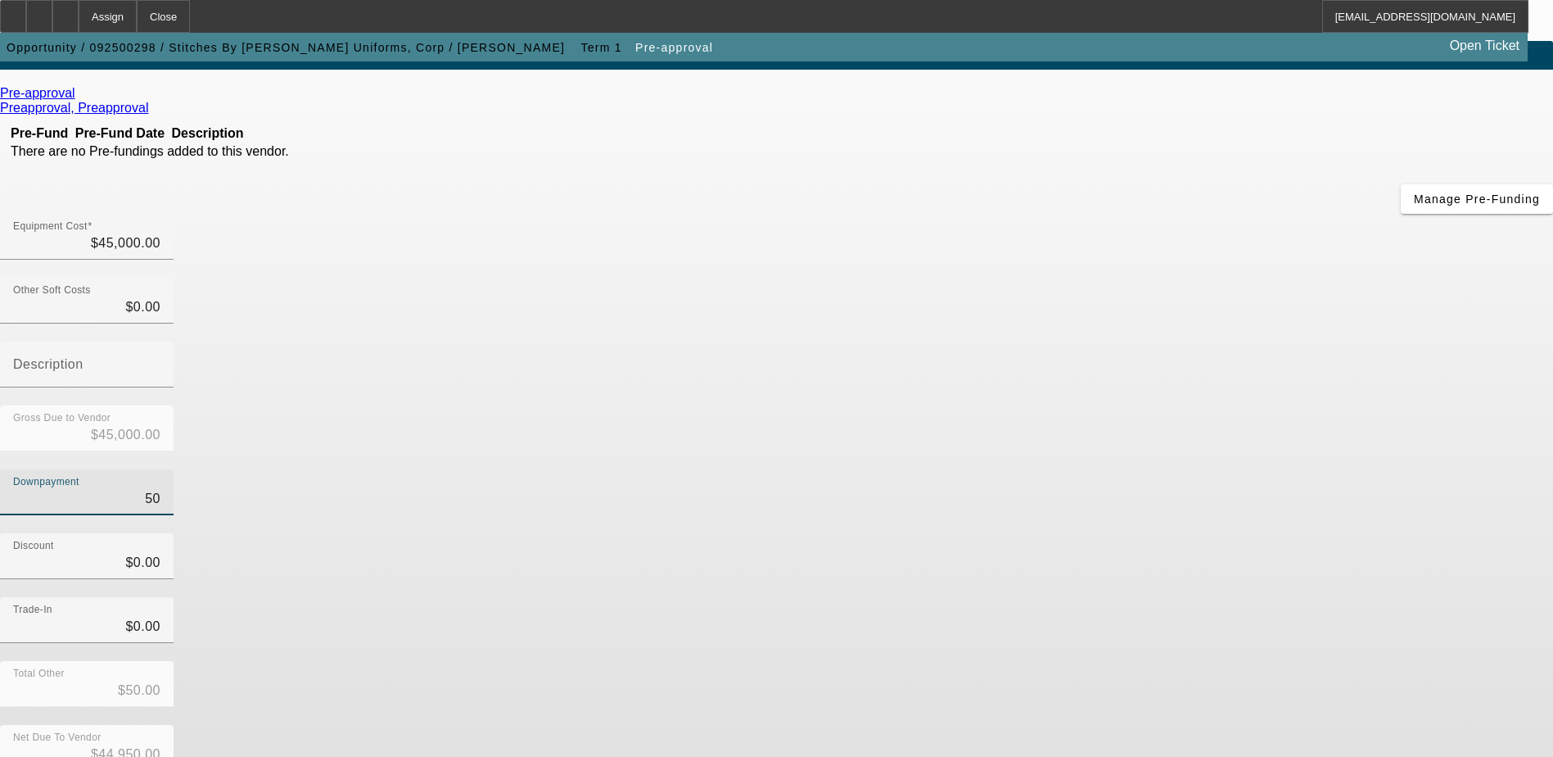
type input "500"
type input "$500.00"
type input "$44,500.00"
type input "5000"
type input "$5,000.00"
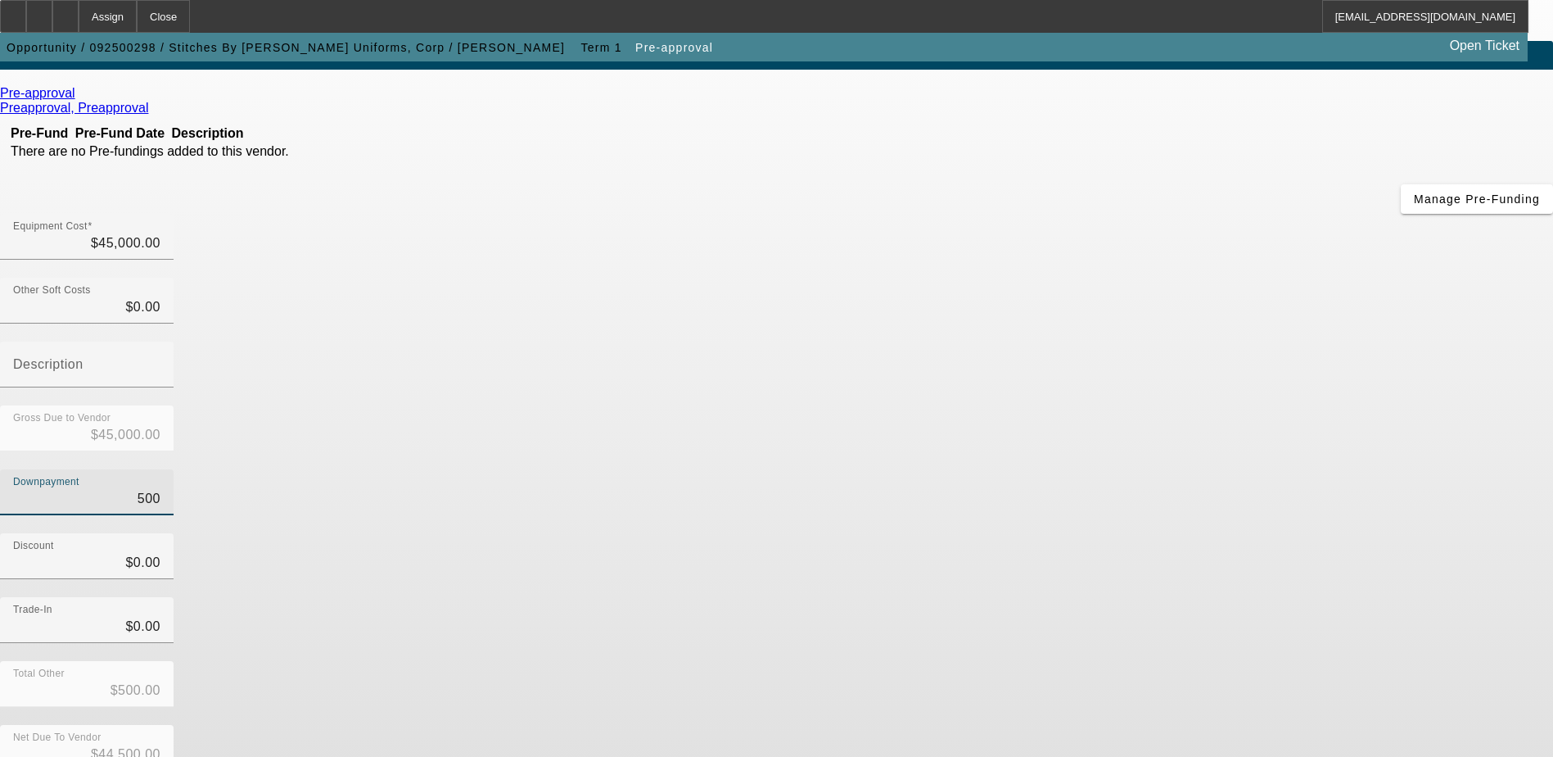
type input "$40,000.00"
type input "$5,000.00"
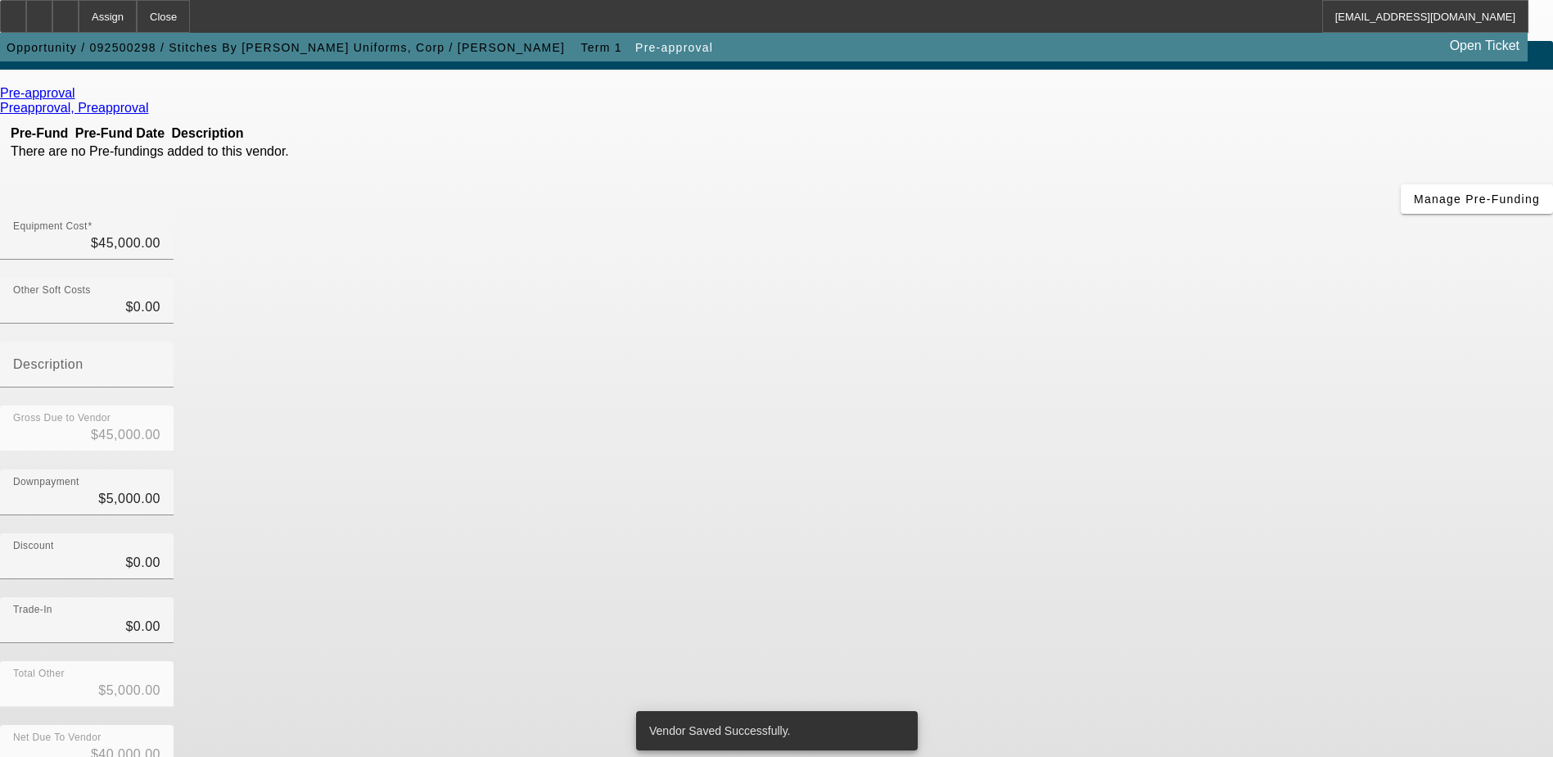
scroll to position [0, 0]
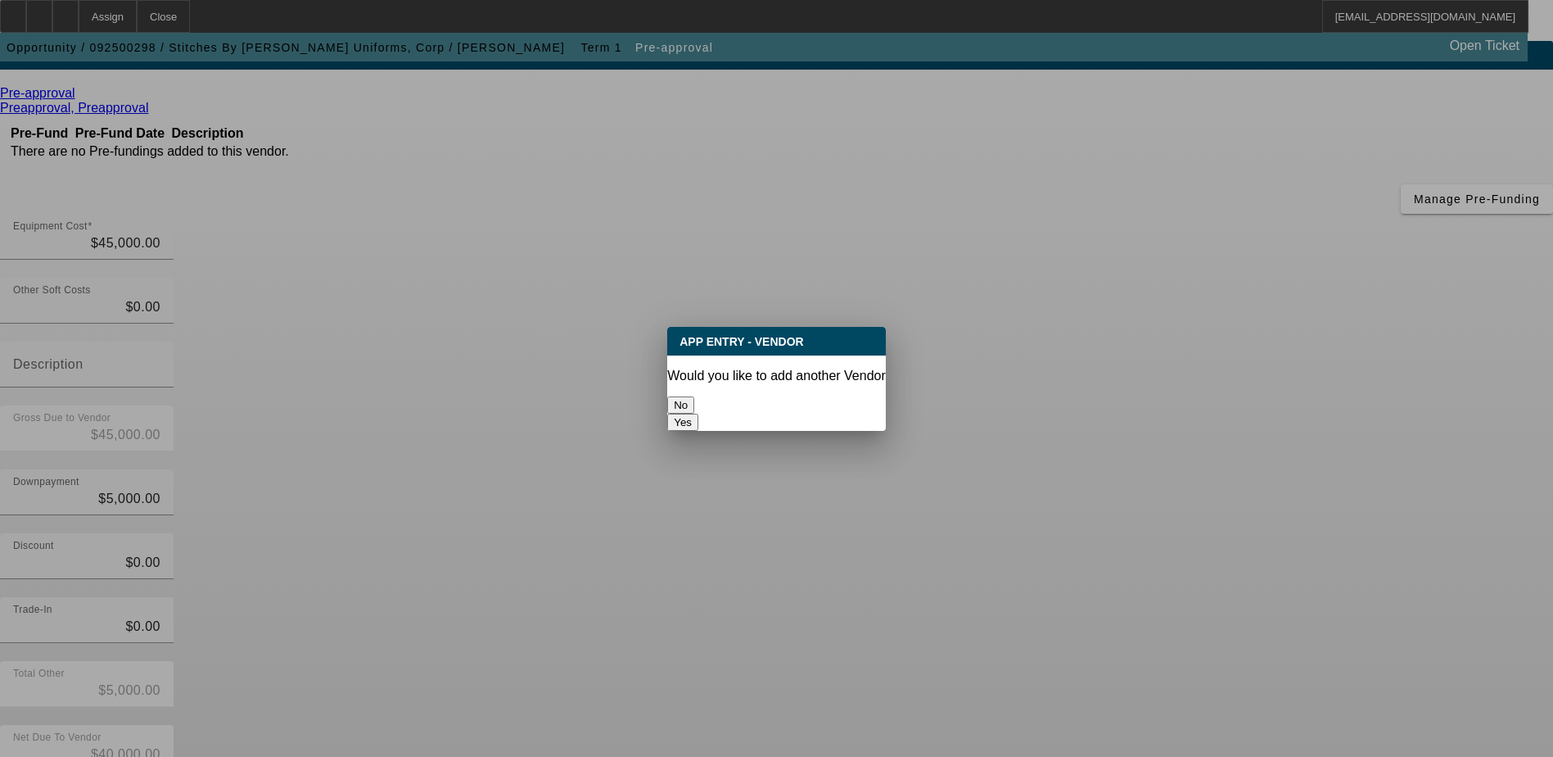
click at [694, 400] on button "No" at bounding box center [680, 404] width 27 height 17
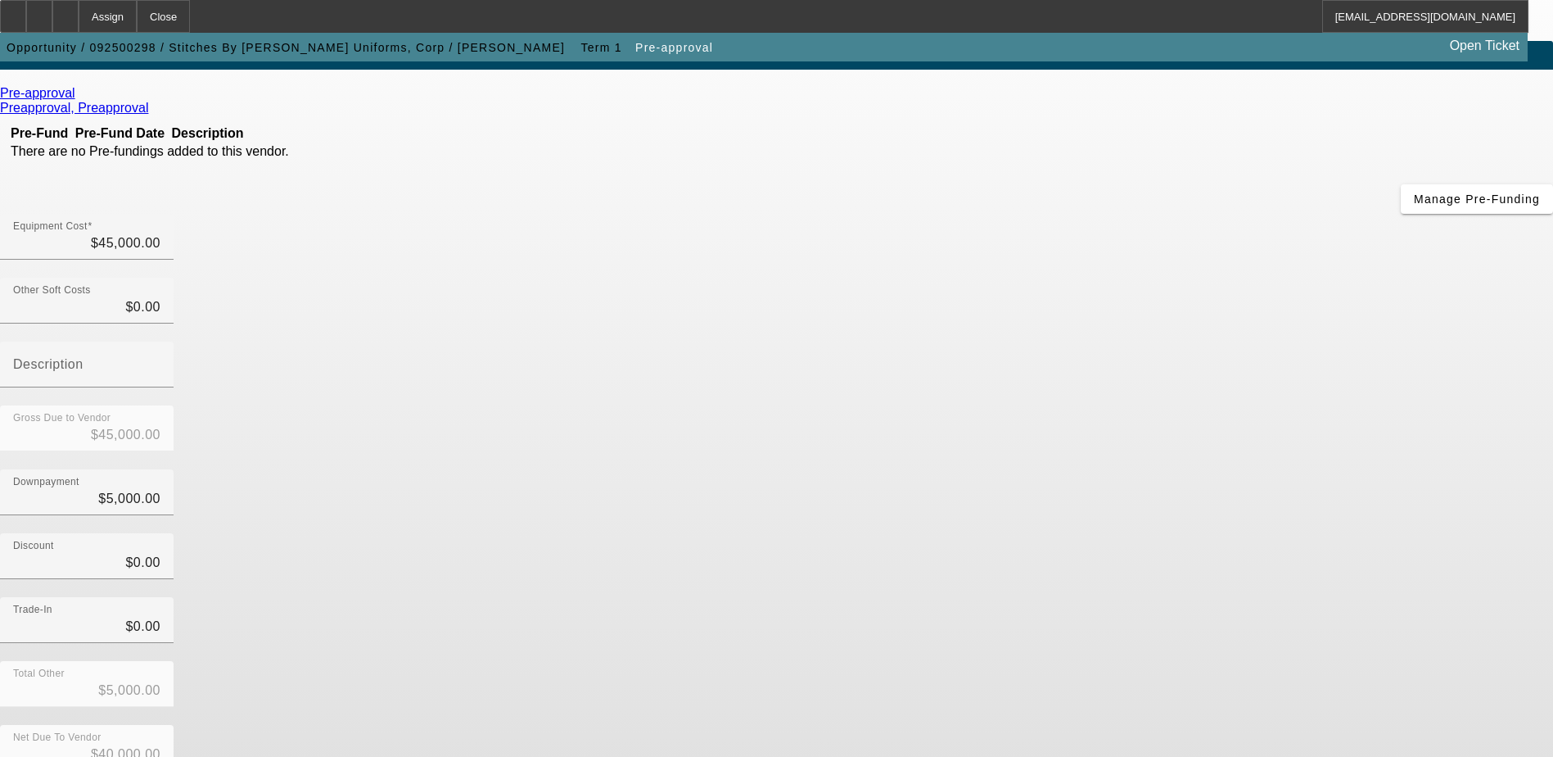
scroll to position [73, 0]
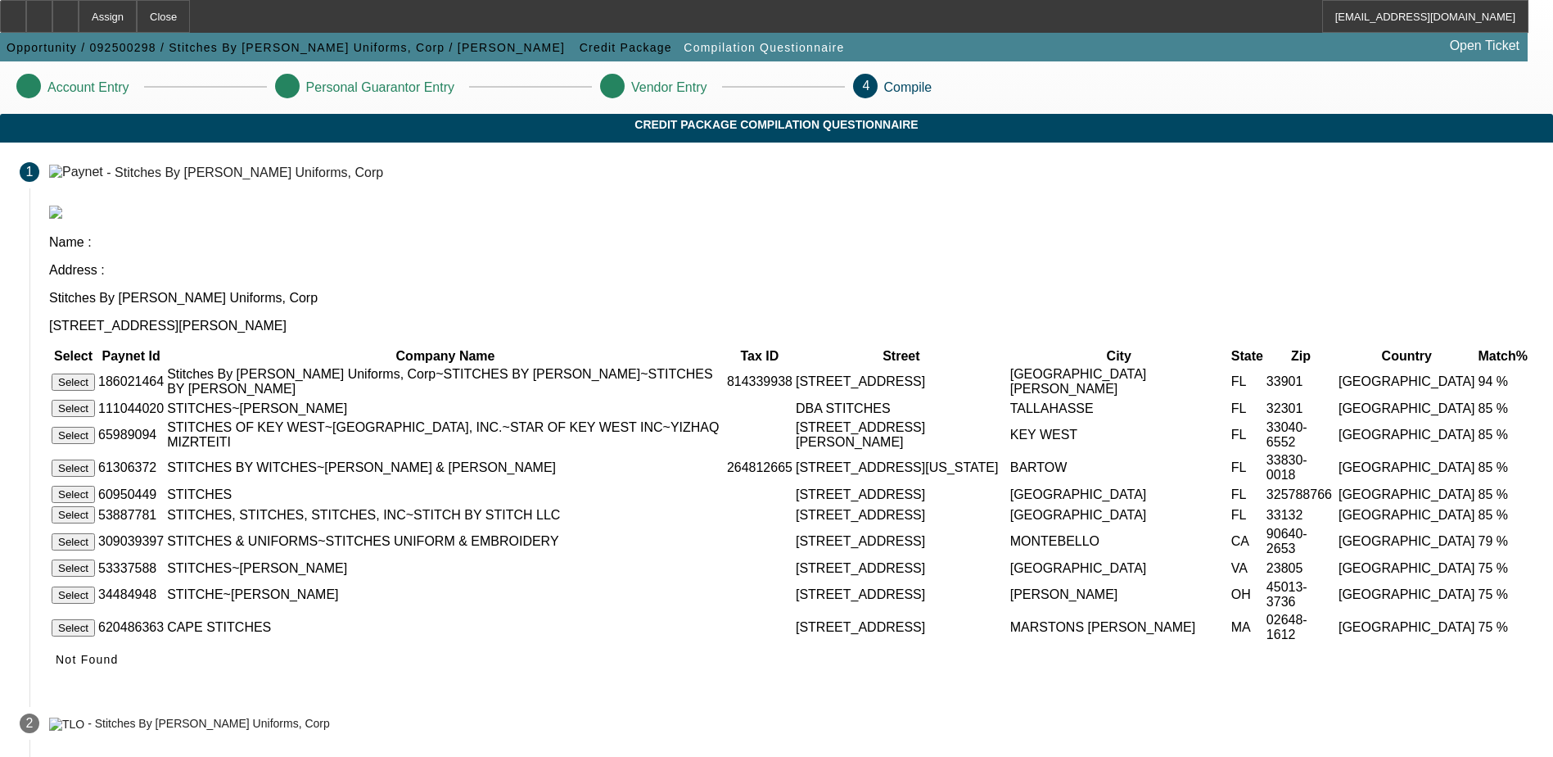
click at [95, 373] on button "Select" at bounding box center [73, 381] width 43 height 17
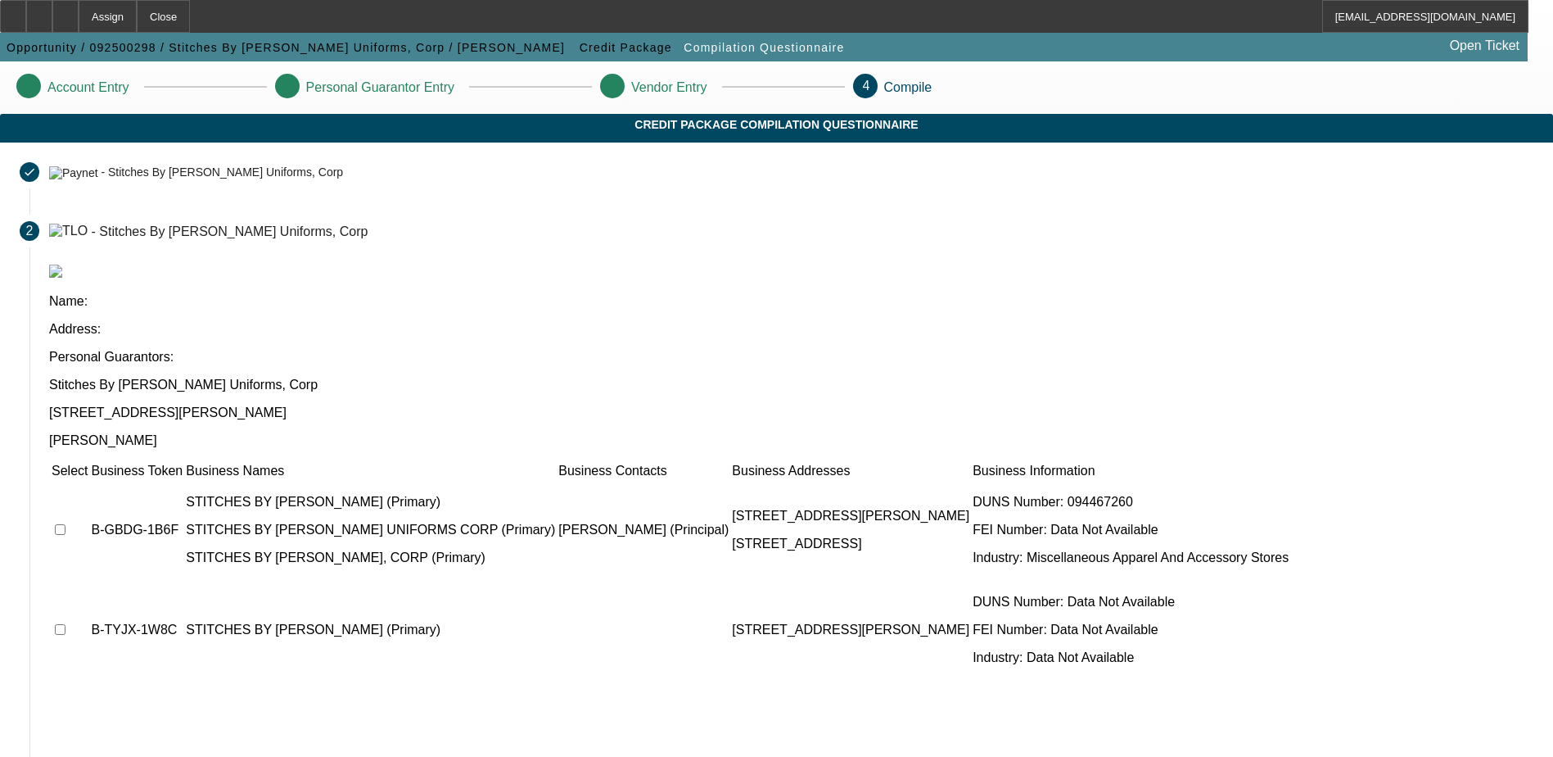
click at [66, 524] on input "checkbox" at bounding box center [60, 529] width 11 height 11
checkbox input "true"
click at [66, 624] on input "checkbox" at bounding box center [60, 629] width 11 height 11
checkbox input "true"
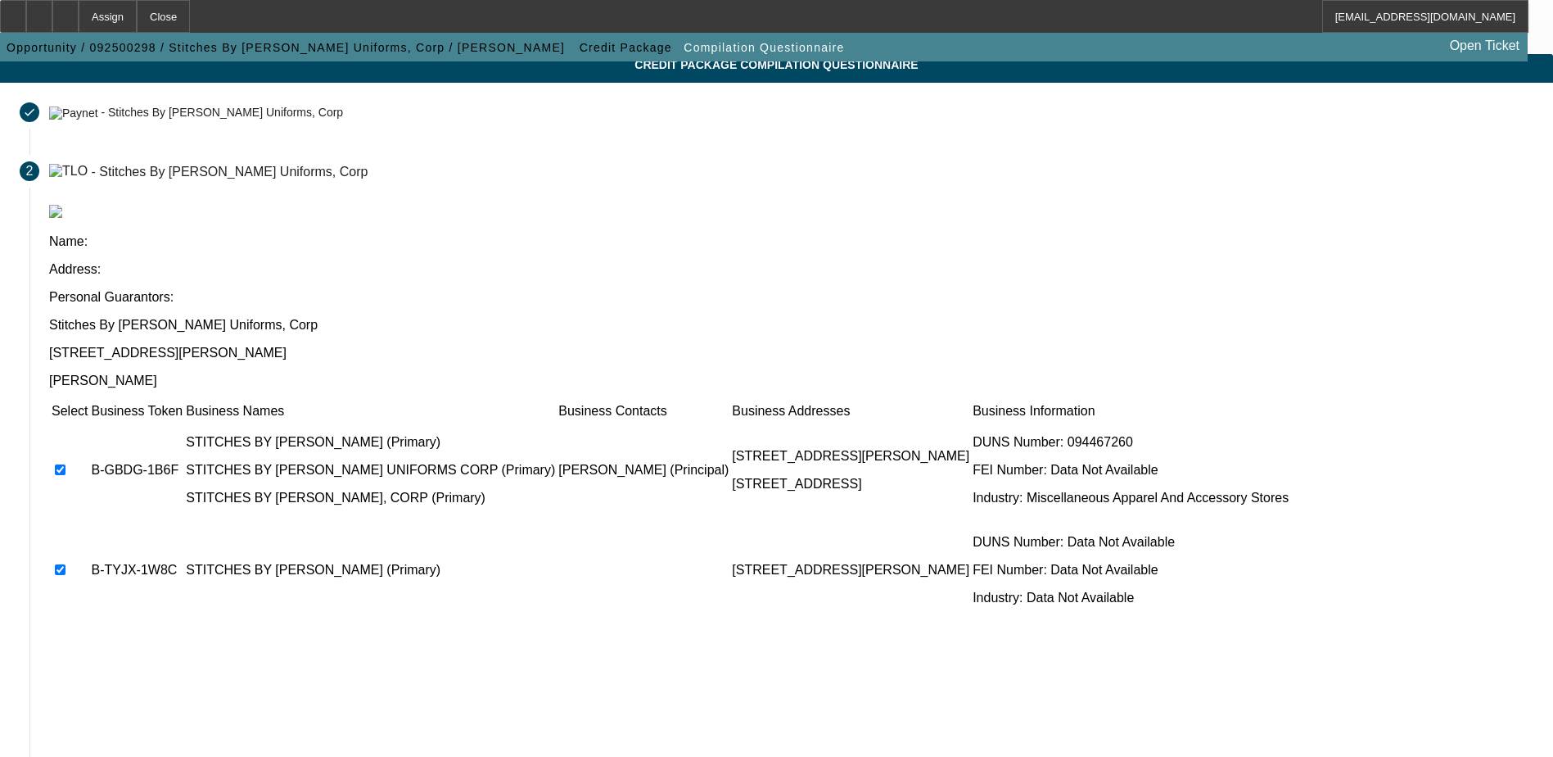
scroll to position [149, 0]
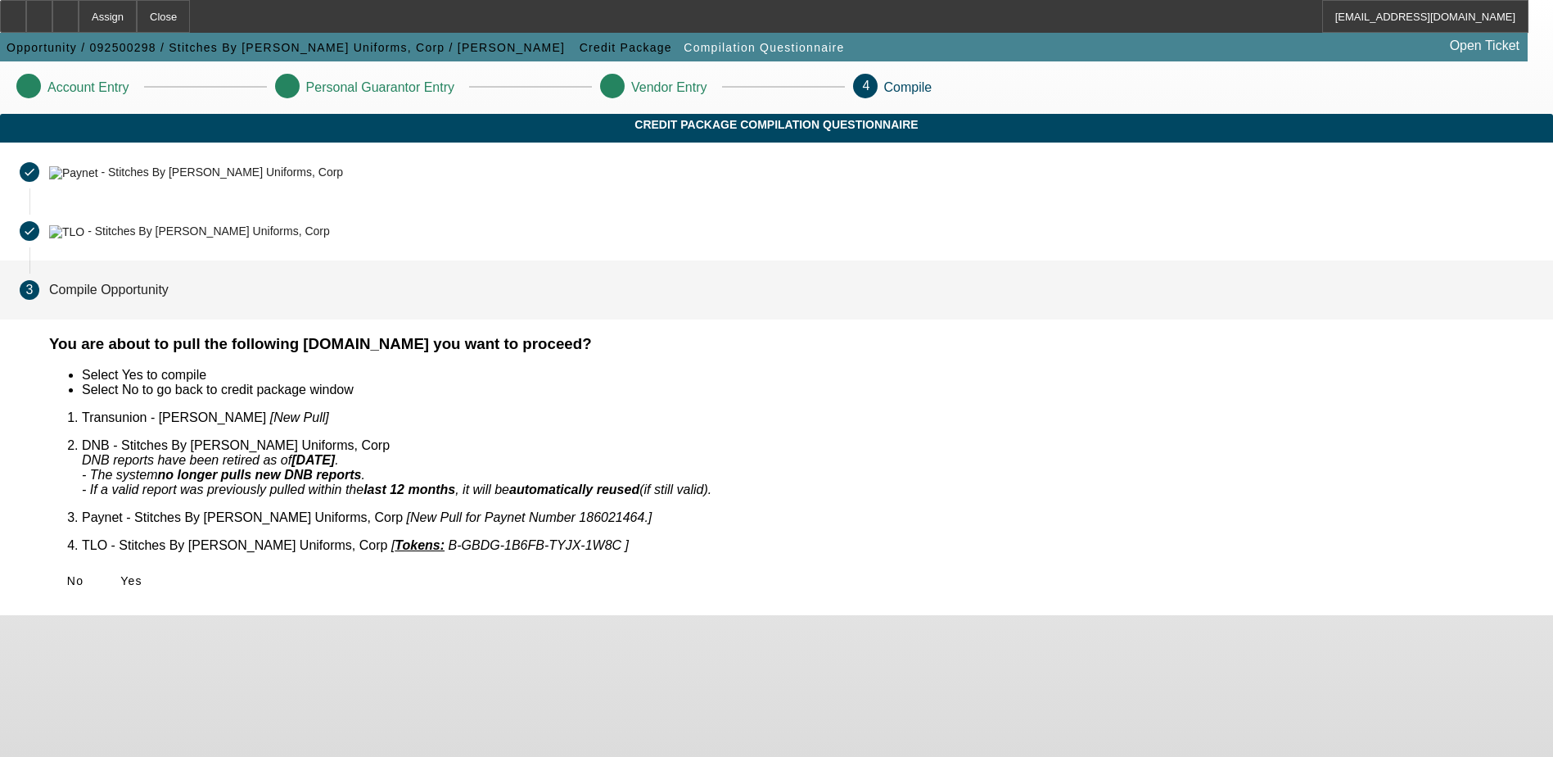
scroll to position [0, 0]
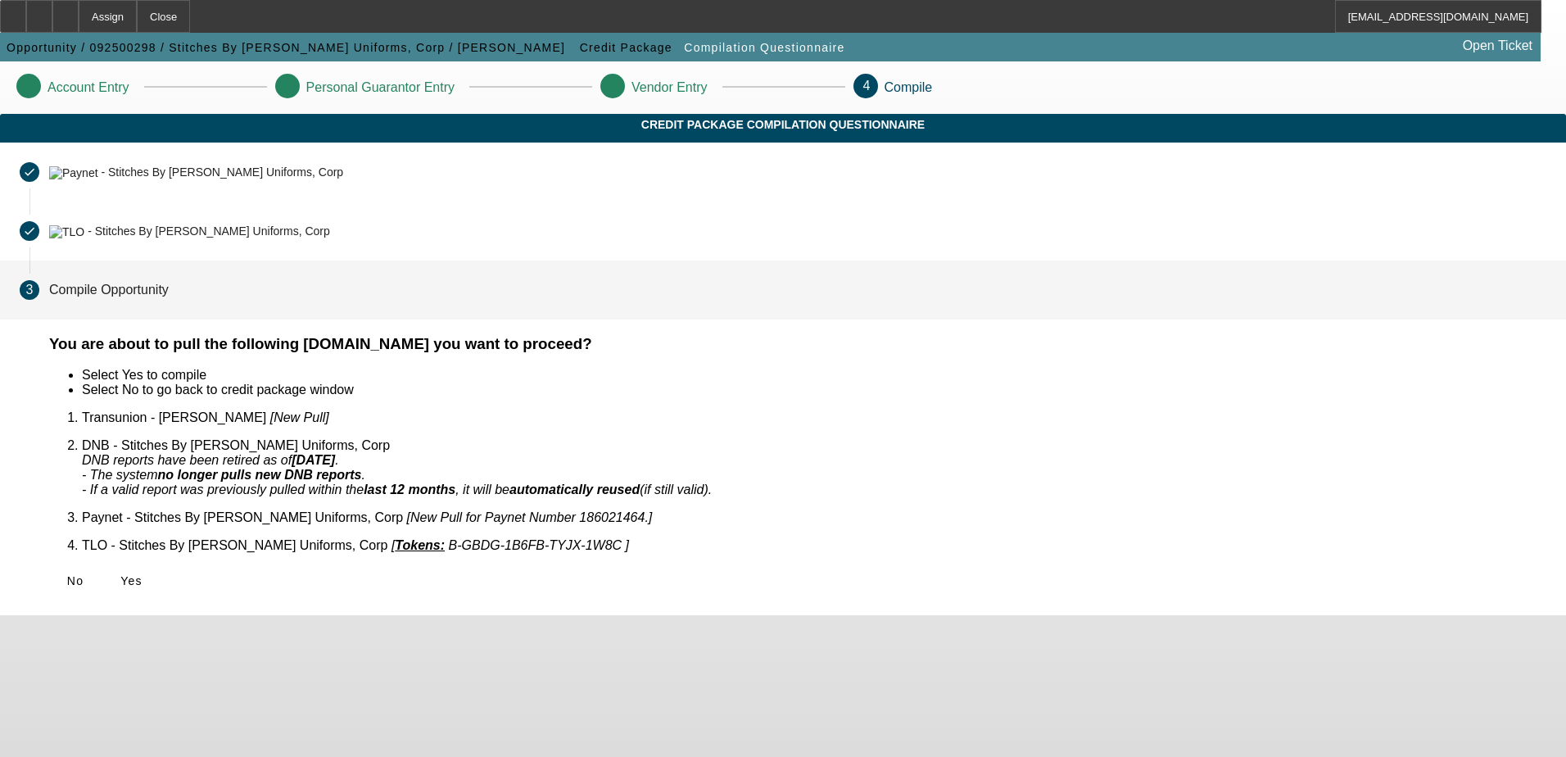
click at [120, 574] on icon at bounding box center [120, 580] width 0 height 13
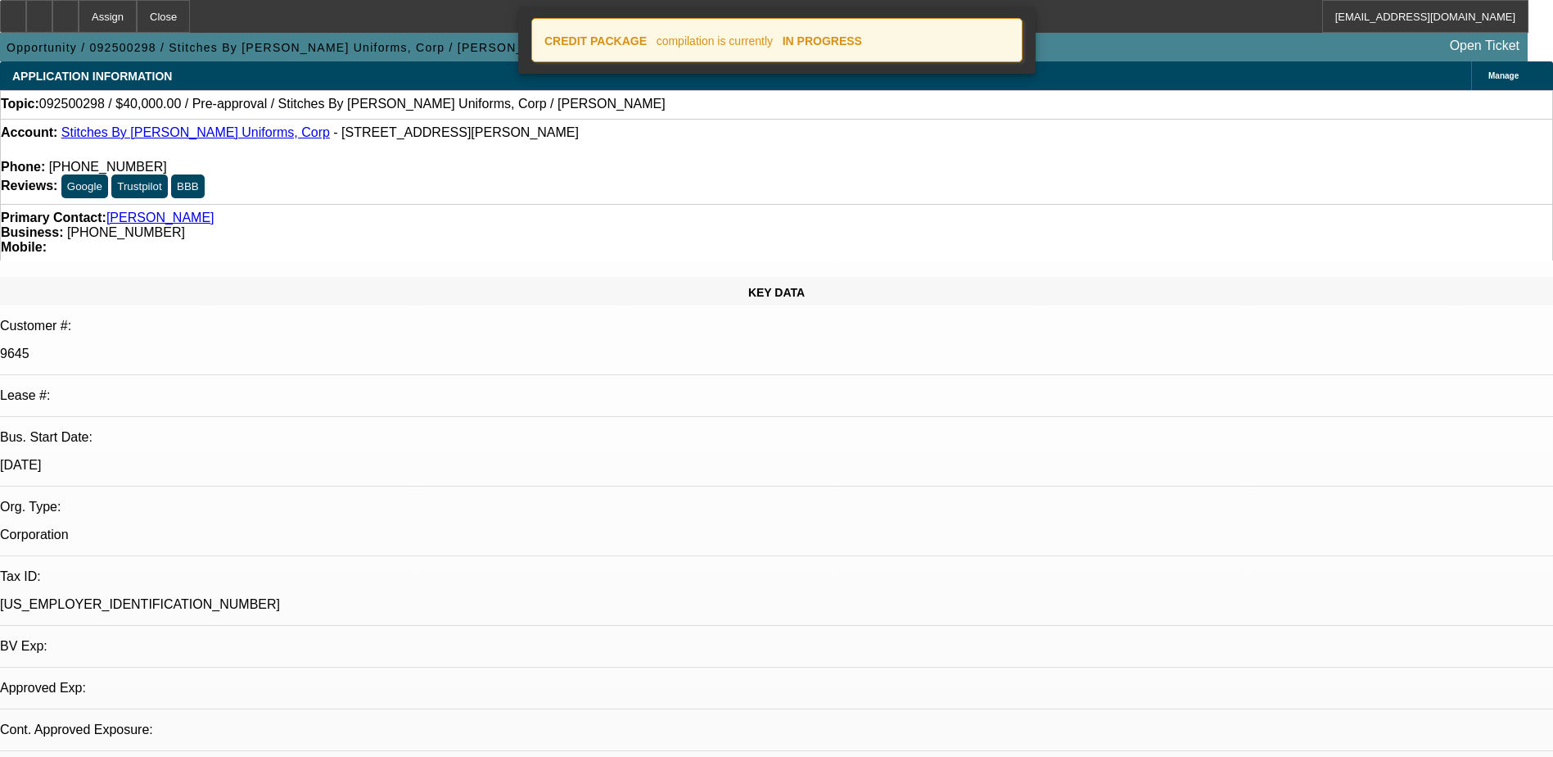
select select "0"
select select "2"
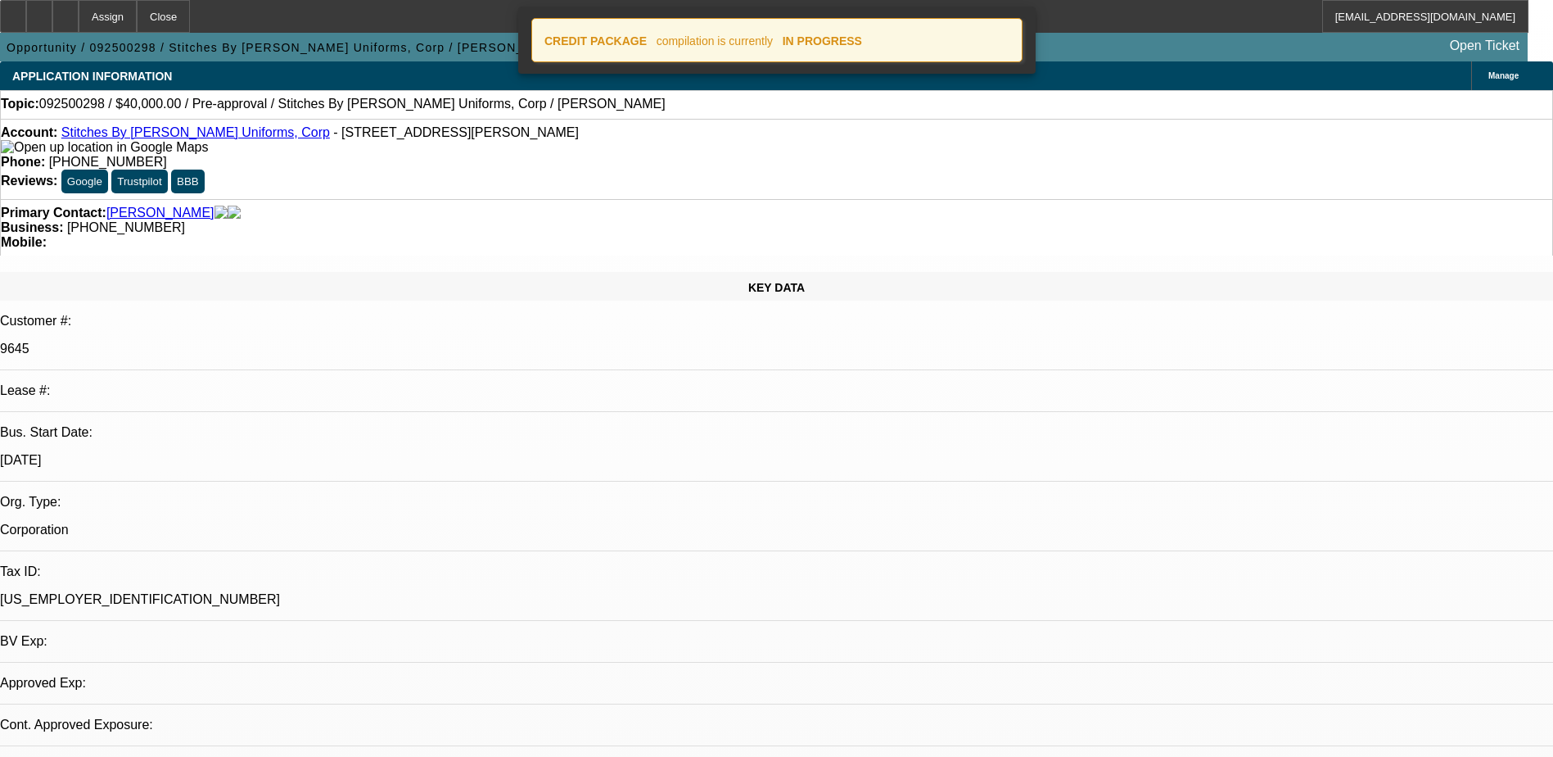
select select "2"
select select "0.1"
select select "4"
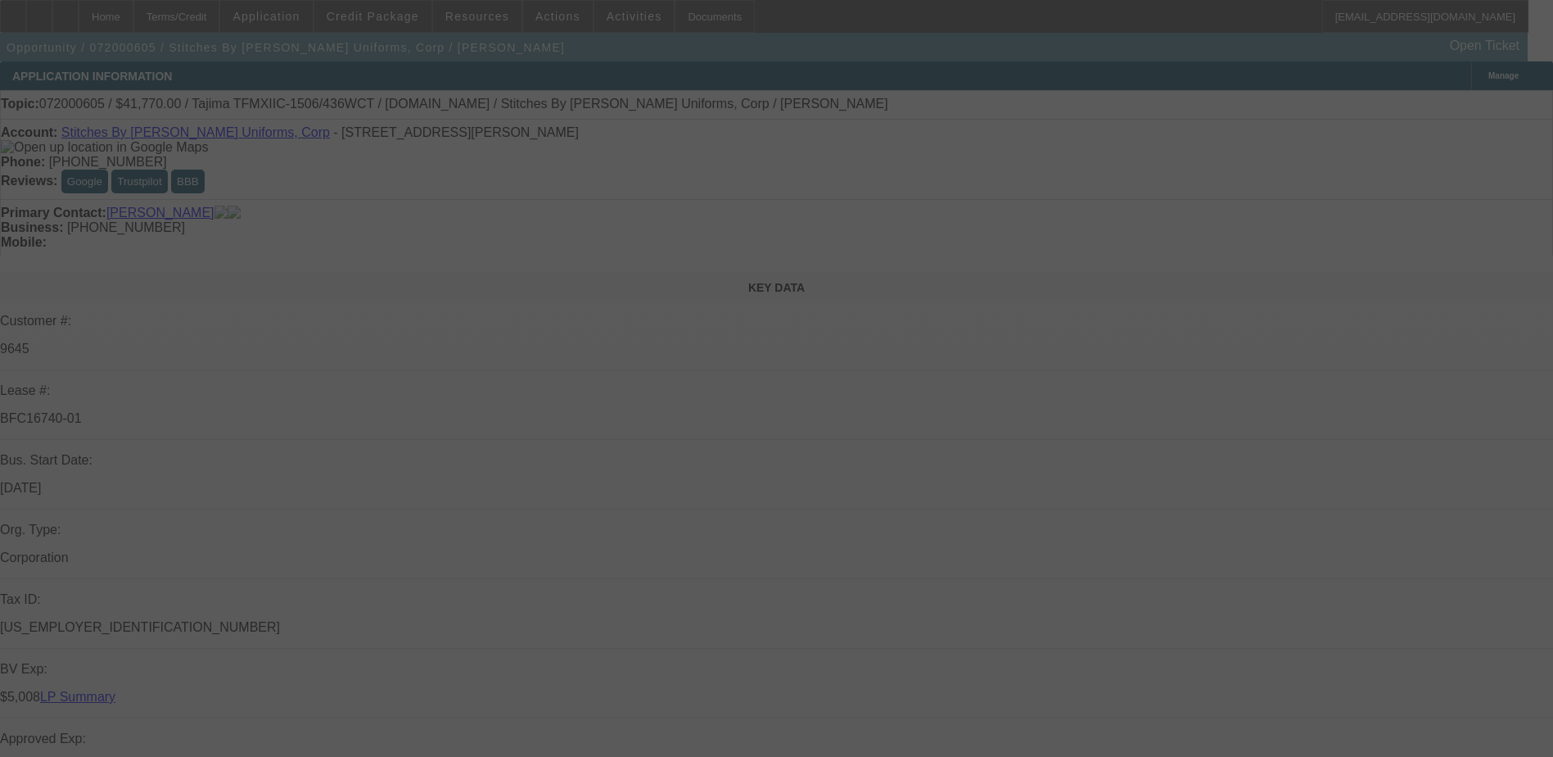
drag, startPoint x: 391, startPoint y: 56, endPoint x: 378, endPoint y: 34, distance: 25.3
click at [391, 55] on div at bounding box center [776, 378] width 1553 height 757
click at [398, 21] on div at bounding box center [776, 378] width 1553 height 757
click at [401, 17] on div at bounding box center [776, 378] width 1553 height 757
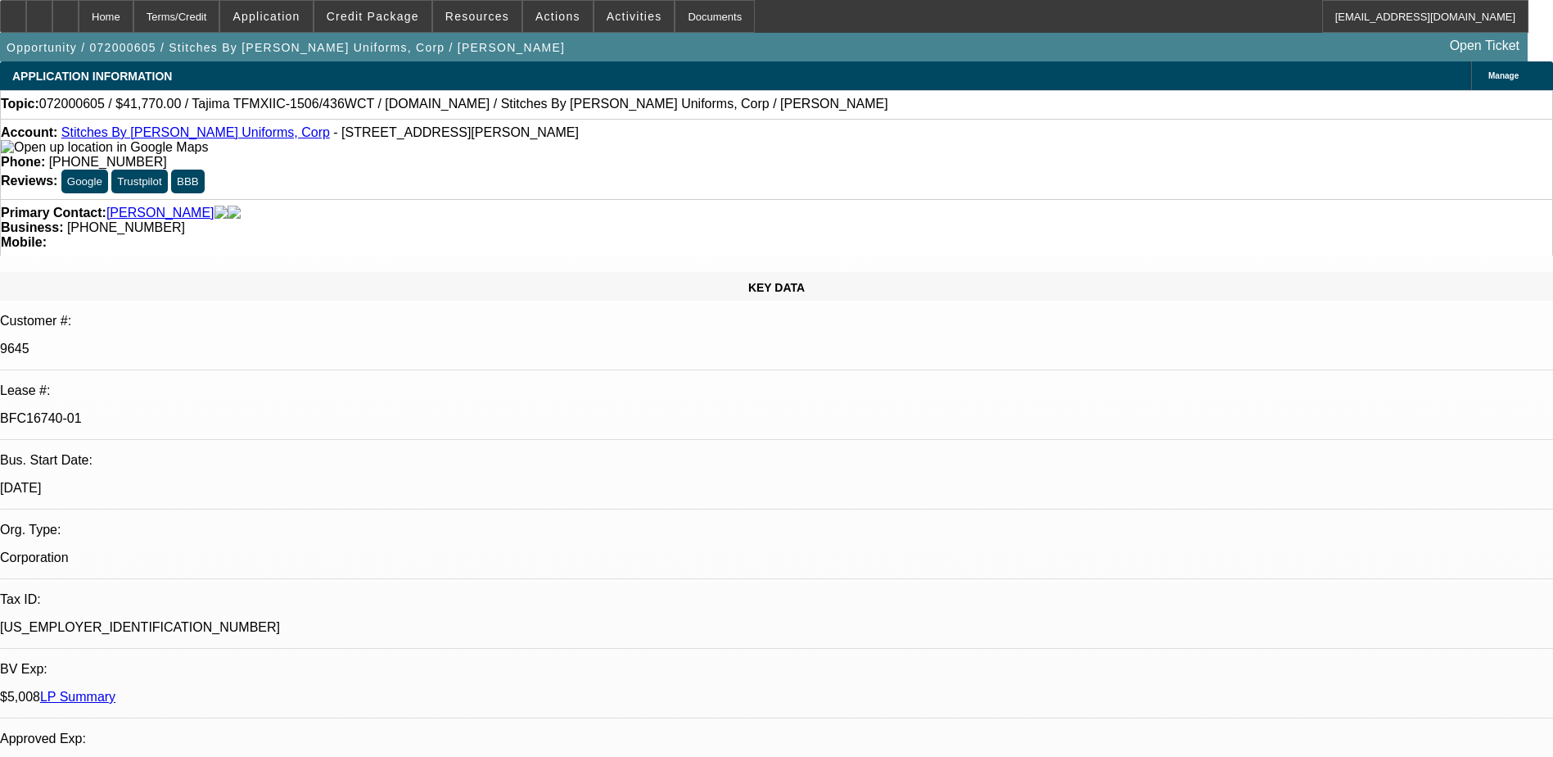
select select "0"
select select "2"
select select "0.1"
select select "0"
select select "2"
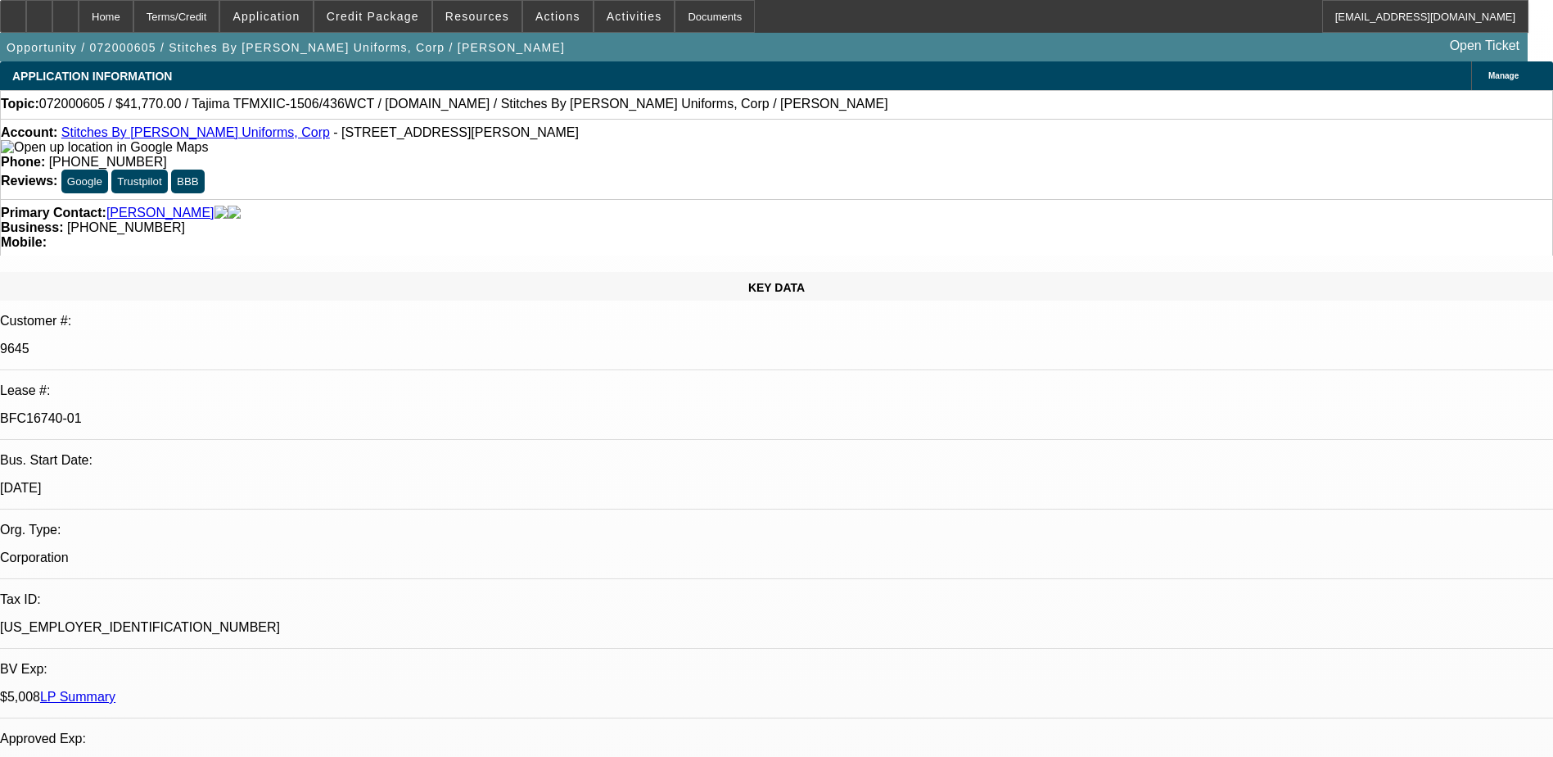
select select "0.1"
select select "0"
select select "2"
select select "0.1"
select select "0"
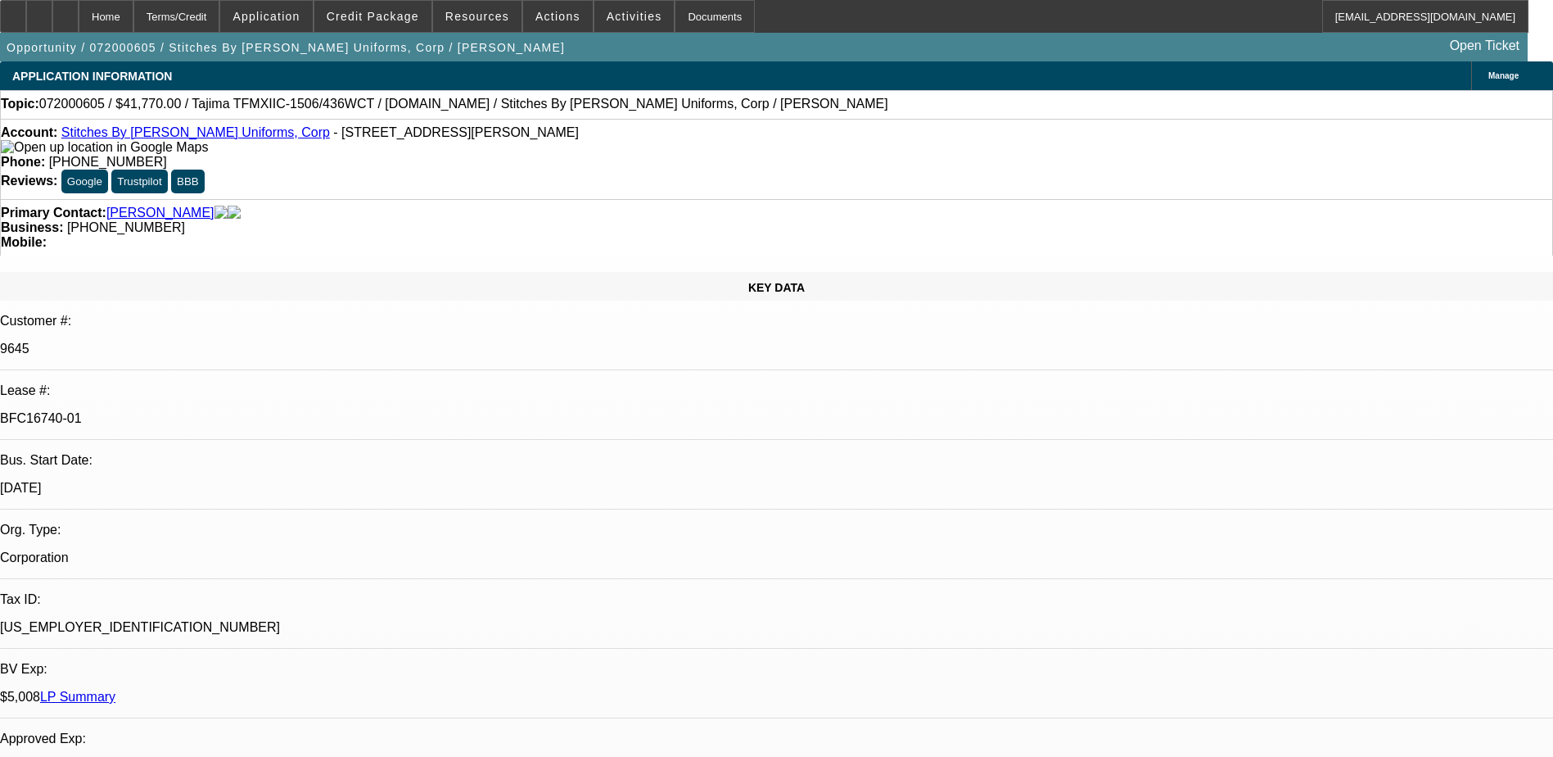
select select "2"
select select "0.1"
select select "1"
select select "2"
select select "4"
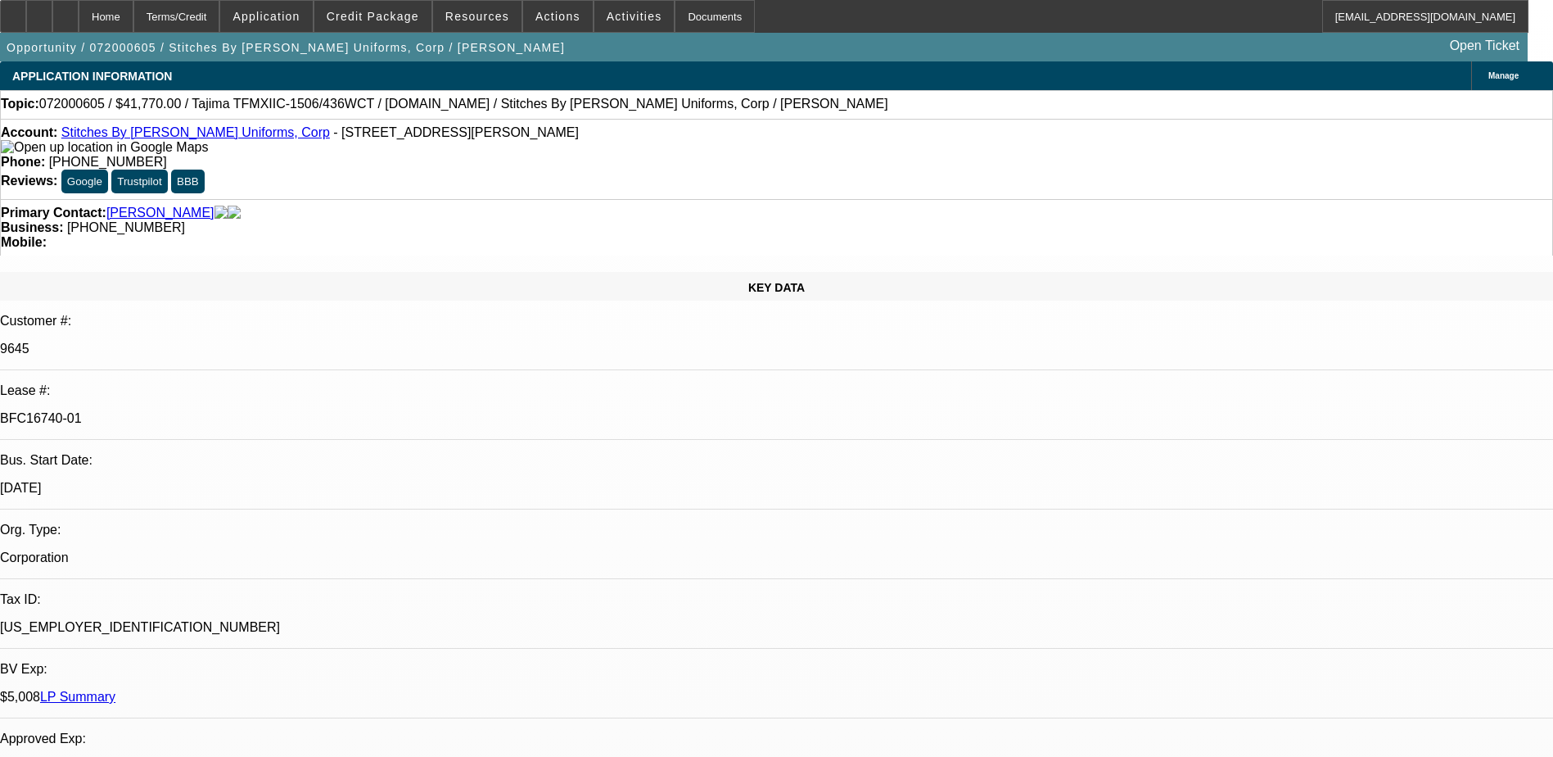
select select "1"
select select "2"
select select "4"
select select "1"
select select "2"
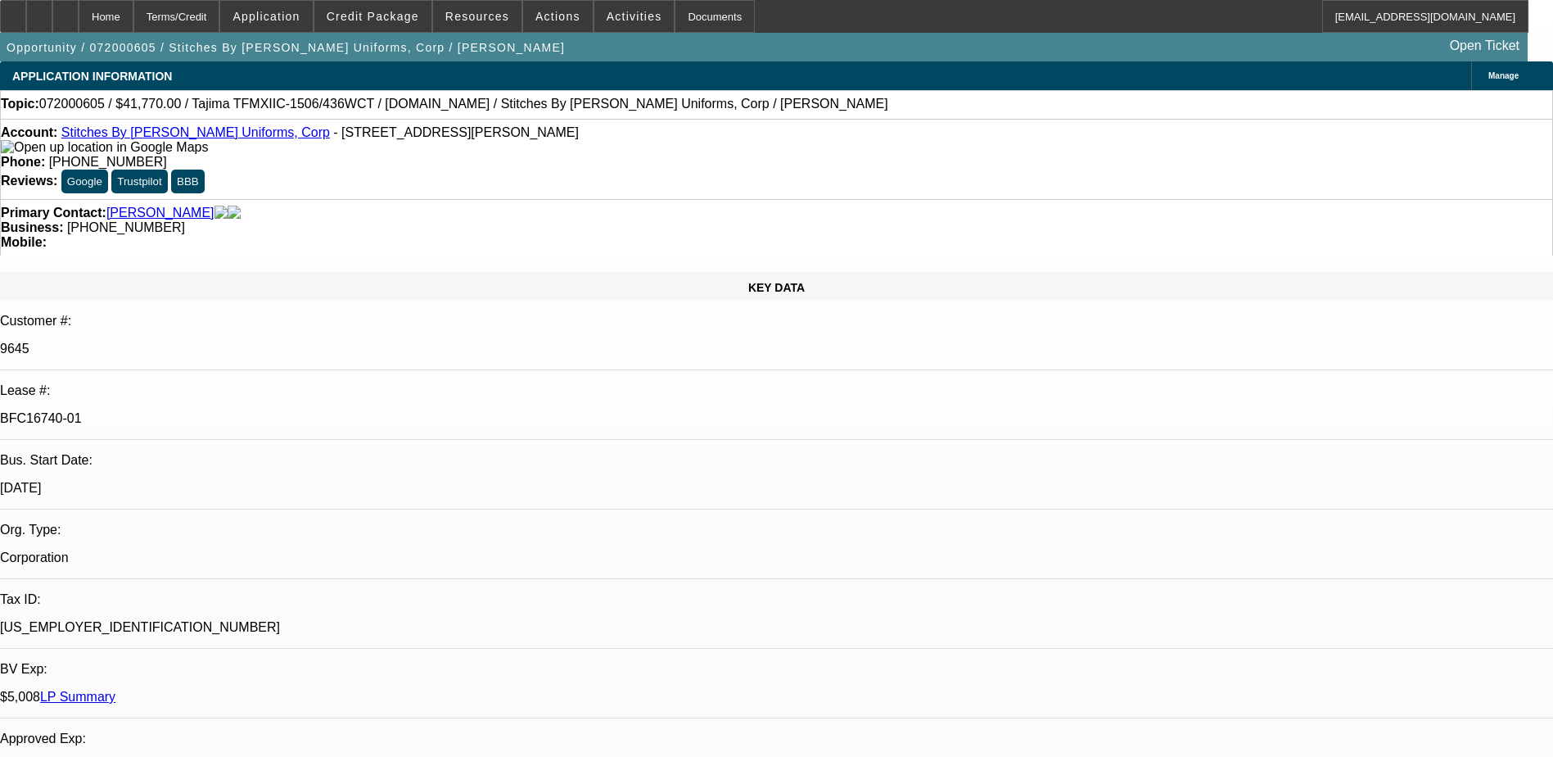
select select "4"
select select "1"
select select "2"
select select "4"
click at [401, 17] on span "Credit Package" at bounding box center [373, 16] width 93 height 13
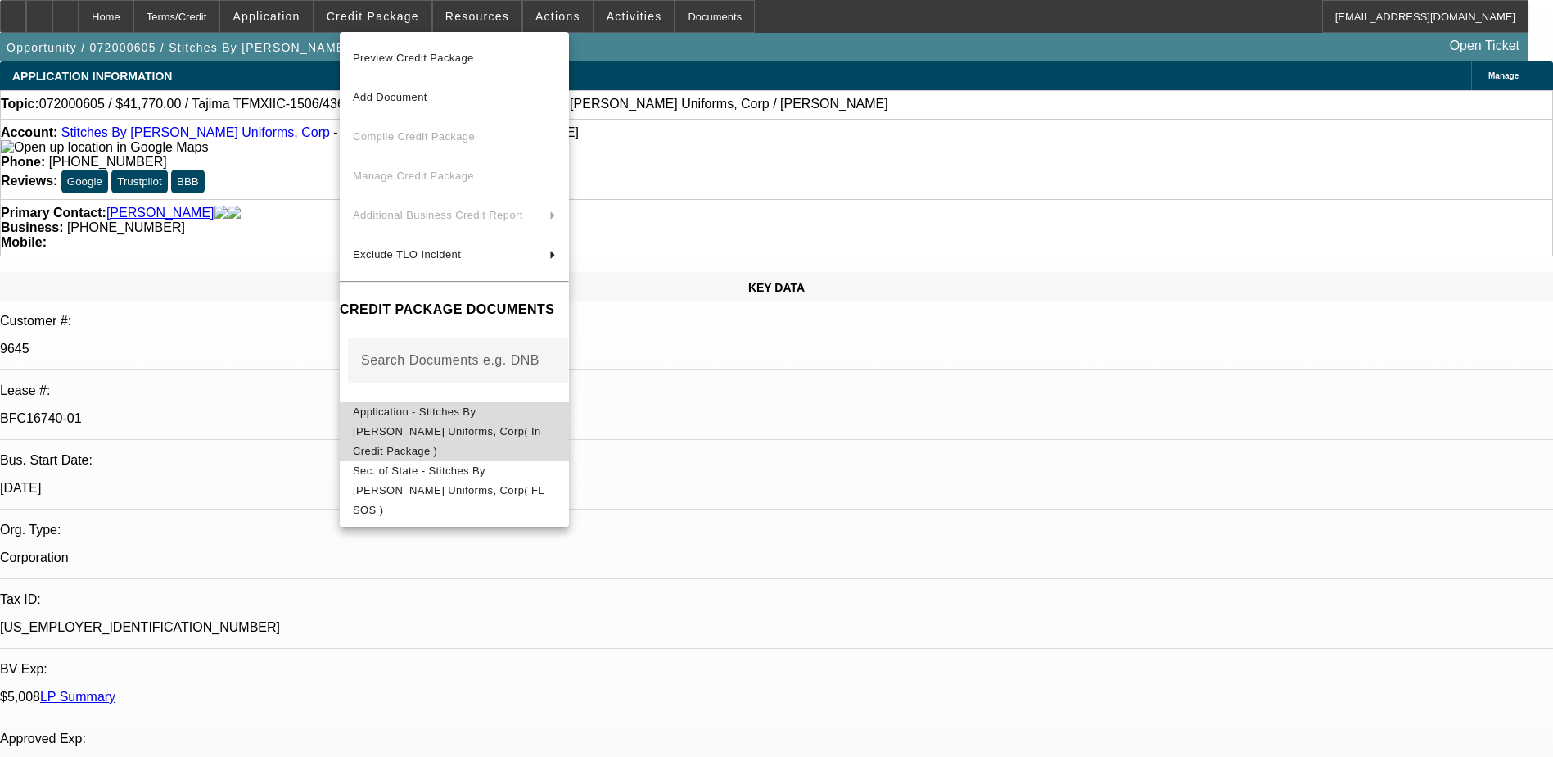
click at [504, 414] on span "Application - Stitches By Walter Uniforms, Corp( In Credit Package )" at bounding box center [447, 431] width 188 height 52
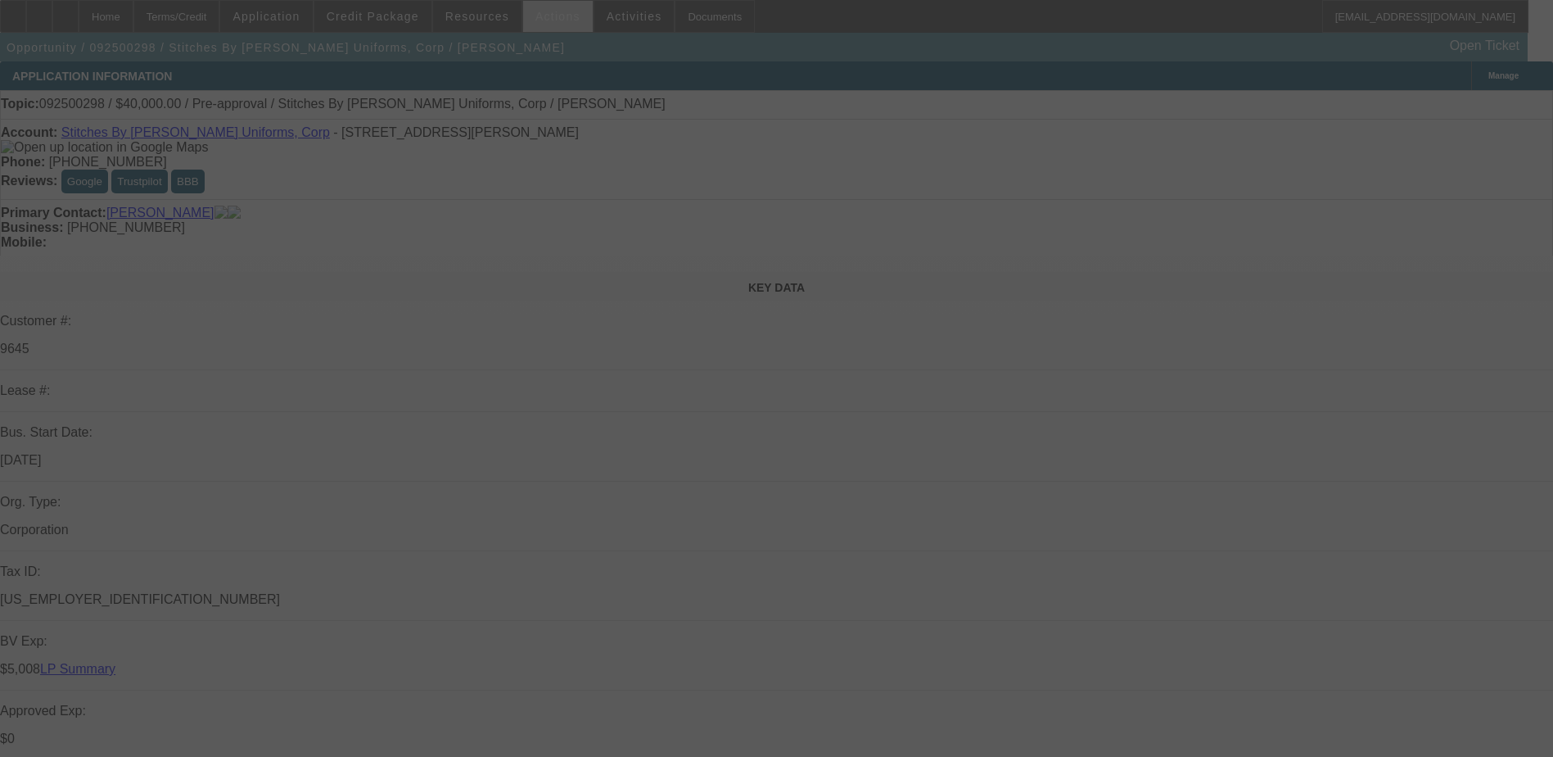
select select "0"
select select "2"
select select "0.1"
select select "4"
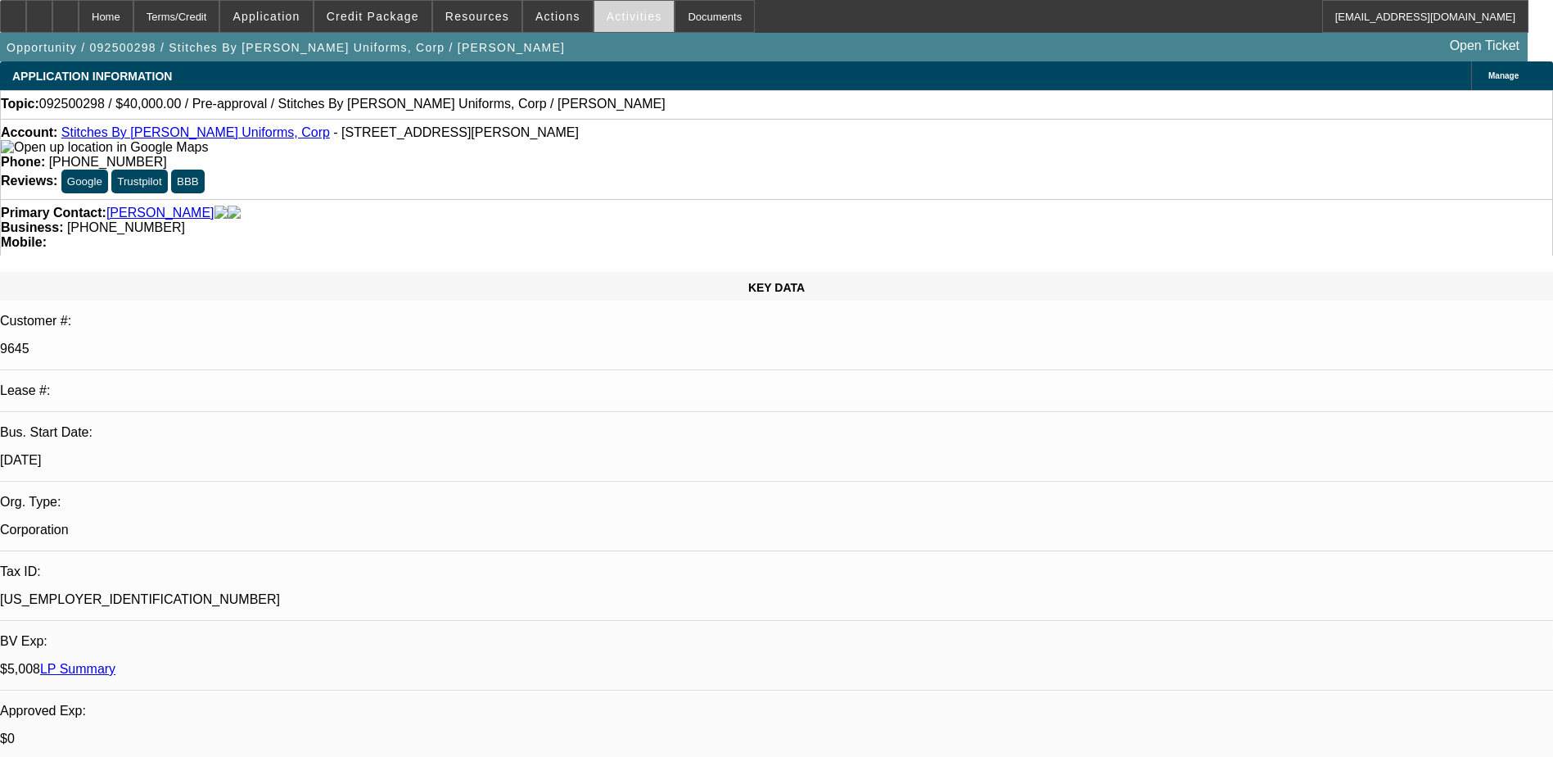
click at [621, 12] on span "Activities" at bounding box center [635, 16] width 56 height 13
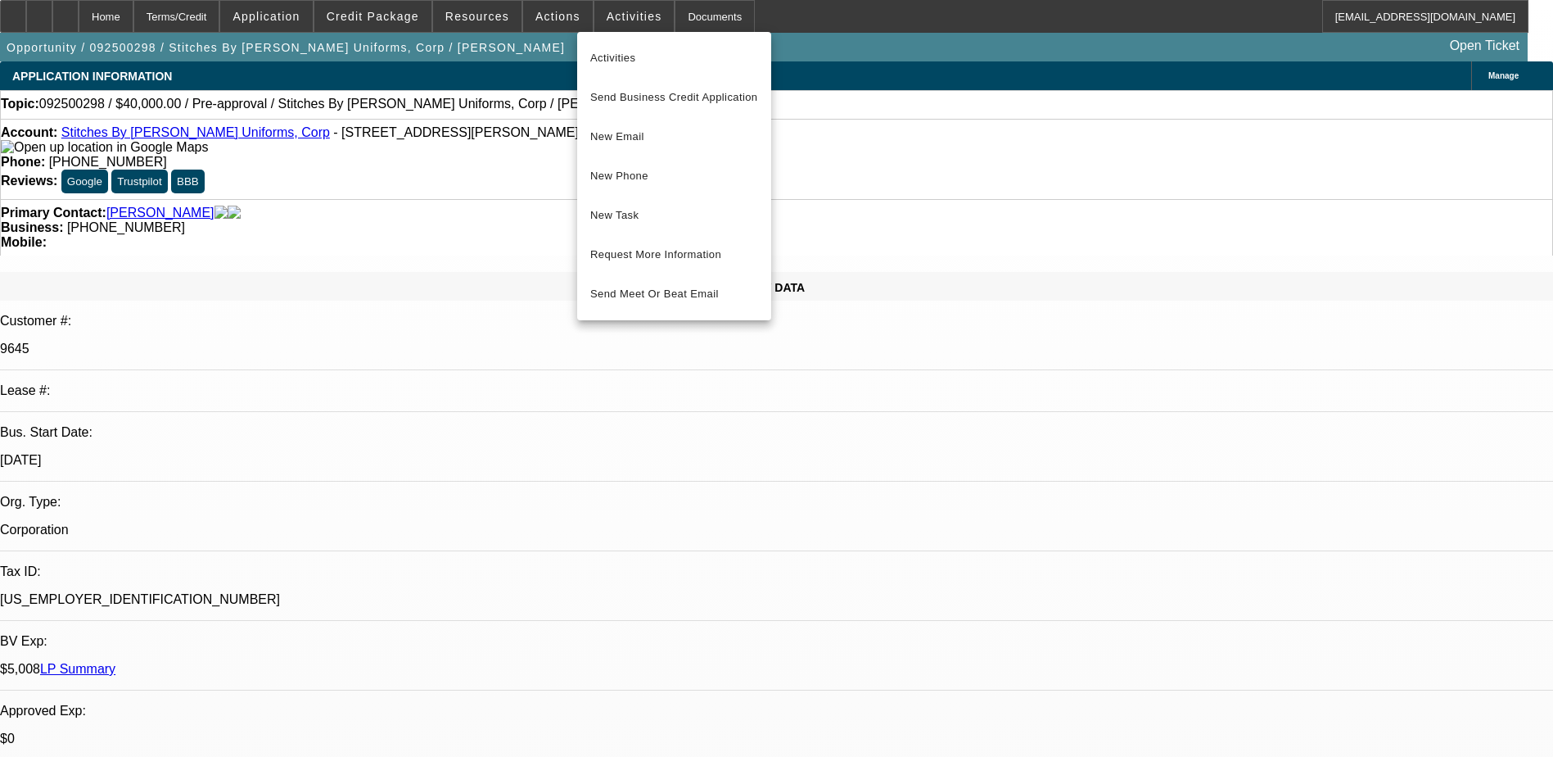
click at [543, 11] on div at bounding box center [776, 378] width 1553 height 757
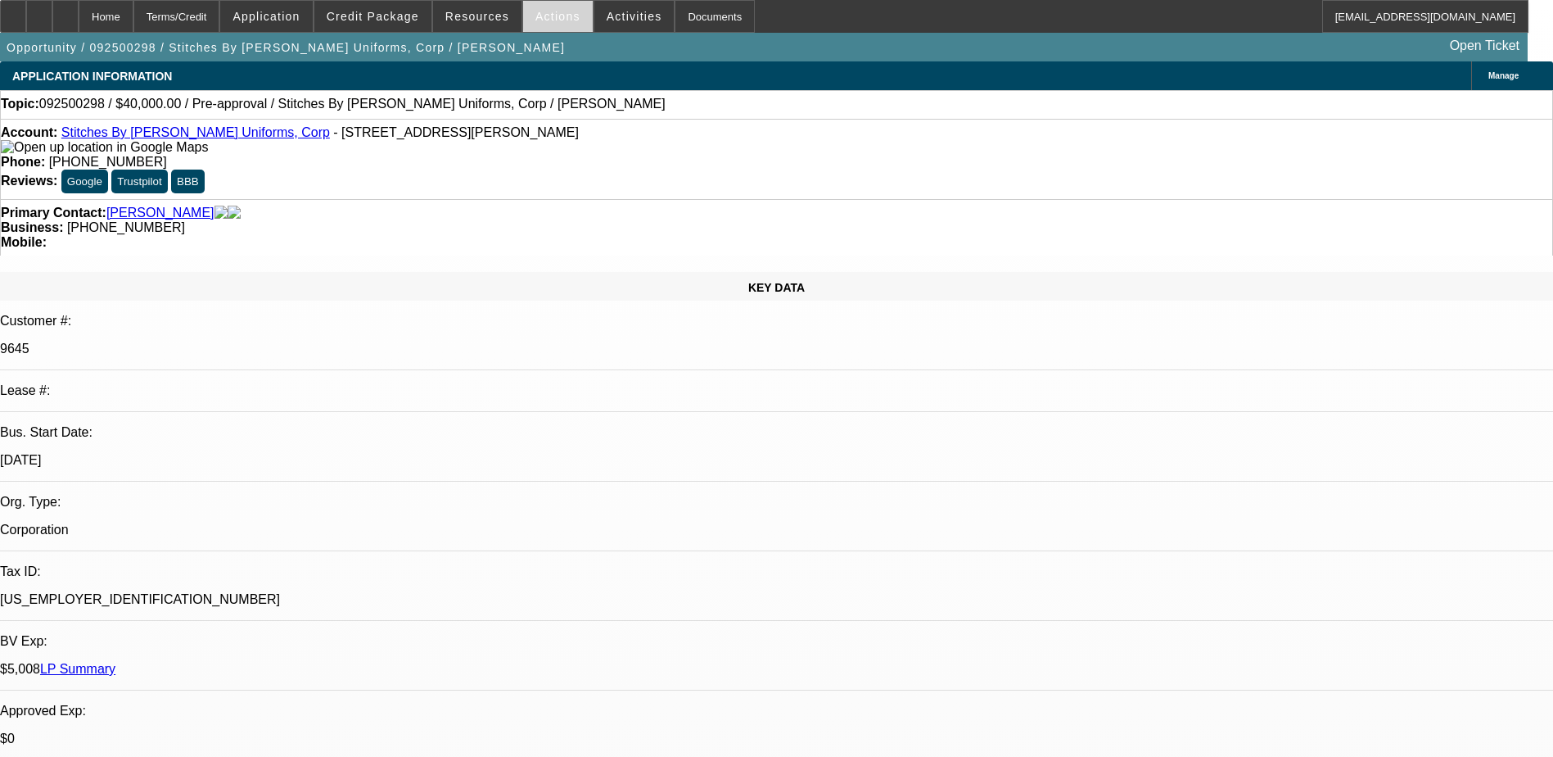
click at [545, 11] on span "Actions" at bounding box center [558, 16] width 45 height 13
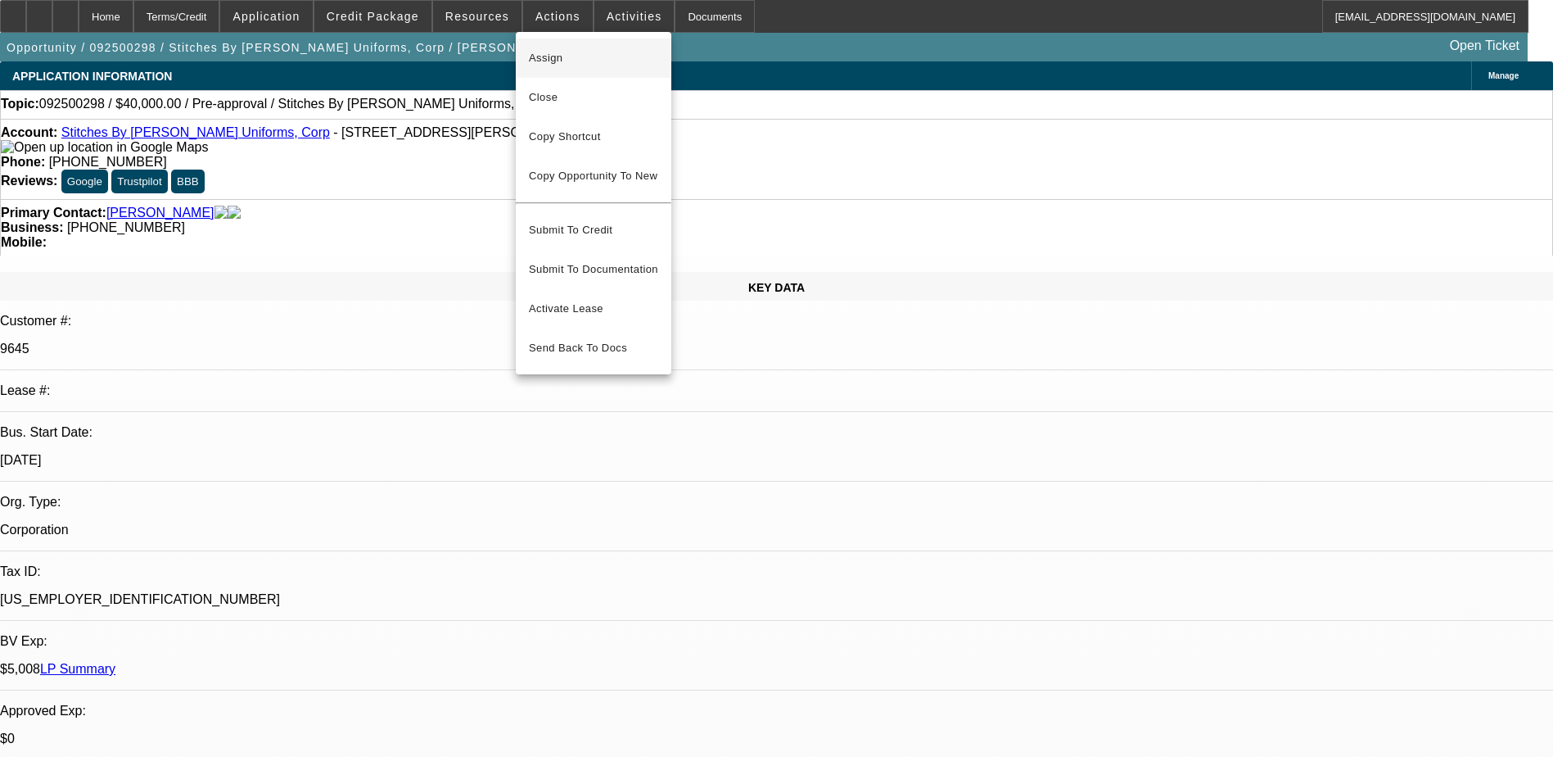
click at [561, 57] on span "Assign" at bounding box center [593, 58] width 129 height 20
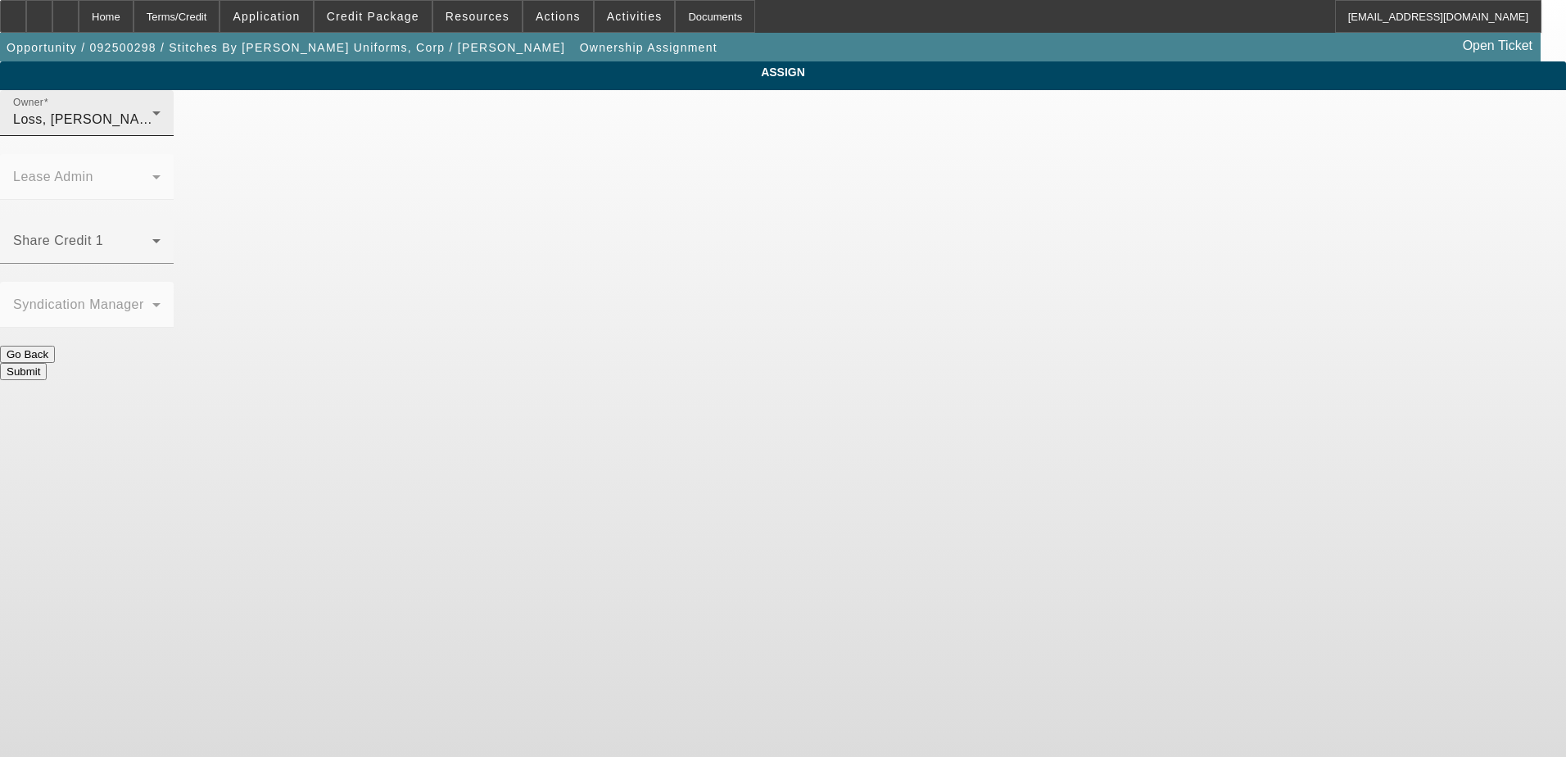
click at [160, 121] on div "Owner [PERSON_NAME] (Lvl 1)" at bounding box center [86, 113] width 147 height 46
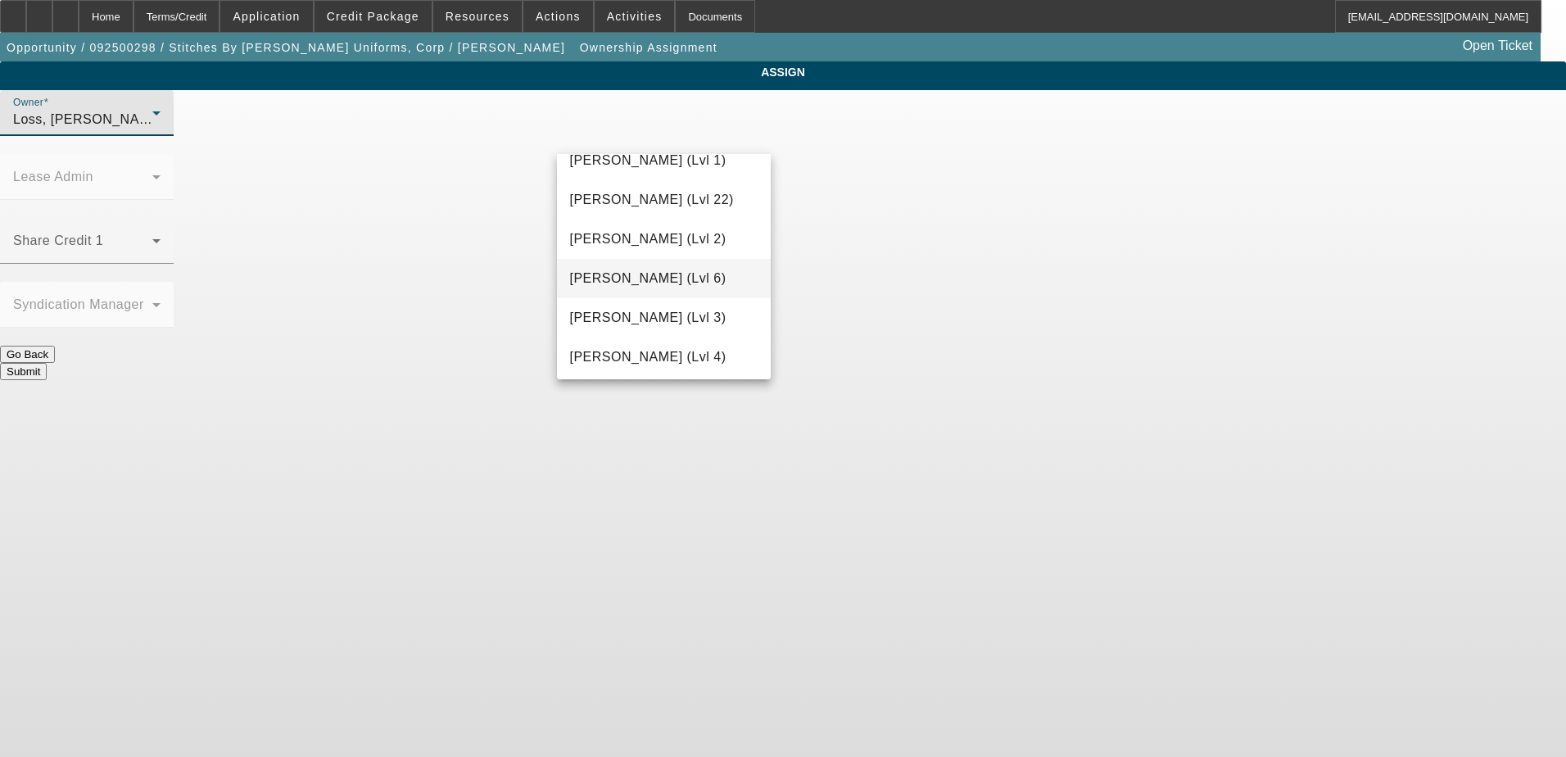
scroll to position [2300, 0]
click at [662, 317] on span "[PERSON_NAME] (Lvl 6)" at bounding box center [648, 317] width 156 height 20
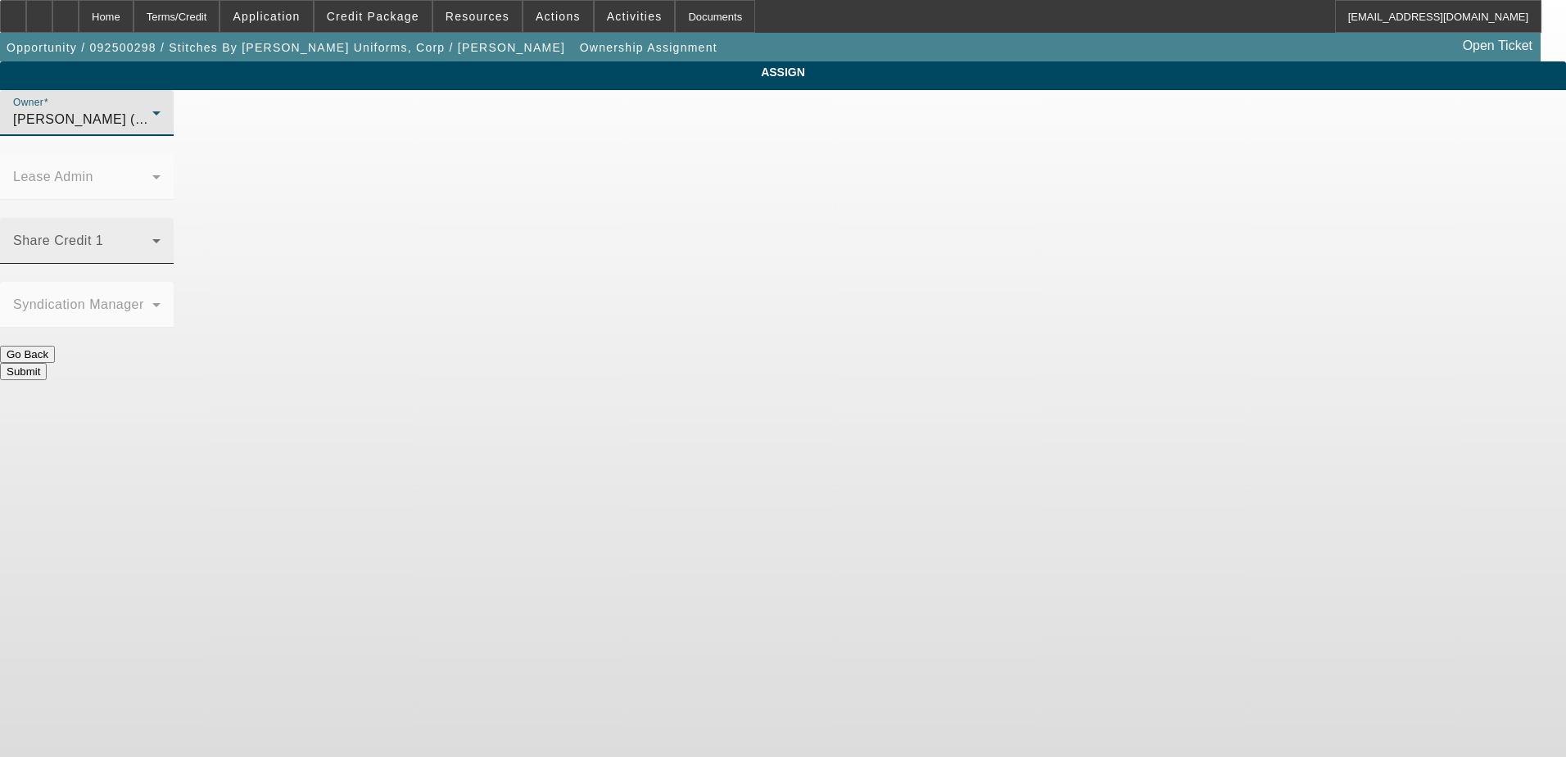
click at [152, 237] on span at bounding box center [82, 247] width 139 height 20
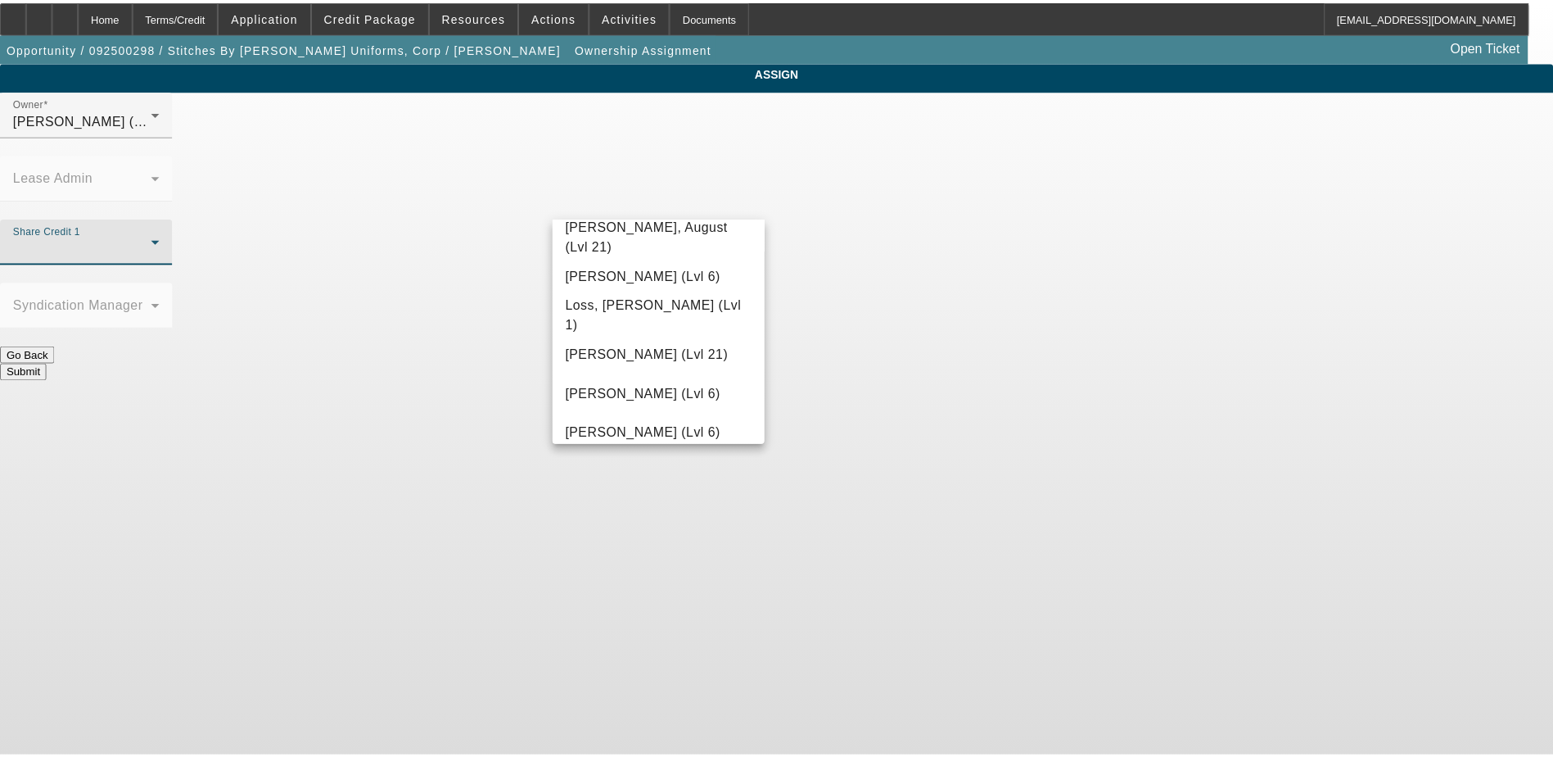
scroll to position [1228, 0]
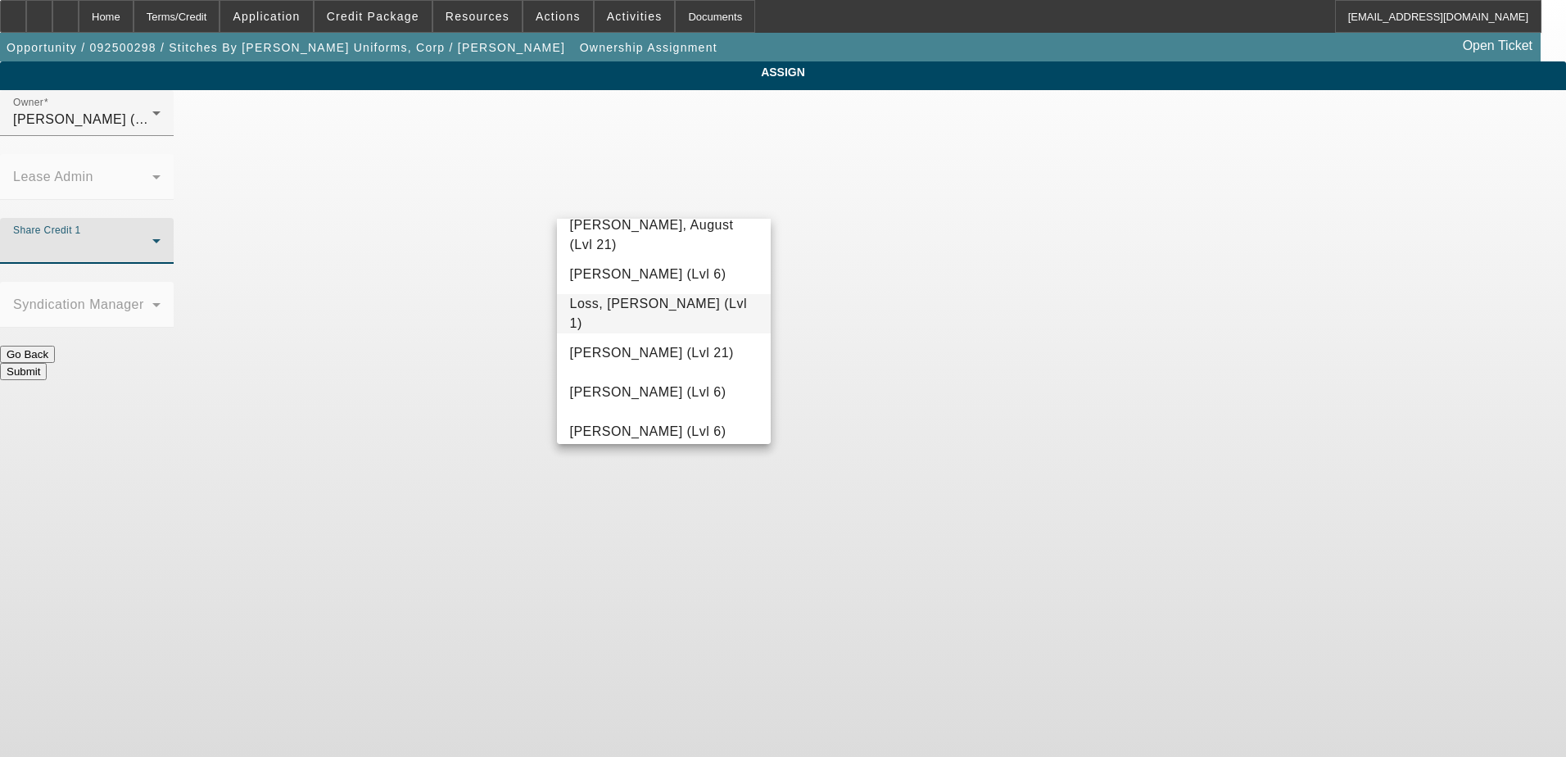
click at [685, 322] on mat-option "Loss, [PERSON_NAME] (Lvl 1)" at bounding box center [664, 313] width 215 height 39
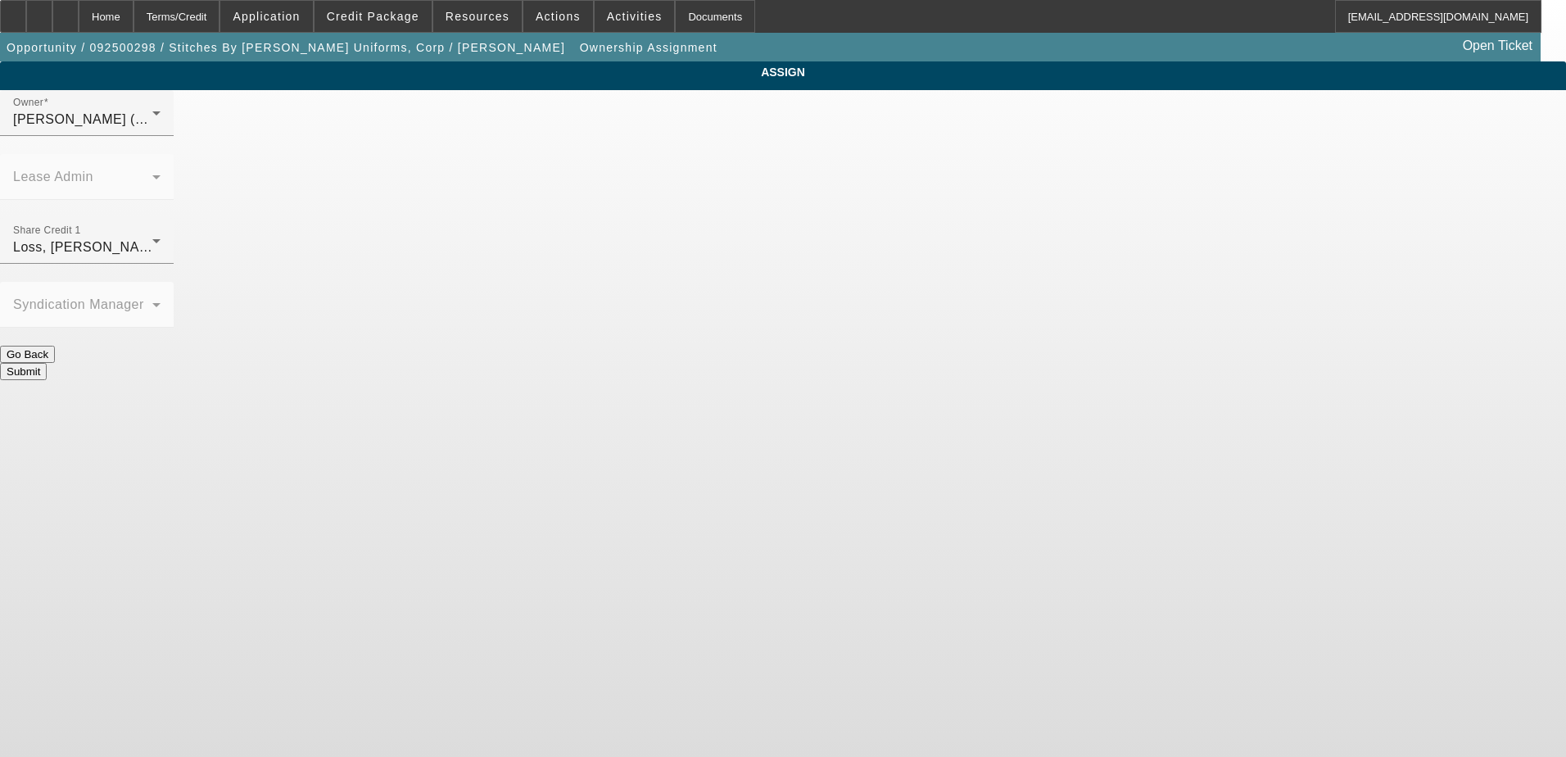
click at [47, 363] on button "Submit" at bounding box center [23, 371] width 47 height 17
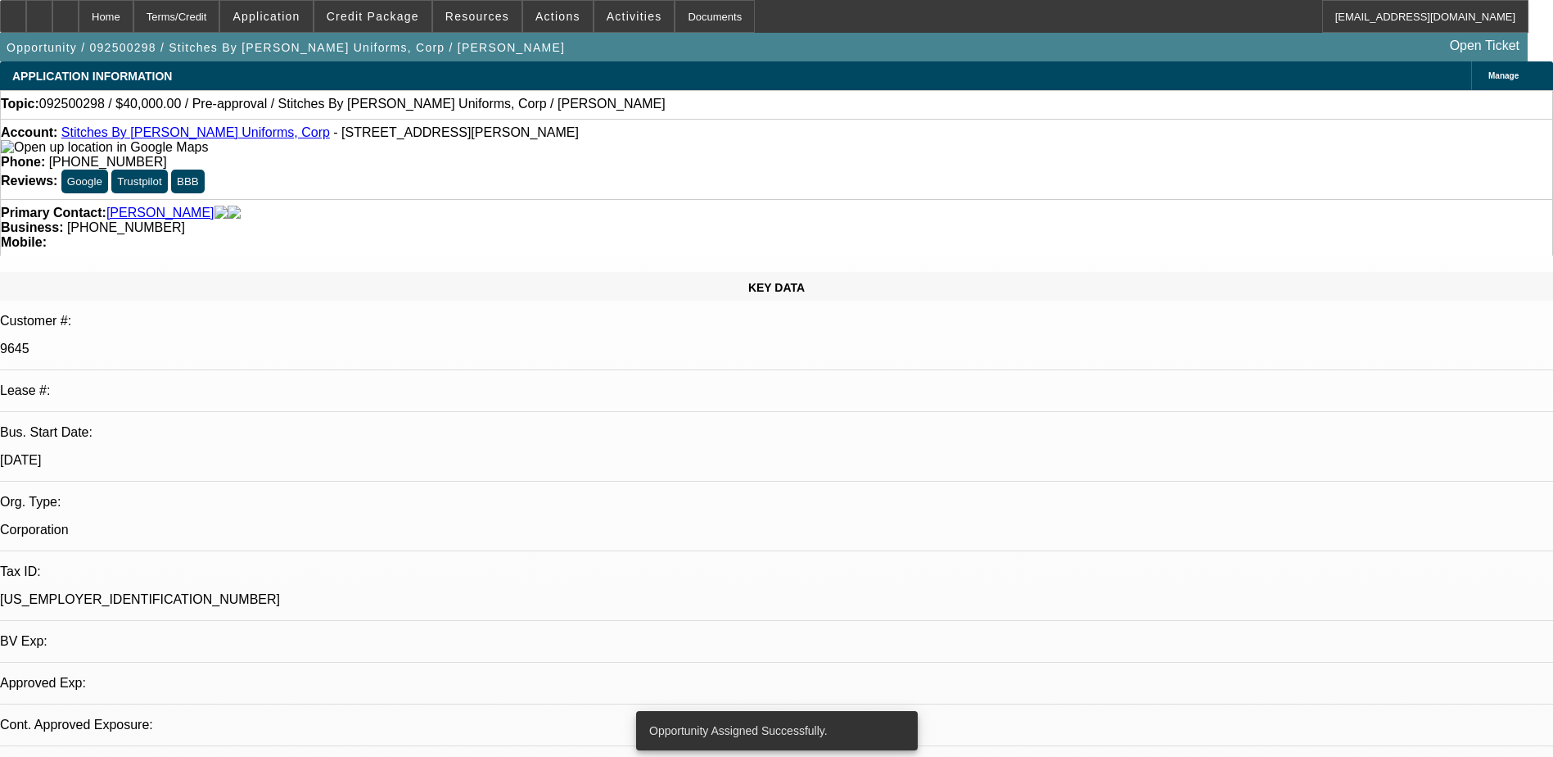
select select "0"
select select "2"
select select "0.1"
select select "4"
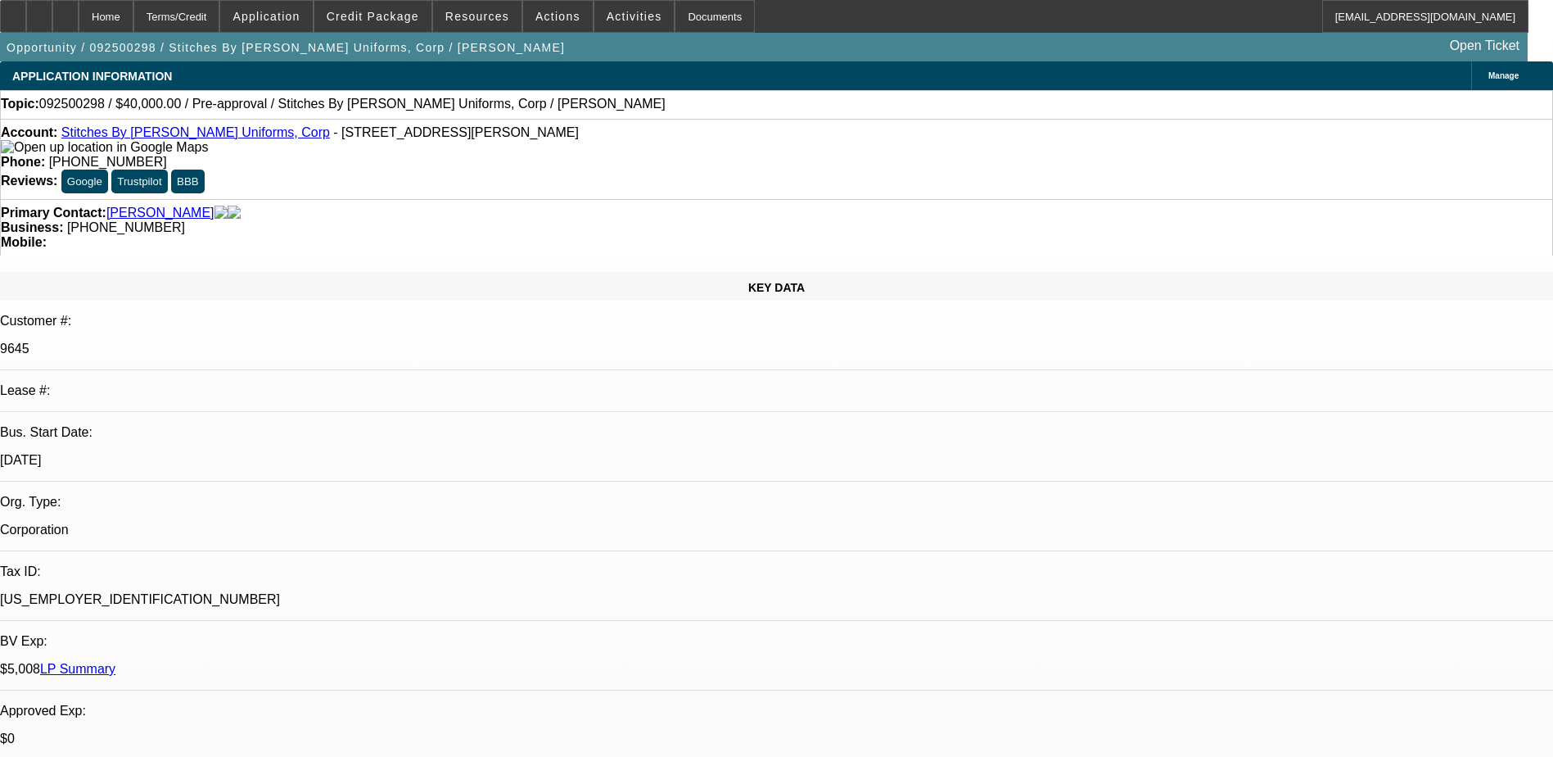
drag, startPoint x: 1158, startPoint y: 24, endPoint x: 1146, endPoint y: 15, distance: 15.2
click at [1156, 24] on div "Home Terms/Credit Application Credit Package Resources Actions Activities Docum…" at bounding box center [764, 16] width 1529 height 33
drag, startPoint x: 481, startPoint y: 43, endPoint x: 347, endPoint y: 240, distance: 238.7
click at [347, 272] on div "KEY DATA Customer #: 9645 Lease #: Bus. Start Date: [DATE] Org. Type: Corporati…" at bounding box center [776, 666] width 1553 height 789
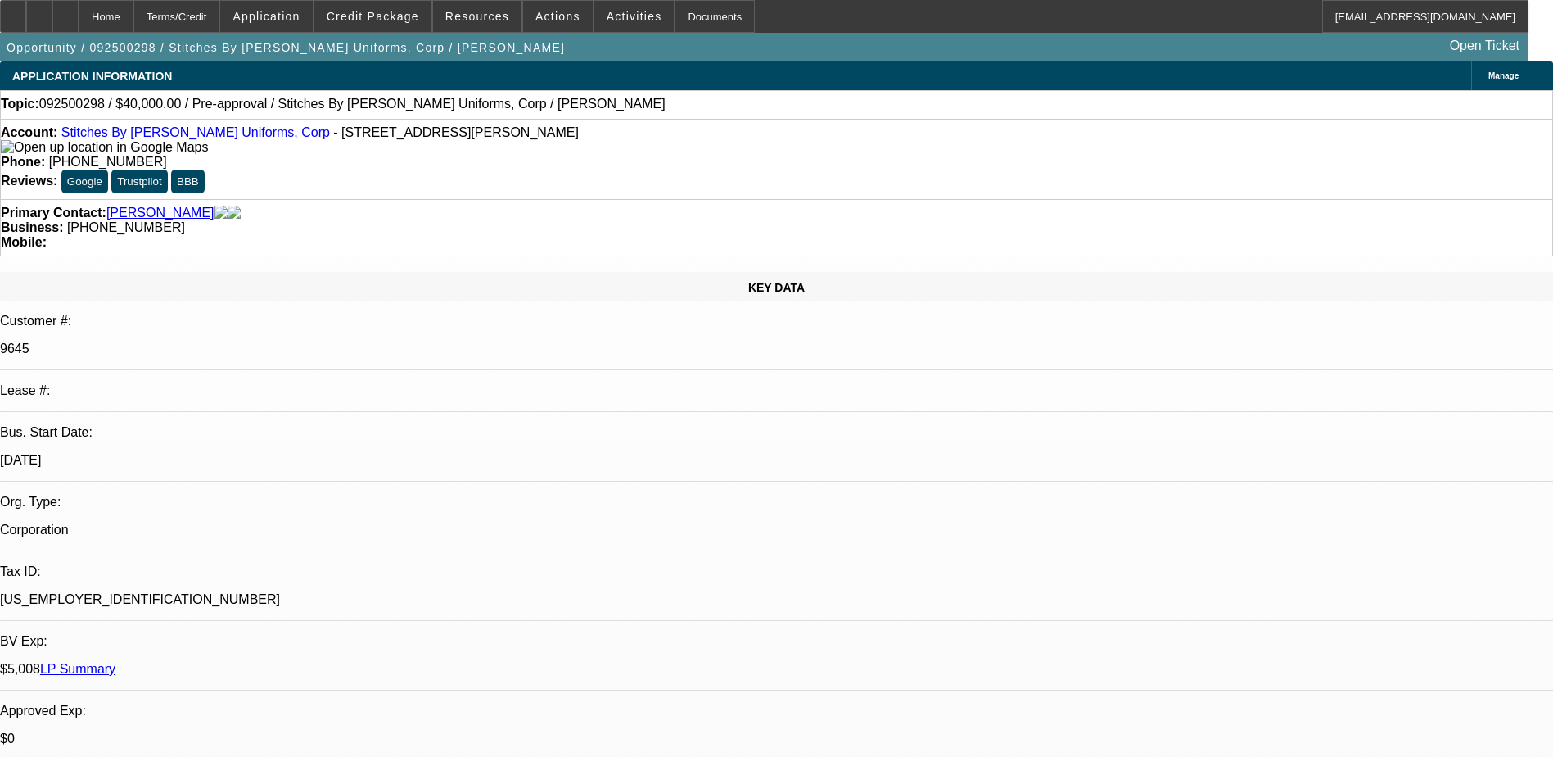
drag, startPoint x: 1322, startPoint y: 595, endPoint x: 1300, endPoint y: 580, distance: 26.4
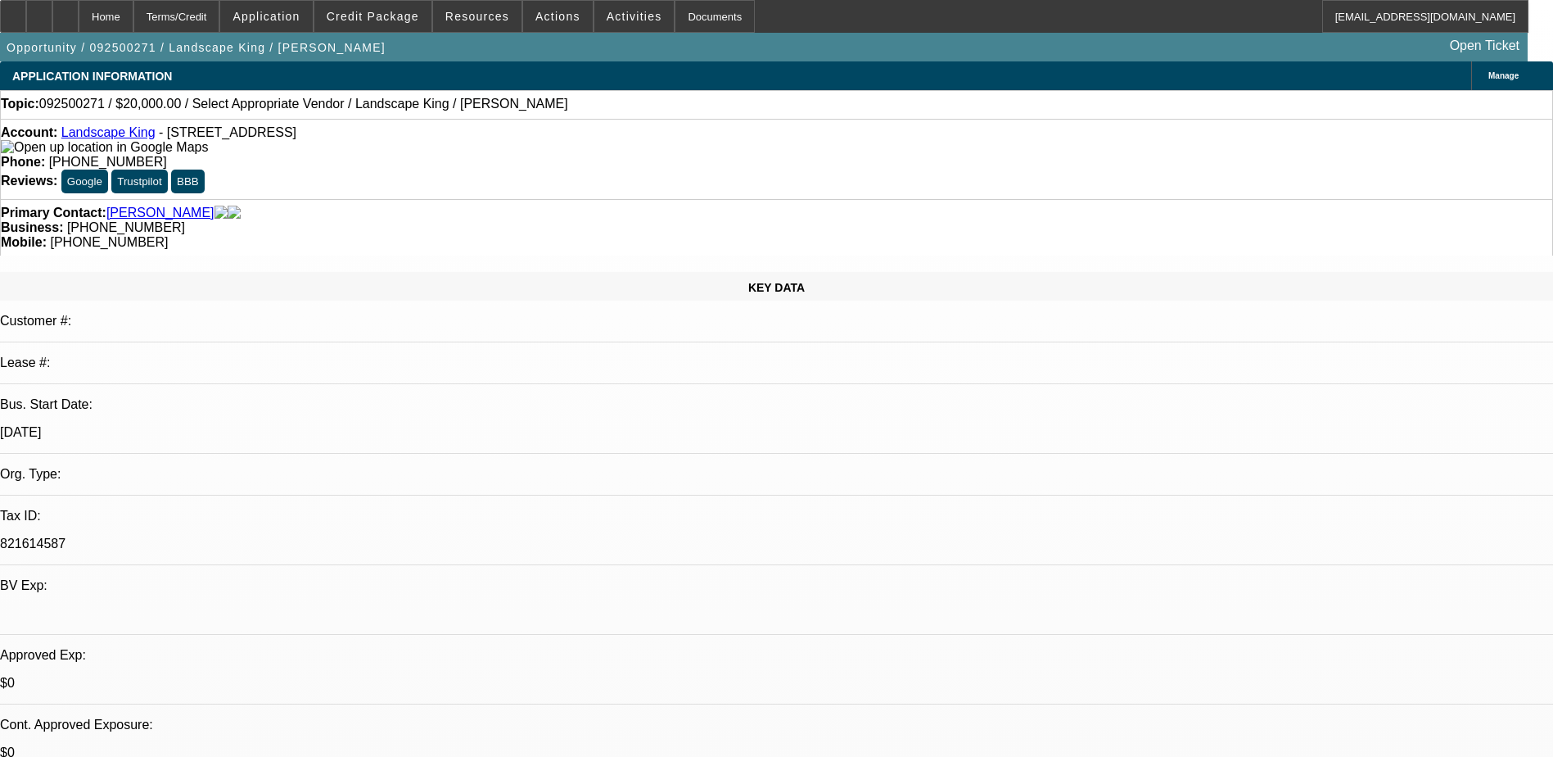
select select "0"
select select "2"
select select "0.1"
select select "1"
select select "2"
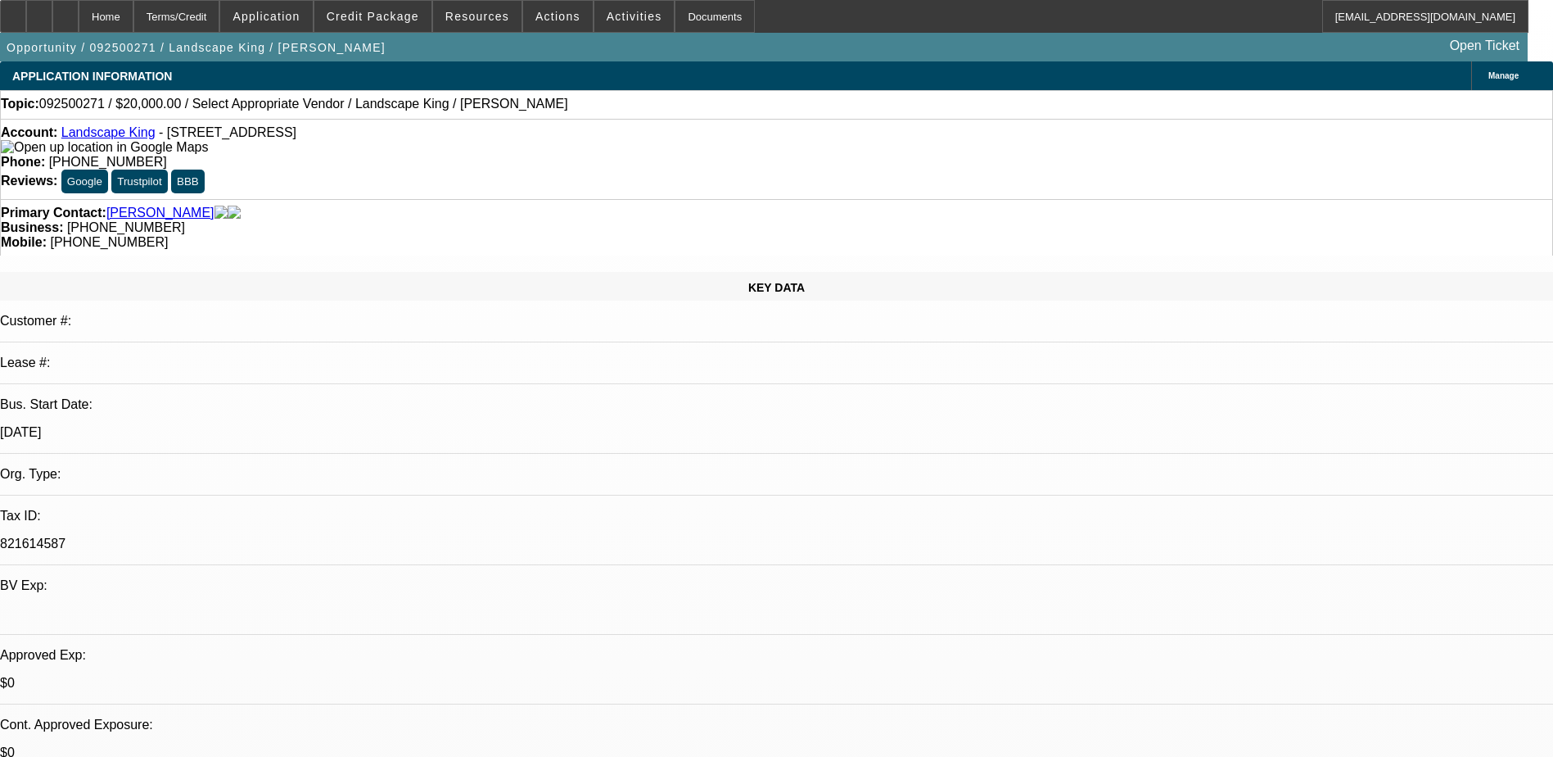
select select "4"
